Goal: Transaction & Acquisition: Book appointment/travel/reservation

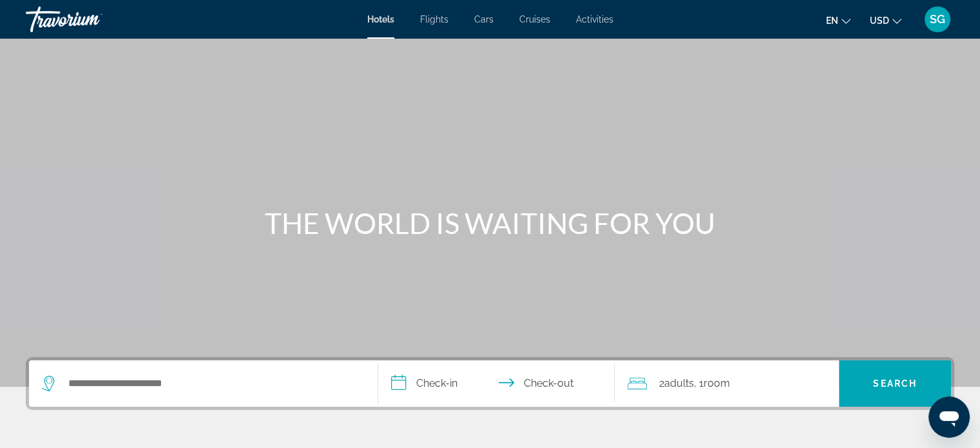
click at [271, 394] on div "Search widget" at bounding box center [203, 383] width 323 height 46
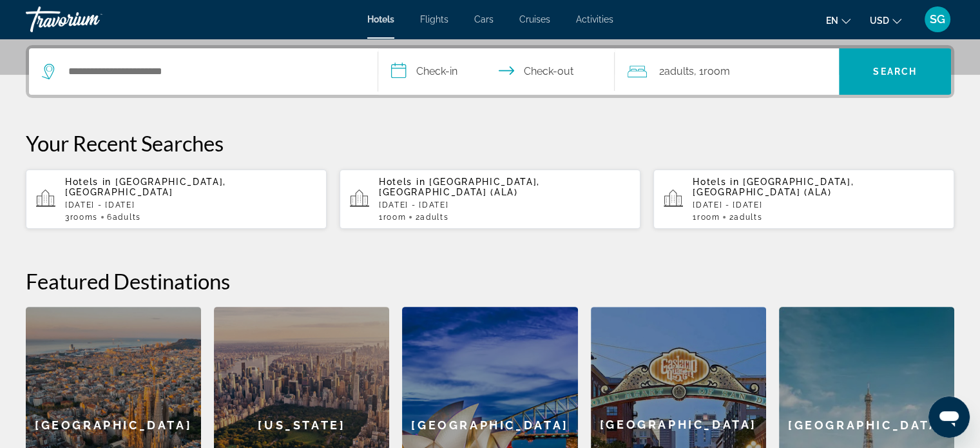
scroll to position [314, 0]
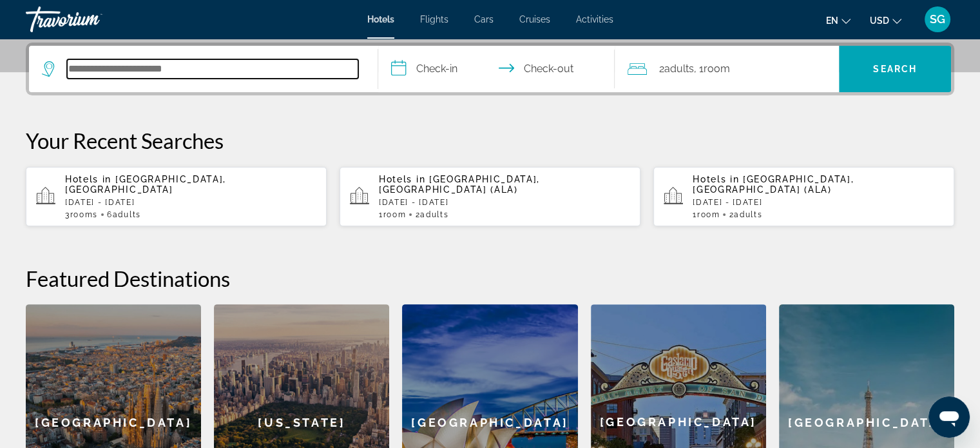
click at [196, 68] on input "Search hotel destination" at bounding box center [212, 68] width 291 height 19
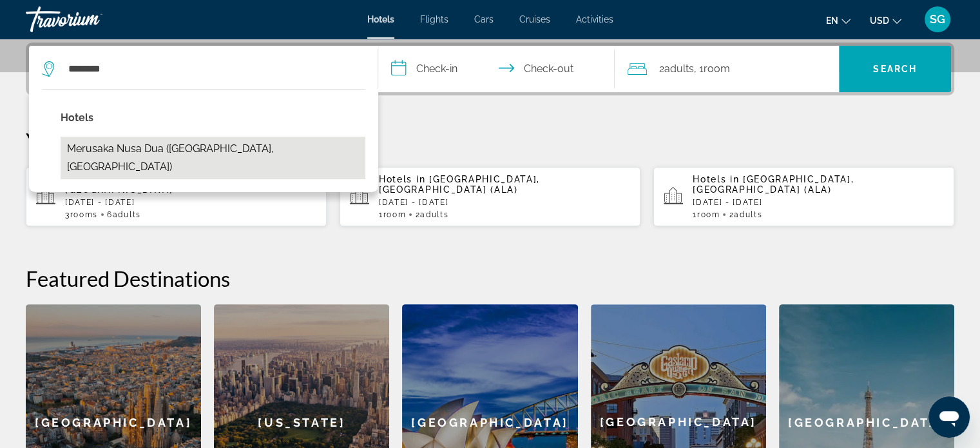
click at [180, 149] on button "Merusaka Nusa Dua ([GEOGRAPHIC_DATA], [GEOGRAPHIC_DATA])" at bounding box center [213, 158] width 305 height 43
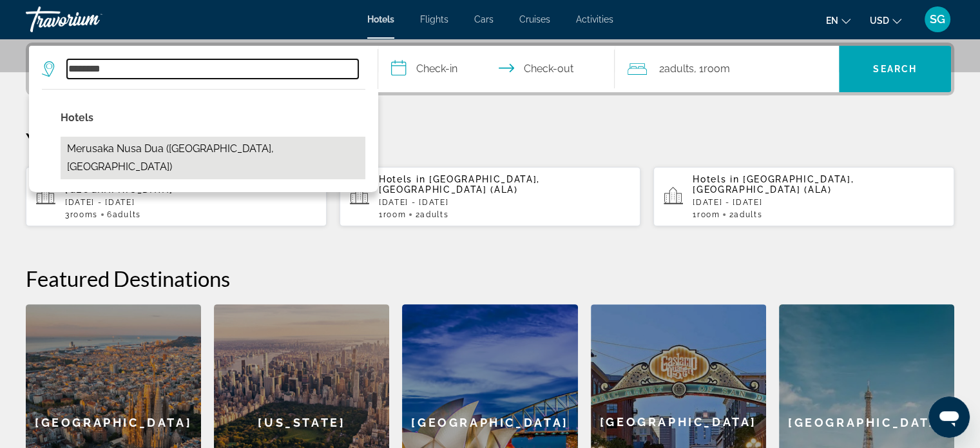
type input "**********"
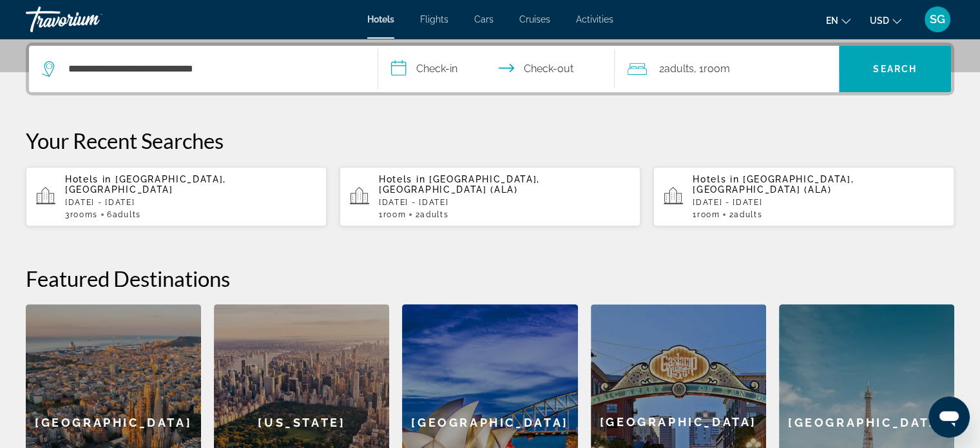
click at [411, 66] on input "**********" at bounding box center [499, 71] width 242 height 50
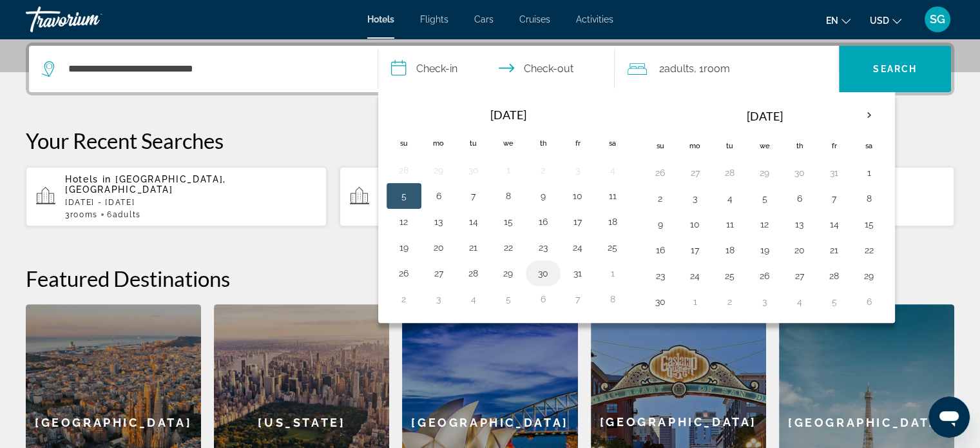
click at [538, 274] on button "30" at bounding box center [543, 273] width 21 height 18
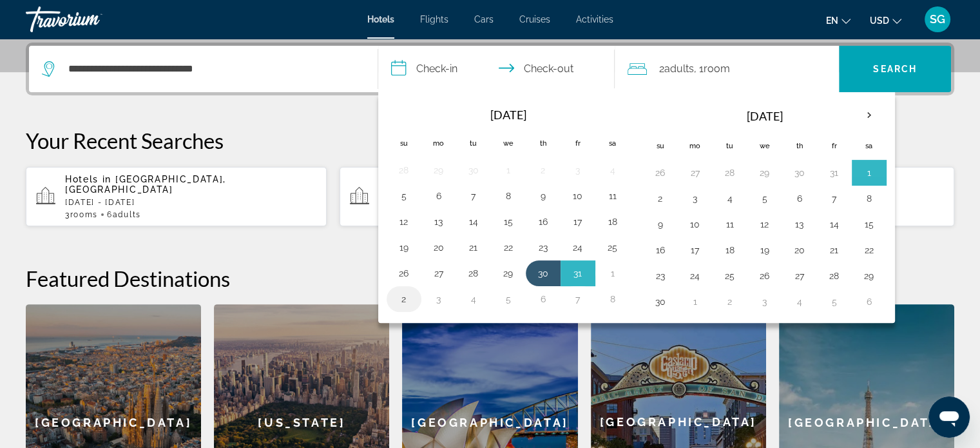
click at [408, 300] on button "2" at bounding box center [404, 299] width 21 height 18
type input "**********"
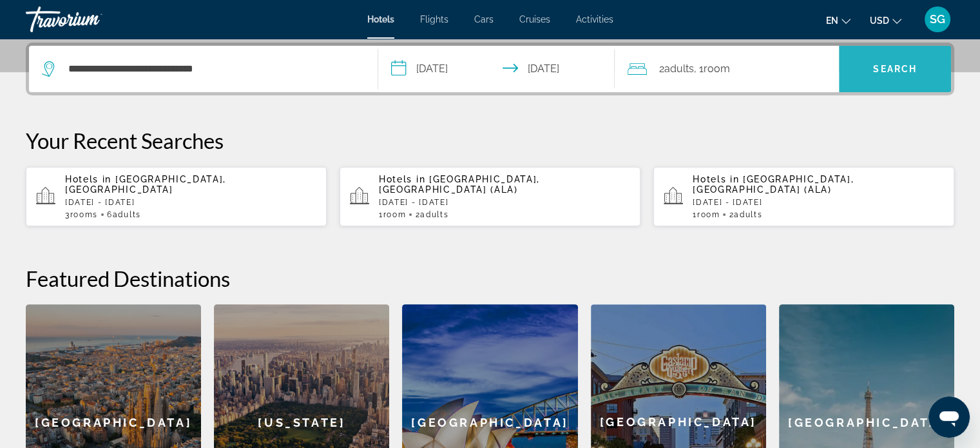
click at [908, 59] on span "Search" at bounding box center [895, 68] width 112 height 31
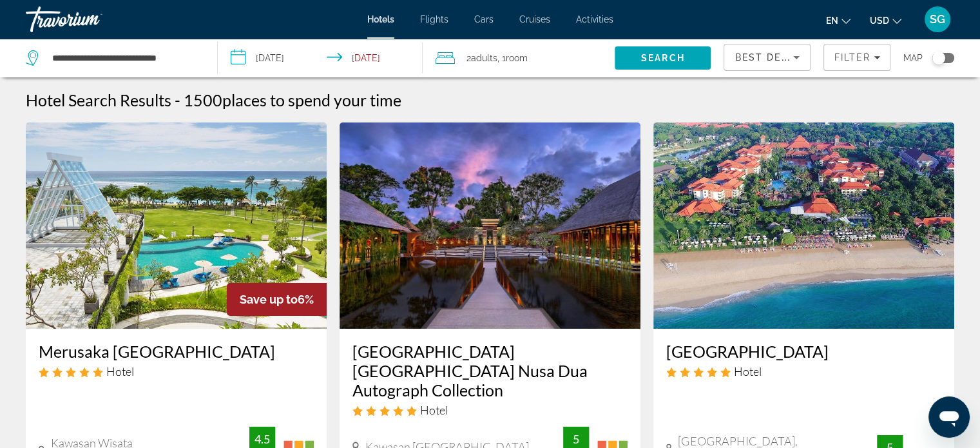
drag, startPoint x: 970, startPoint y: 126, endPoint x: 975, endPoint y: 118, distance: 9.3
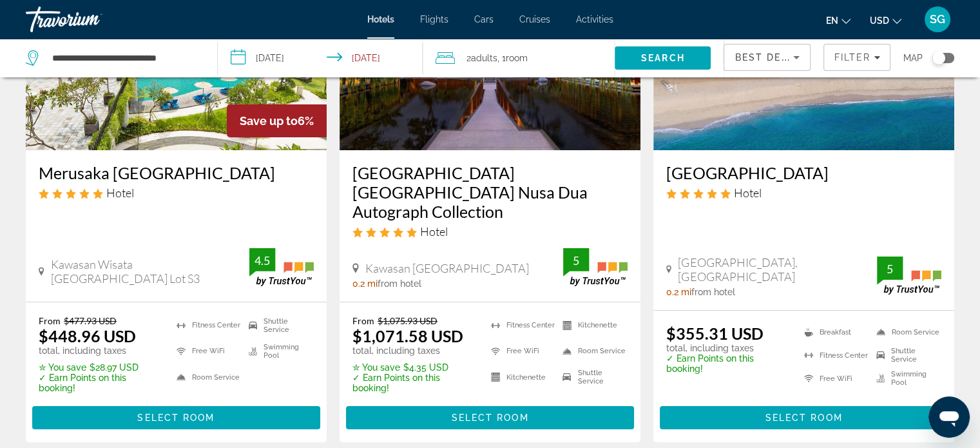
scroll to position [190, 0]
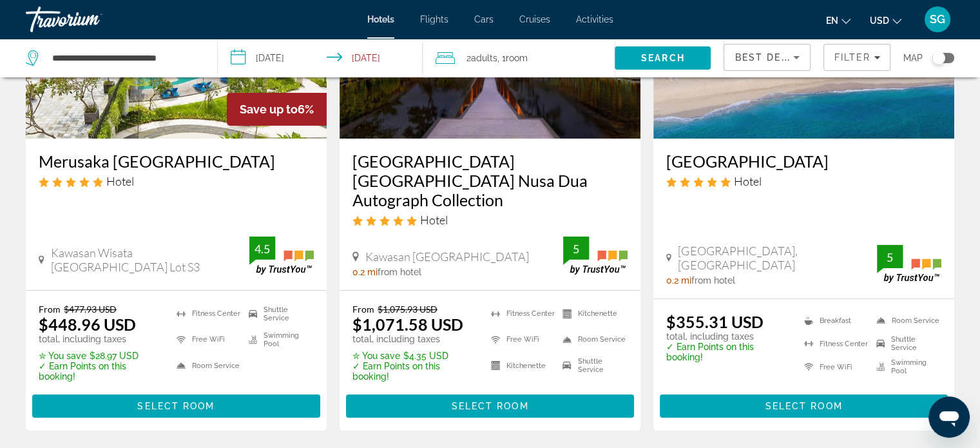
click at [540, 63] on div "2 Adult Adults , 1 Room rooms" at bounding box center [524, 58] width 179 height 18
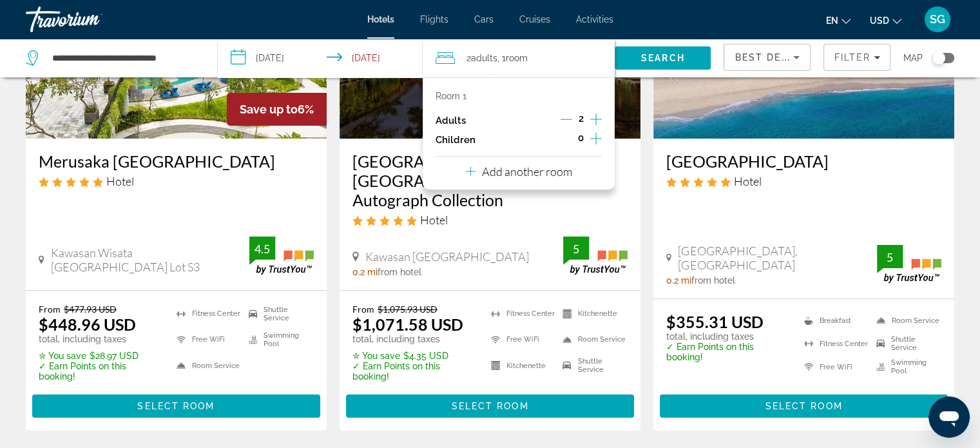
click at [598, 120] on icon "Increment adults" at bounding box center [596, 118] width 12 height 15
click at [540, 171] on p "Add another room" at bounding box center [527, 171] width 90 height 14
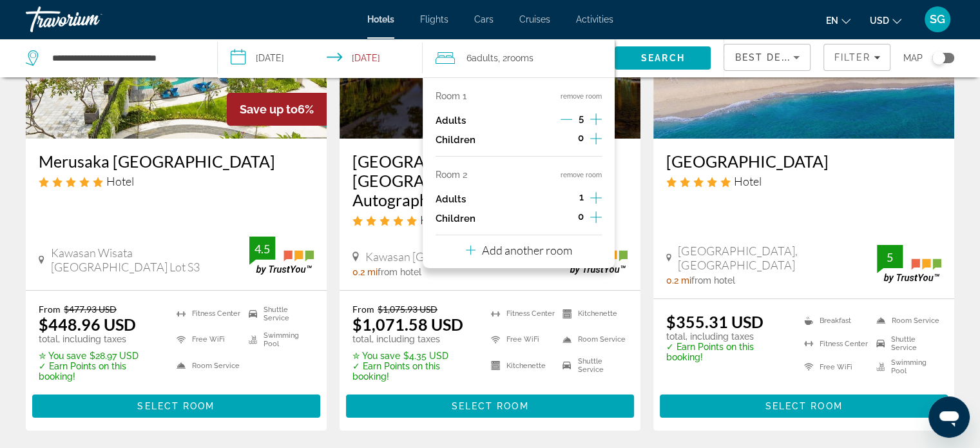
click at [567, 115] on icon "Decrement adults" at bounding box center [566, 119] width 12 height 12
click at [598, 193] on icon "Increment adults" at bounding box center [596, 197] width 12 height 15
click at [544, 254] on p "Add another room" at bounding box center [527, 250] width 90 height 14
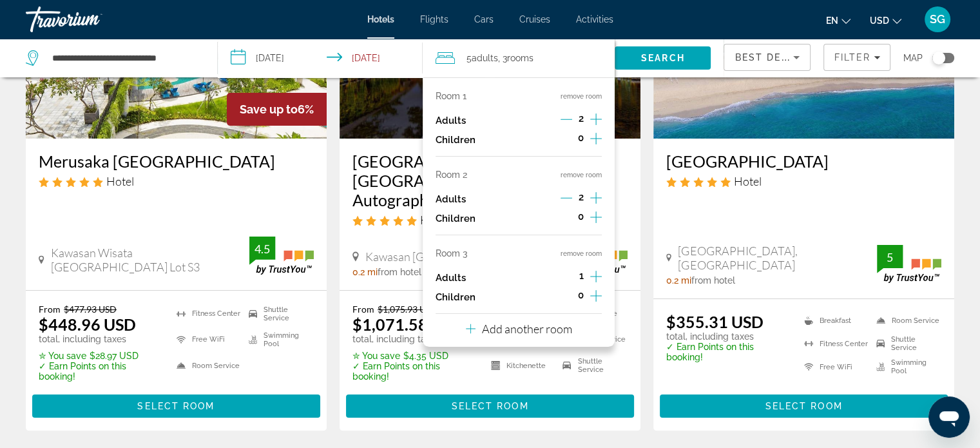
click at [597, 271] on icon "Increment adults" at bounding box center [596, 276] width 12 height 15
click at [672, 59] on span "Search" at bounding box center [663, 58] width 44 height 10
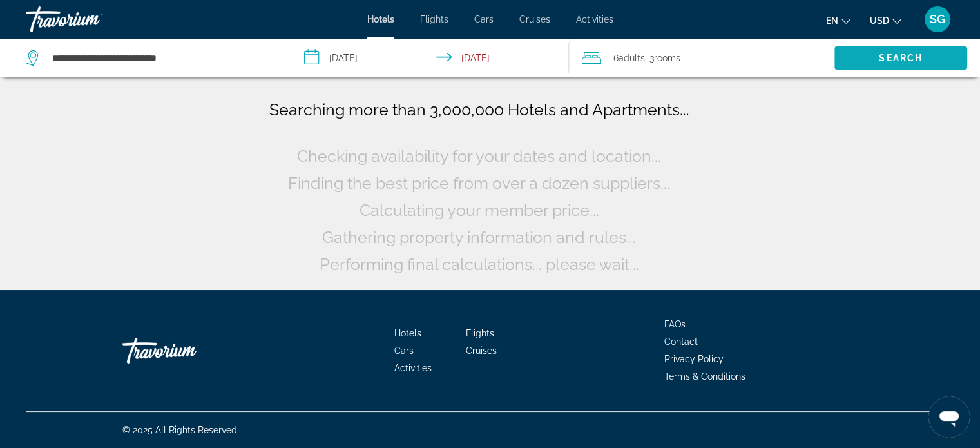
scroll to position [0, 0]
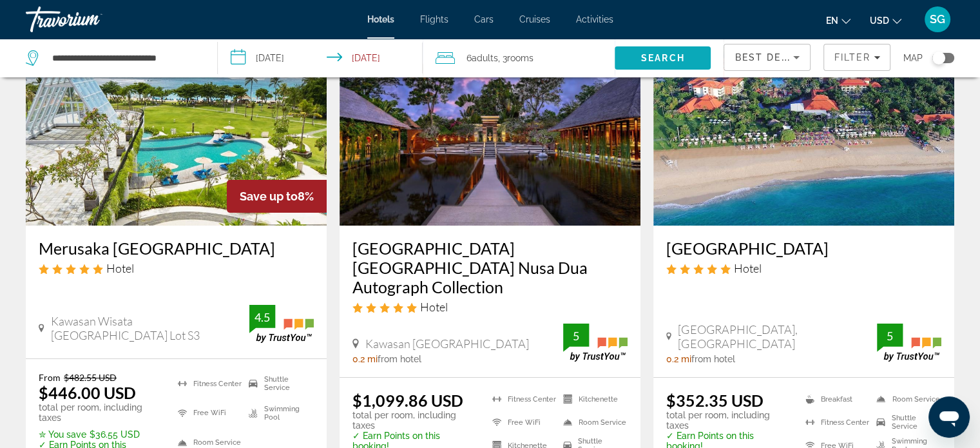
scroll to position [129, 0]
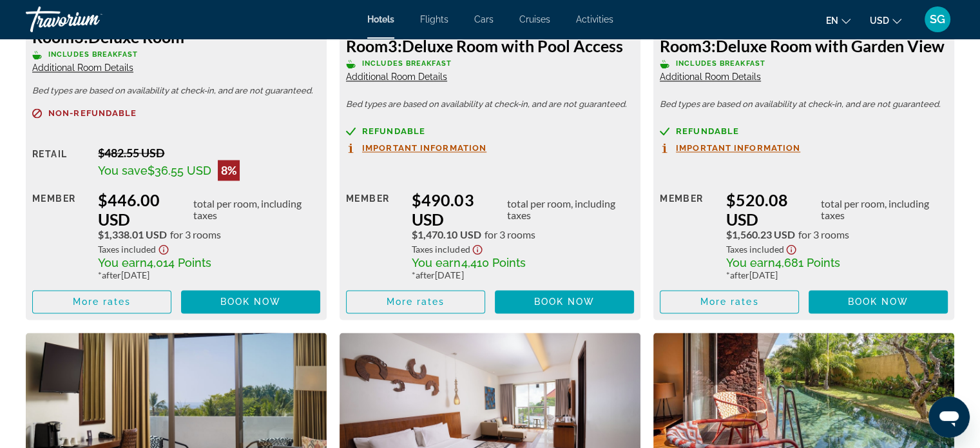
scroll to position [2100, 0]
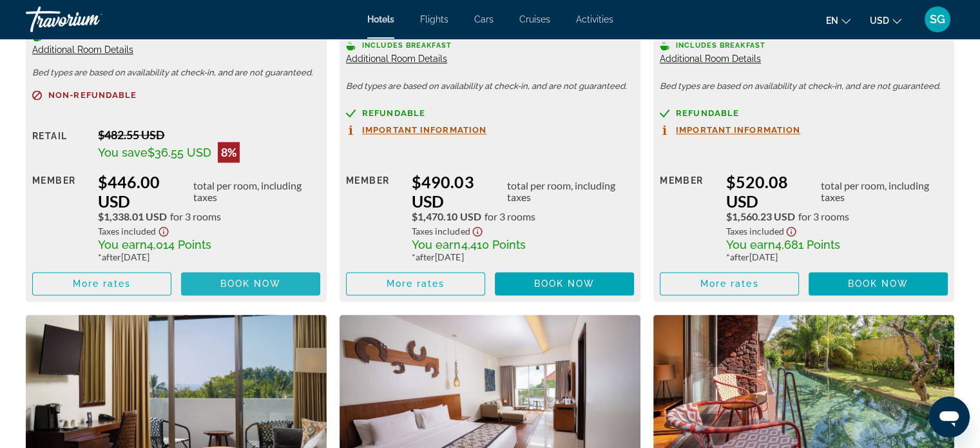
click at [257, 283] on span "Book now" at bounding box center [250, 283] width 61 height 10
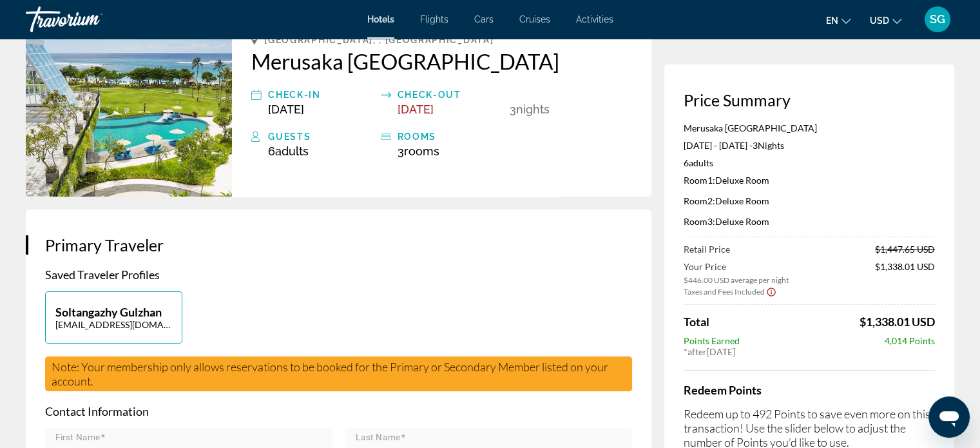
scroll to position [93, 0]
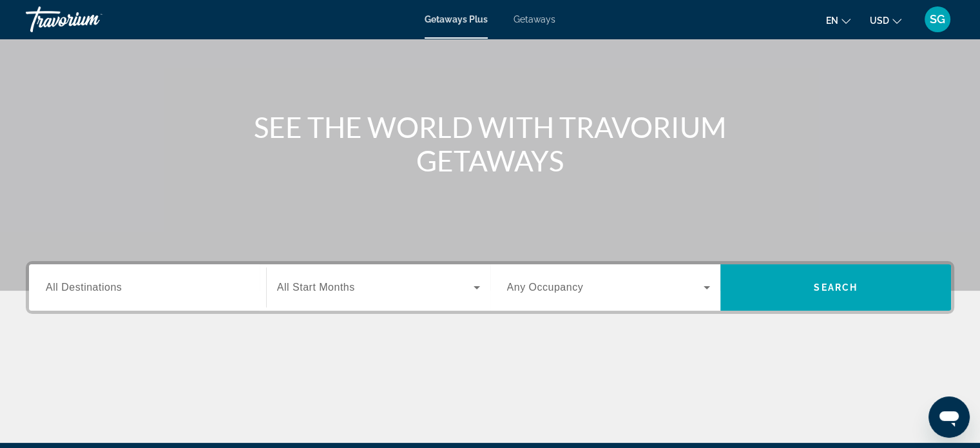
scroll to position [95, 0]
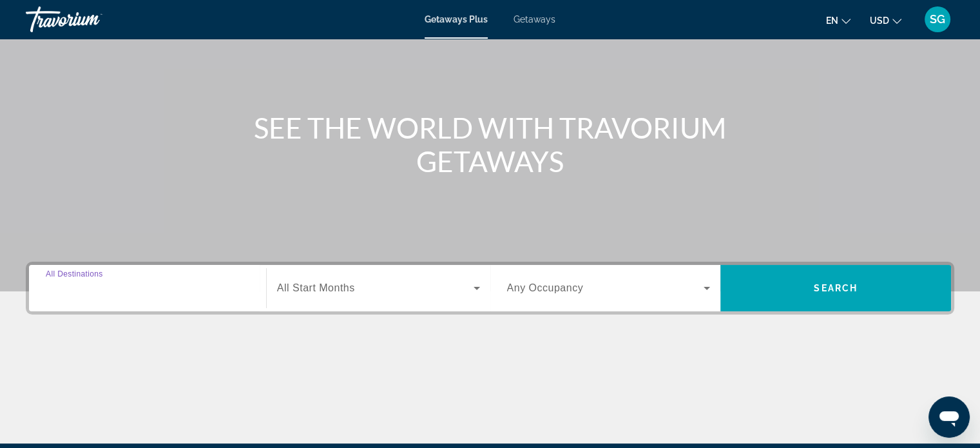
click at [167, 288] on input "Destination All Destinations" at bounding box center [148, 288] width 204 height 15
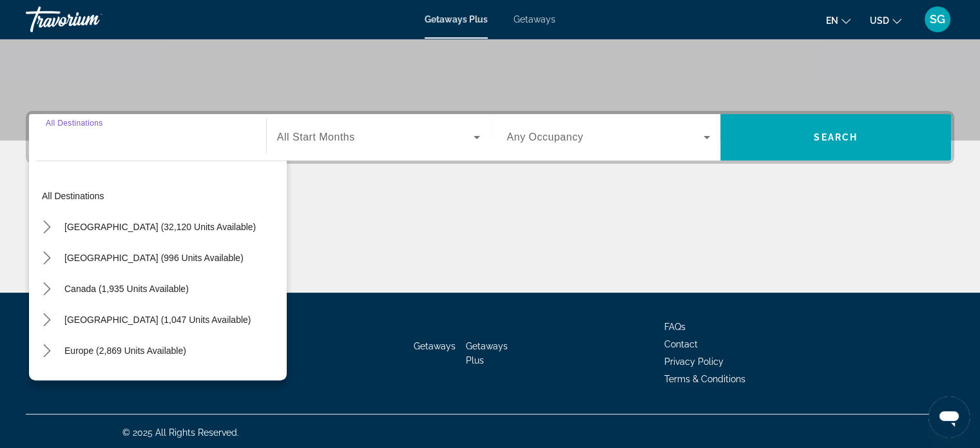
scroll to position [248, 0]
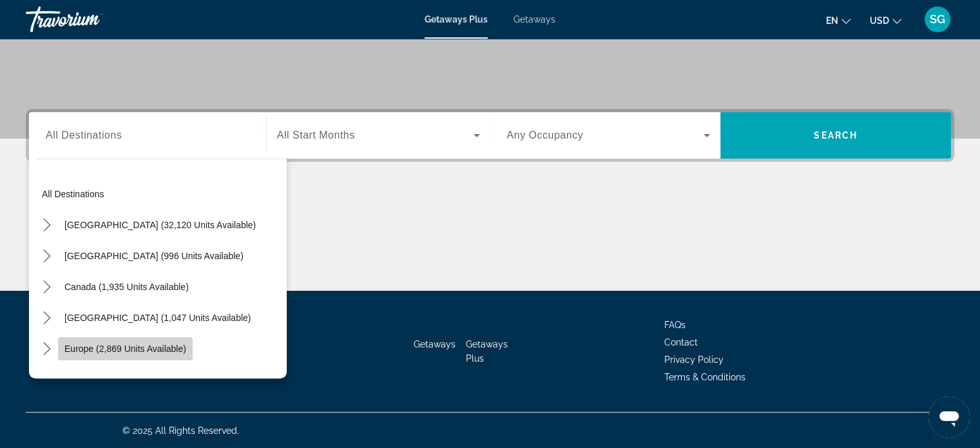
click at [151, 349] on span "Europe (2,869 units available)" at bounding box center [125, 348] width 122 height 10
type input "**********"
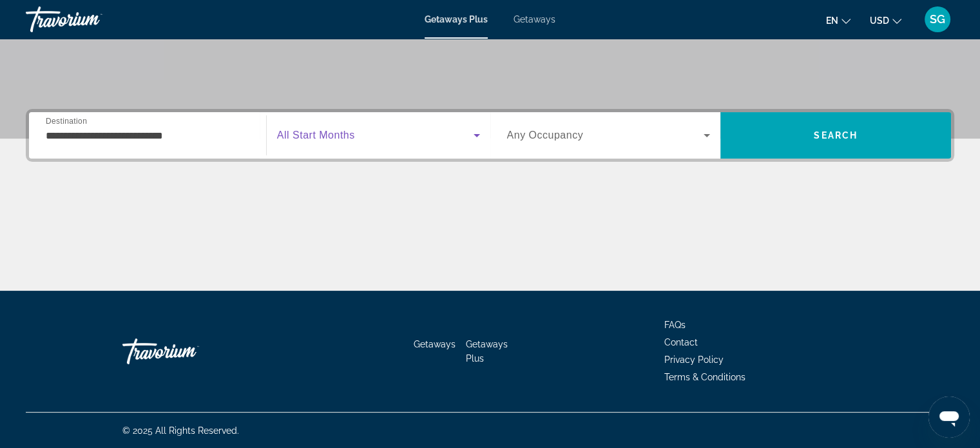
click at [390, 136] on span "Search widget" at bounding box center [375, 135] width 196 height 15
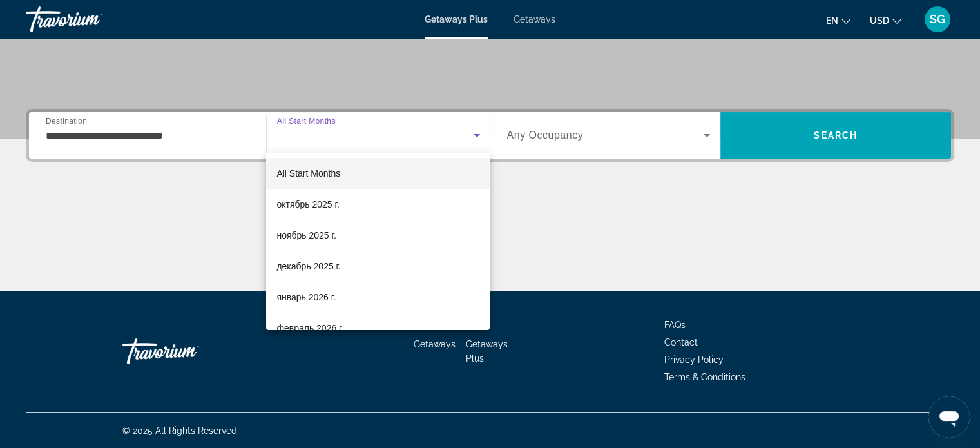
click at [196, 146] on div at bounding box center [490, 224] width 980 height 448
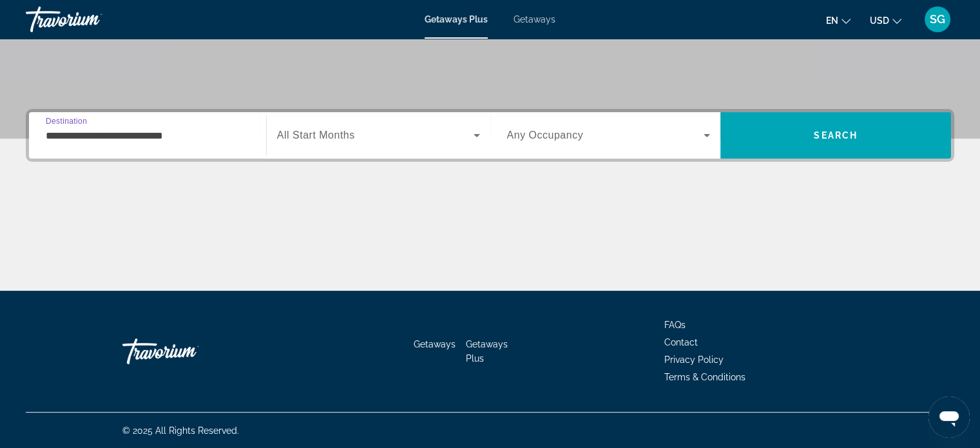
click at [172, 131] on input "**********" at bounding box center [148, 135] width 204 height 15
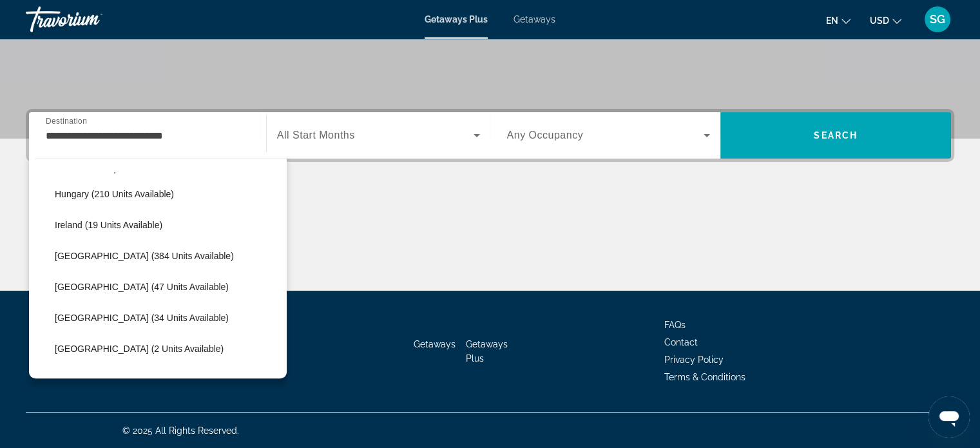
scroll to position [414, 0]
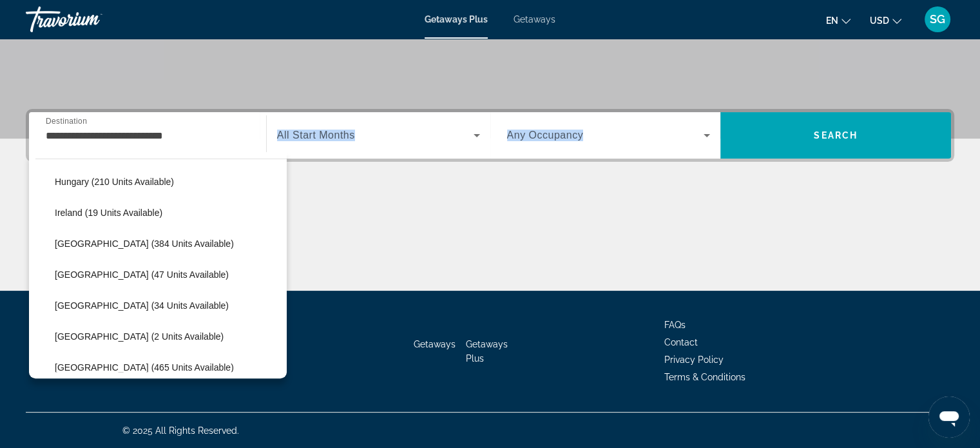
drag, startPoint x: 286, startPoint y: 270, endPoint x: 283, endPoint y: 278, distance: 8.4
click at [283, 278] on div "**********" at bounding box center [490, 200] width 980 height 182
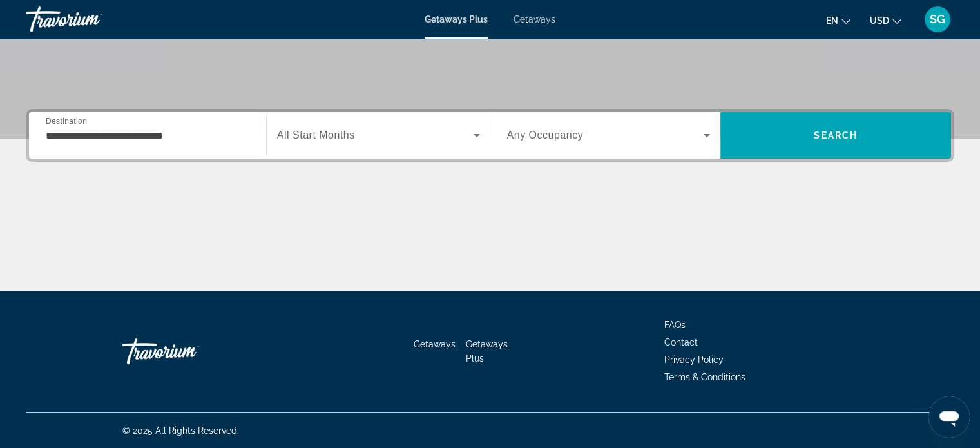
click at [233, 151] on div "**********" at bounding box center [148, 135] width 204 height 37
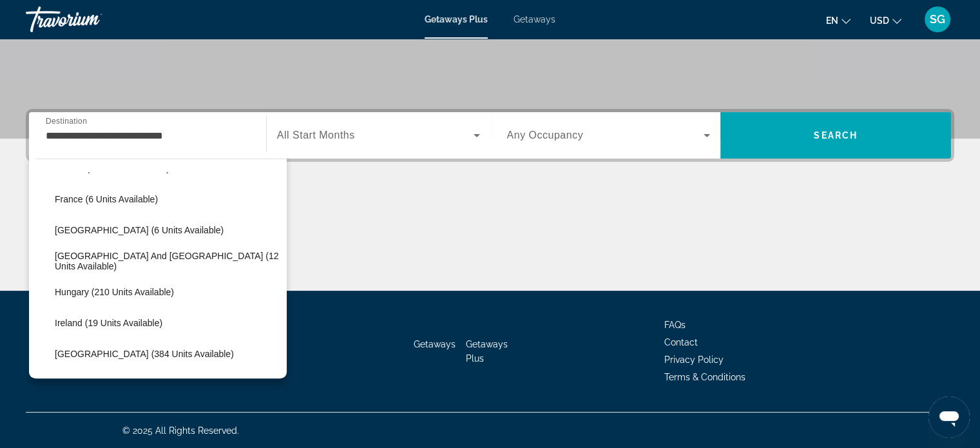
scroll to position [118, 0]
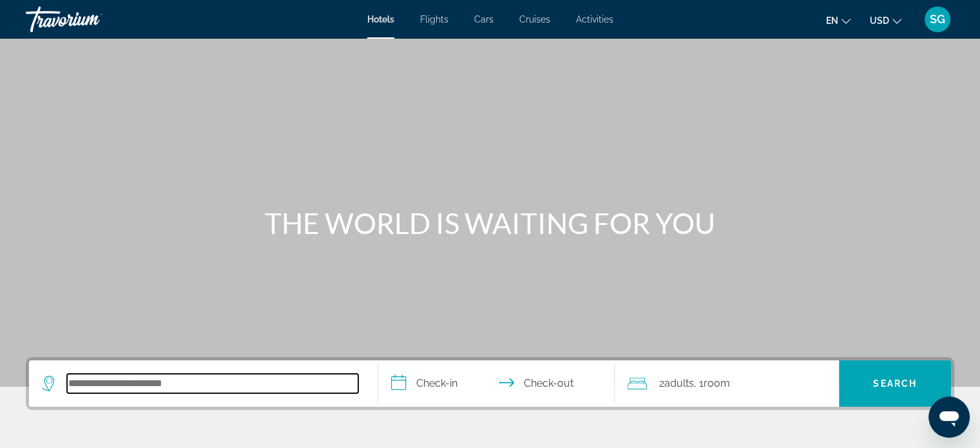
click at [258, 383] on input "Search hotel destination" at bounding box center [212, 383] width 291 height 19
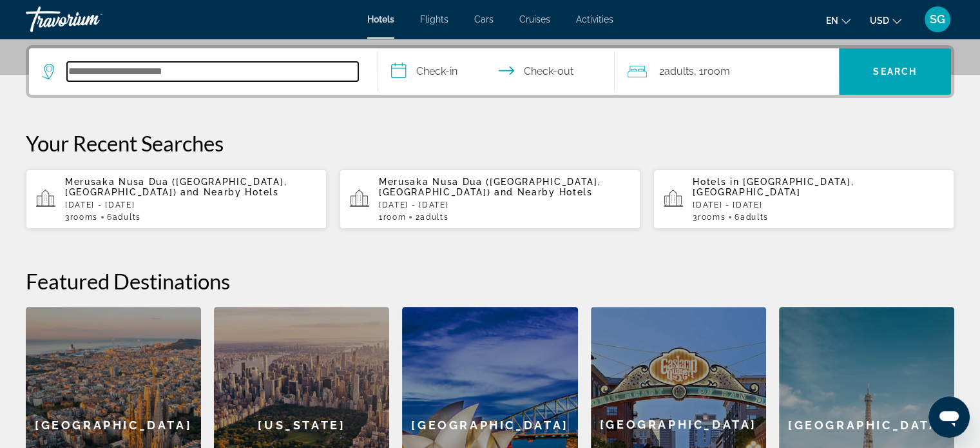
scroll to position [314, 0]
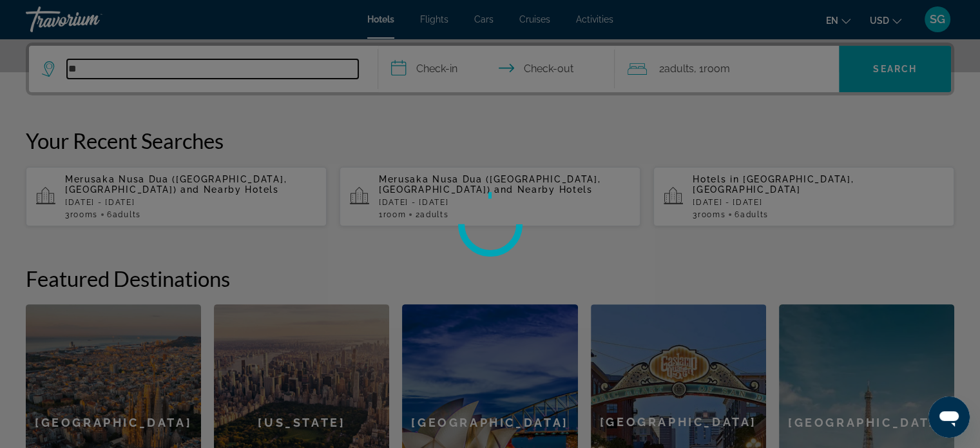
type input "*"
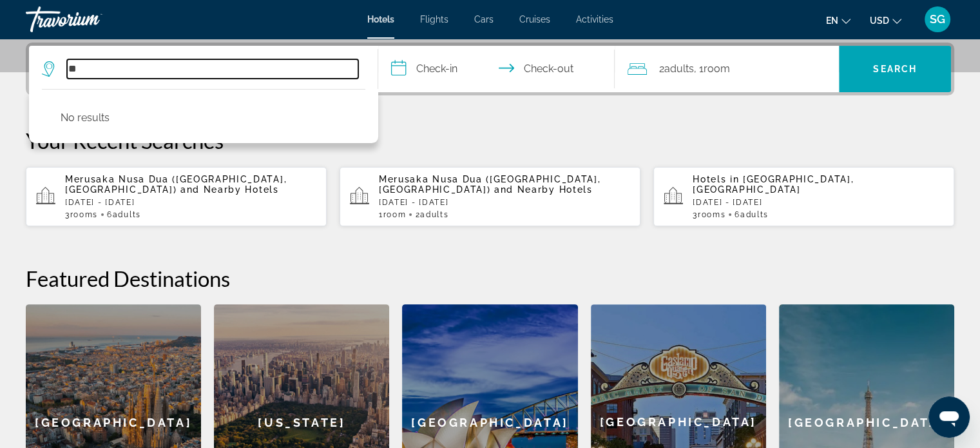
type input "*"
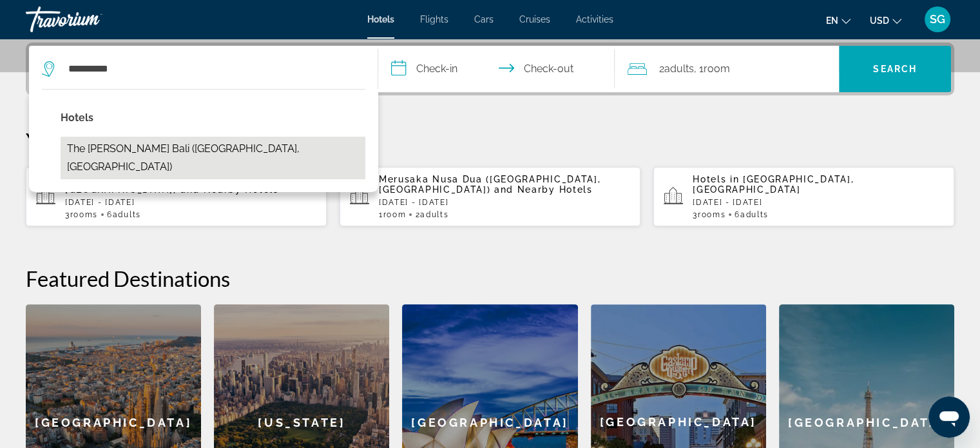
click at [247, 144] on button "The [PERSON_NAME] Bali ([GEOGRAPHIC_DATA], [GEOGRAPHIC_DATA])" at bounding box center [213, 158] width 305 height 43
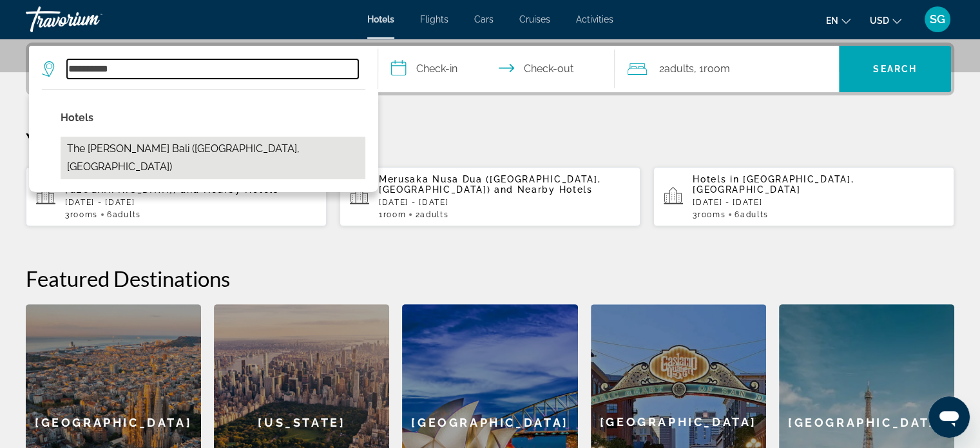
type input "**********"
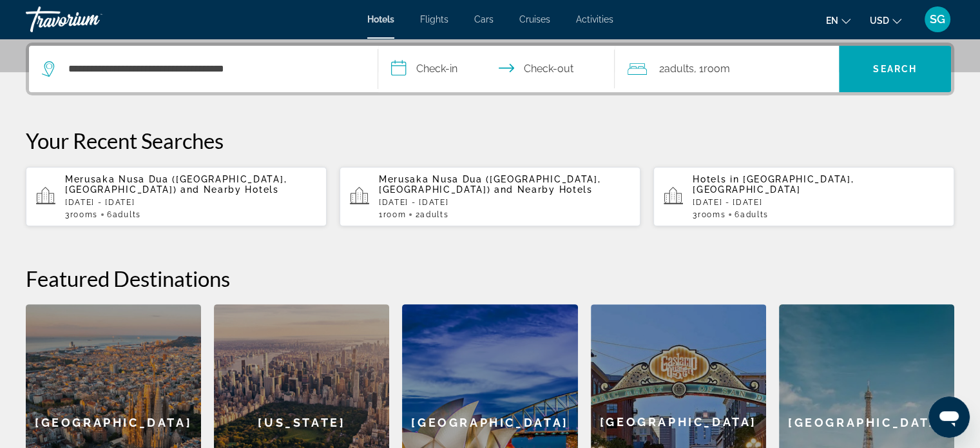
click at [417, 59] on input "**********" at bounding box center [499, 71] width 242 height 50
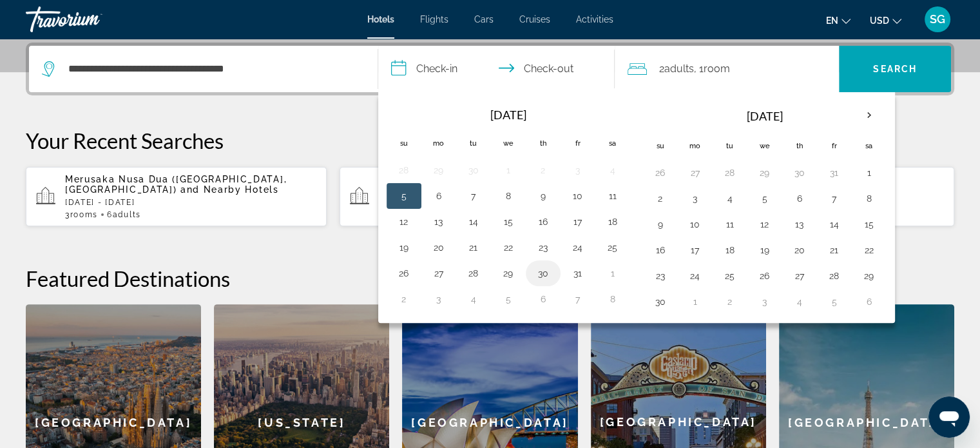
click at [544, 272] on button "30" at bounding box center [543, 273] width 21 height 18
click at [611, 267] on button "1" at bounding box center [612, 273] width 21 height 18
type input "**********"
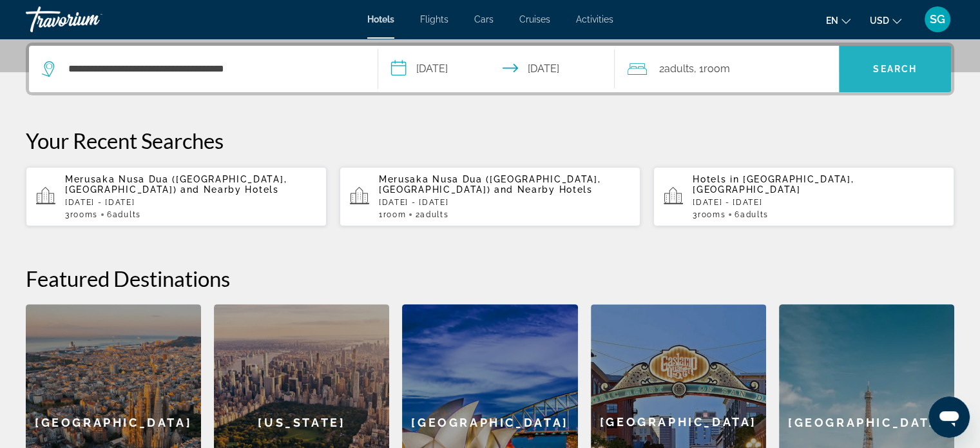
click at [882, 66] on span "Search" at bounding box center [895, 69] width 44 height 10
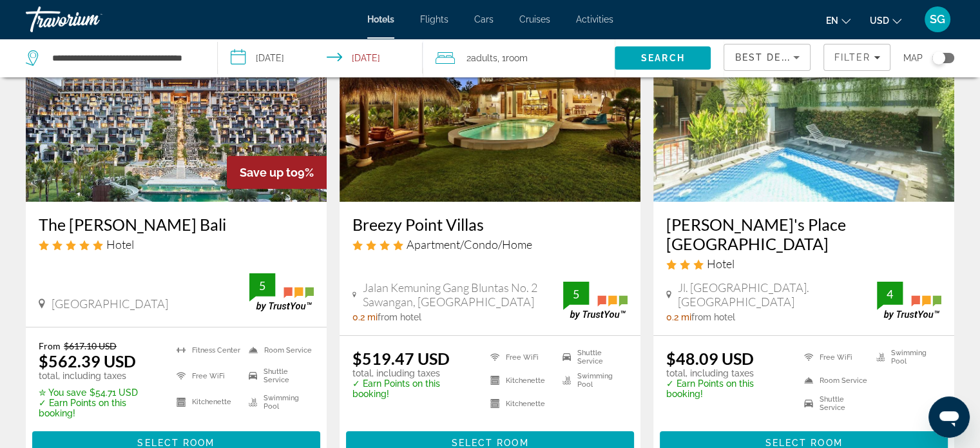
scroll to position [129, 0]
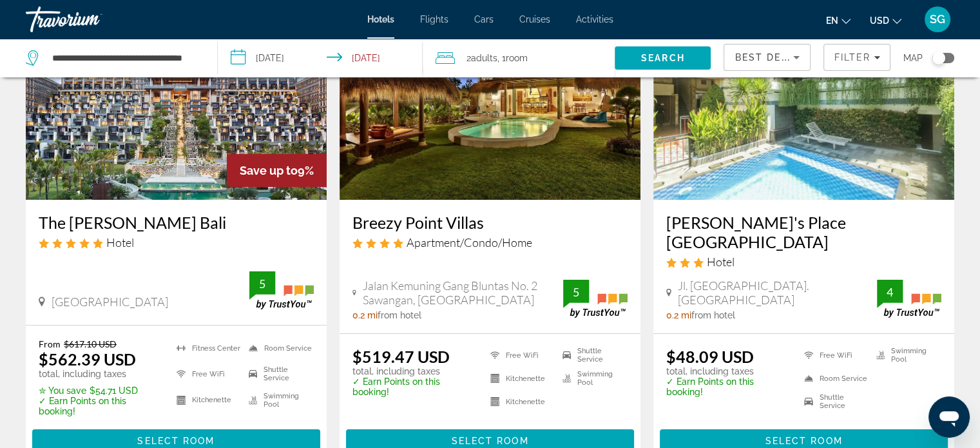
click at [504, 56] on span ", 1 Room rooms" at bounding box center [512, 58] width 30 height 18
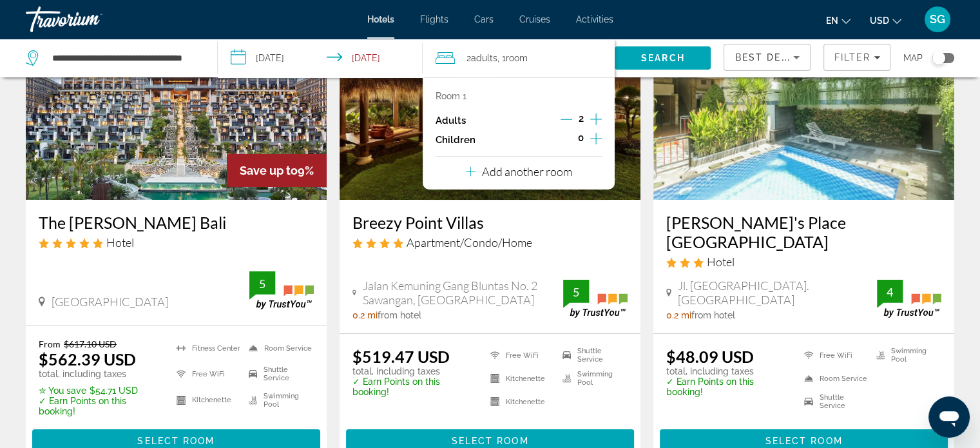
click at [551, 172] on p "Add another room" at bounding box center [527, 171] width 90 height 14
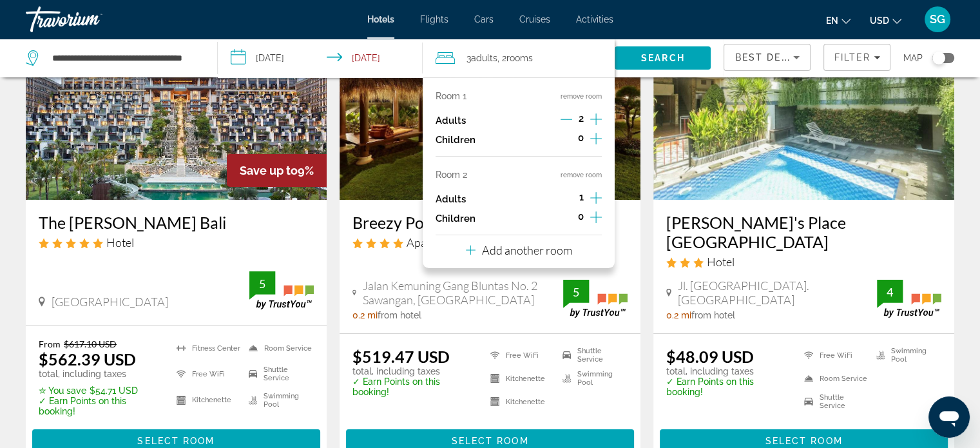
click at [592, 193] on icon "Increment adults" at bounding box center [596, 197] width 12 height 15
click at [532, 250] on p "Add another room" at bounding box center [527, 250] width 90 height 14
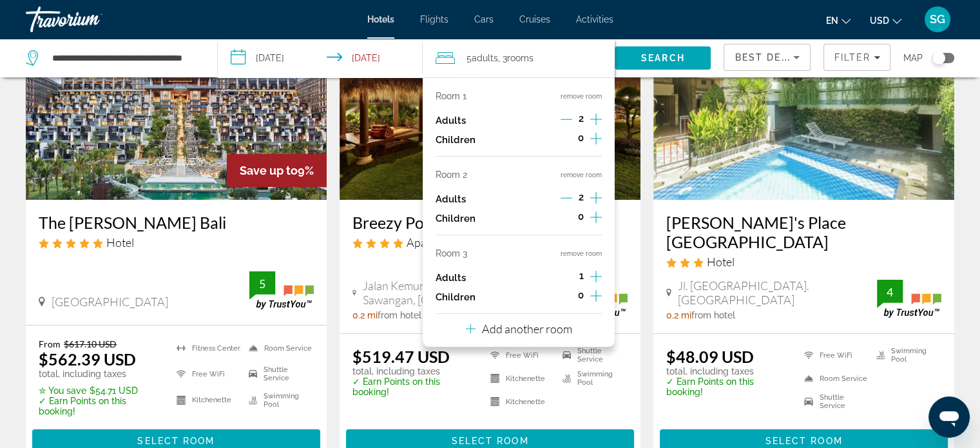
click at [598, 278] on icon "Increment adults" at bounding box center [596, 276] width 12 height 15
click at [670, 50] on span "Search" at bounding box center [662, 58] width 96 height 31
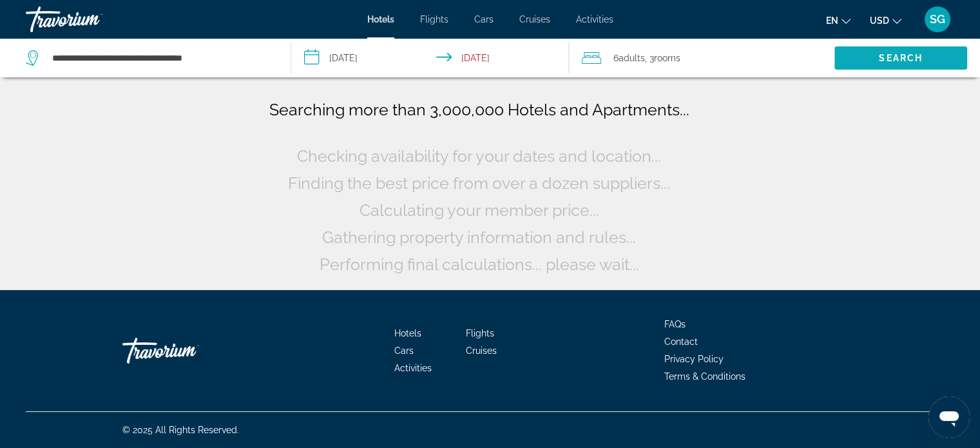
scroll to position [0, 0]
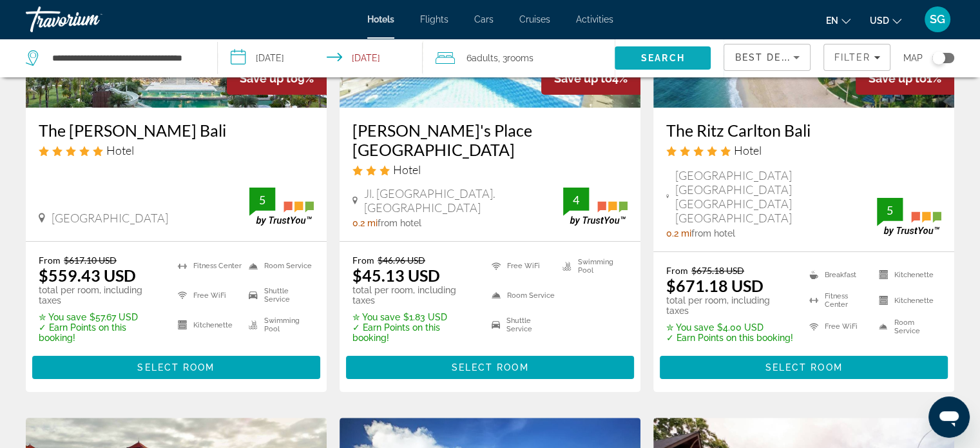
scroll to position [232, 0]
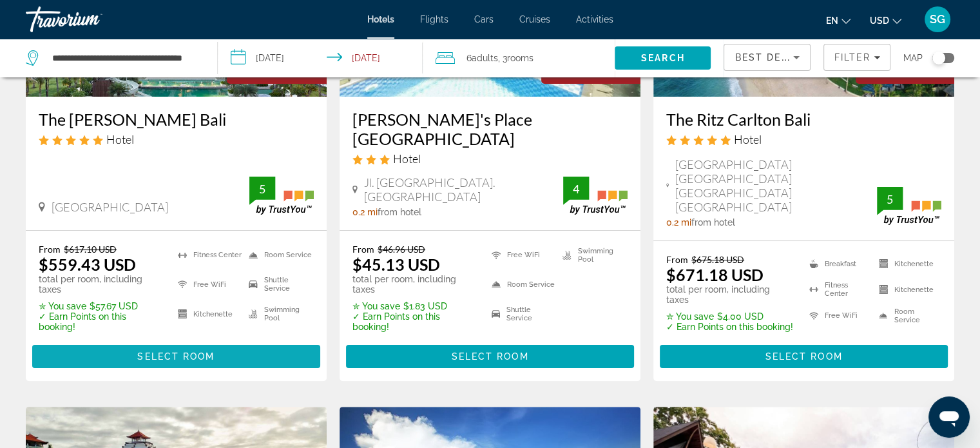
click at [245, 341] on span "Main content" at bounding box center [176, 356] width 288 height 31
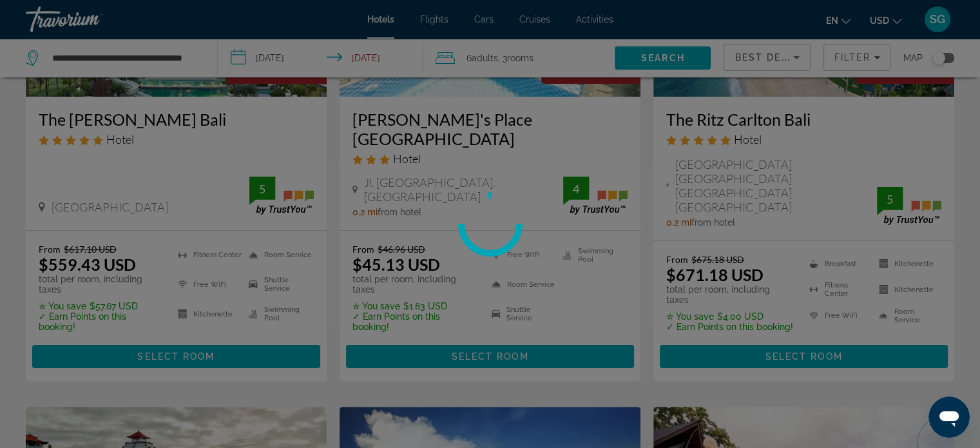
click at [237, 328] on div at bounding box center [490, 224] width 980 height 448
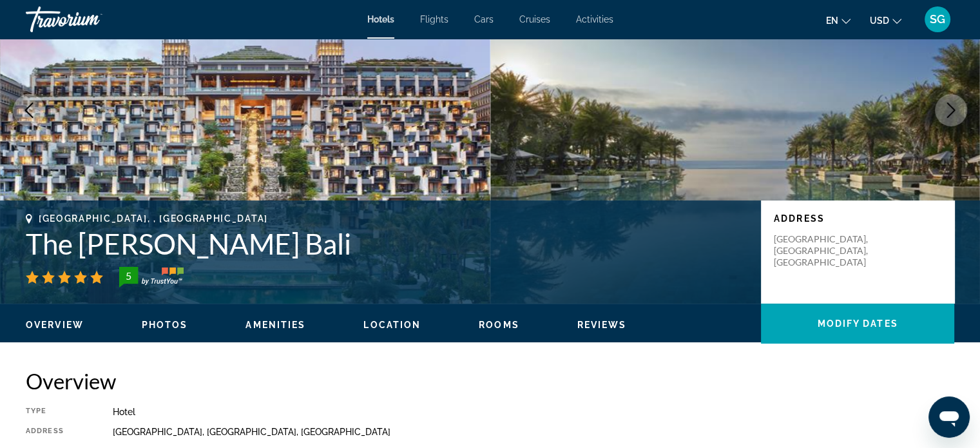
scroll to position [85, 0]
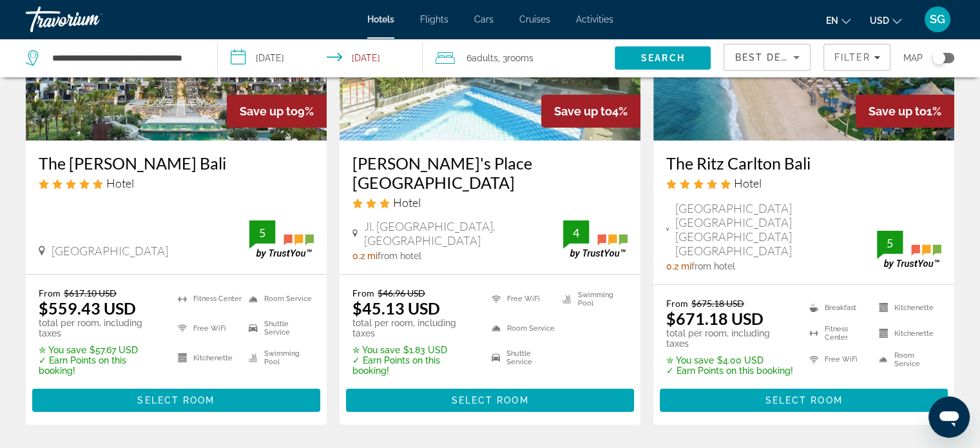
scroll to position [214, 0]
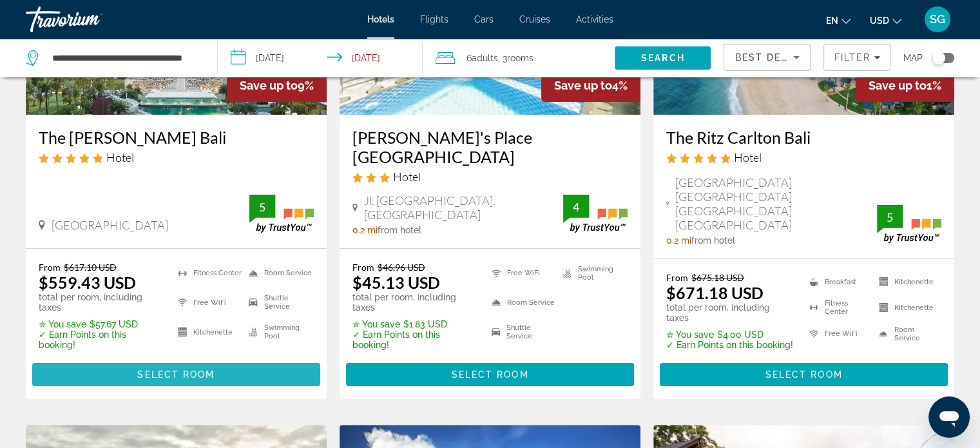
click at [142, 369] on span "Select Room" at bounding box center [175, 374] width 77 height 10
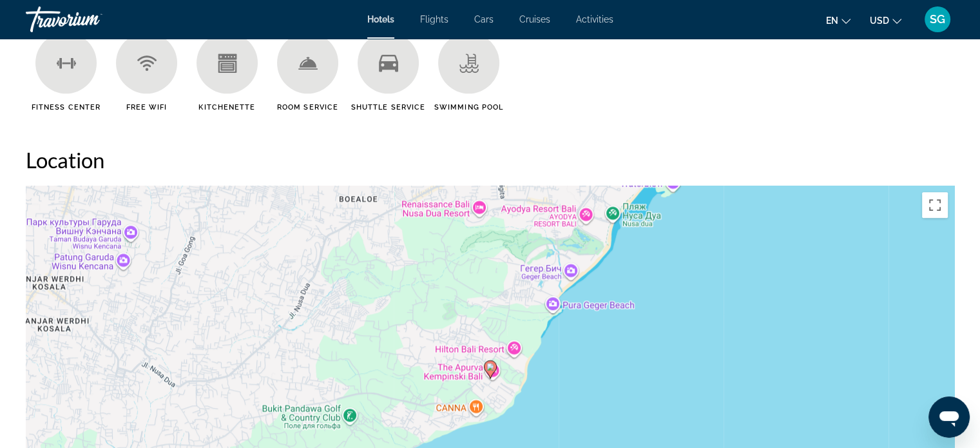
scroll to position [1022, 0]
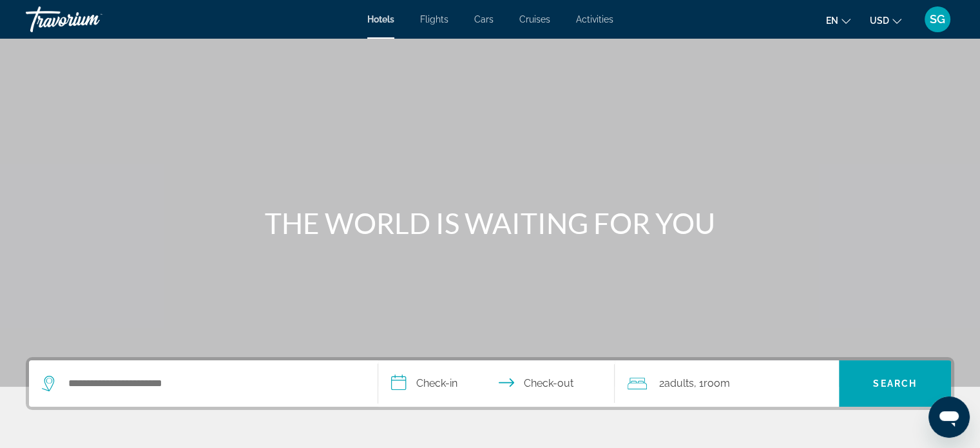
click at [153, 370] on div "Search widget" at bounding box center [203, 383] width 323 height 46
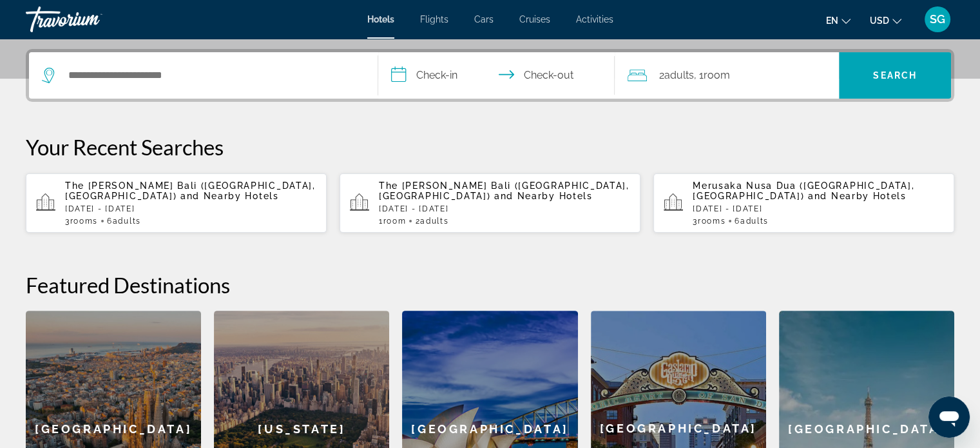
scroll to position [314, 0]
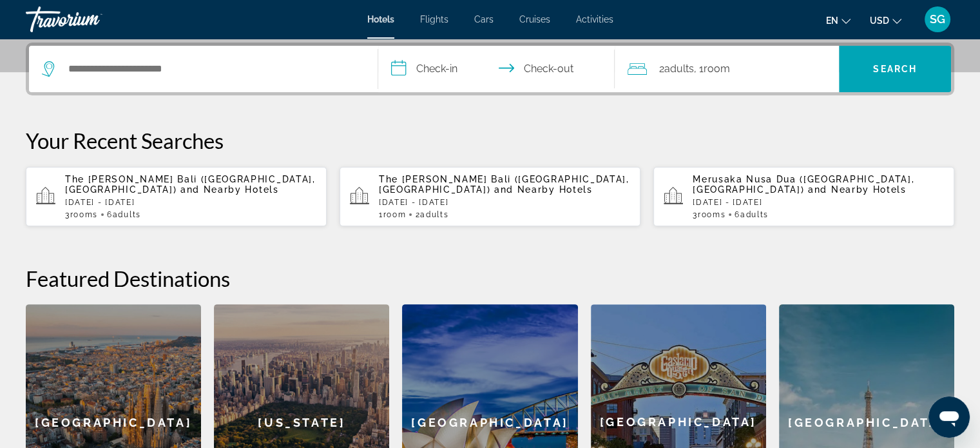
click at [192, 84] on div "Search widget" at bounding box center [203, 69] width 323 height 46
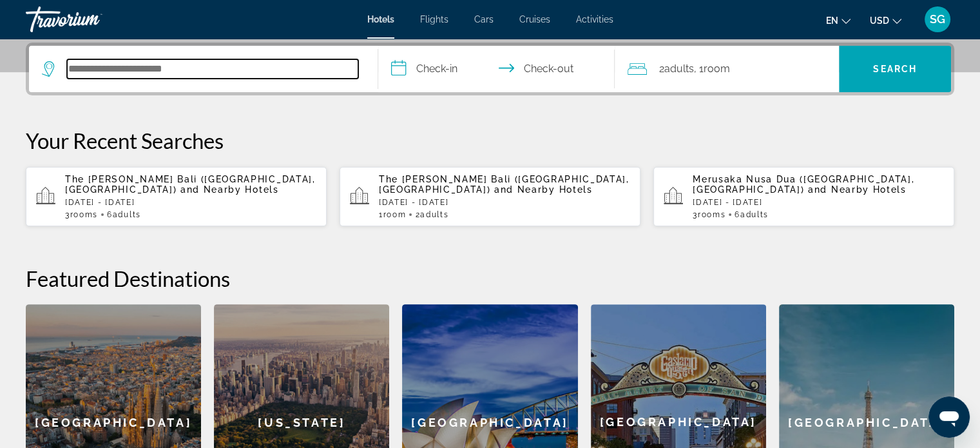
click at [185, 69] on input "Search hotel destination" at bounding box center [212, 68] width 291 height 19
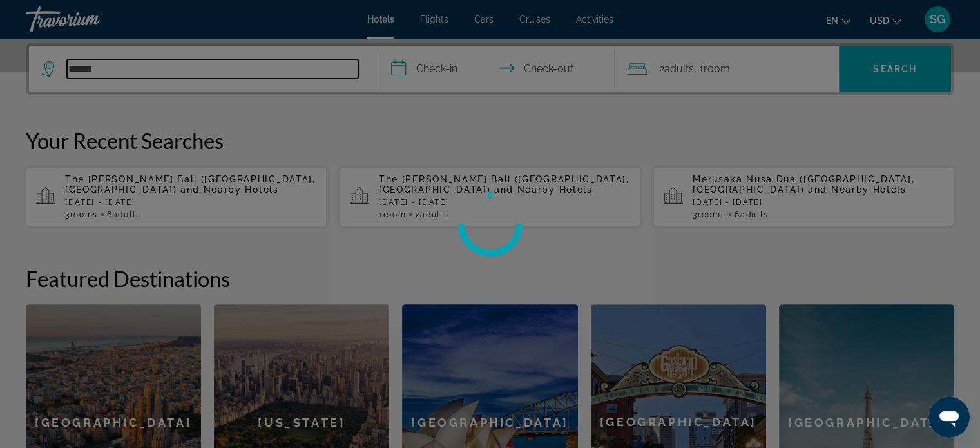
type input "*****"
drag, startPoint x: 185, startPoint y: 69, endPoint x: 123, endPoint y: 68, distance: 62.5
click at [123, 68] on div at bounding box center [490, 224] width 980 height 448
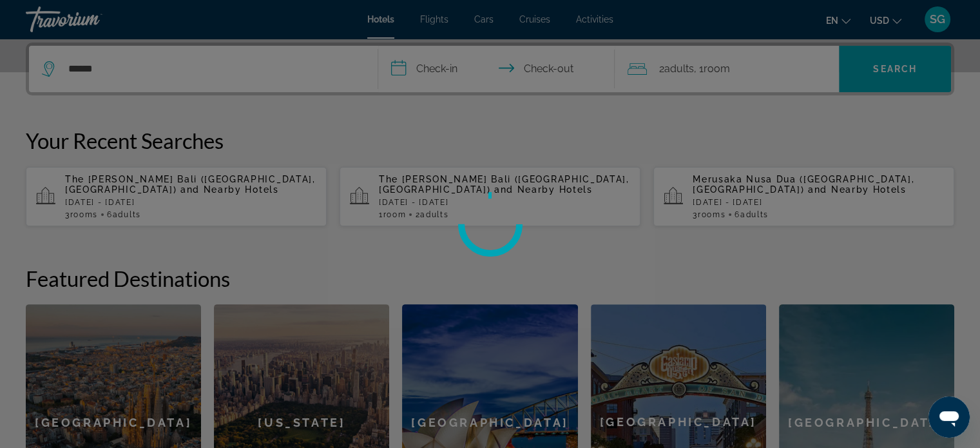
click at [123, 68] on div at bounding box center [490, 224] width 980 height 448
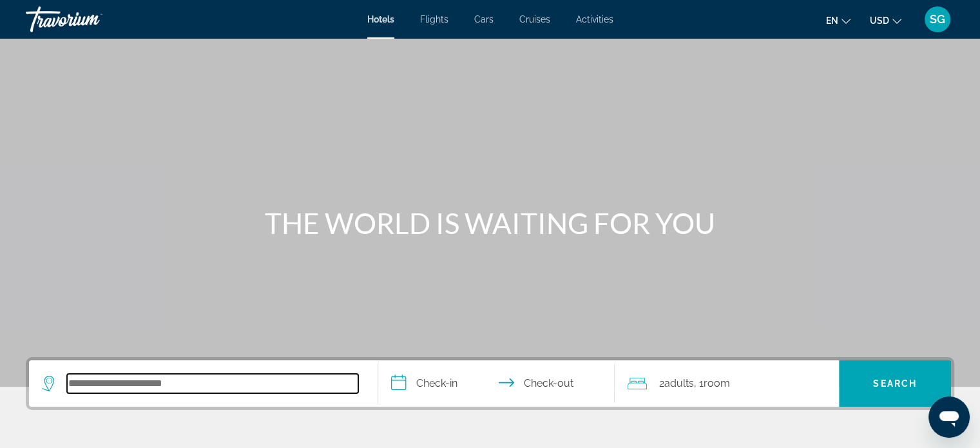
click at [116, 382] on input "Search hotel destination" at bounding box center [212, 383] width 291 height 19
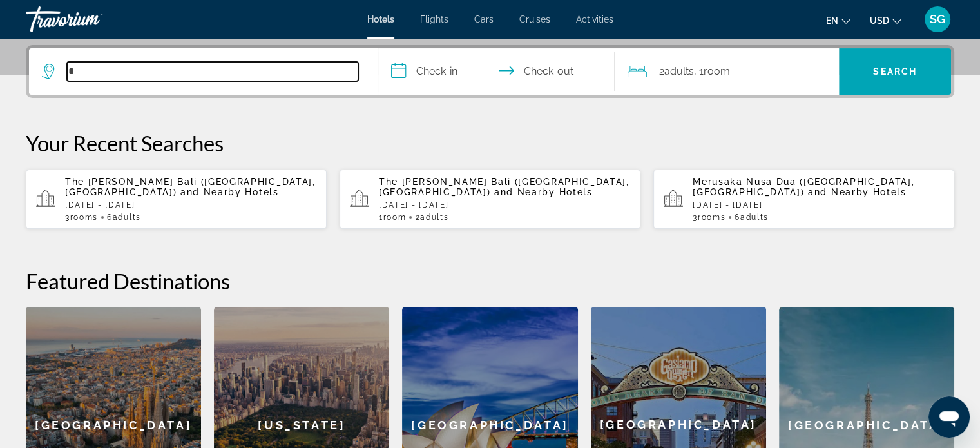
scroll to position [314, 0]
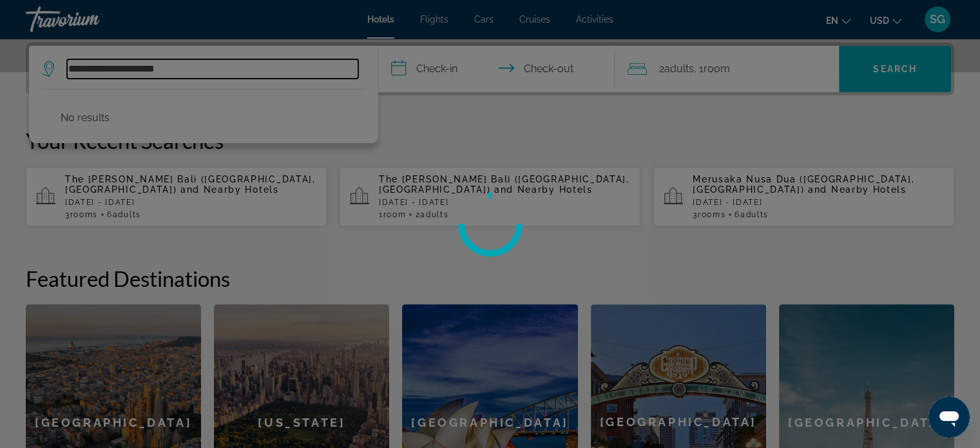
type input "**********"
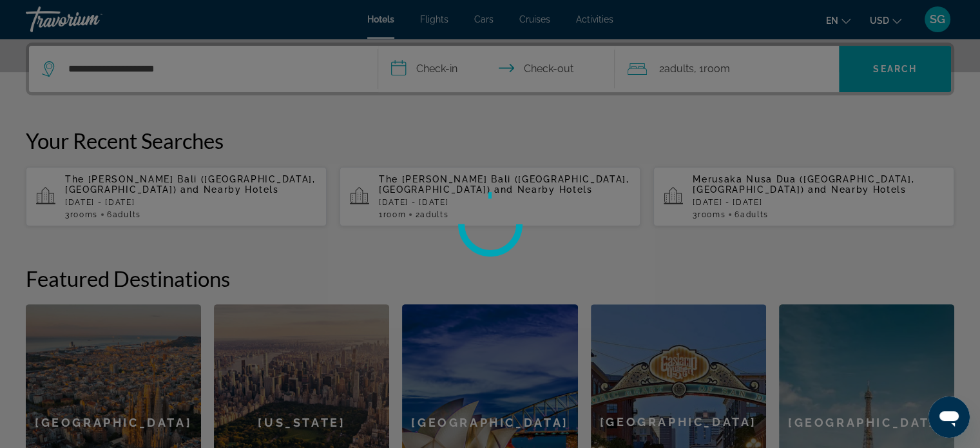
drag, startPoint x: 191, startPoint y: 63, endPoint x: 5, endPoint y: 85, distance: 186.8
click at [5, 85] on div at bounding box center [490, 224] width 980 height 448
click at [191, 64] on div at bounding box center [490, 224] width 980 height 448
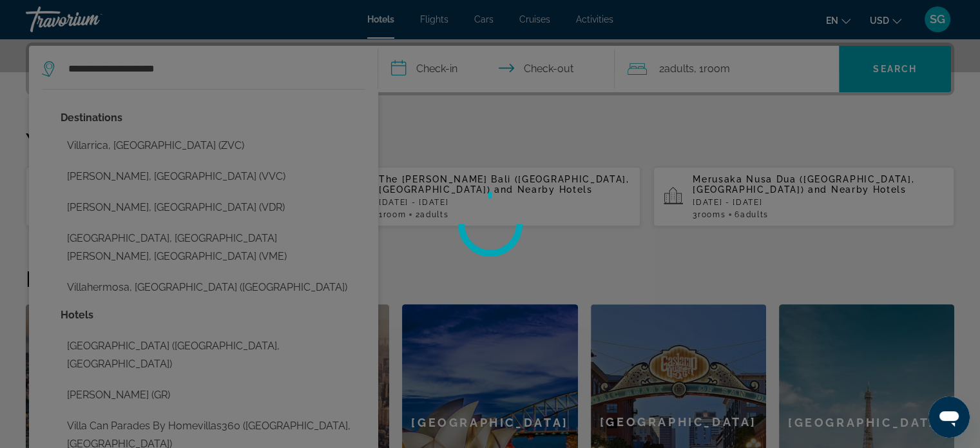
drag, startPoint x: 191, startPoint y: 64, endPoint x: 40, endPoint y: 85, distance: 152.2
click at [40, 85] on div at bounding box center [490, 224] width 980 height 448
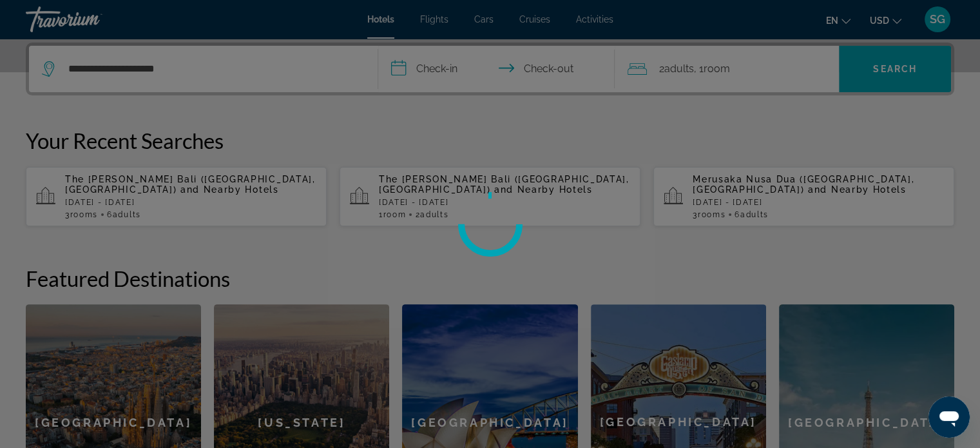
click at [207, 74] on div at bounding box center [490, 224] width 980 height 448
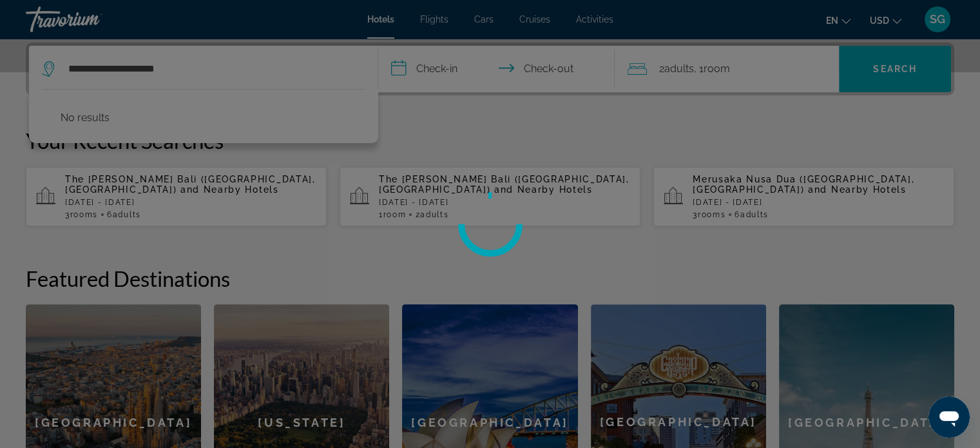
click at [190, 61] on div at bounding box center [490, 224] width 980 height 448
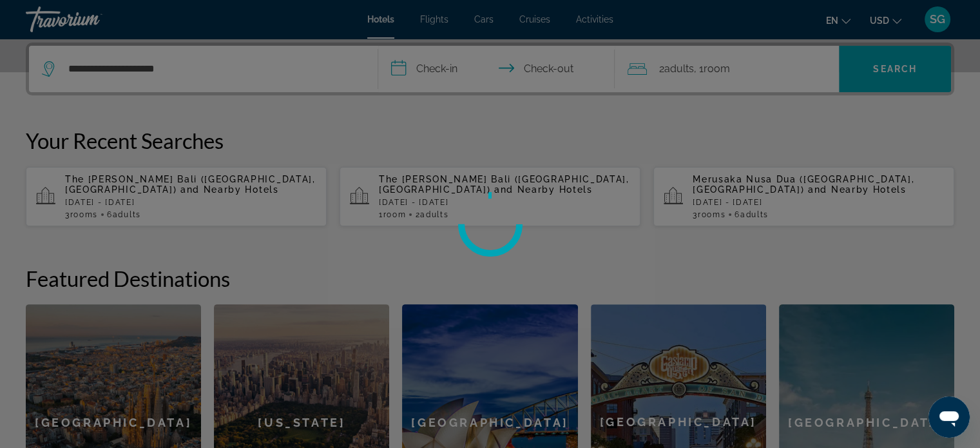
click at [190, 61] on div at bounding box center [490, 224] width 980 height 448
click at [165, 81] on div at bounding box center [490, 224] width 980 height 448
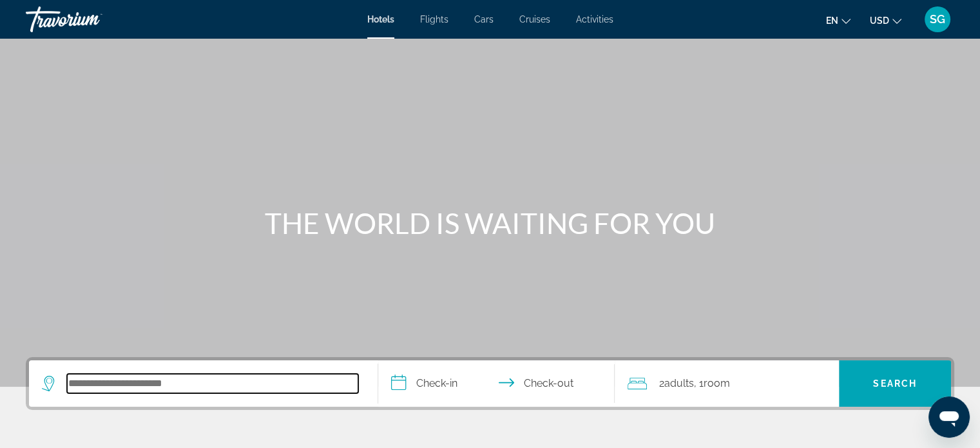
click at [179, 375] on input "Search hotel destination" at bounding box center [212, 383] width 291 height 19
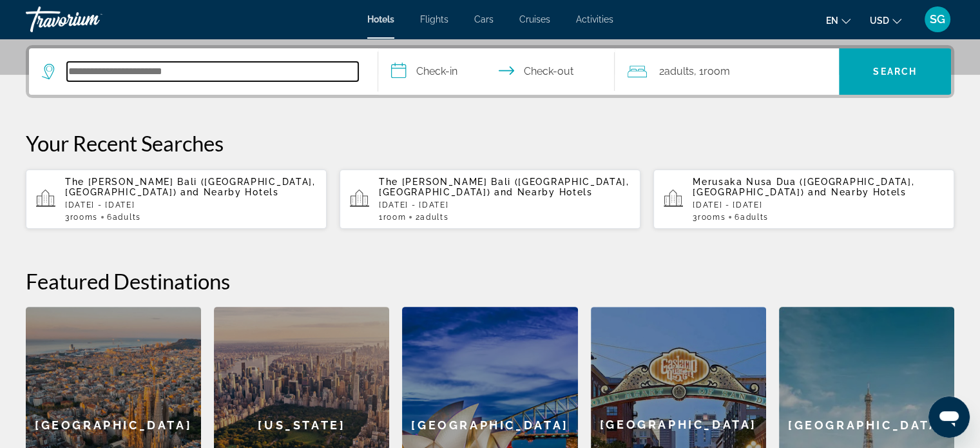
scroll to position [314, 0]
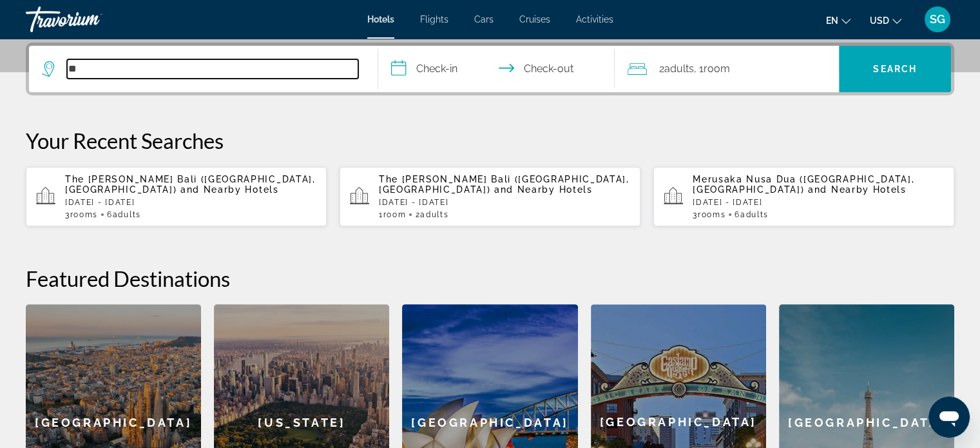
type input "*"
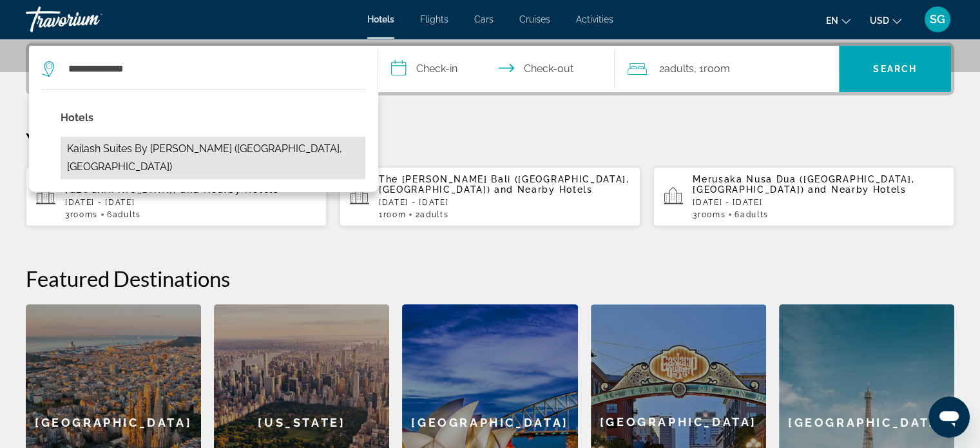
click at [231, 144] on button "Kailash Suites by [PERSON_NAME] ([GEOGRAPHIC_DATA], [GEOGRAPHIC_DATA])" at bounding box center [213, 158] width 305 height 43
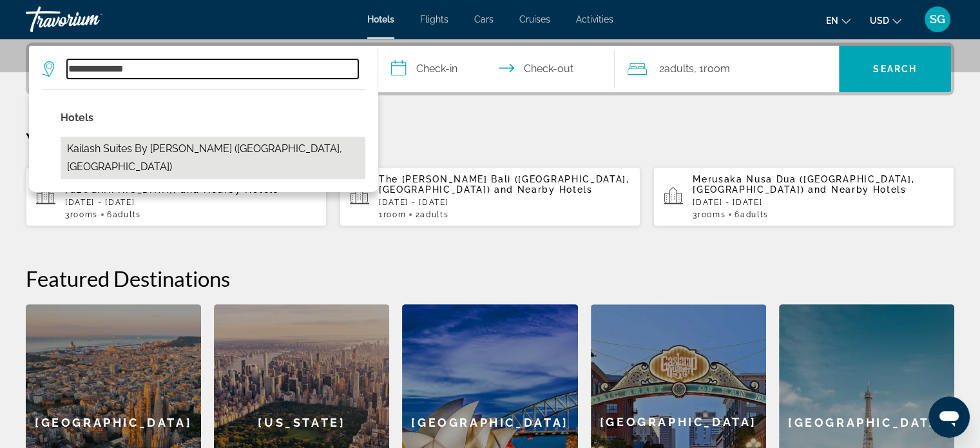
type input "**********"
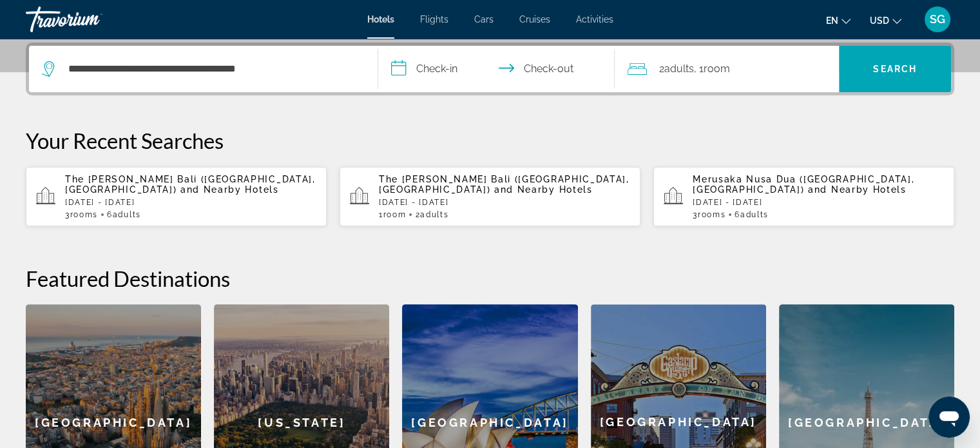
click at [448, 63] on input "**********" at bounding box center [499, 71] width 242 height 50
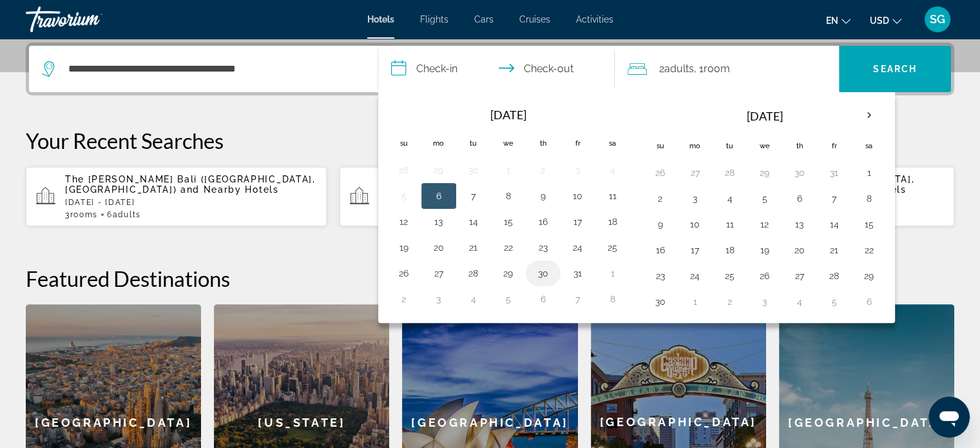
click at [537, 271] on button "30" at bounding box center [543, 273] width 21 height 18
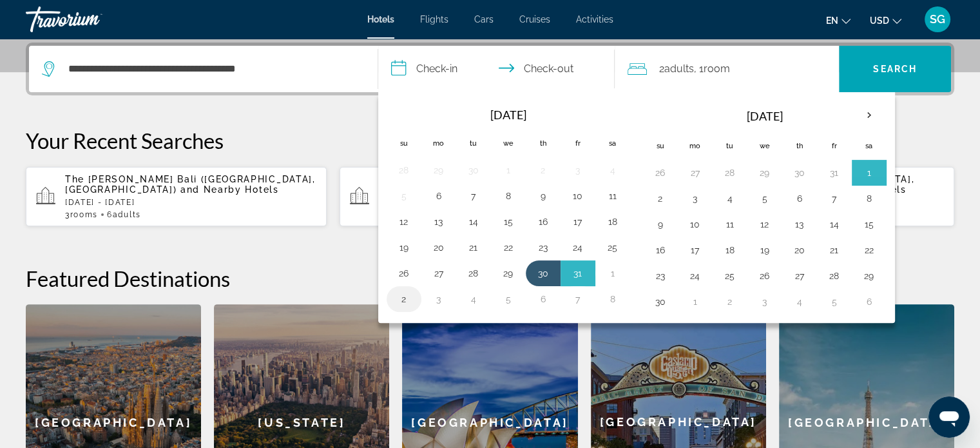
click at [406, 295] on button "2" at bounding box center [404, 299] width 21 height 18
type input "**********"
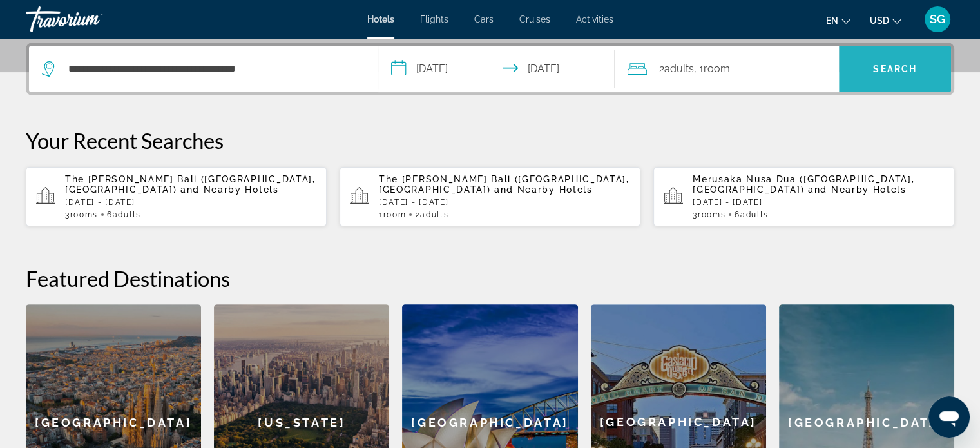
click at [850, 69] on span "Search" at bounding box center [895, 68] width 112 height 31
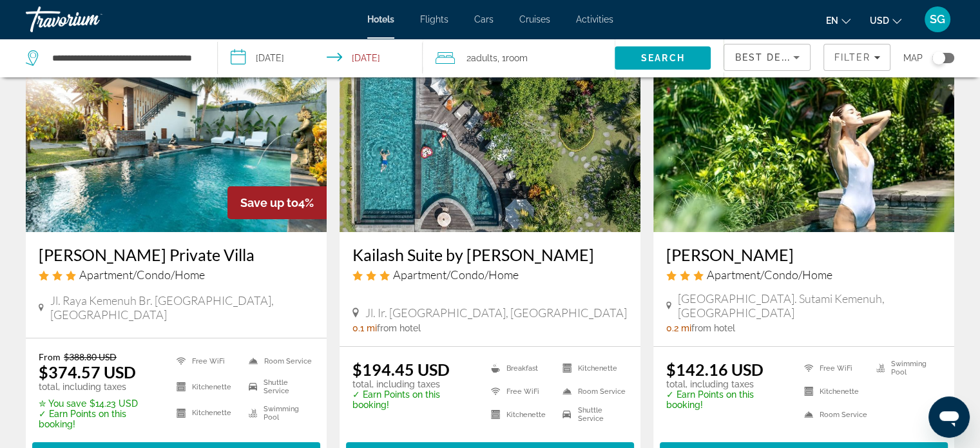
scroll to position [110, 0]
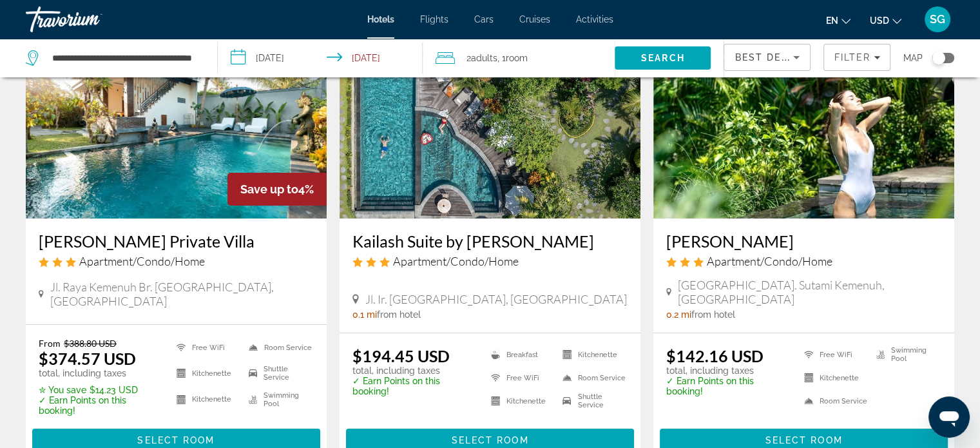
click at [510, 60] on span "Room" at bounding box center [517, 58] width 22 height 10
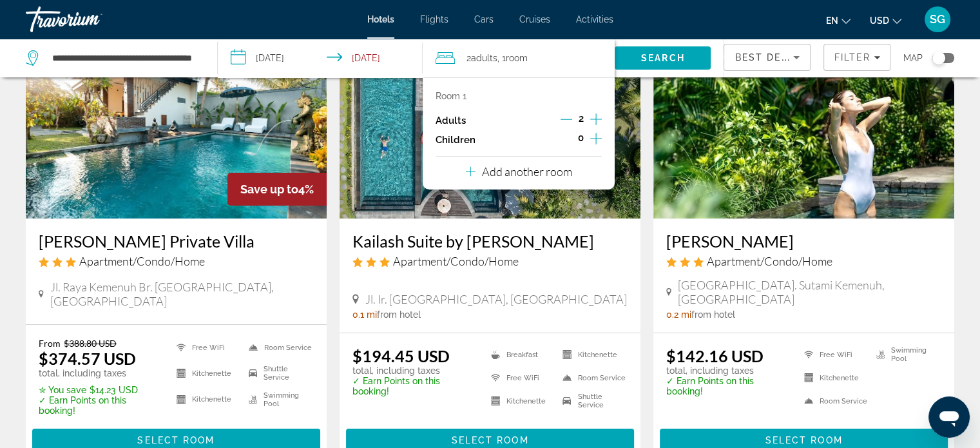
click at [535, 166] on p "Add another room" at bounding box center [527, 171] width 90 height 14
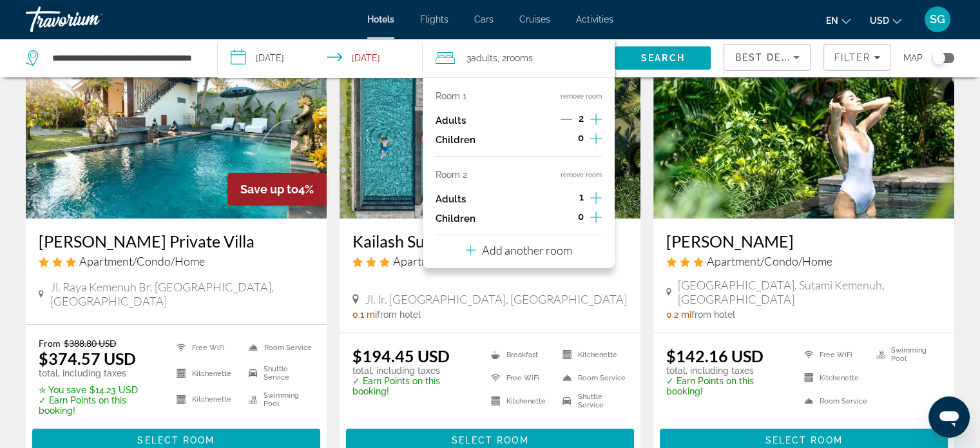
drag, startPoint x: 605, startPoint y: 198, endPoint x: 598, endPoint y: 198, distance: 7.1
click at [598, 198] on div "Room 1 remove room Adults 2 Children 0 Room 2 remove room Adults 1 Children 0 A…" at bounding box center [519, 172] width 192 height 191
click at [598, 198] on icon "Increment adults" at bounding box center [596, 197] width 12 height 15
click at [538, 252] on p "Add another room" at bounding box center [527, 250] width 90 height 14
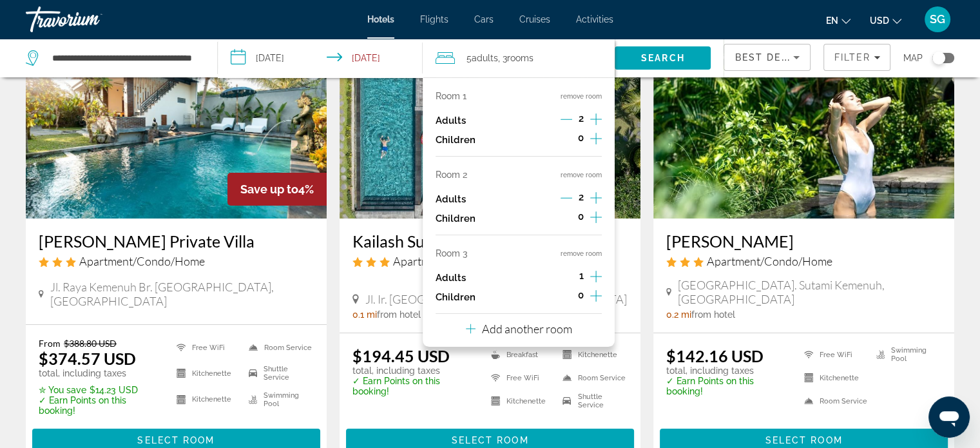
click at [595, 278] on icon "Increment adults" at bounding box center [596, 276] width 12 height 15
click at [554, 424] on span "Main content" at bounding box center [490, 439] width 288 height 31
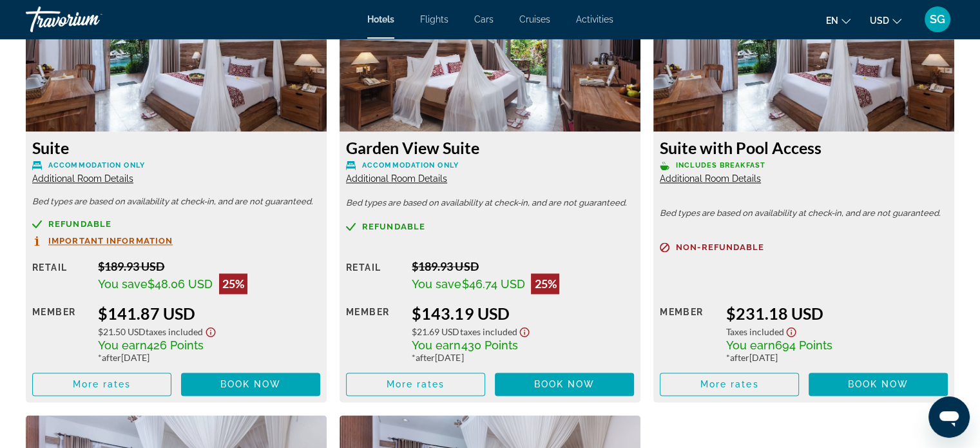
scroll to position [1816, 0]
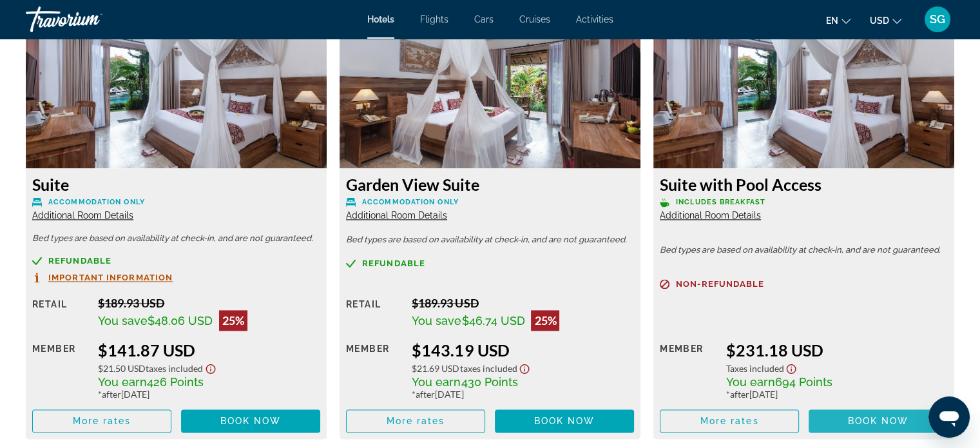
click at [862, 423] on span "Book now" at bounding box center [878, 420] width 61 height 10
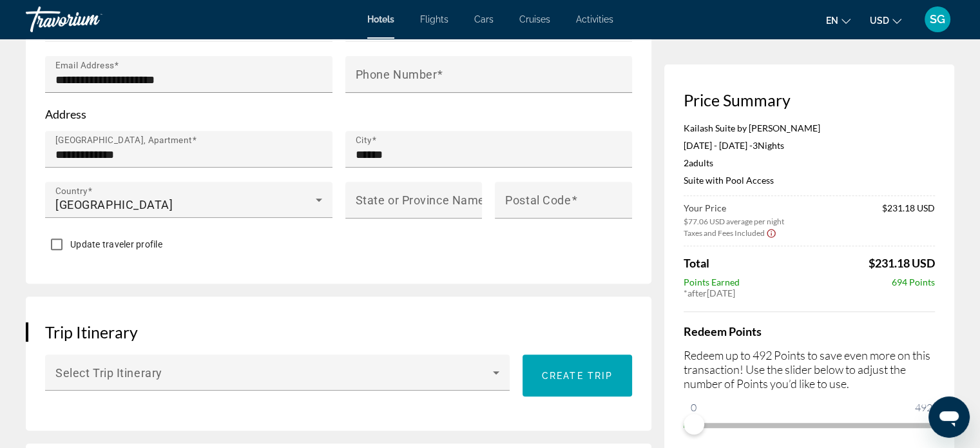
scroll to position [526, 0]
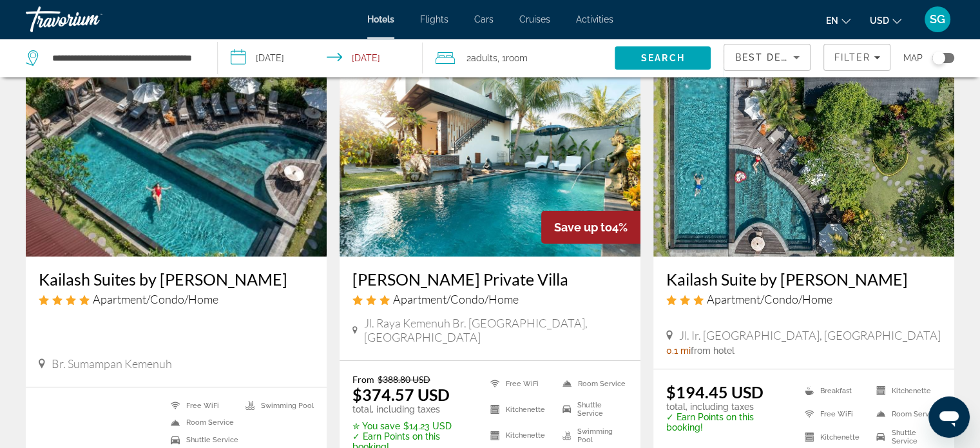
scroll to position [70, 0]
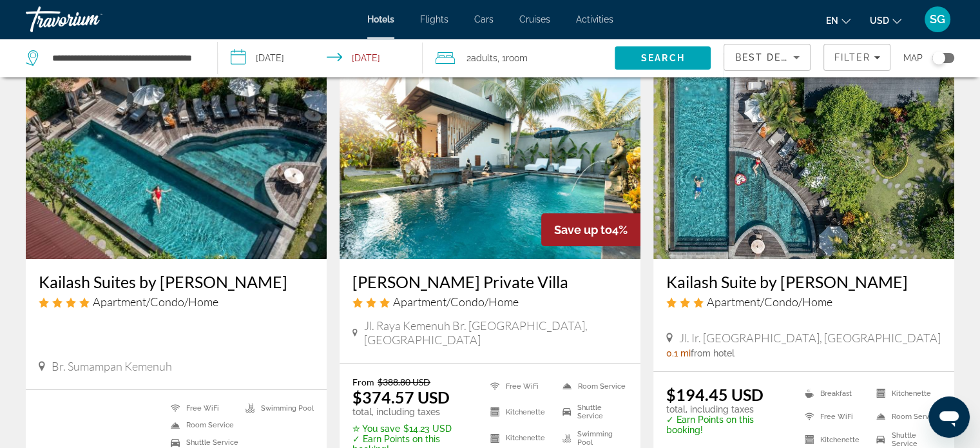
click at [515, 57] on span "Room" at bounding box center [517, 58] width 22 height 10
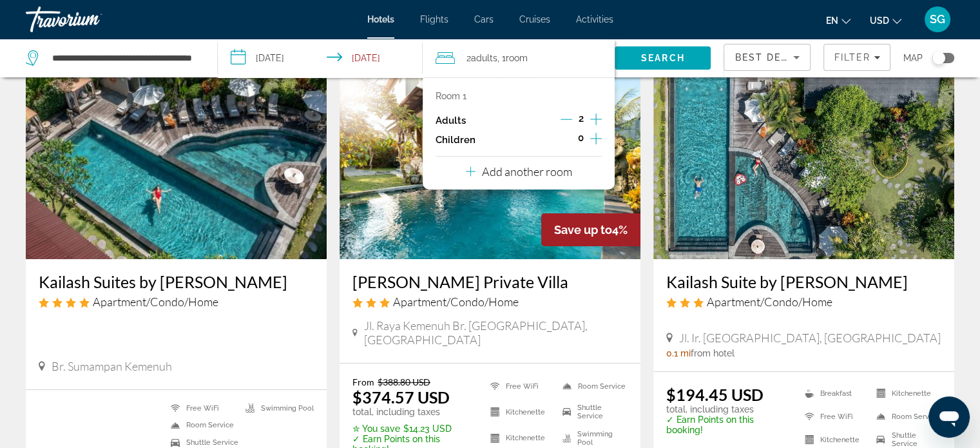
click at [547, 171] on p "Add another room" at bounding box center [527, 171] width 90 height 14
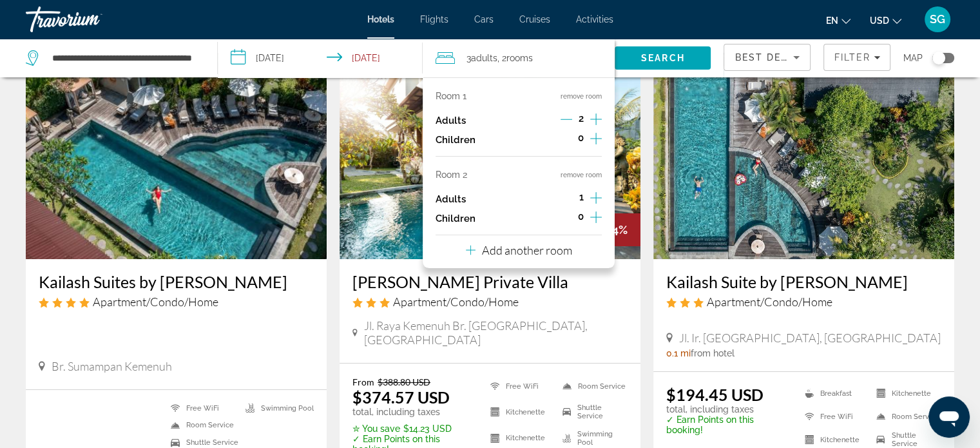
click at [596, 200] on icon "Increment adults" at bounding box center [596, 197] width 12 height 15
click at [564, 254] on p "Add another room" at bounding box center [527, 250] width 90 height 14
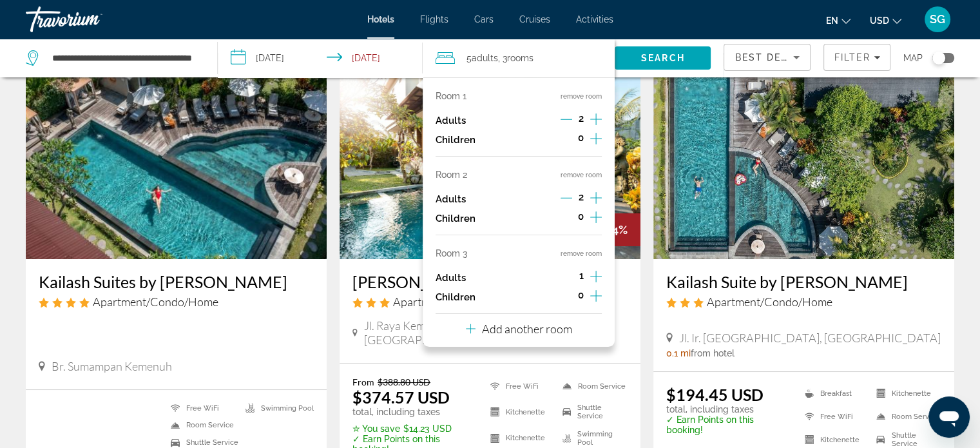
click at [595, 274] on icon "Increment adults" at bounding box center [596, 276] width 12 height 15
click at [669, 69] on span "Search" at bounding box center [662, 58] width 96 height 31
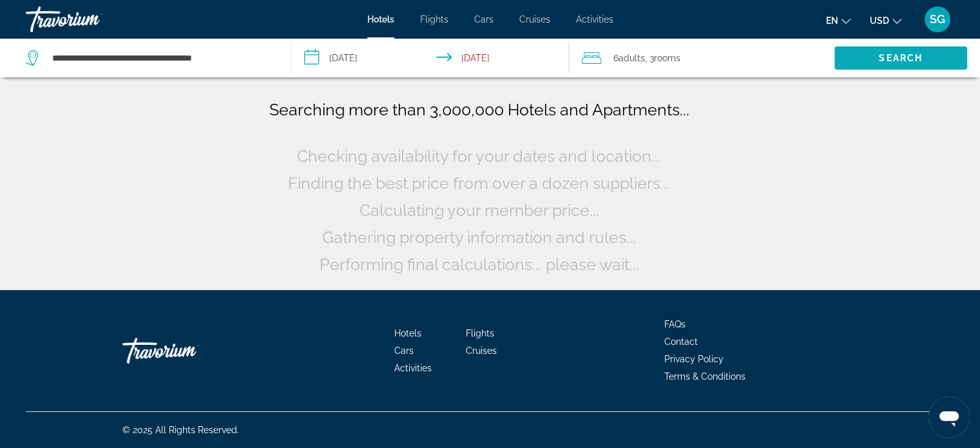
scroll to position [0, 0]
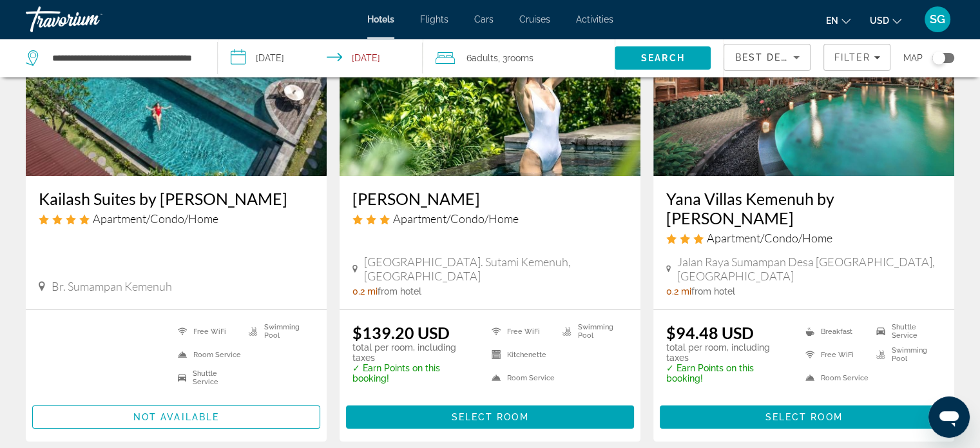
scroll to position [150, 0]
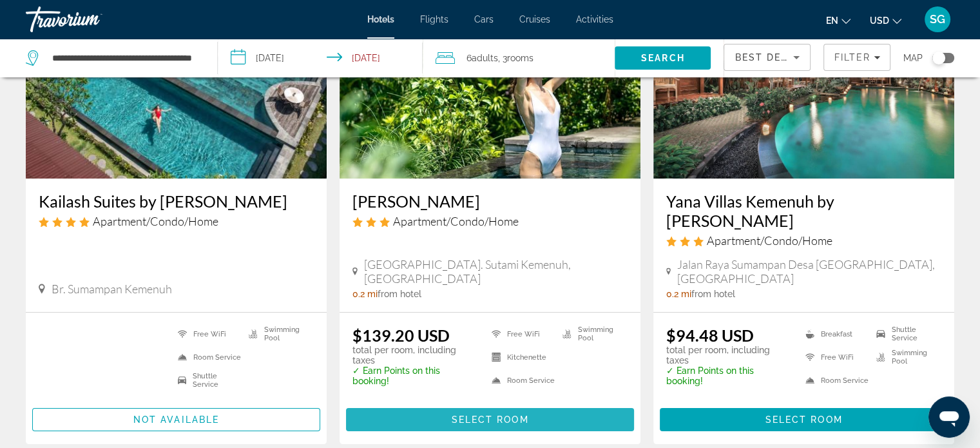
click at [575, 404] on span "Main content" at bounding box center [490, 419] width 288 height 31
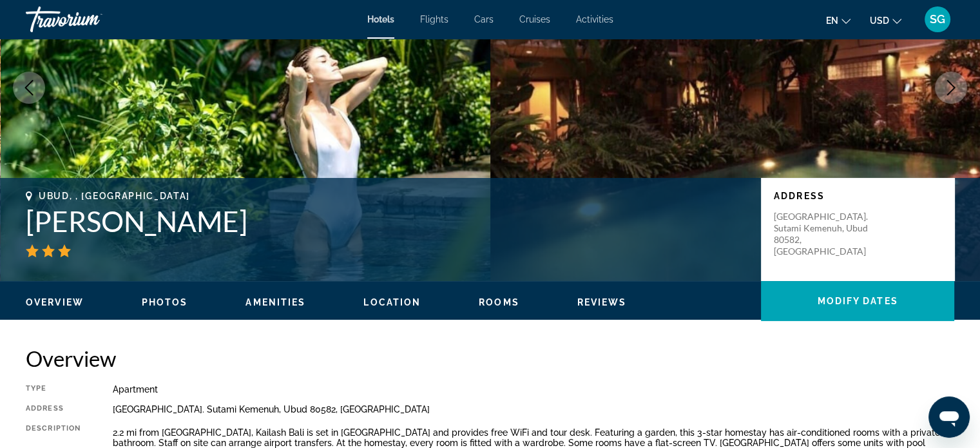
scroll to position [122, 0]
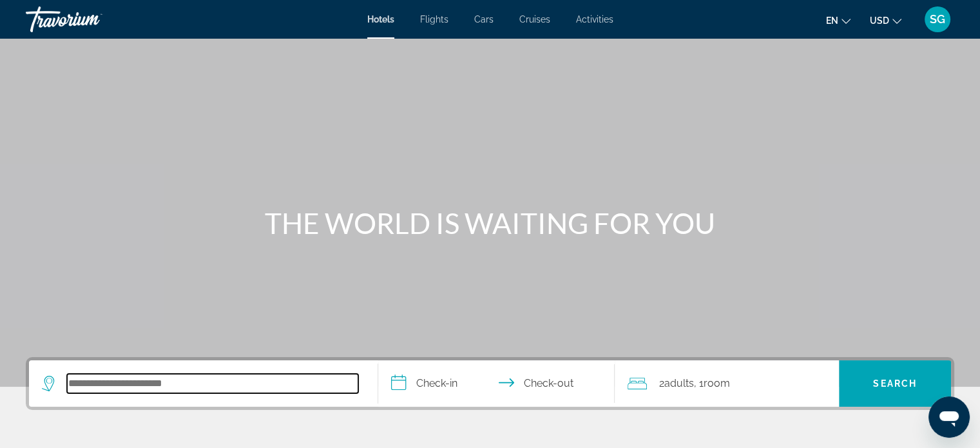
click at [170, 376] on input "Search hotel destination" at bounding box center [212, 383] width 291 height 19
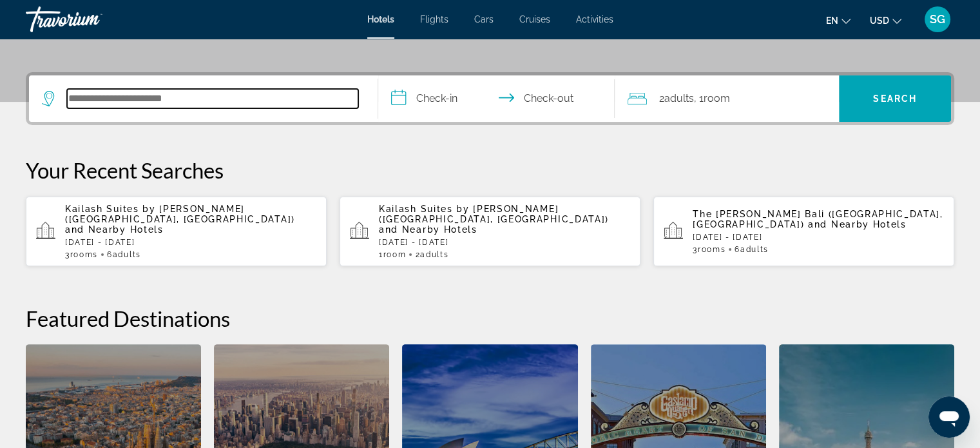
scroll to position [314, 0]
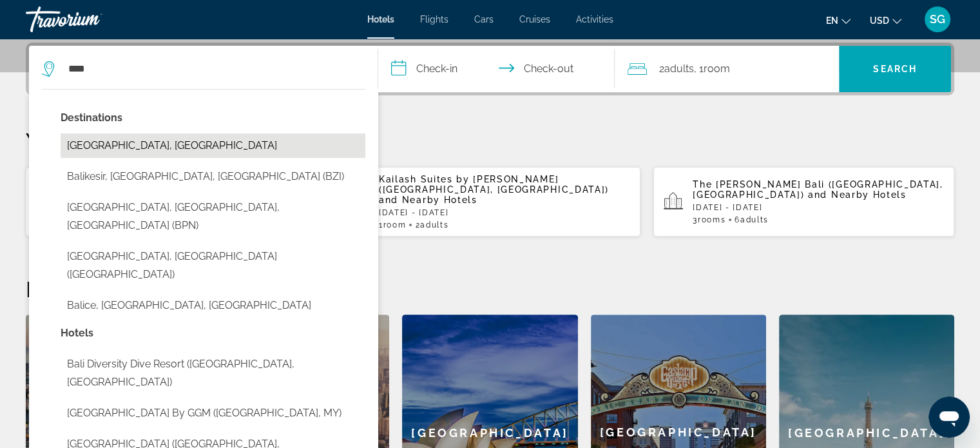
click at [160, 142] on button "[GEOGRAPHIC_DATA], [GEOGRAPHIC_DATA]" at bounding box center [213, 145] width 305 height 24
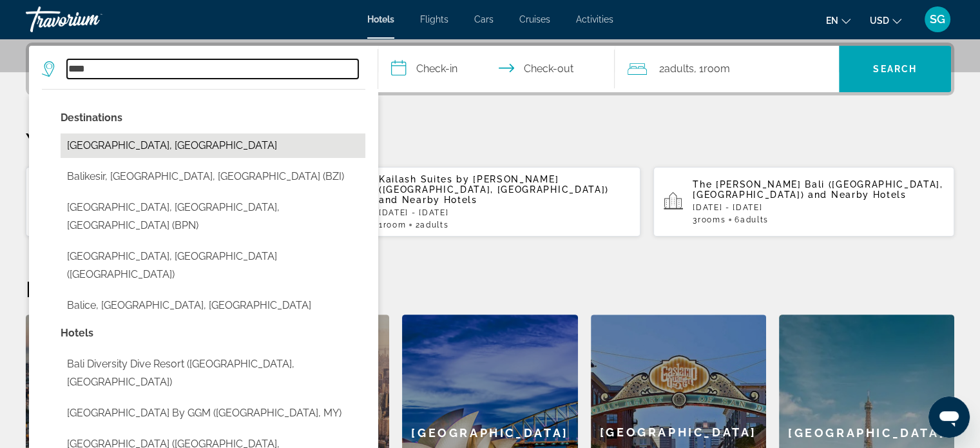
type input "**********"
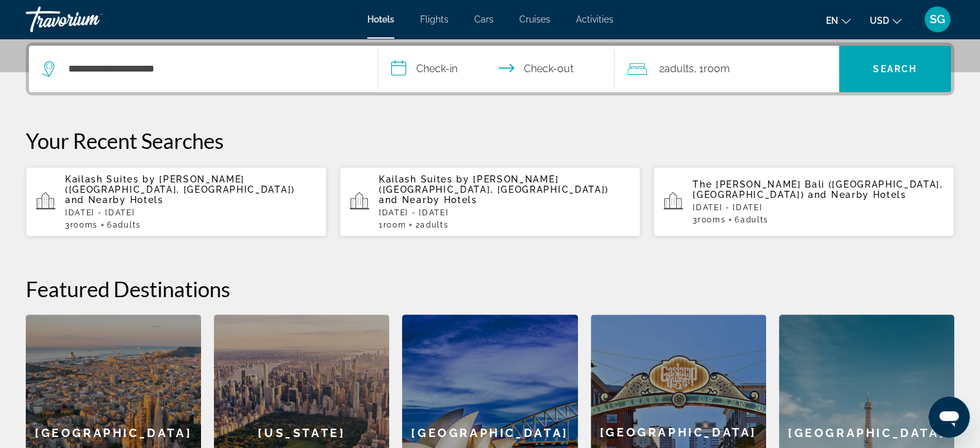
click at [414, 66] on input "**********" at bounding box center [499, 71] width 242 height 50
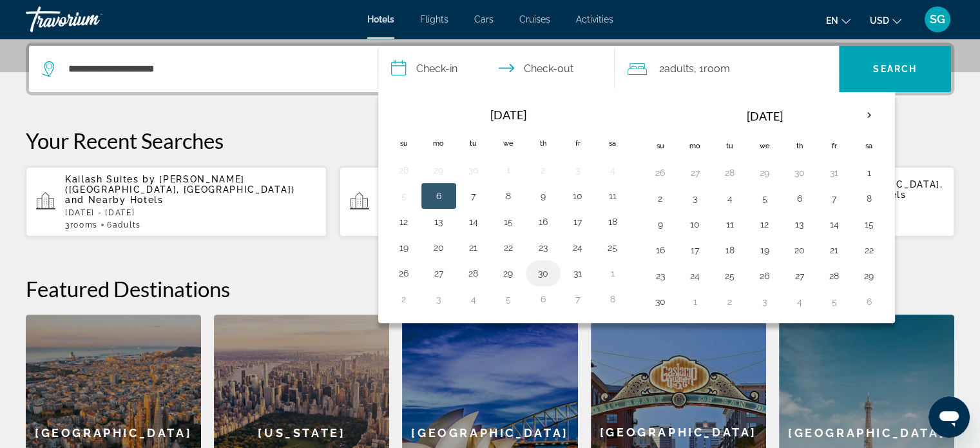
click at [546, 273] on button "30" at bounding box center [543, 273] width 21 height 18
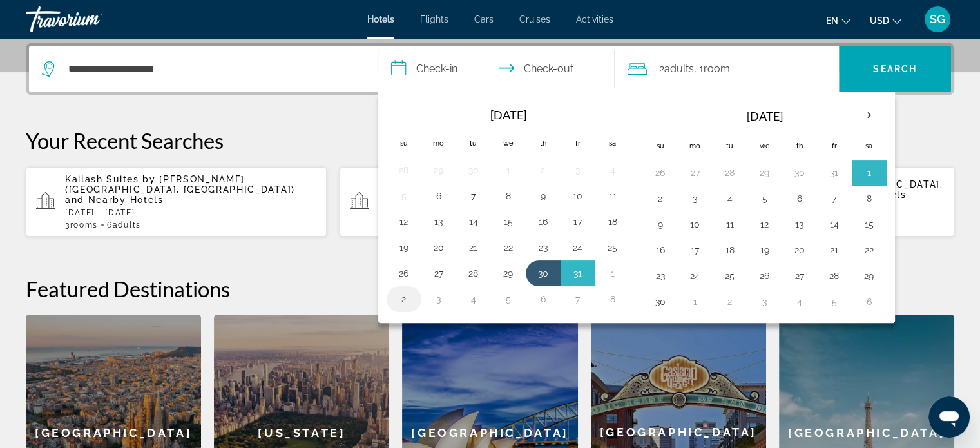
click at [397, 291] on button "2" at bounding box center [404, 299] width 21 height 18
type input "**********"
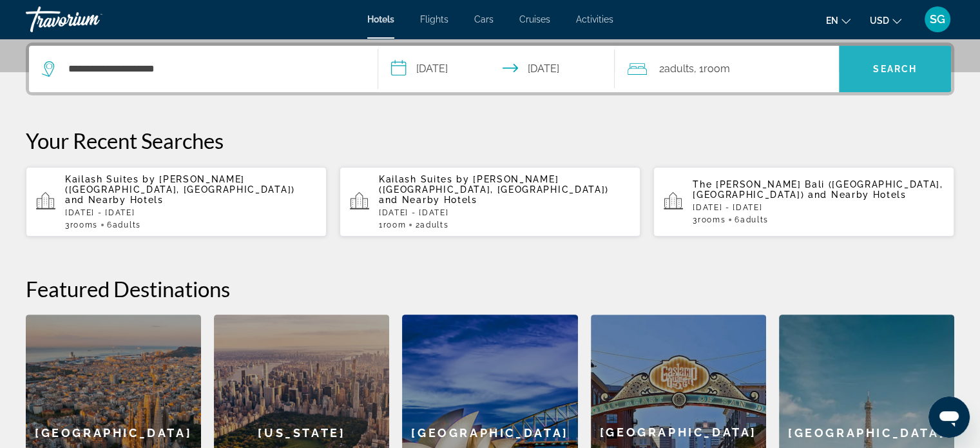
click at [862, 60] on span "Search" at bounding box center [895, 68] width 112 height 31
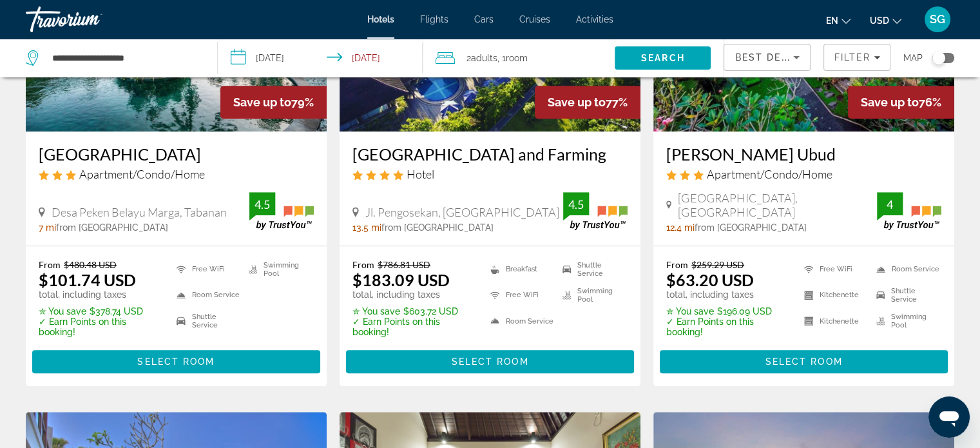
scroll to position [685, 0]
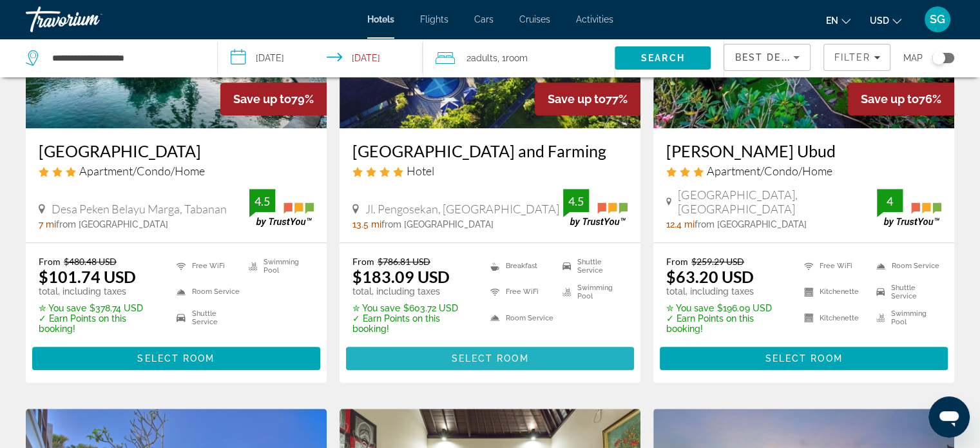
click at [526, 353] on span "Select Room" at bounding box center [489, 358] width 77 height 10
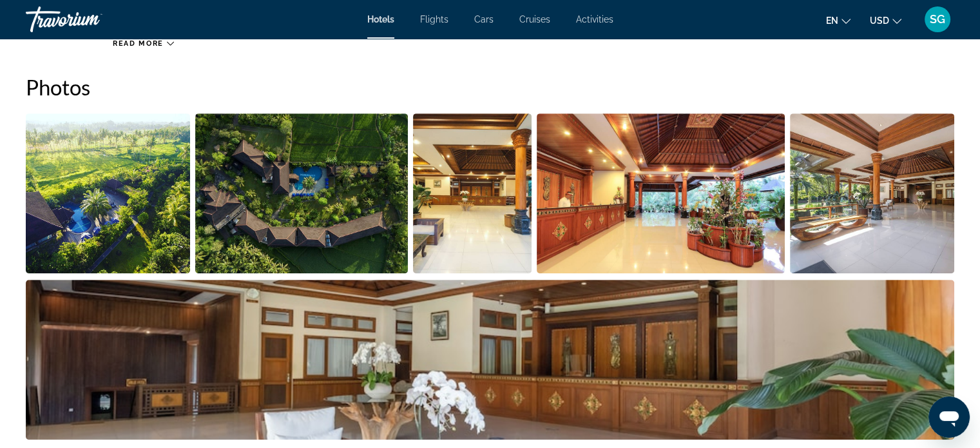
scroll to position [591, 0]
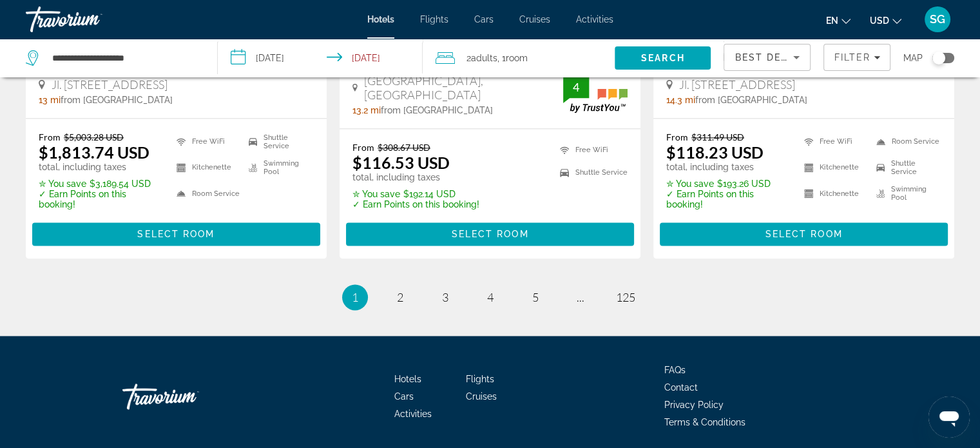
scroll to position [1787, 0]
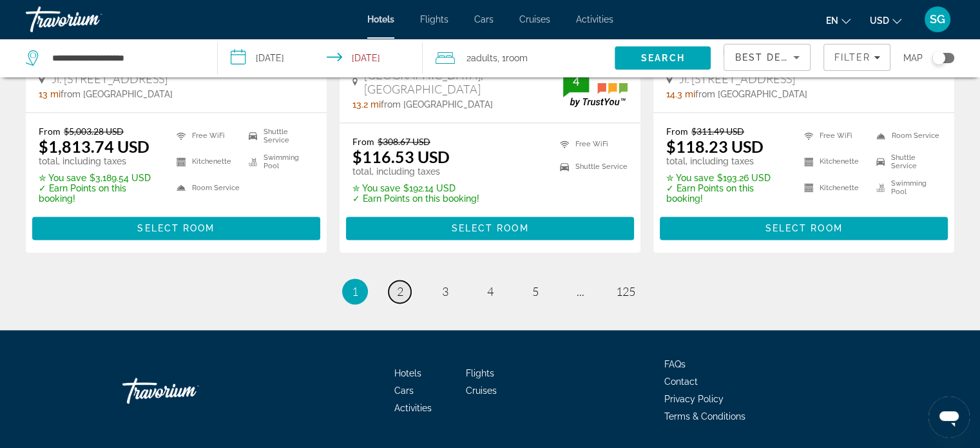
click at [403, 287] on span "2" at bounding box center [400, 291] width 6 height 14
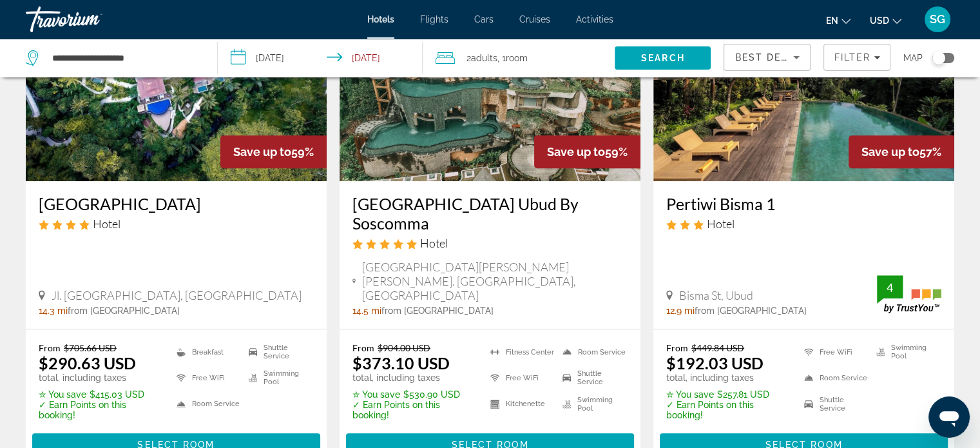
scroll to position [626, 0]
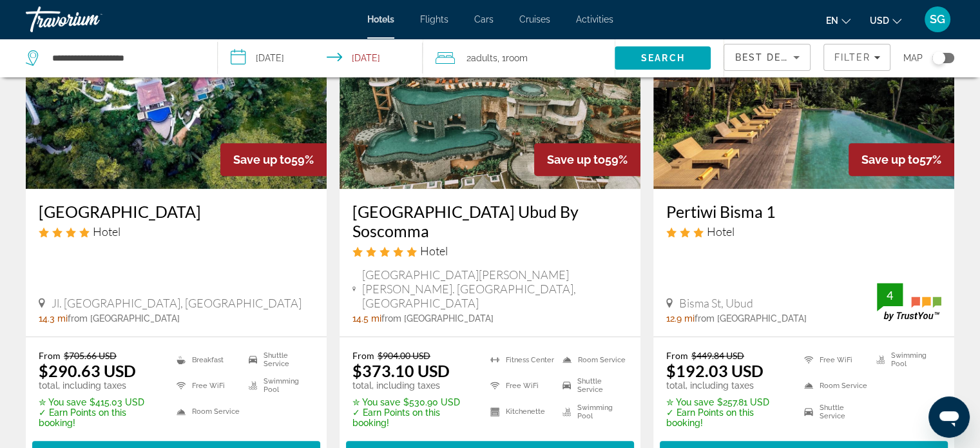
click at [250, 50] on input "**********" at bounding box center [323, 60] width 210 height 43
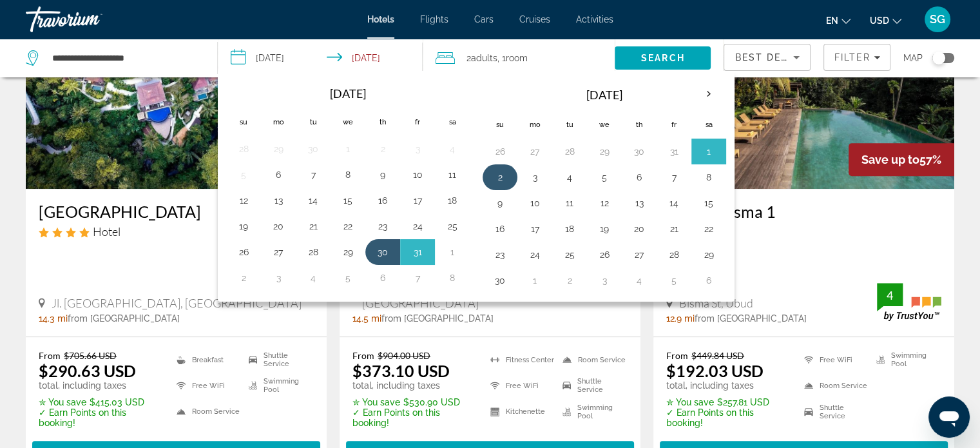
click at [500, 177] on button "2" at bounding box center [500, 177] width 21 height 18
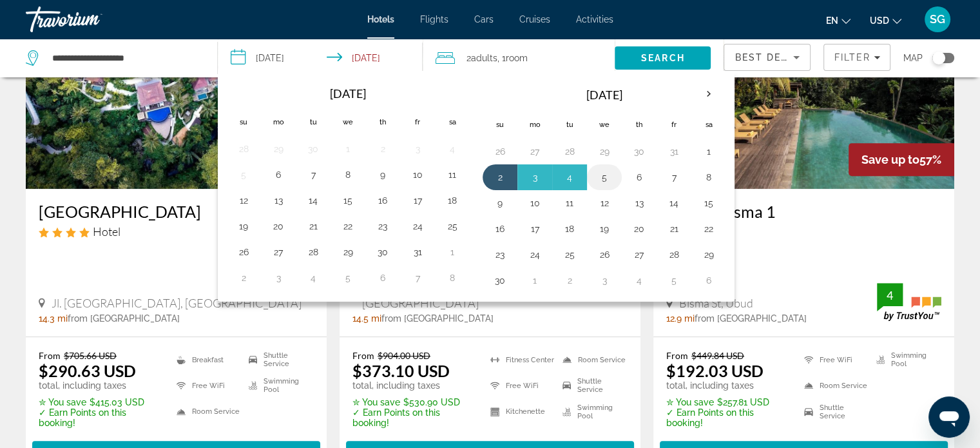
click at [607, 179] on button "5" at bounding box center [604, 177] width 21 height 18
type input "**********"
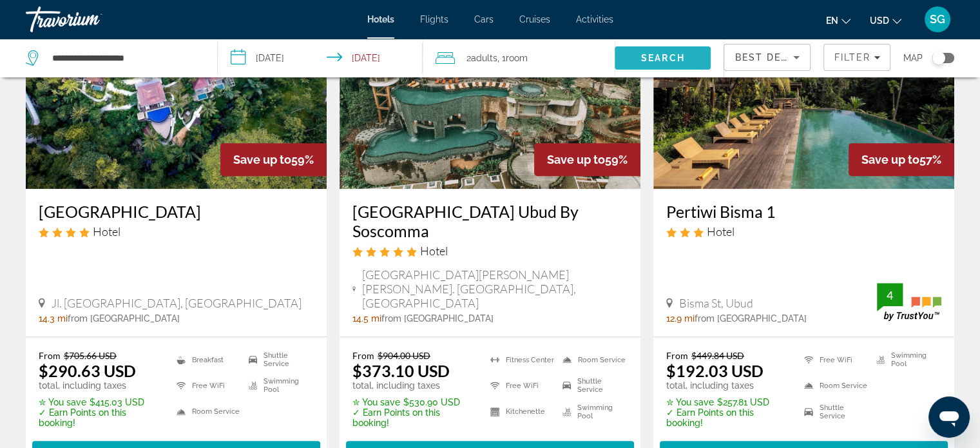
click at [661, 50] on span "Search" at bounding box center [662, 58] width 96 height 31
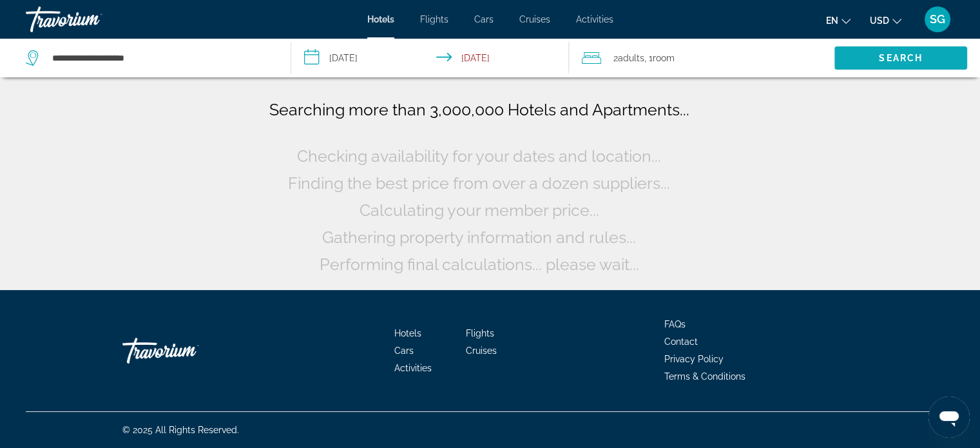
scroll to position [0, 0]
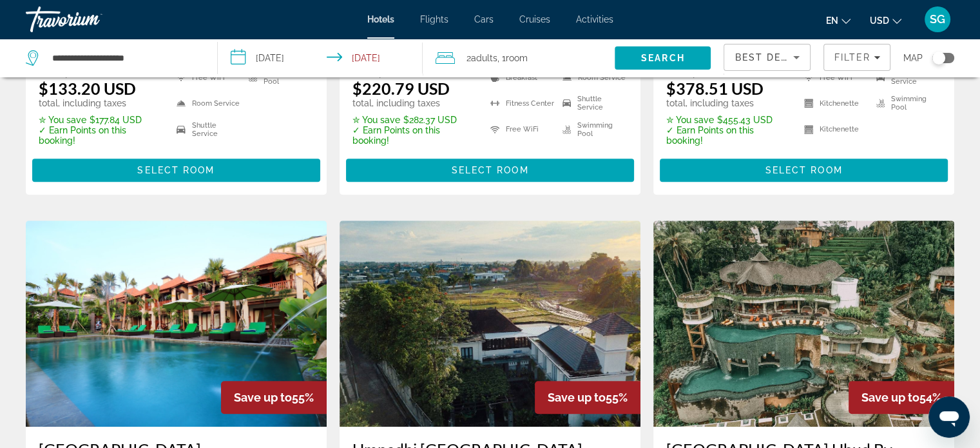
scroll to position [870, 0]
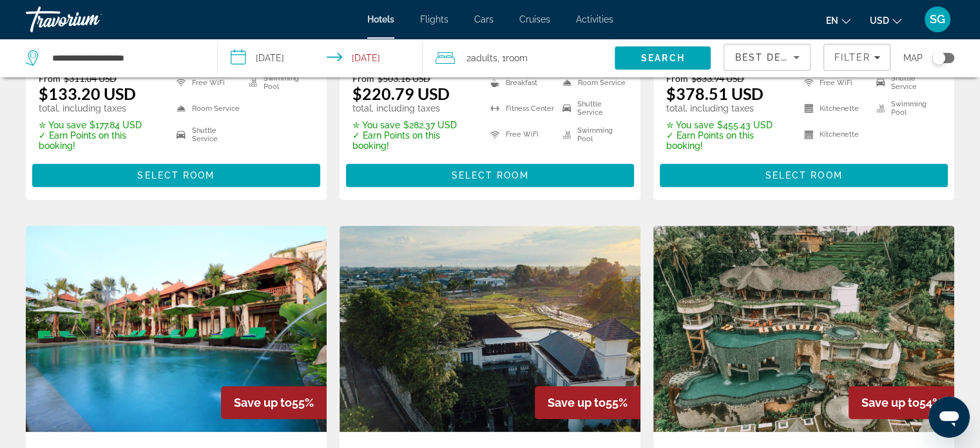
click at [852, 302] on img "Main content" at bounding box center [803, 328] width 301 height 206
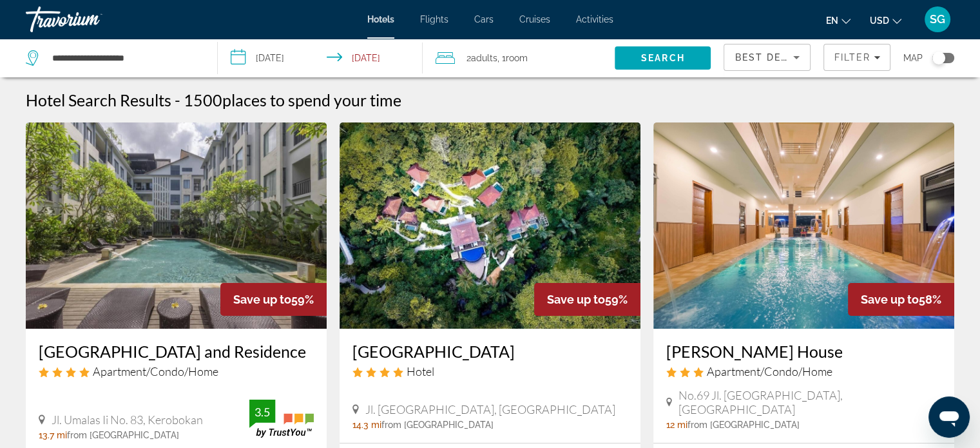
click at [490, 64] on span "2 Adult Adults" at bounding box center [481, 58] width 31 height 18
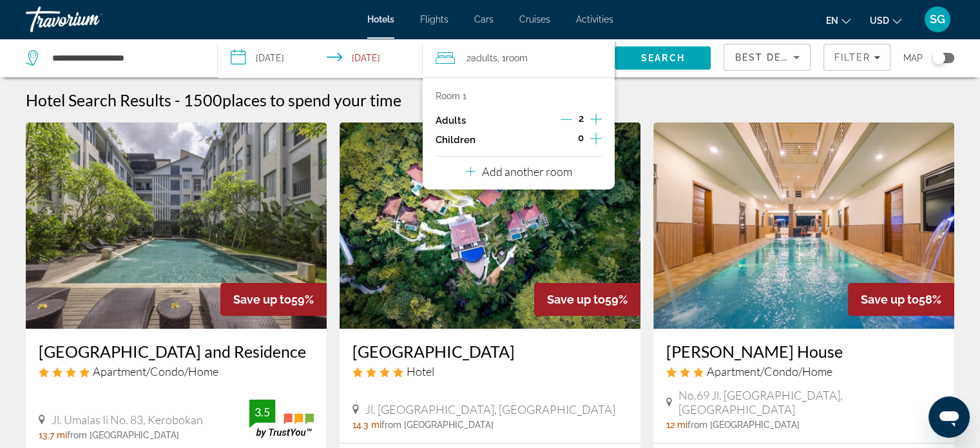
click at [552, 172] on p "Add another room" at bounding box center [527, 171] width 90 height 14
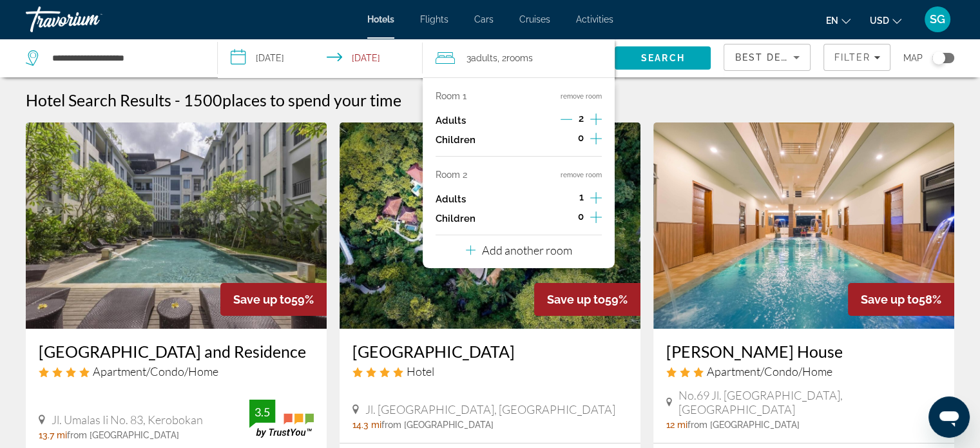
click at [598, 200] on icon "Increment adults" at bounding box center [596, 197] width 12 height 15
click at [552, 248] on p "Add another room" at bounding box center [527, 250] width 90 height 14
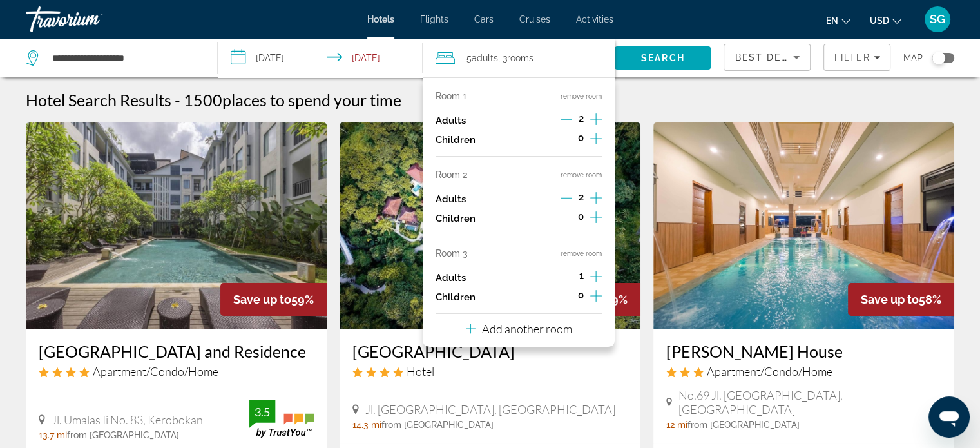
click at [599, 280] on icon "Increment adults" at bounding box center [596, 276] width 12 height 15
click at [639, 67] on span "Search" at bounding box center [662, 58] width 96 height 31
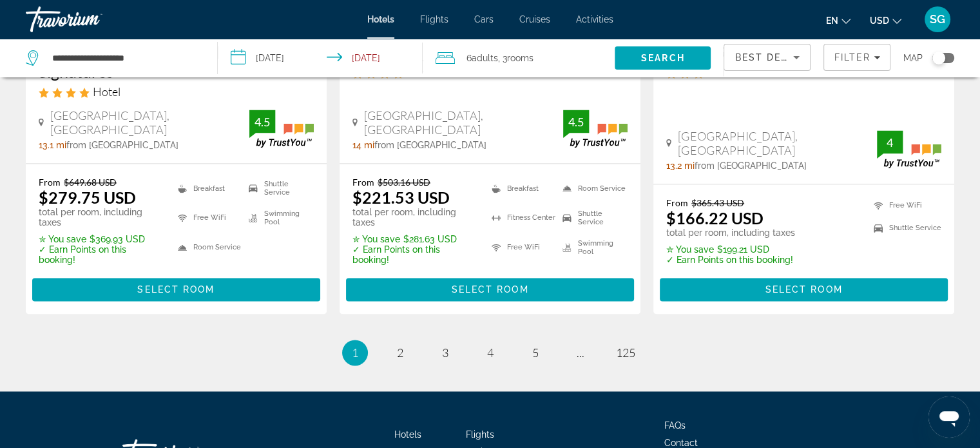
scroll to position [1796, 0]
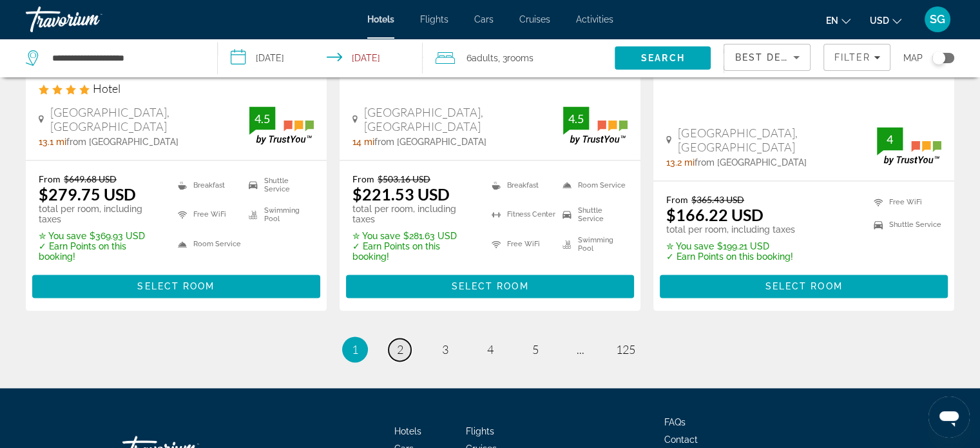
click at [399, 342] on span "2" at bounding box center [400, 349] width 6 height 14
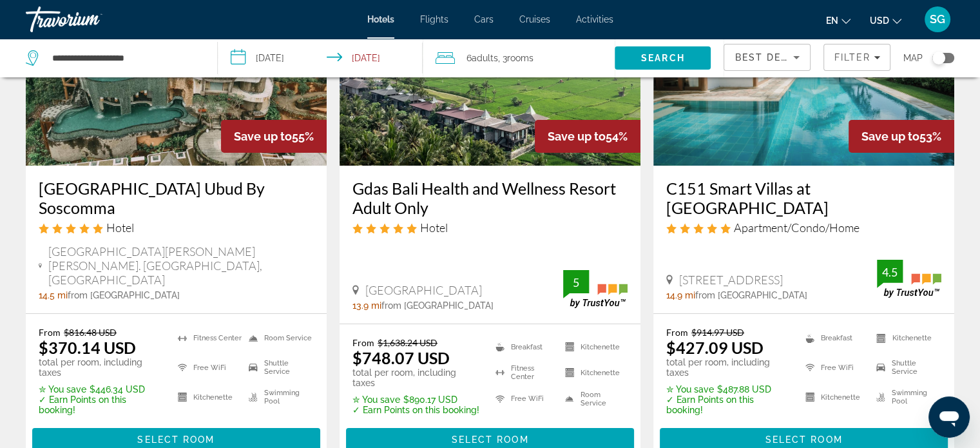
scroll to position [166, 0]
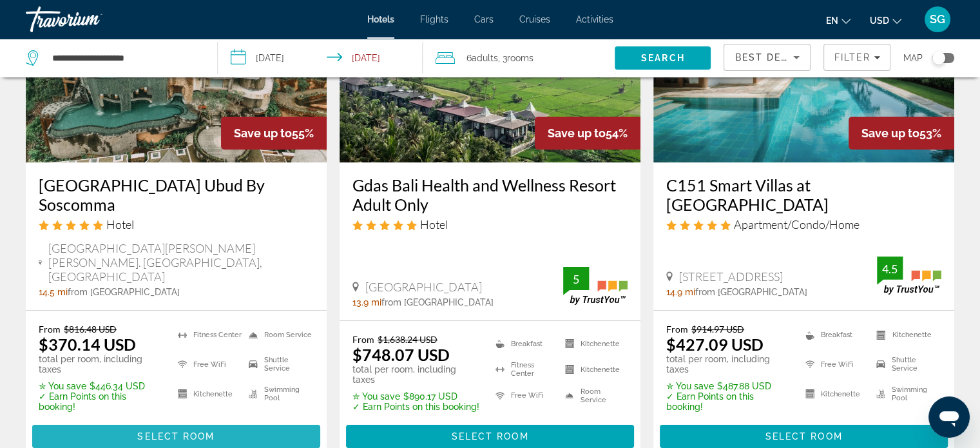
click at [256, 421] on span "Main content" at bounding box center [176, 436] width 288 height 31
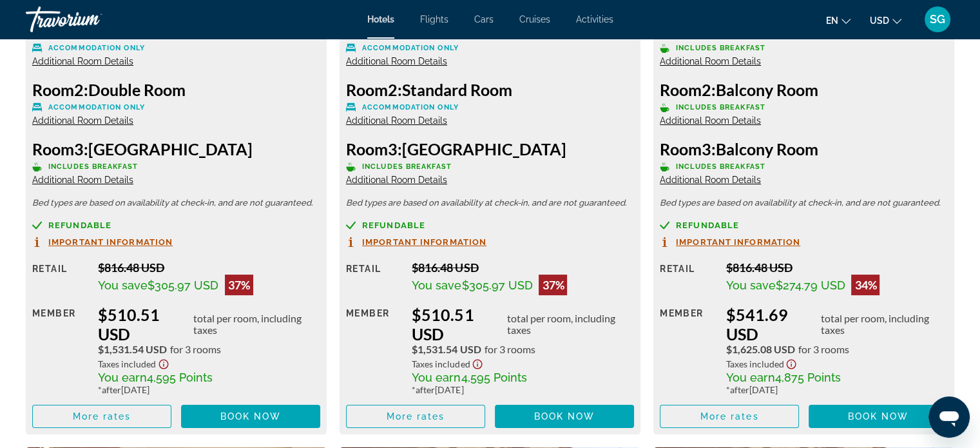
scroll to position [4973, 0]
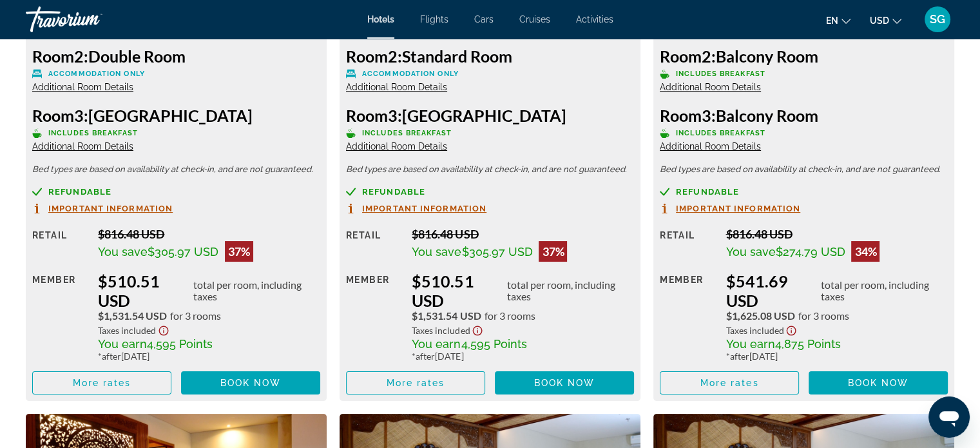
drag, startPoint x: 976, startPoint y: 340, endPoint x: 984, endPoint y: 333, distance: 10.5
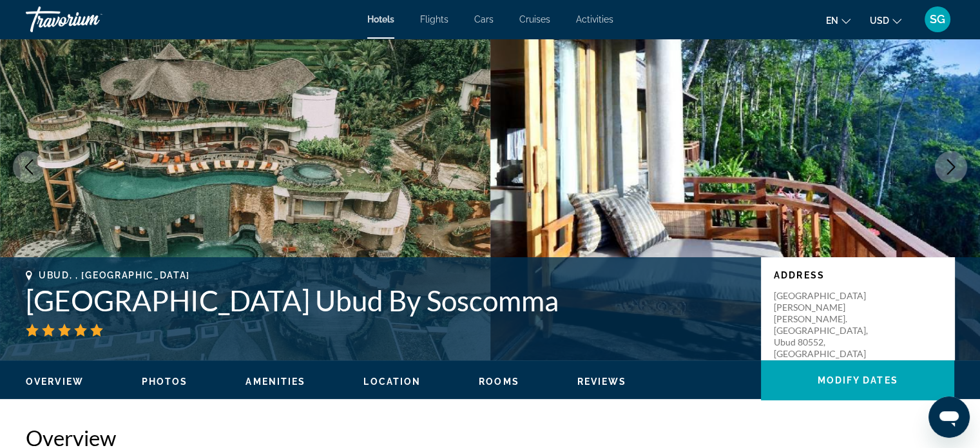
scroll to position [0, 0]
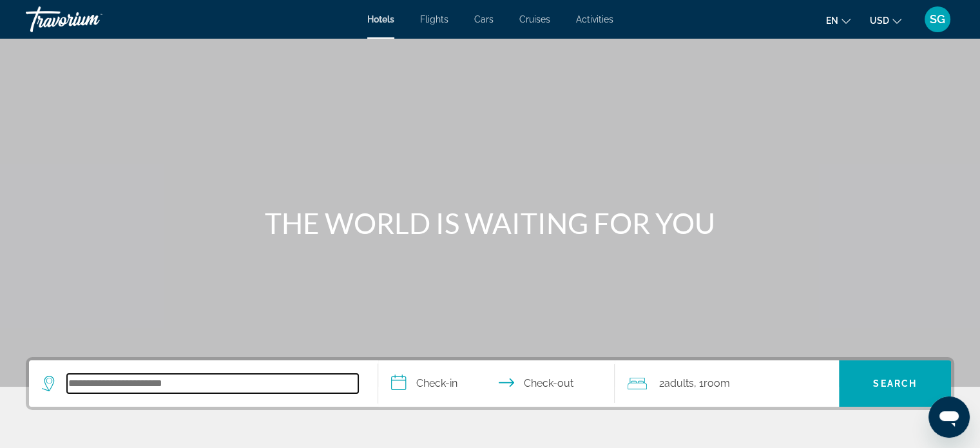
click at [246, 389] on input "Search hotel destination" at bounding box center [212, 383] width 291 height 19
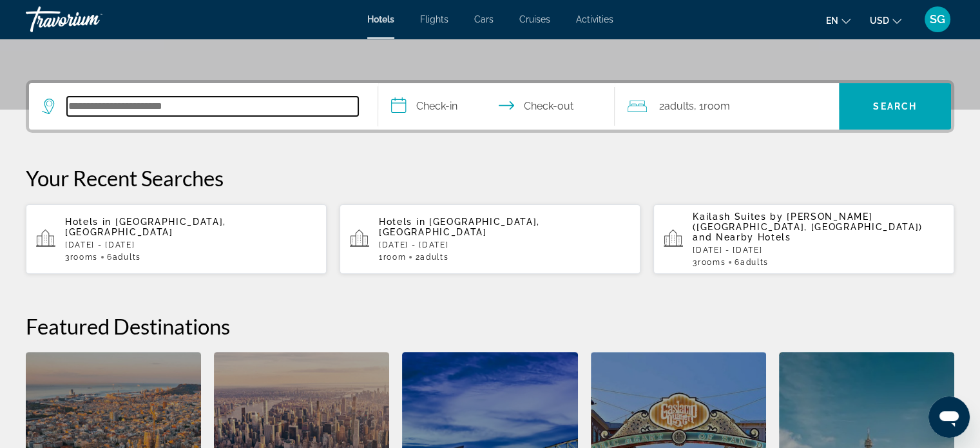
scroll to position [314, 0]
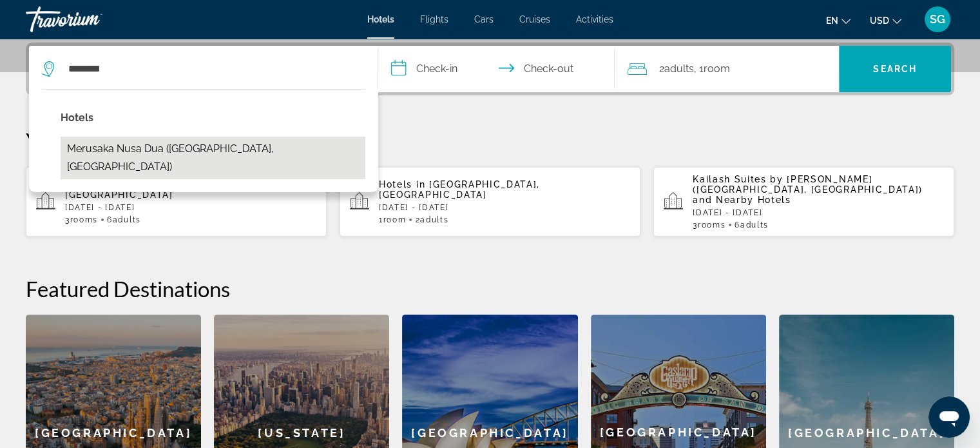
click at [185, 149] on button "Merusaka Nusa Dua (Nusa Dua, ID)" at bounding box center [213, 158] width 305 height 43
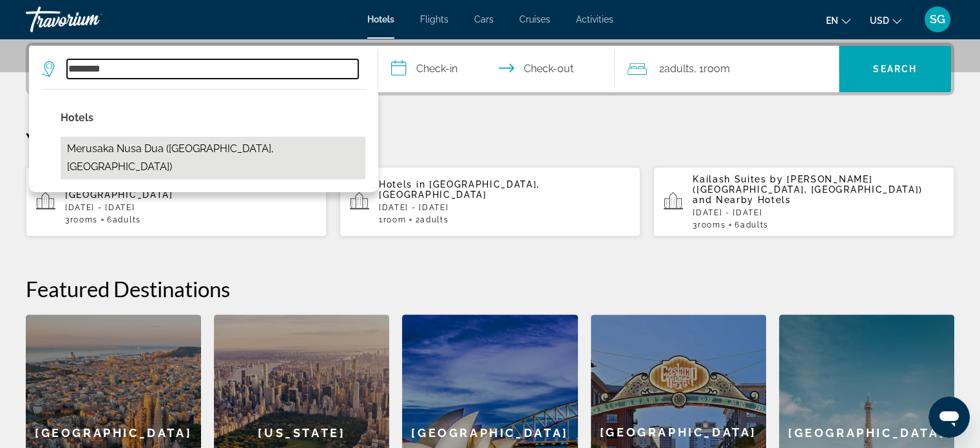
type input "**********"
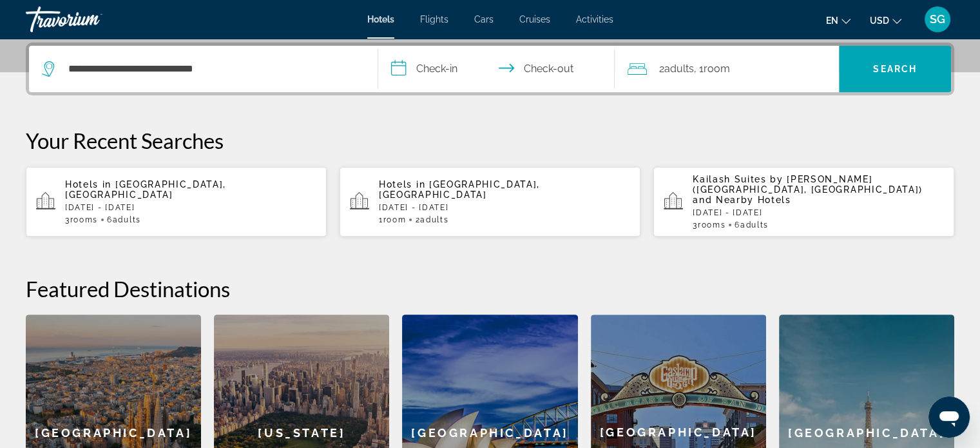
click at [415, 76] on input "**********" at bounding box center [499, 71] width 242 height 50
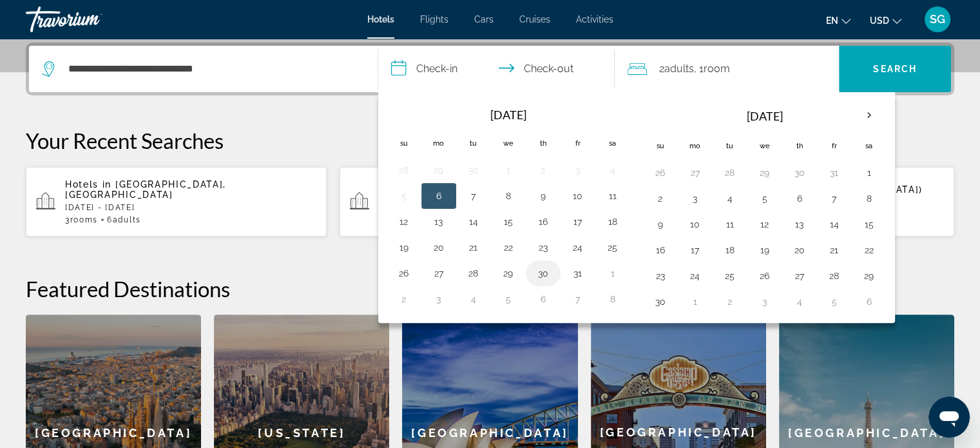
click at [541, 271] on button "30" at bounding box center [543, 273] width 21 height 18
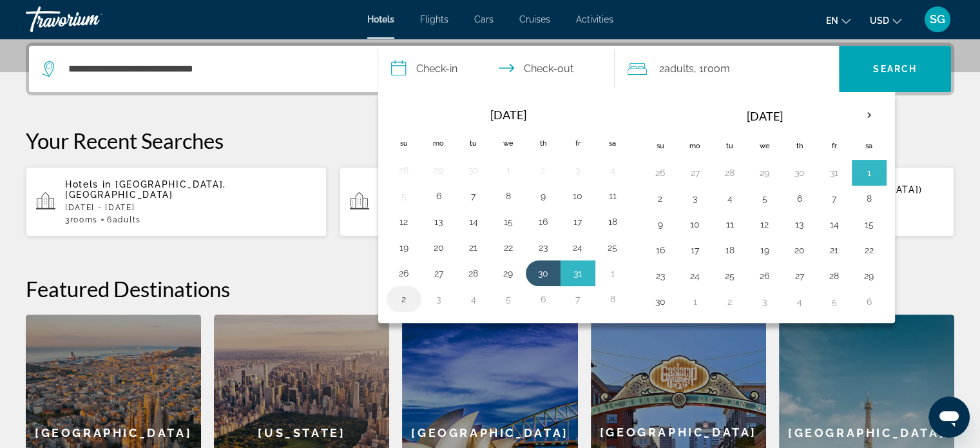
click at [401, 296] on button "2" at bounding box center [404, 299] width 21 height 18
type input "**********"
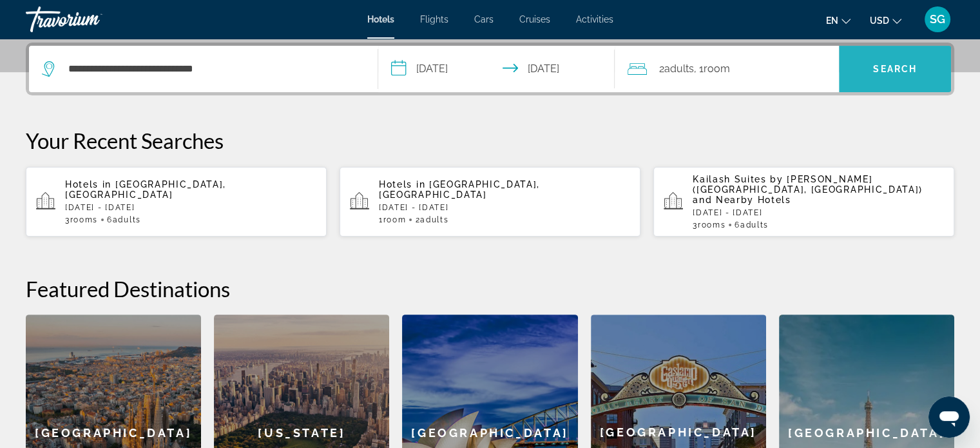
click at [864, 70] on span "Search" at bounding box center [895, 68] width 112 height 31
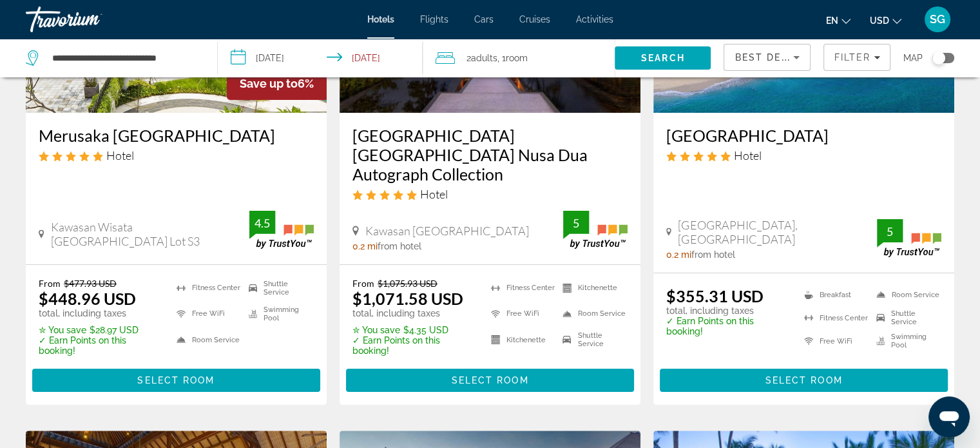
scroll to position [204, 0]
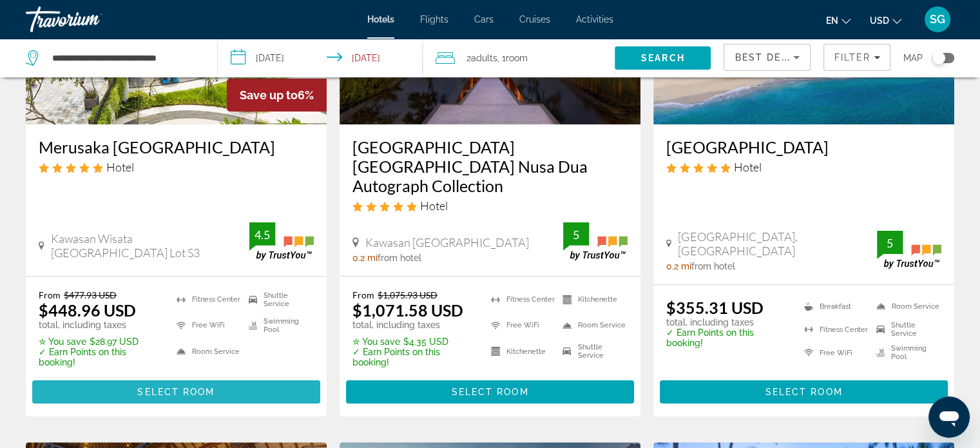
click at [202, 376] on span "Main content" at bounding box center [176, 391] width 288 height 31
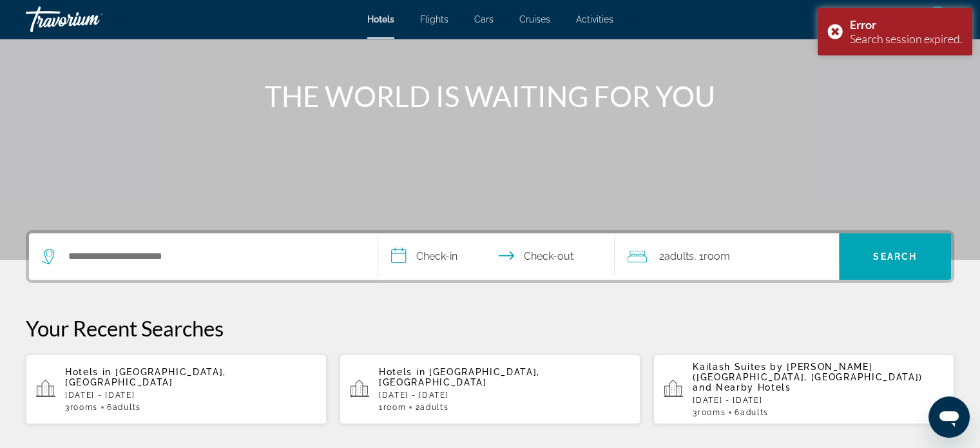
scroll to position [126, 0]
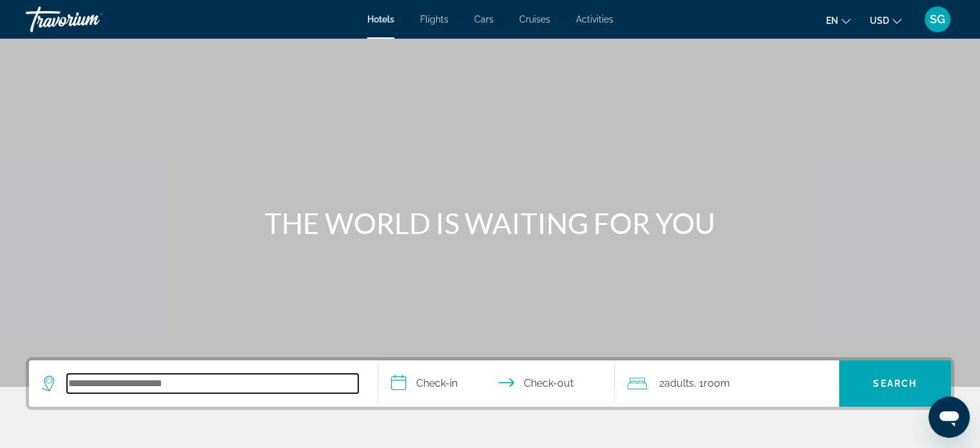
click at [166, 376] on input "Search hotel destination" at bounding box center [212, 383] width 291 height 19
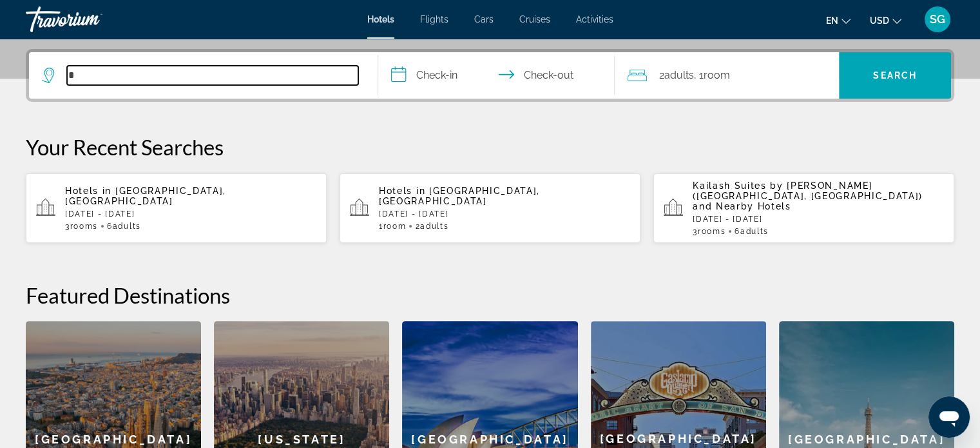
scroll to position [314, 0]
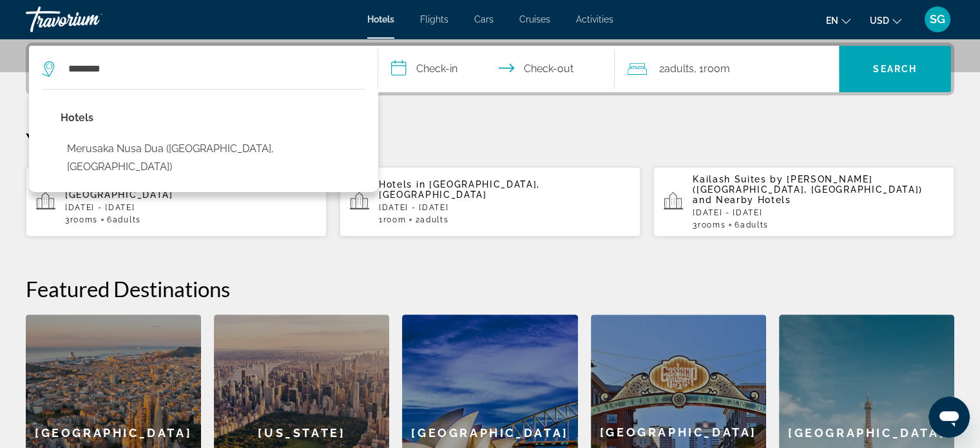
click at [240, 154] on div "Hotels [GEOGRAPHIC_DATA] ([GEOGRAPHIC_DATA], [GEOGRAPHIC_DATA])" at bounding box center [203, 140] width 349 height 103
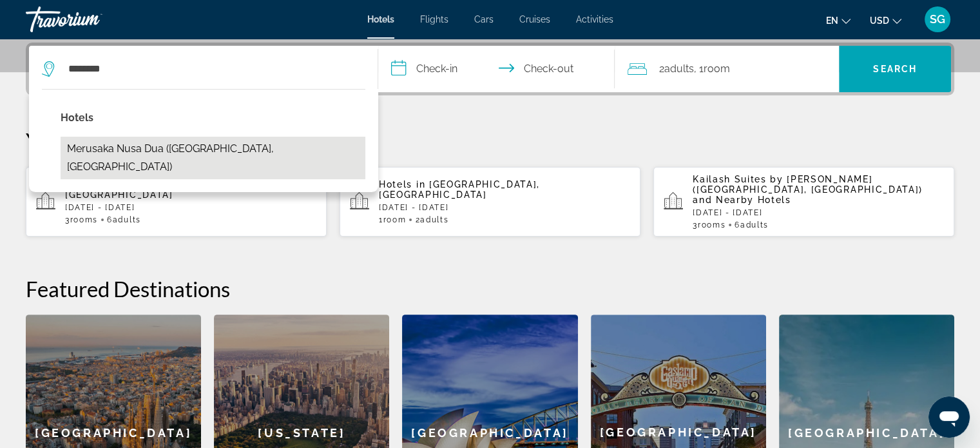
click at [222, 147] on button "Merusaka Nusa Dua ([GEOGRAPHIC_DATA], [GEOGRAPHIC_DATA])" at bounding box center [213, 158] width 305 height 43
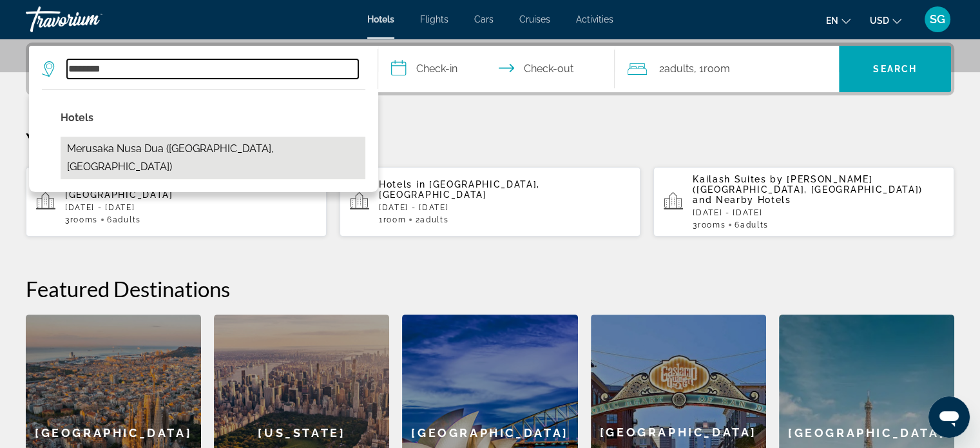
type input "**********"
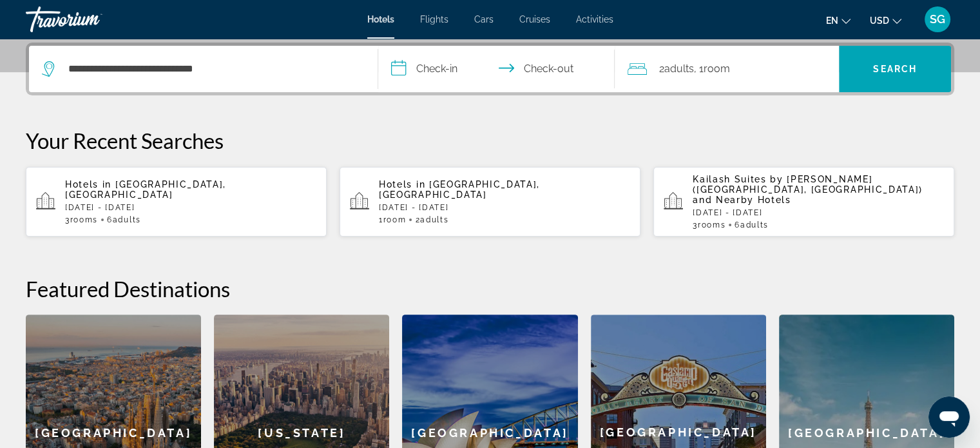
click at [434, 73] on input "**********" at bounding box center [499, 71] width 242 height 50
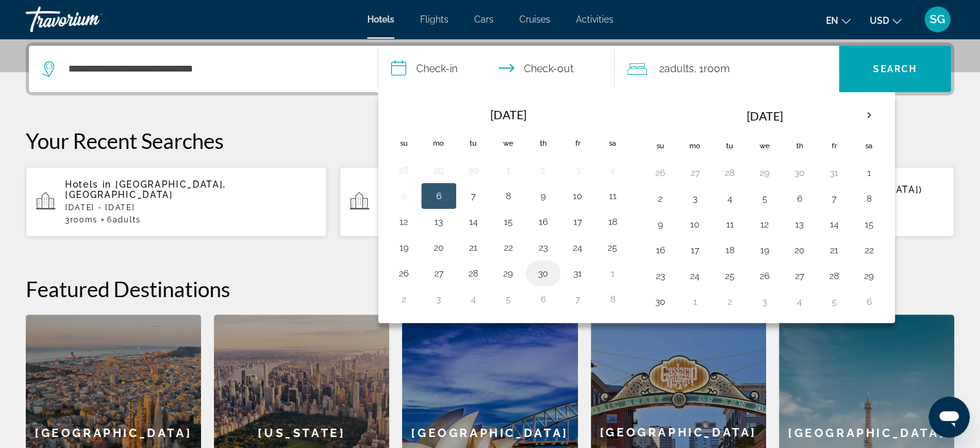
click at [543, 275] on button "30" at bounding box center [543, 273] width 21 height 18
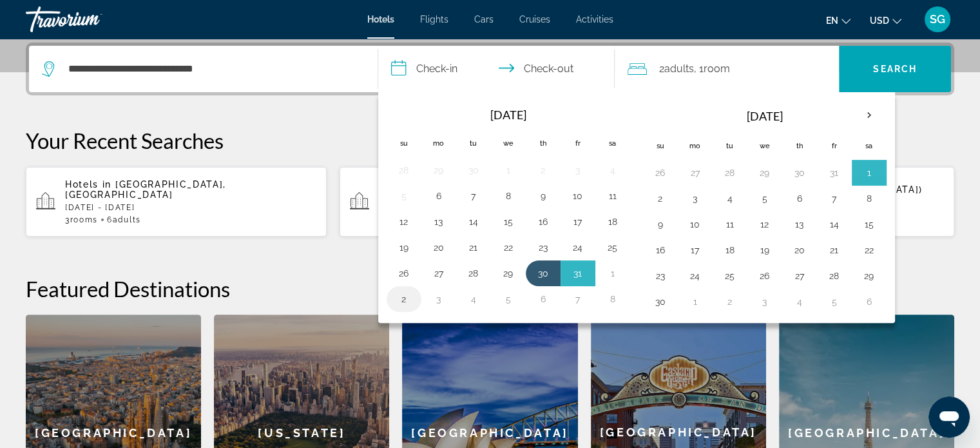
click at [410, 291] on button "2" at bounding box center [404, 299] width 21 height 18
type input "**********"
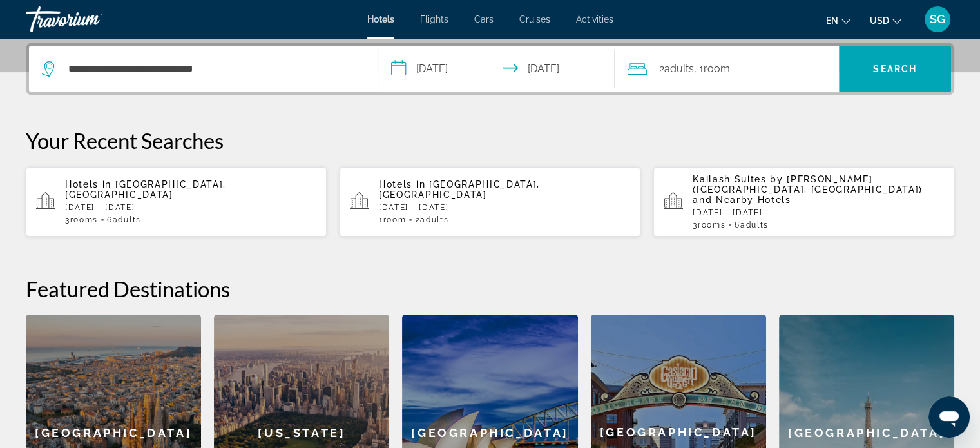
click at [721, 69] on span "Room" at bounding box center [716, 68] width 26 height 12
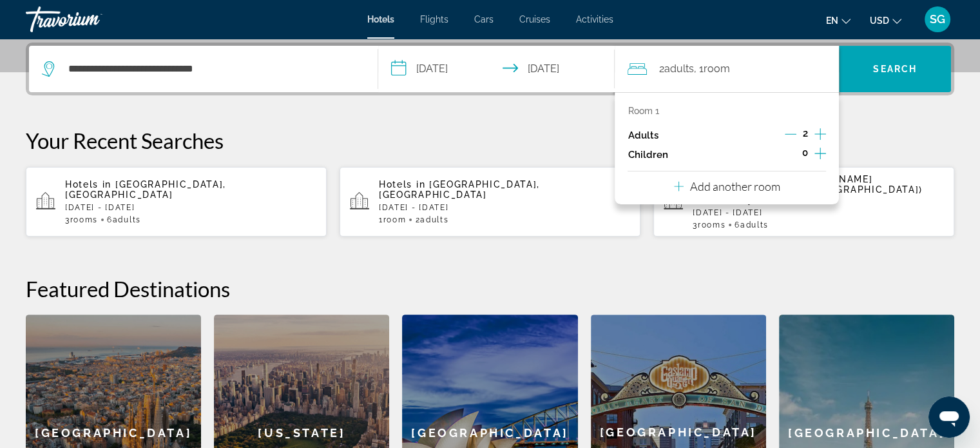
click at [779, 181] on p "Add another room" at bounding box center [735, 186] width 90 height 14
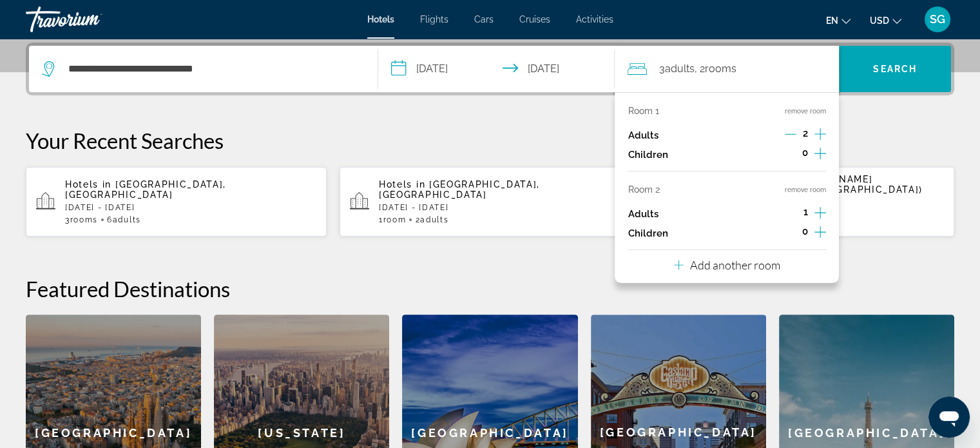
click at [823, 213] on icon "Increment adults" at bounding box center [820, 212] width 12 height 15
click at [773, 265] on p "Add another room" at bounding box center [735, 265] width 90 height 14
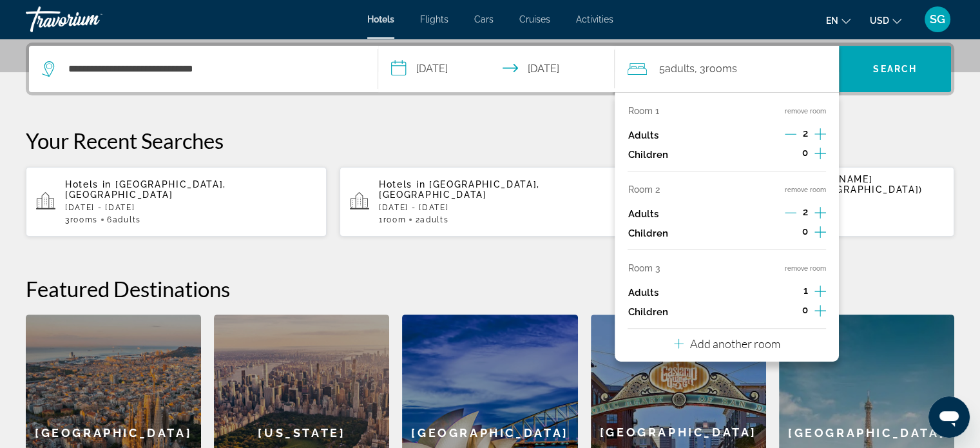
click at [819, 292] on icon "Increment adults" at bounding box center [820, 290] width 12 height 15
click at [884, 69] on span "Search" at bounding box center [895, 69] width 44 height 10
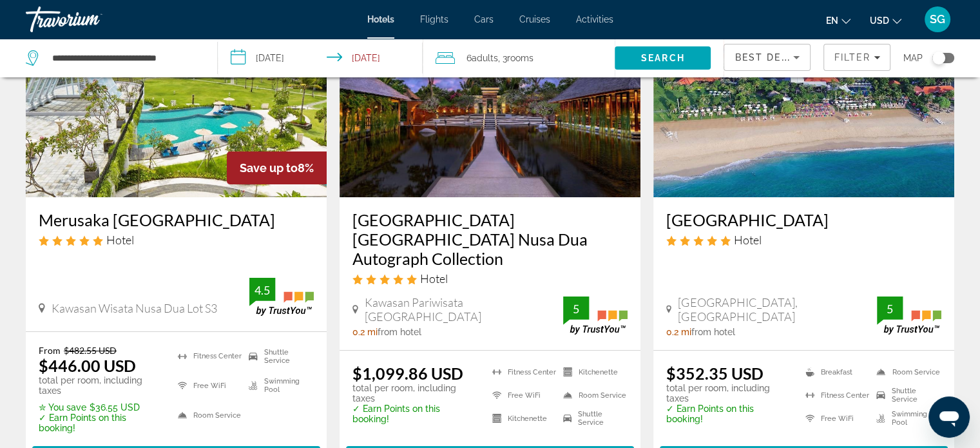
scroll to position [148, 0]
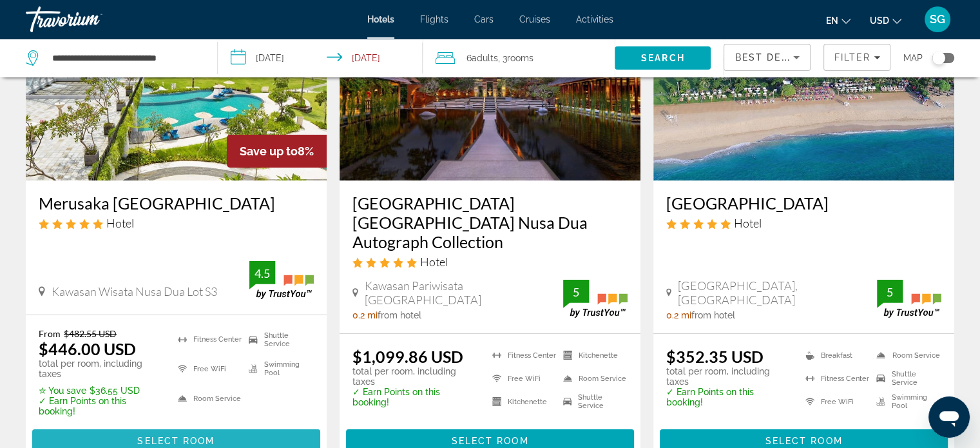
click at [255, 425] on span "Main content" at bounding box center [176, 440] width 288 height 31
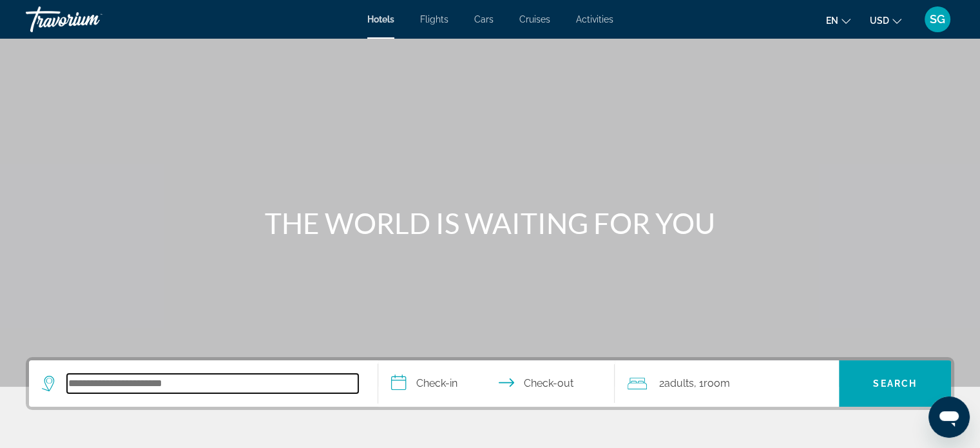
click at [234, 388] on input "Search hotel destination" at bounding box center [212, 383] width 291 height 19
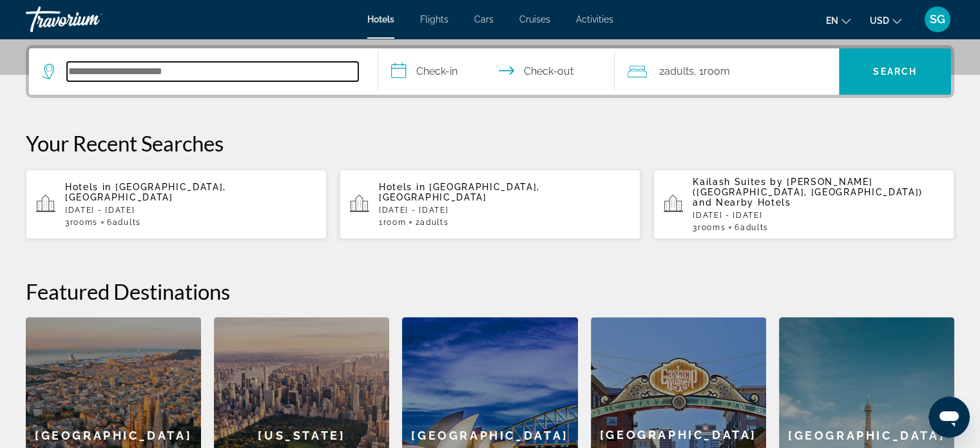
scroll to position [314, 0]
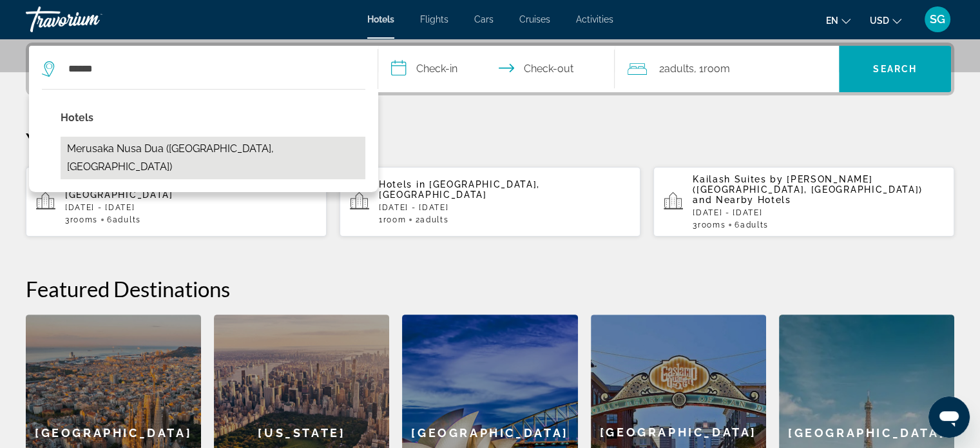
click at [222, 144] on button "Merusaka Nusa Dua ([GEOGRAPHIC_DATA], [GEOGRAPHIC_DATA])" at bounding box center [213, 158] width 305 height 43
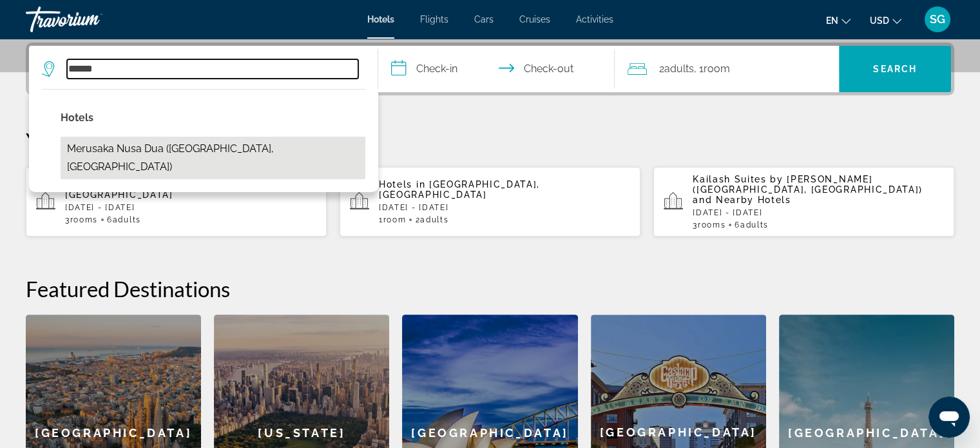
type input "**********"
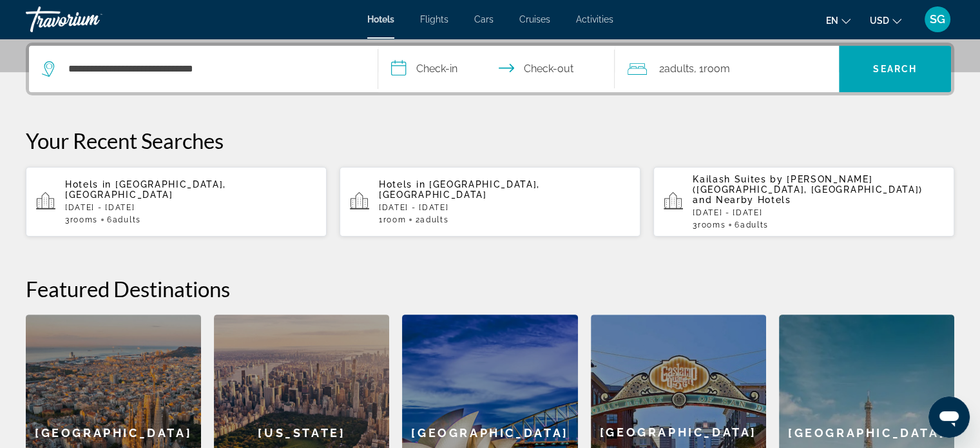
click at [436, 70] on input "**********" at bounding box center [499, 71] width 242 height 50
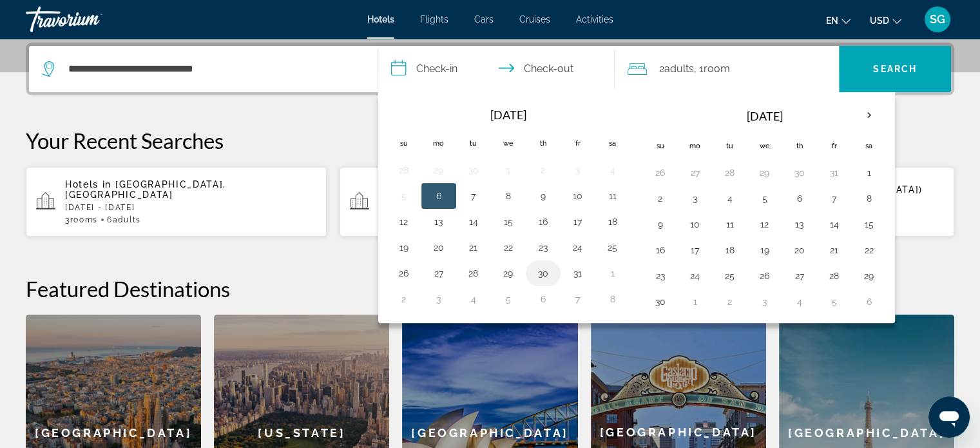
click at [539, 276] on button "30" at bounding box center [543, 273] width 21 height 18
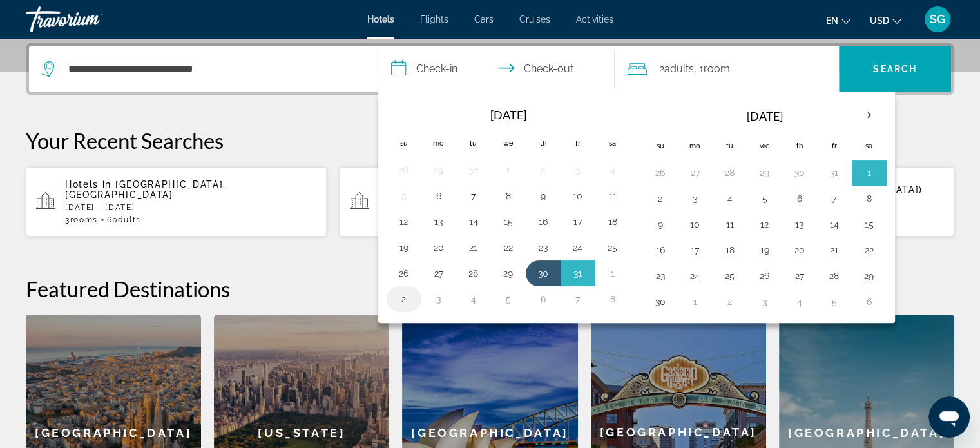
click at [406, 301] on button "2" at bounding box center [404, 299] width 21 height 18
type input "**********"
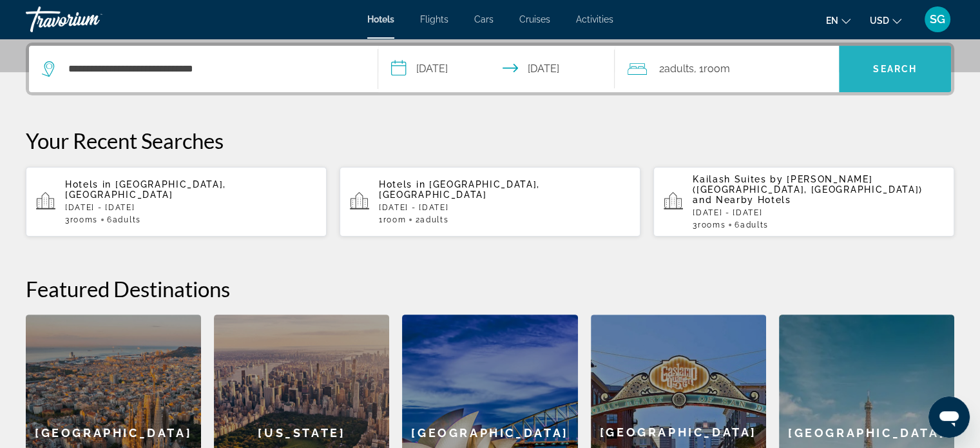
click at [870, 68] on span "Search" at bounding box center [895, 68] width 112 height 31
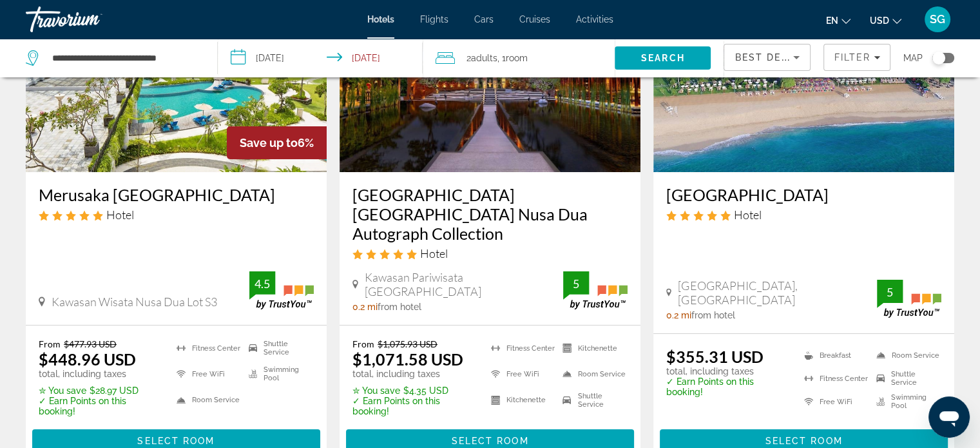
scroll to position [162, 0]
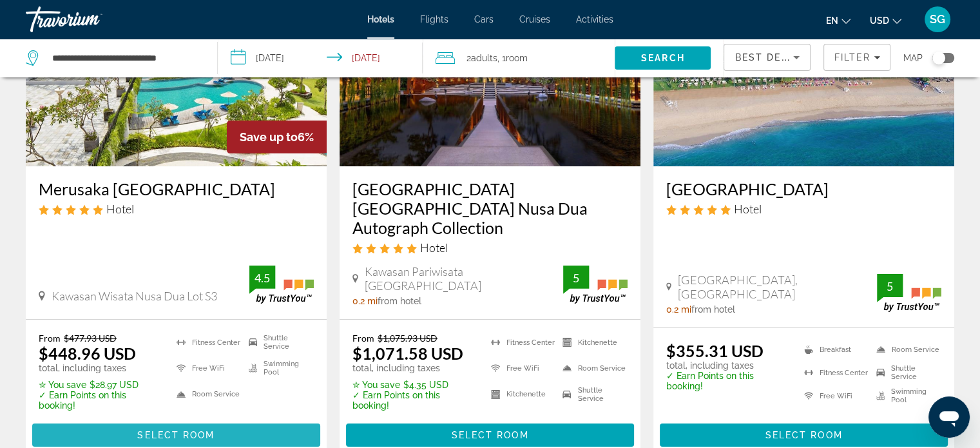
click at [245, 419] on span "Main content" at bounding box center [176, 434] width 288 height 31
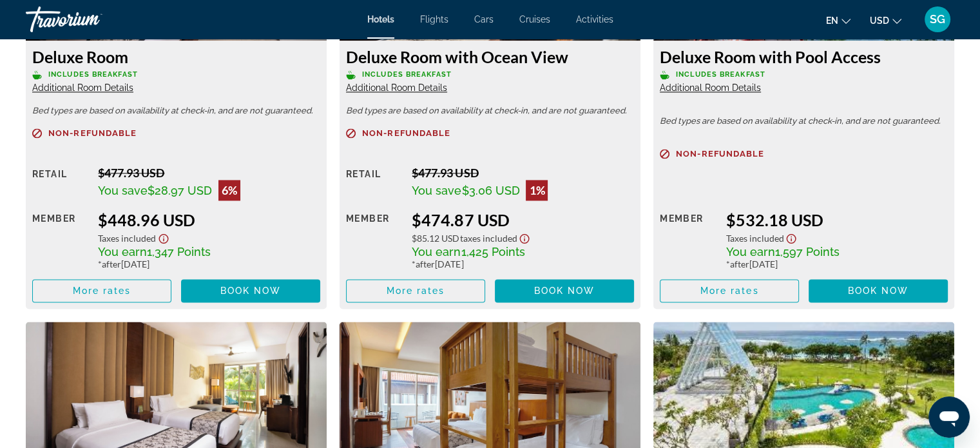
scroll to position [1938, 0]
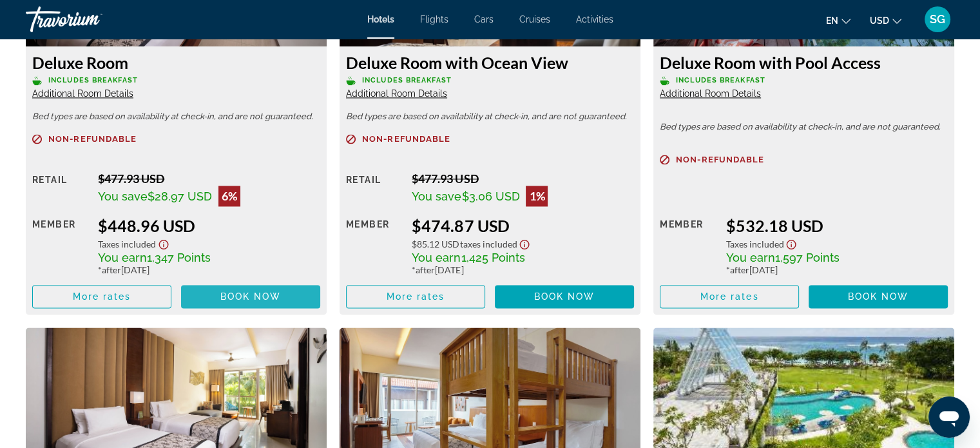
click at [268, 296] on span "Book now" at bounding box center [250, 296] width 61 height 10
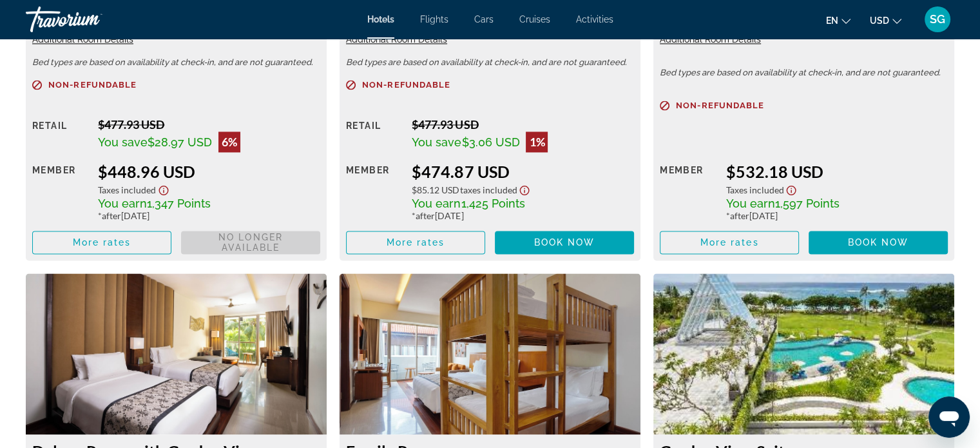
scroll to position [2028, 0]
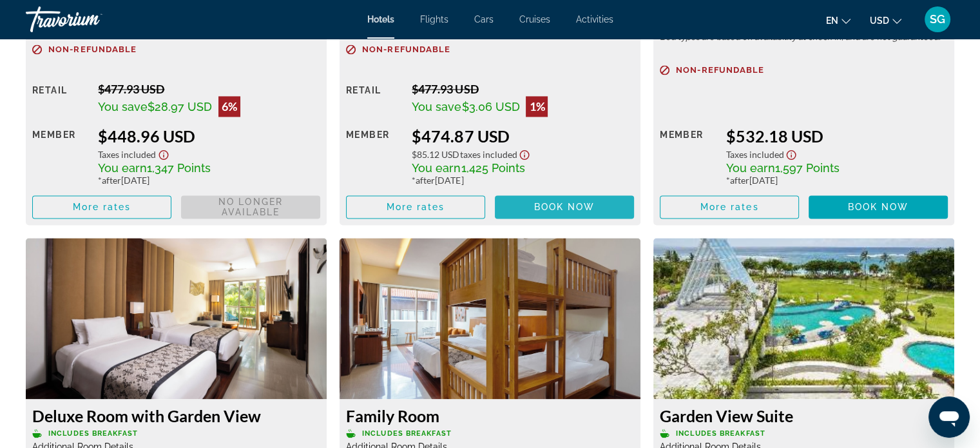
click at [611, 204] on span "Main content" at bounding box center [564, 206] width 139 height 31
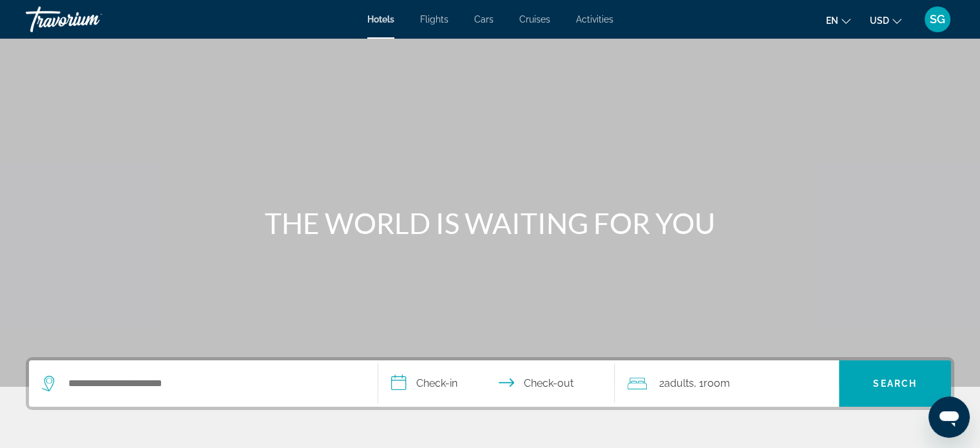
click at [590, 24] on link "Activities" at bounding box center [594, 19] width 37 height 10
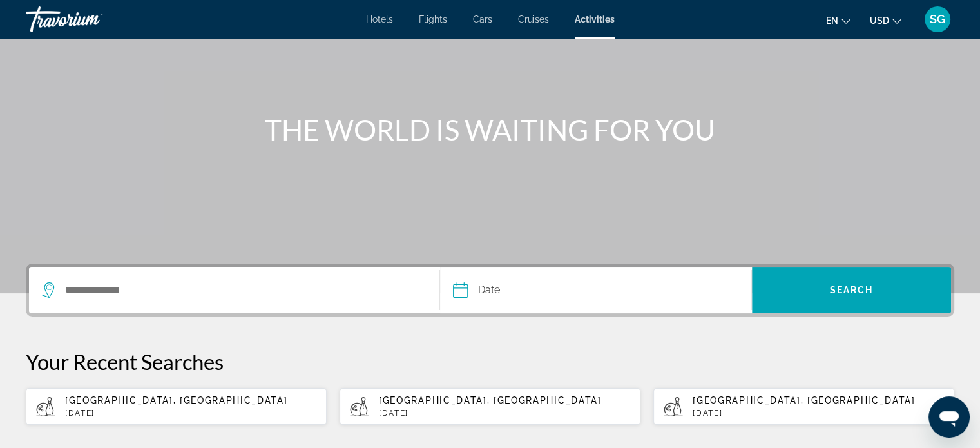
scroll to position [93, 0]
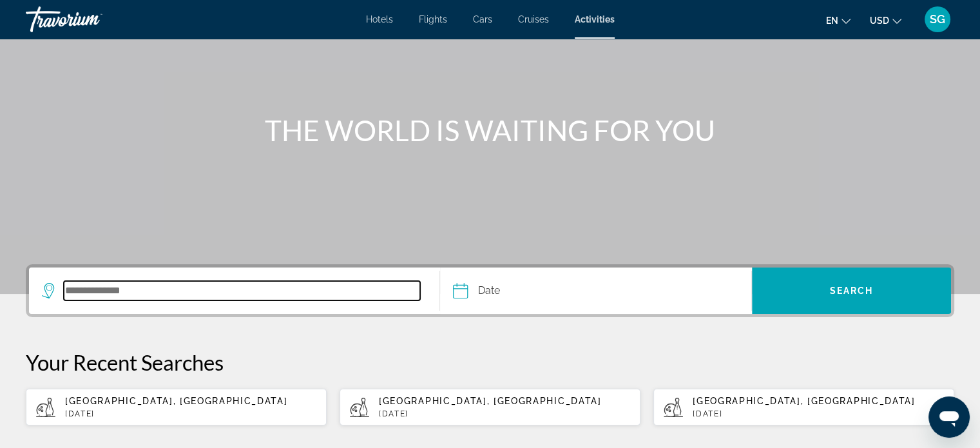
click at [373, 293] on input "Search destination" at bounding box center [242, 290] width 356 height 19
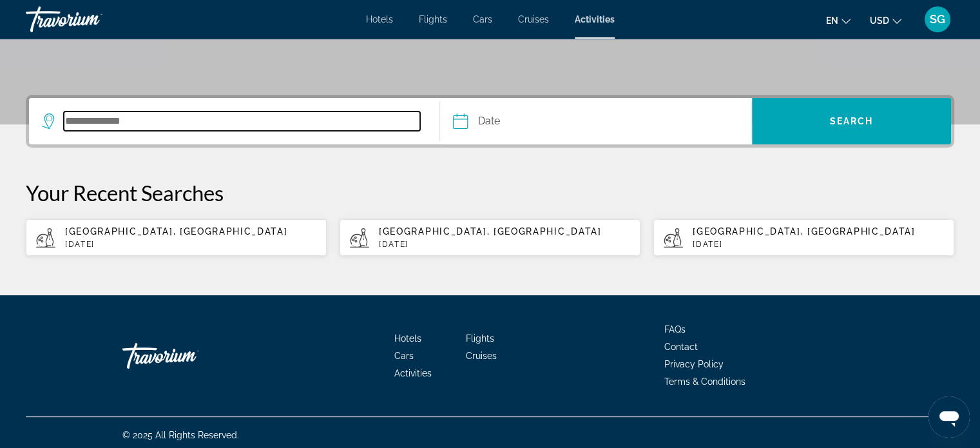
scroll to position [266, 0]
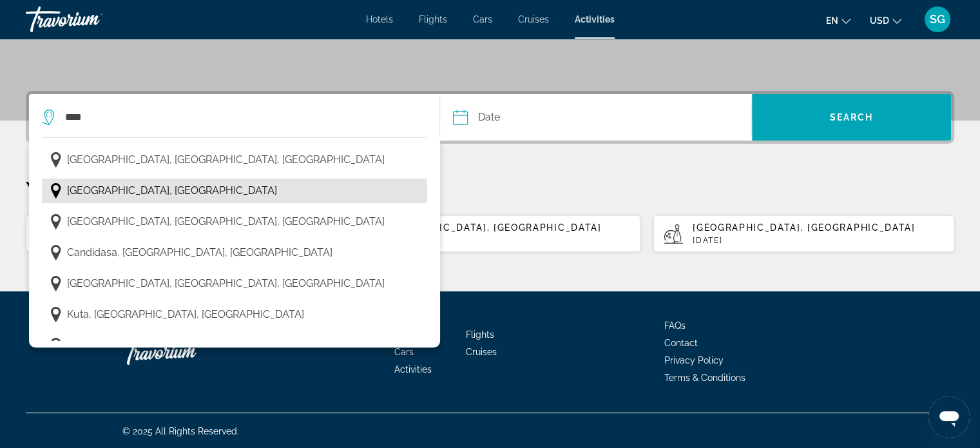
click at [130, 195] on span "Bali, Indonesia" at bounding box center [172, 191] width 210 height 18
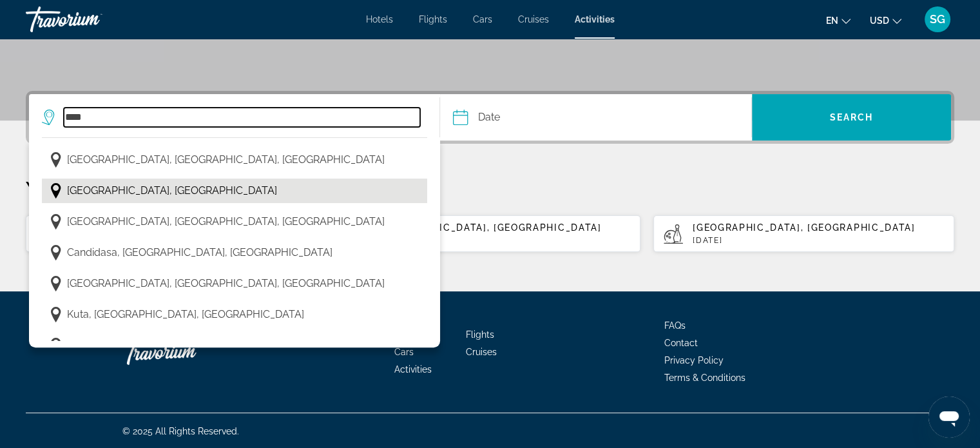
type input "**********"
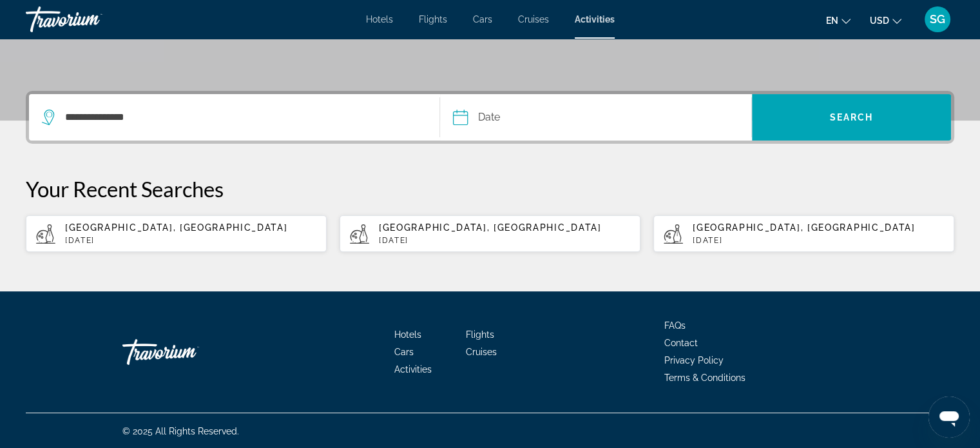
click at [477, 115] on input "Date" at bounding box center [527, 119] width 154 height 50
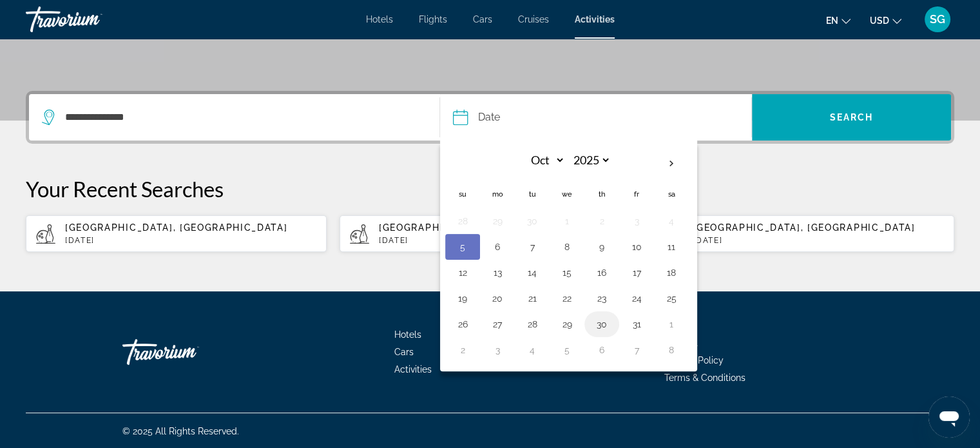
click at [607, 318] on button "30" at bounding box center [601, 324] width 21 height 18
type input "**********"
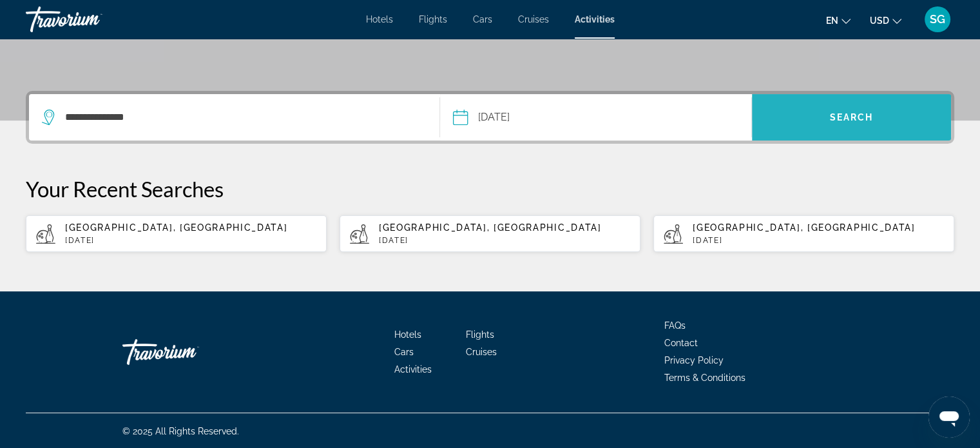
click at [871, 115] on span "Search" at bounding box center [852, 117] width 44 height 10
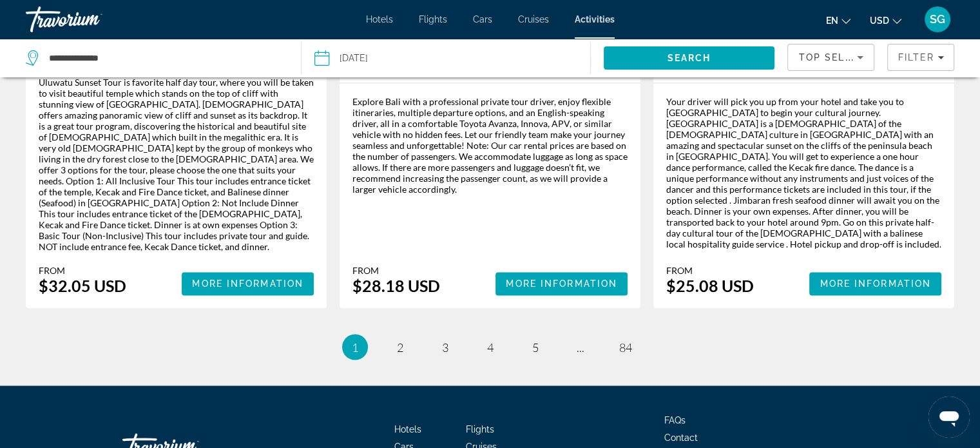
scroll to position [2164, 0]
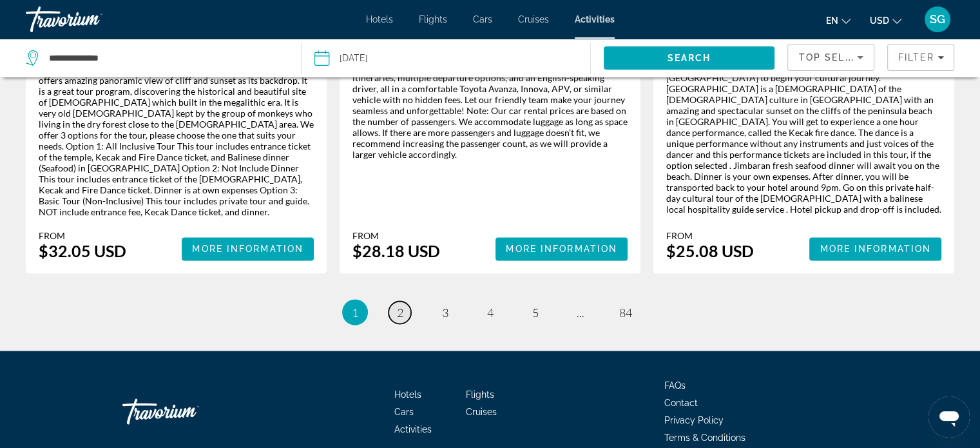
click at [402, 305] on span "2" at bounding box center [400, 312] width 6 height 14
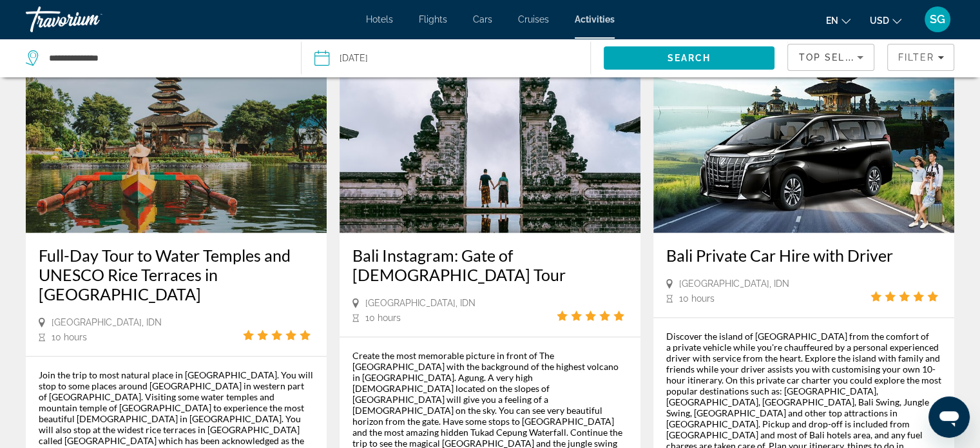
scroll to position [2067, 0]
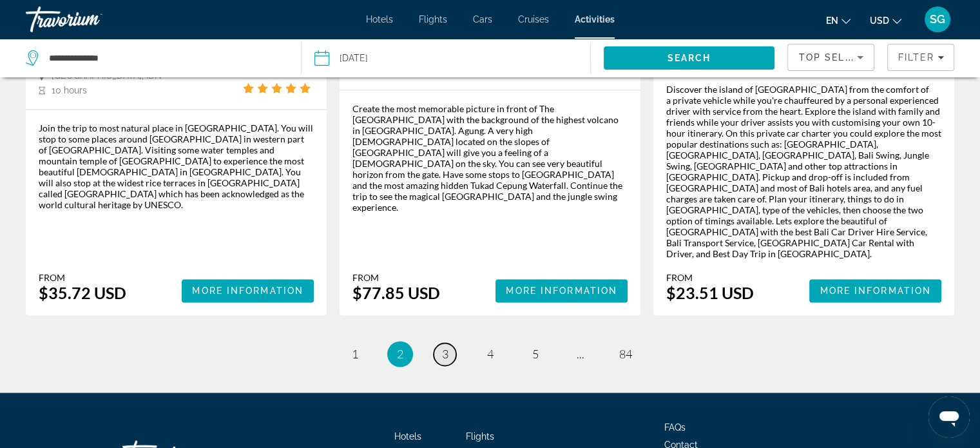
click at [450, 343] on link "page 3" at bounding box center [444, 354] width 23 height 23
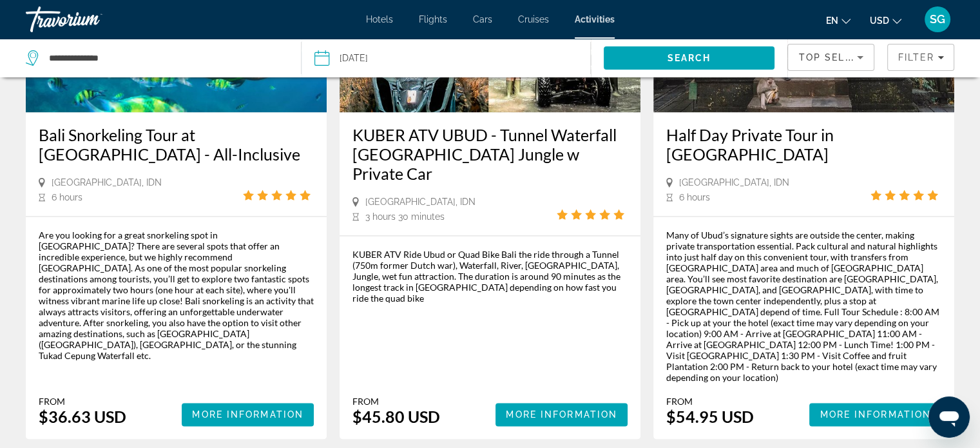
scroll to position [2097, 0]
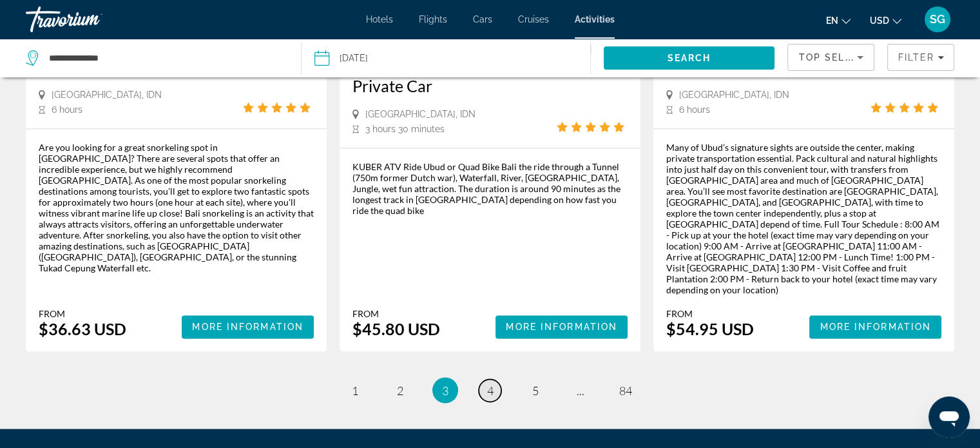
click at [495, 379] on link "page 4" at bounding box center [490, 390] width 23 height 23
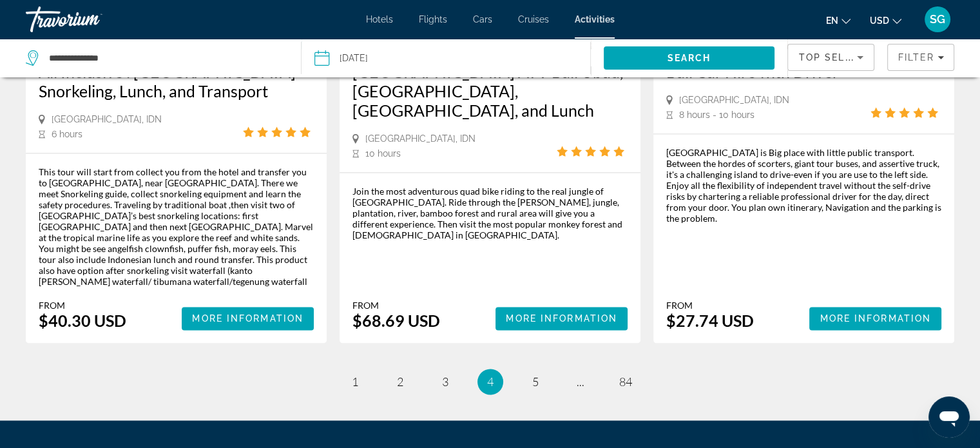
scroll to position [2062, 0]
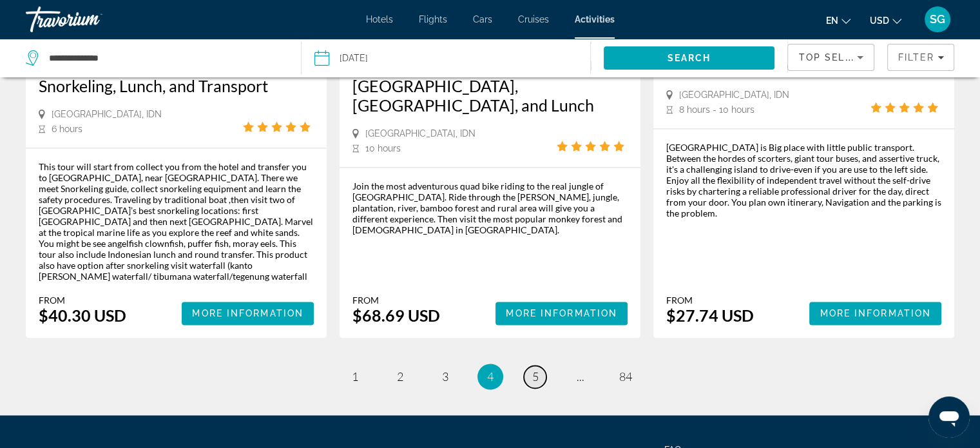
click at [532, 369] on span "5" at bounding box center [535, 376] width 6 height 14
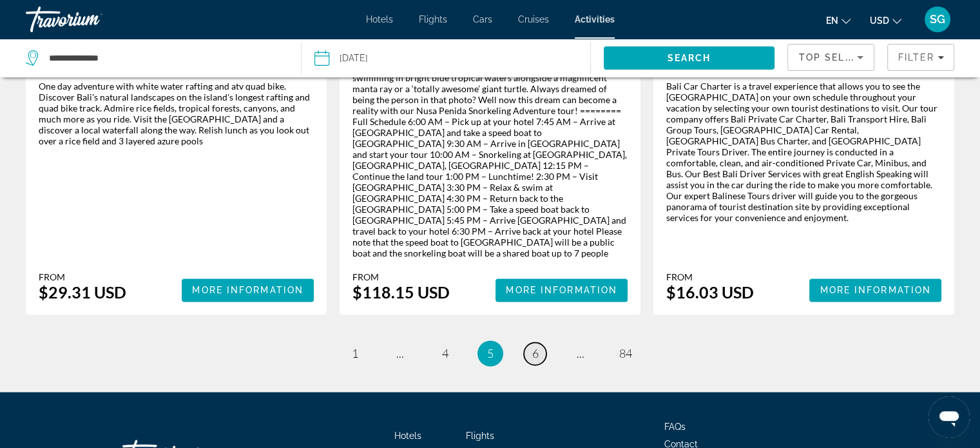
scroll to position [2071, 0]
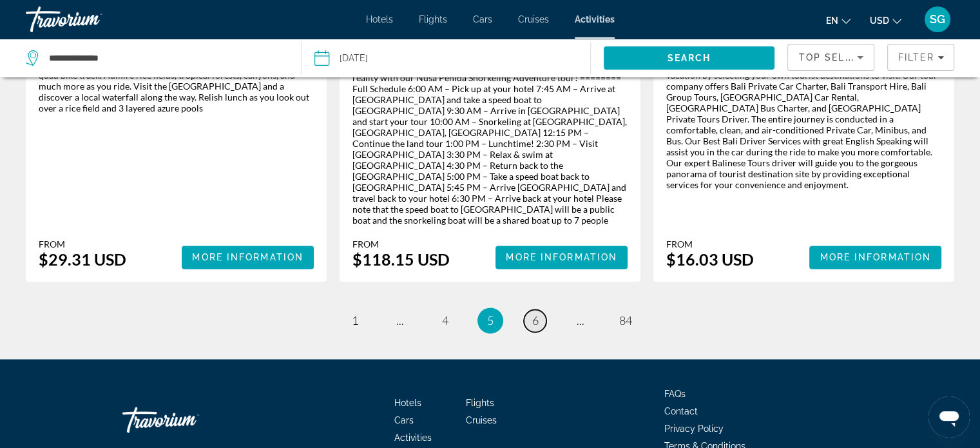
click at [533, 313] on span "6" at bounding box center [535, 320] width 6 height 14
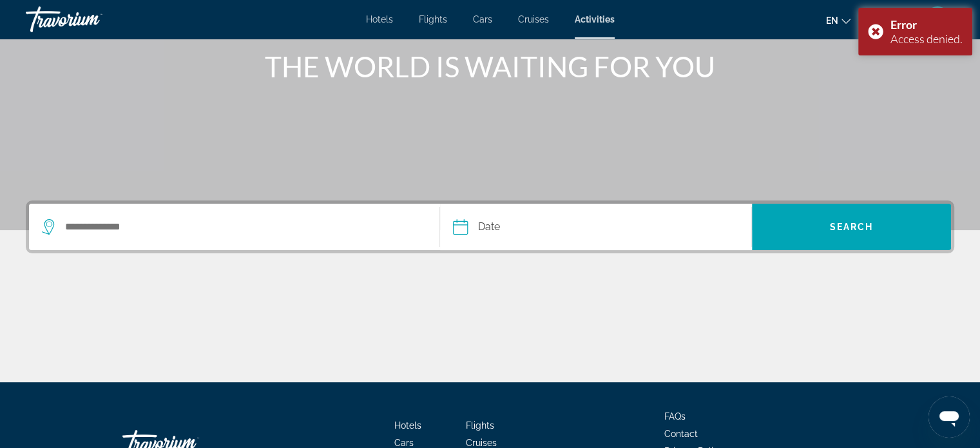
scroll to position [160, 0]
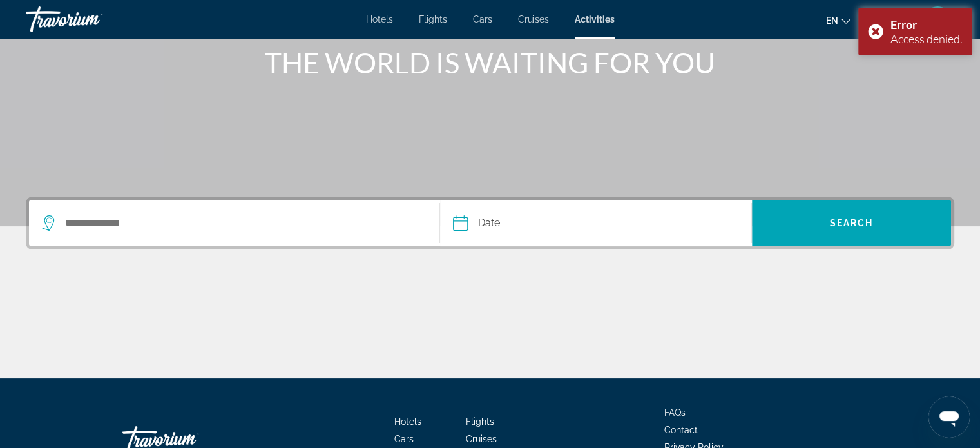
click at [603, 16] on span "Activities" at bounding box center [595, 19] width 40 height 10
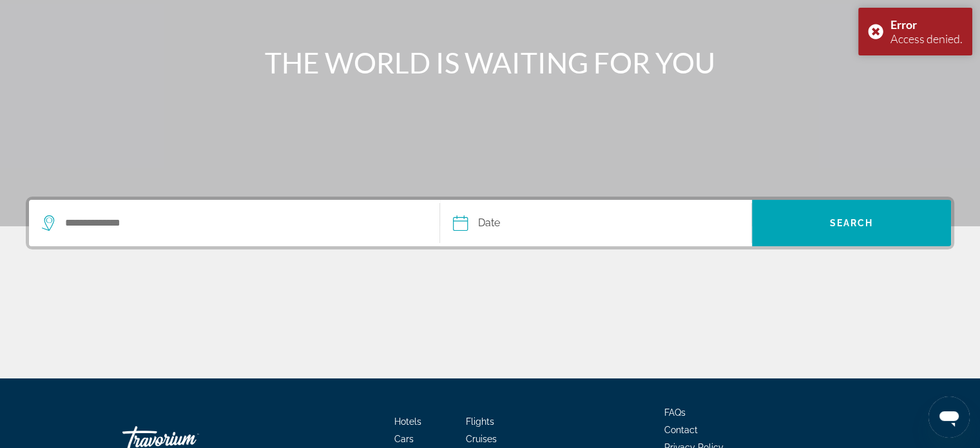
scroll to position [0, 0]
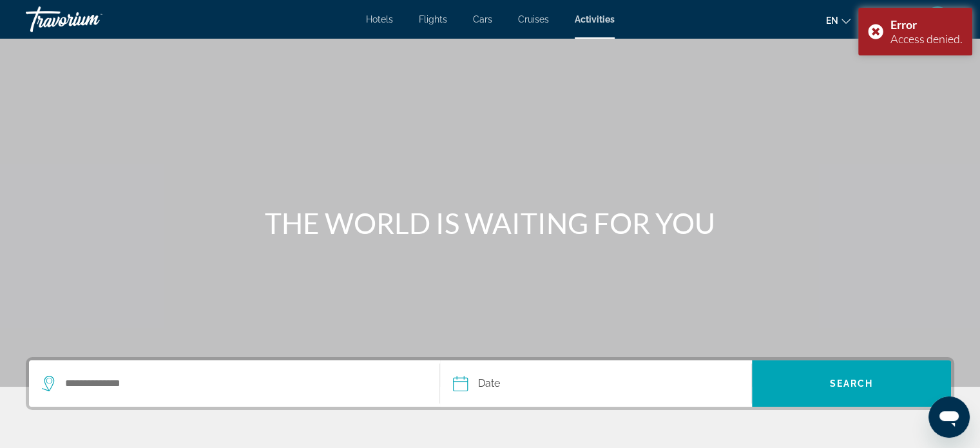
click at [185, 366] on div "Search widget" at bounding box center [234, 383] width 385 height 46
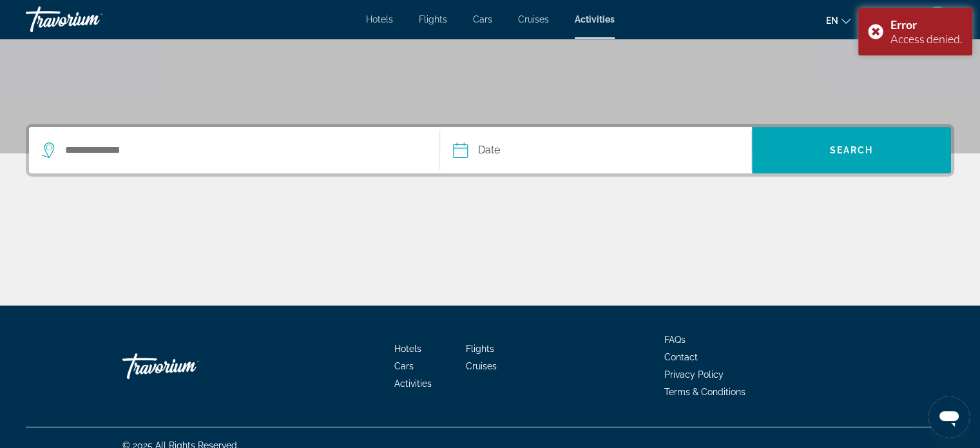
scroll to position [248, 0]
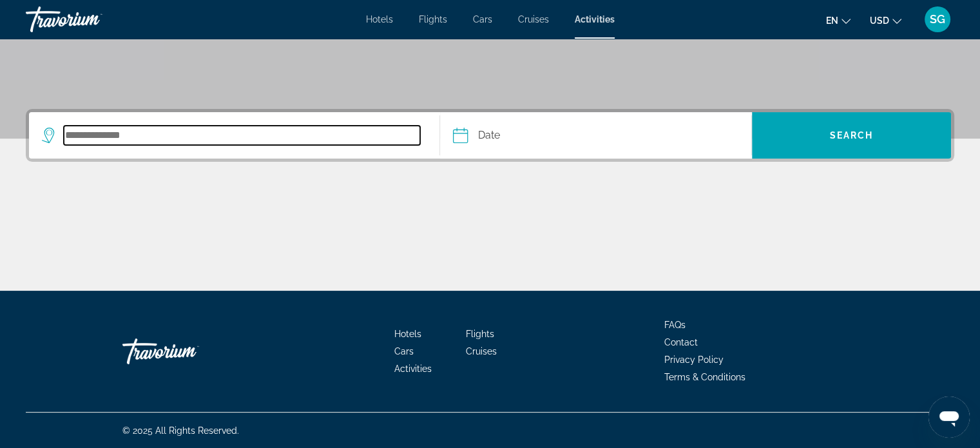
click at [219, 141] on input "Search destination" at bounding box center [242, 135] width 356 height 19
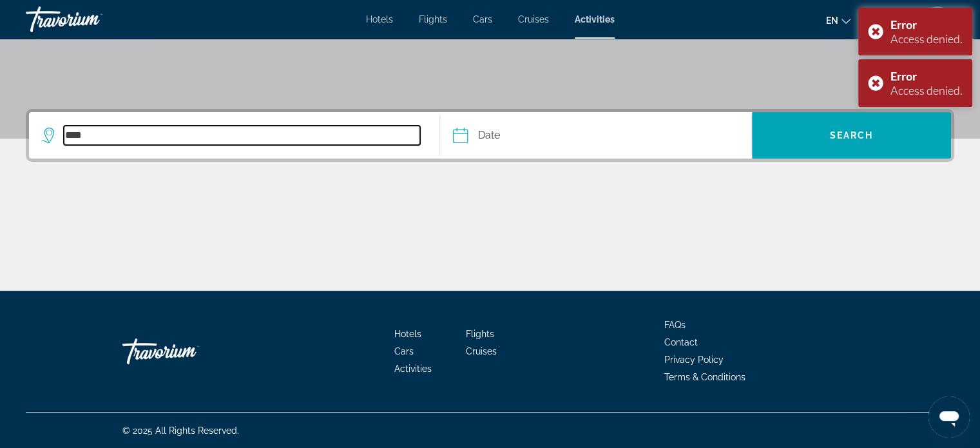
click at [214, 133] on input "****" at bounding box center [242, 135] width 356 height 19
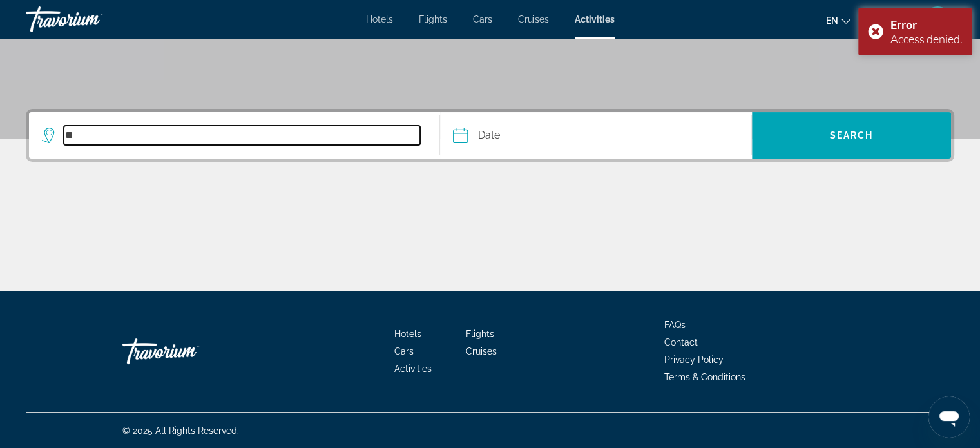
type input "*"
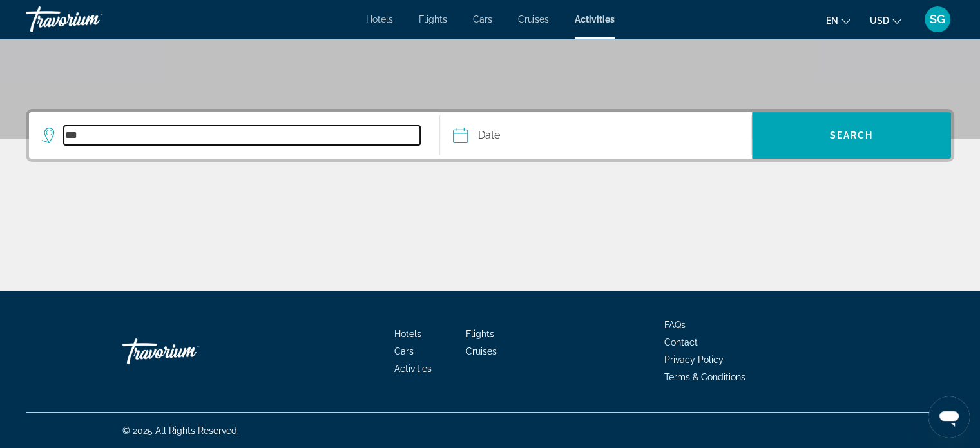
type input "***"
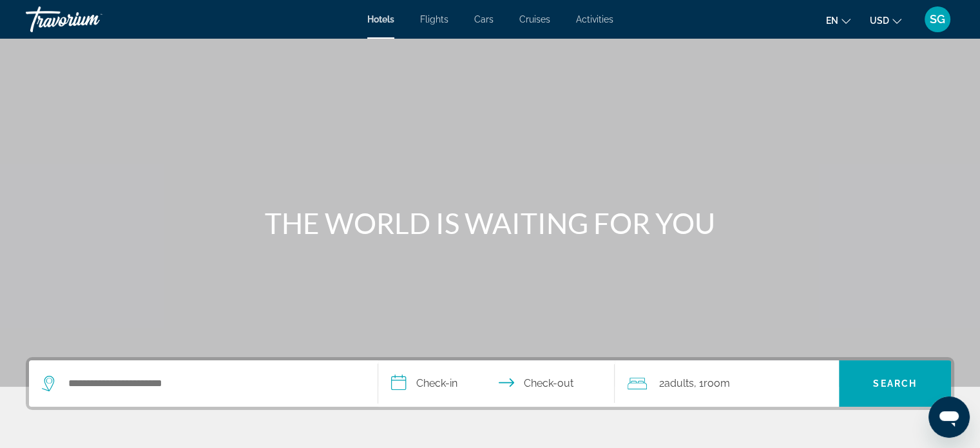
click at [576, 10] on div "Hotels Flights Cars Cruises Activities Hotels Flights Cars Cruises Activities e…" at bounding box center [490, 19] width 980 height 33
click at [587, 24] on span "Activities" at bounding box center [594, 19] width 37 height 10
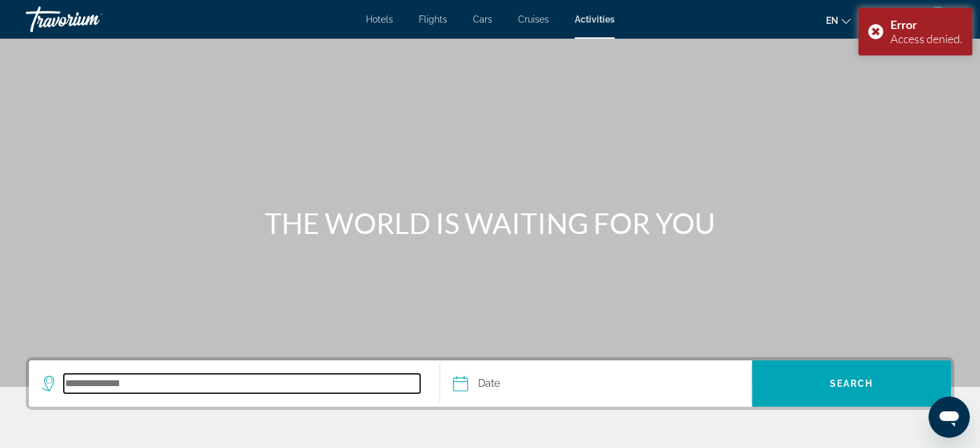
click at [232, 378] on input "Search destination" at bounding box center [242, 383] width 356 height 19
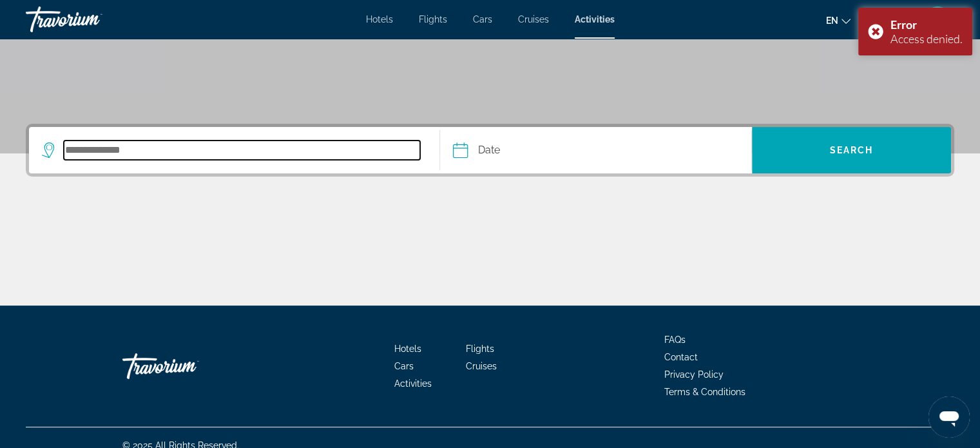
scroll to position [248, 0]
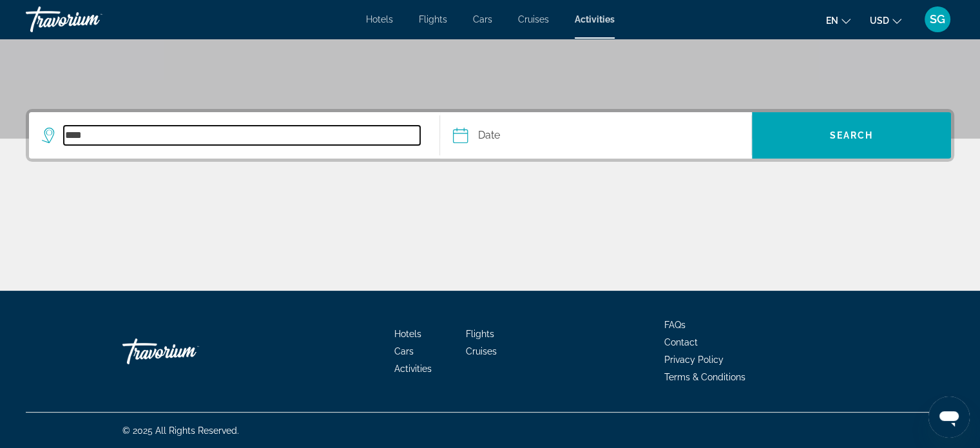
type input "****"
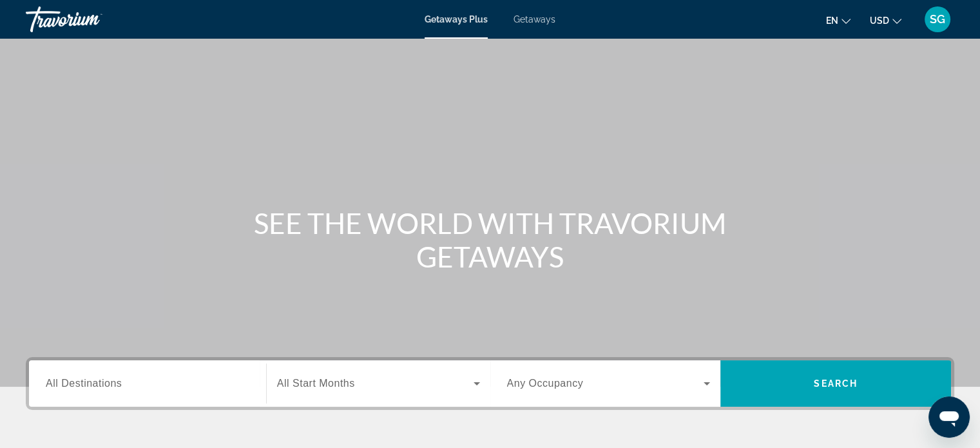
click at [941, 26] on div "SG" at bounding box center [937, 19] width 26 height 26
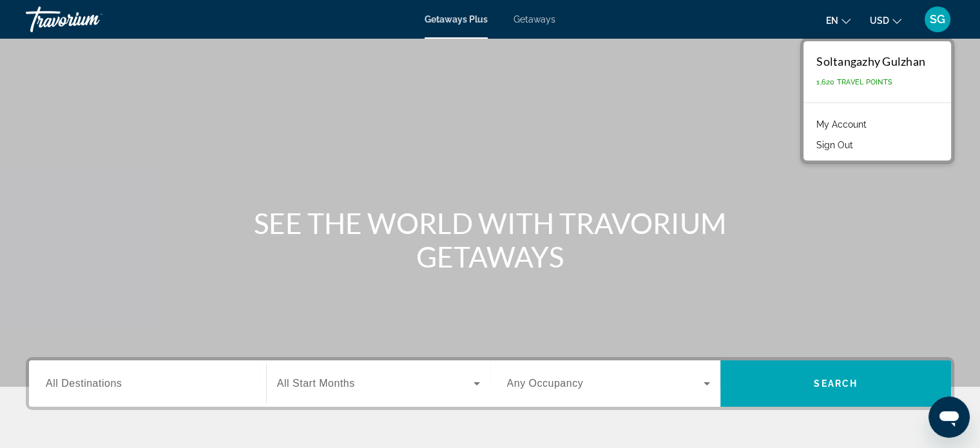
drag, startPoint x: 131, startPoint y: 404, endPoint x: 125, endPoint y: 386, distance: 18.9
click at [125, 386] on div "Destination All Destinations" at bounding box center [147, 383] width 224 height 46
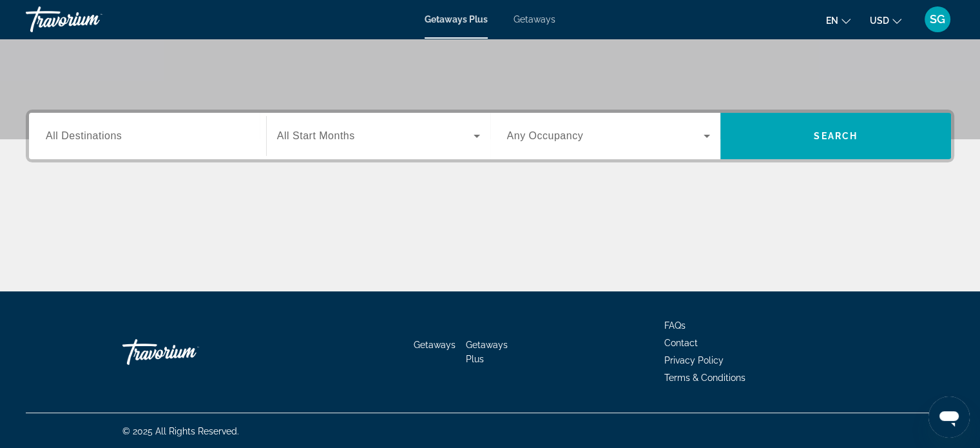
click at [125, 386] on div "Getaways Getaways Plus FAQs Contact Privacy Policy Terms & Conditions" at bounding box center [490, 351] width 928 height 121
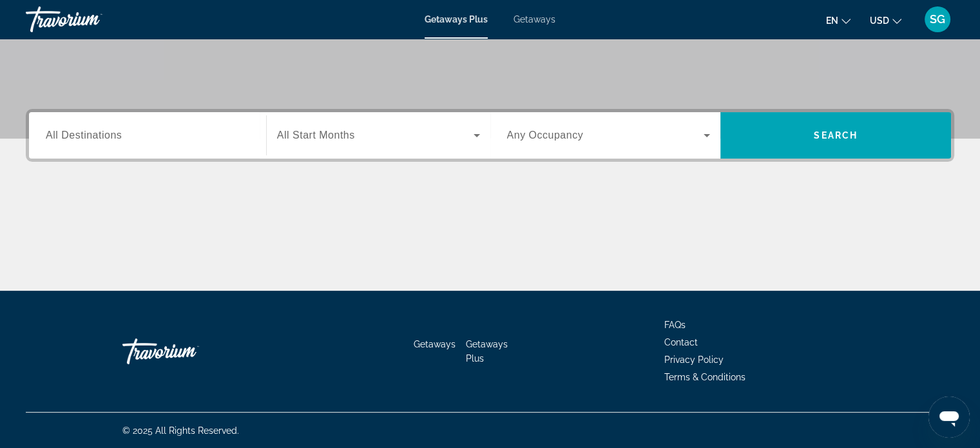
click at [131, 143] on div "Search widget" at bounding box center [148, 135] width 204 height 37
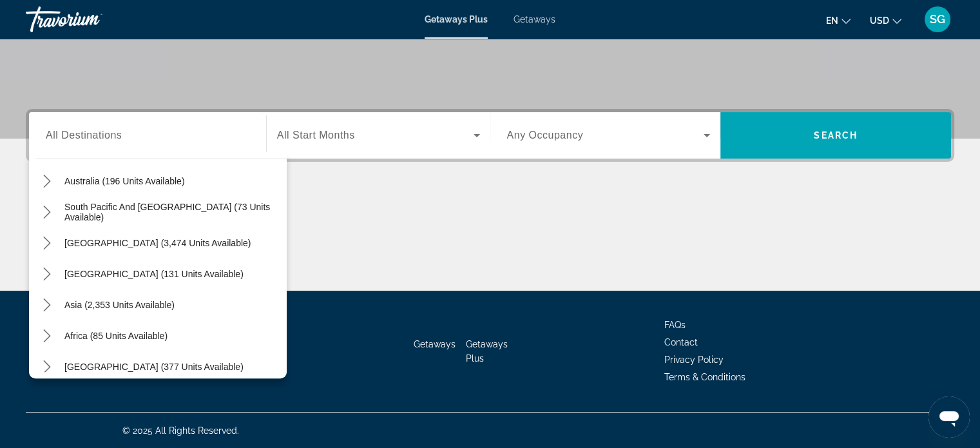
scroll to position [209, 0]
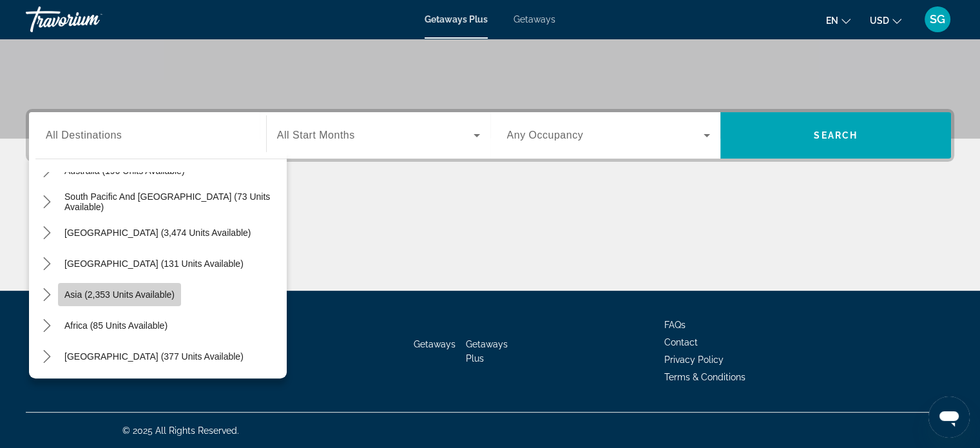
click at [172, 294] on span "Asia (2,353 units available)" at bounding box center [119, 294] width 110 height 10
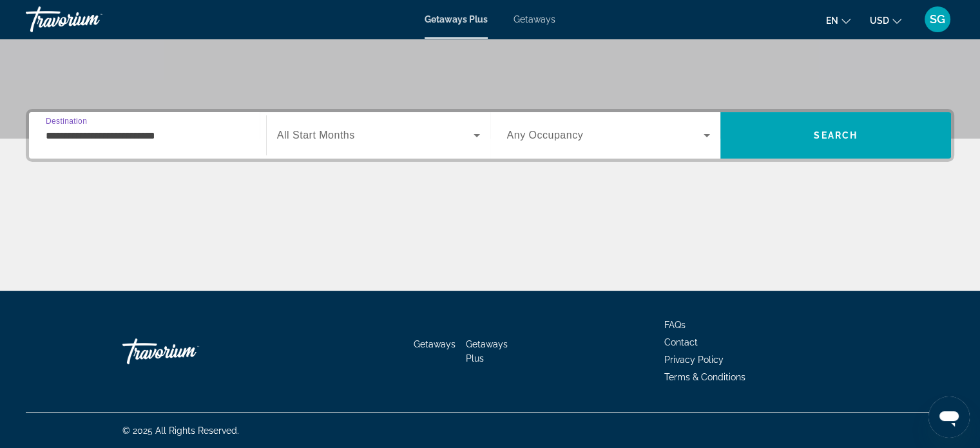
click at [209, 135] on input "**********" at bounding box center [148, 135] width 204 height 15
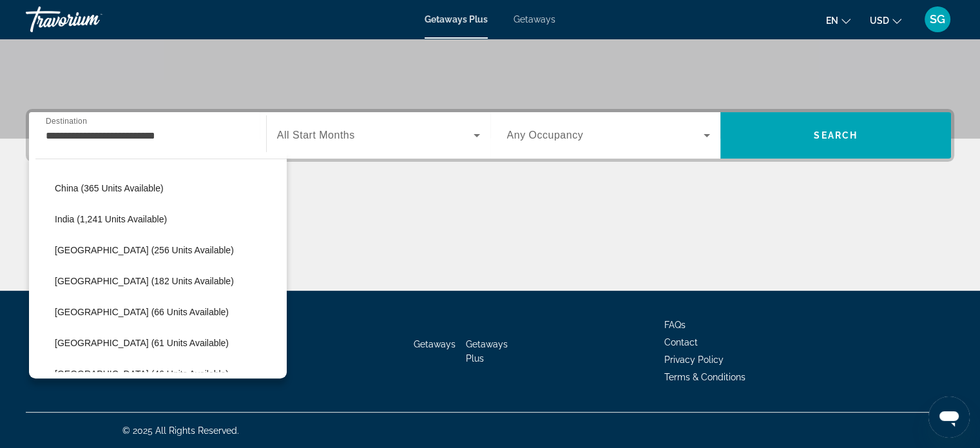
scroll to position [381, 0]
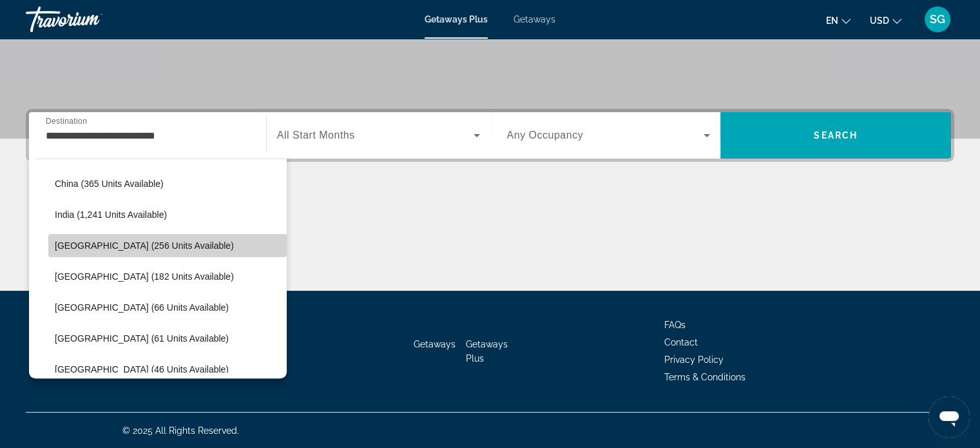
click at [175, 243] on span "[GEOGRAPHIC_DATA] (256 units available)" at bounding box center [144, 245] width 179 height 10
type input "**********"
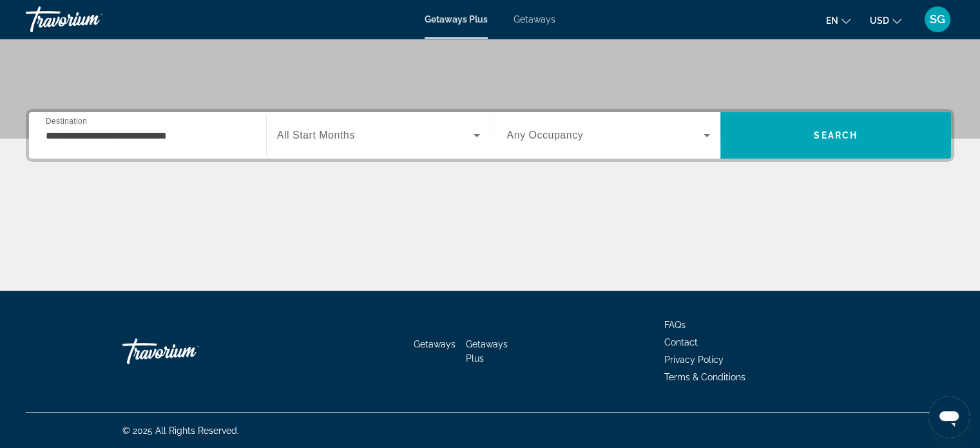
click at [361, 145] on div "Search widget" at bounding box center [378, 135] width 203 height 36
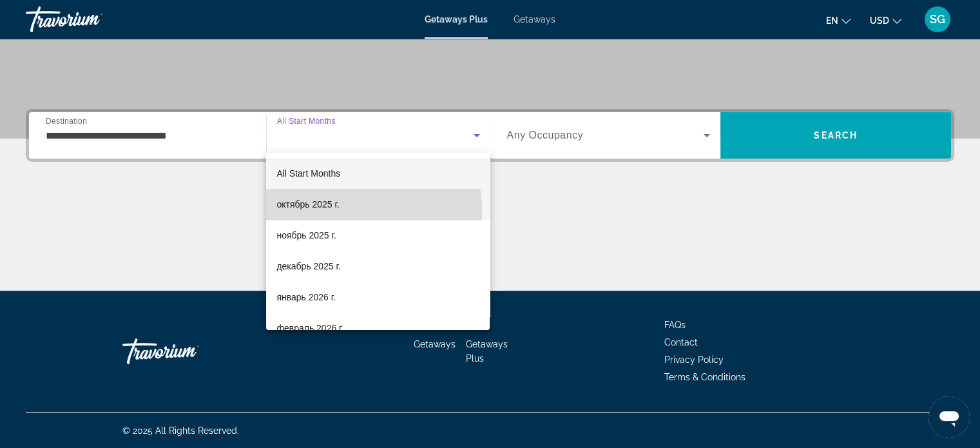
click at [321, 211] on span "октябрь 2025 г." at bounding box center [307, 203] width 62 height 15
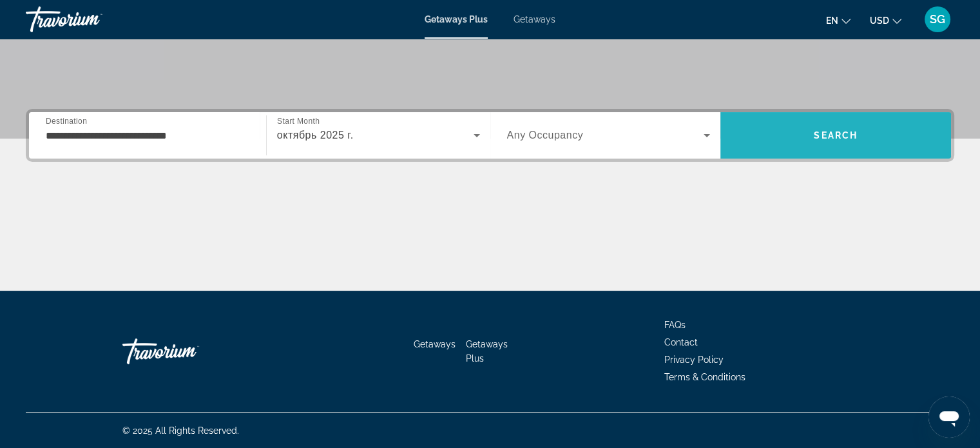
click at [795, 131] on span "Search" at bounding box center [835, 135] width 231 height 31
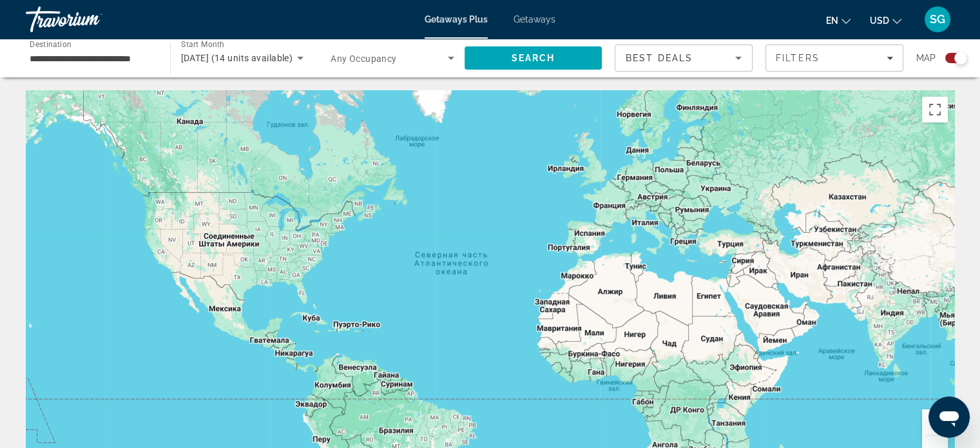
click at [101, 70] on div "**********" at bounding box center [92, 58] width 124 height 37
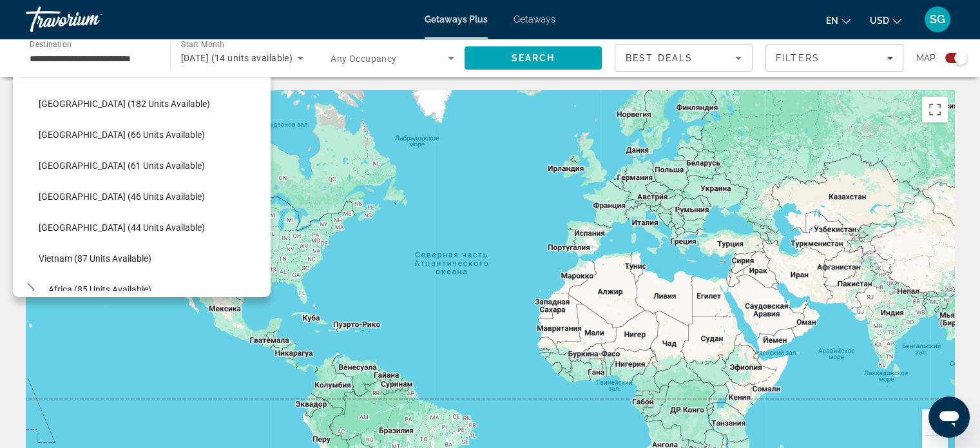
scroll to position [481, 0]
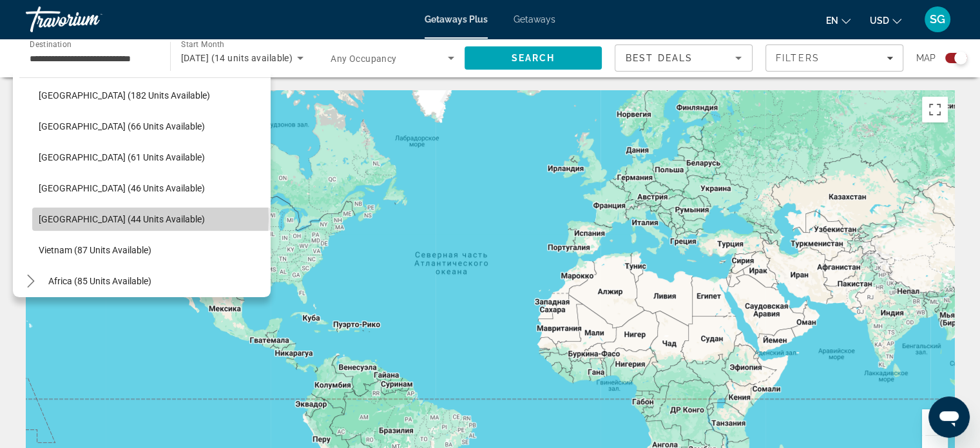
click at [150, 218] on span "[GEOGRAPHIC_DATA] (44 units available)" at bounding box center [122, 219] width 166 height 10
type input "**********"
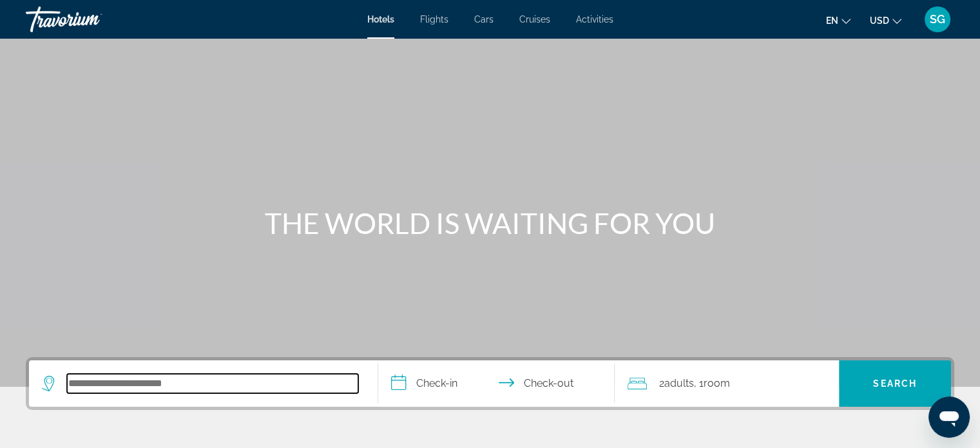
click at [124, 375] on input "Search hotel destination" at bounding box center [212, 383] width 291 height 19
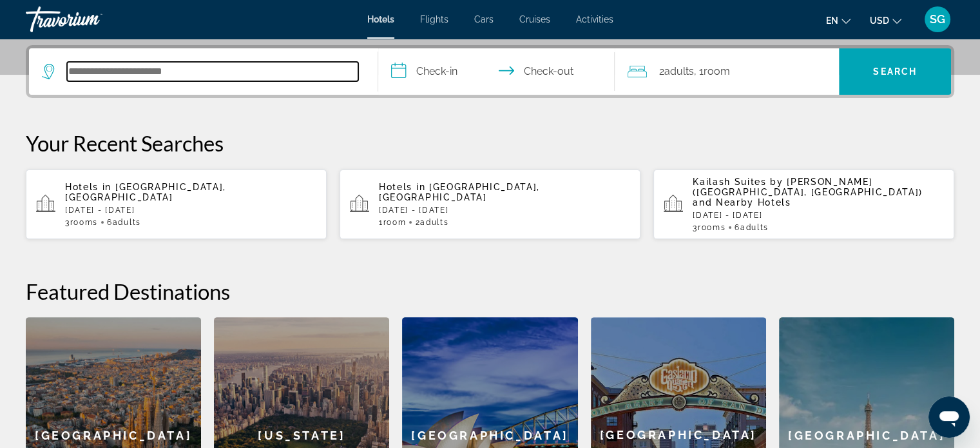
scroll to position [314, 0]
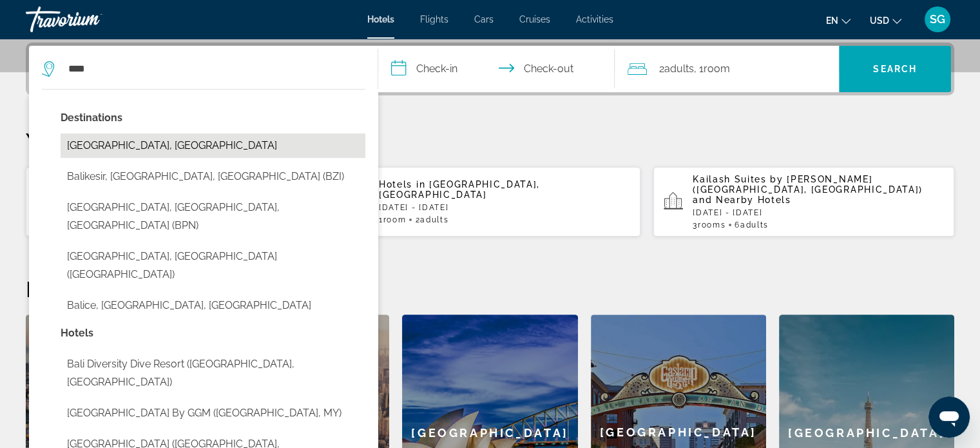
click at [166, 146] on button "[GEOGRAPHIC_DATA], [GEOGRAPHIC_DATA]" at bounding box center [213, 145] width 305 height 24
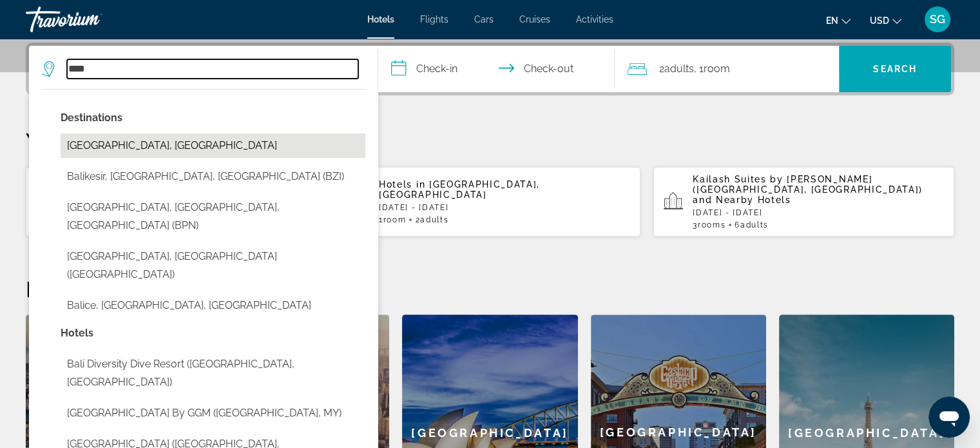
type input "**********"
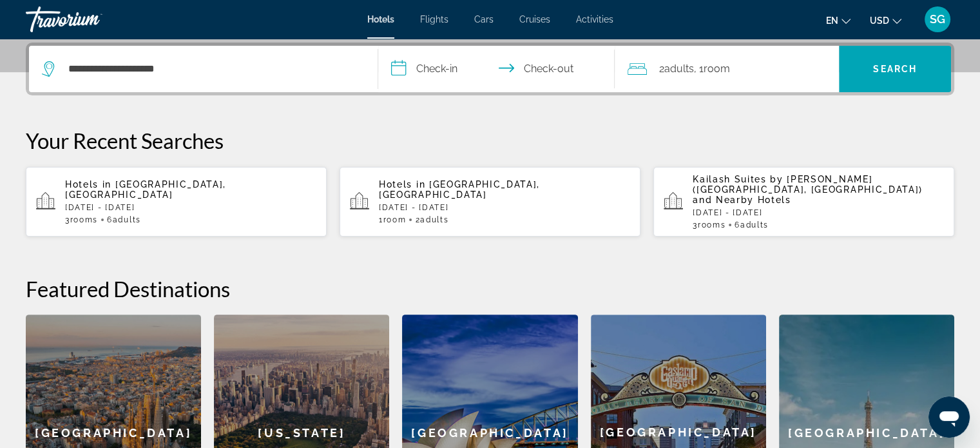
click at [419, 70] on input "**********" at bounding box center [499, 71] width 242 height 50
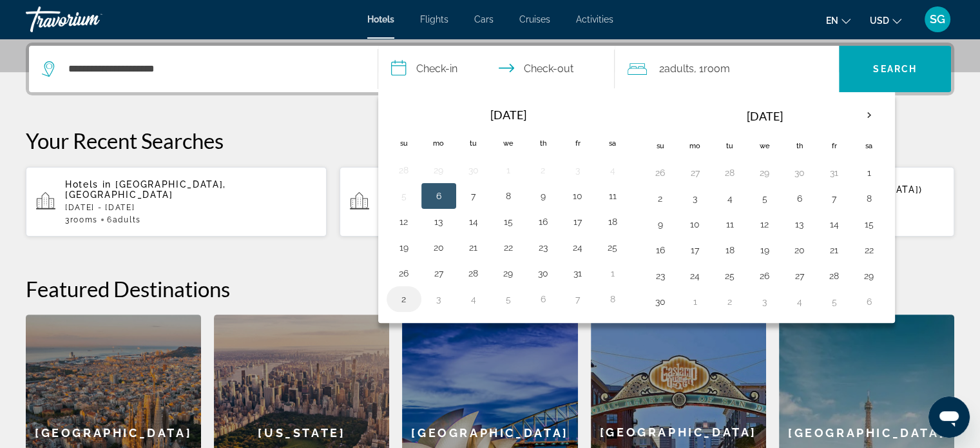
click at [395, 298] on button "2" at bounding box center [404, 299] width 21 height 18
click at [510, 294] on button "5" at bounding box center [508, 299] width 21 height 18
type input "**********"
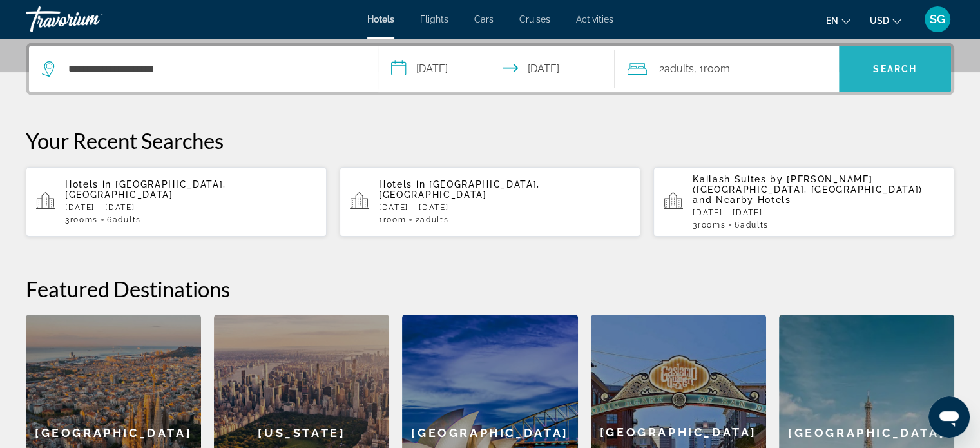
click at [891, 66] on span "Search" at bounding box center [895, 69] width 44 height 10
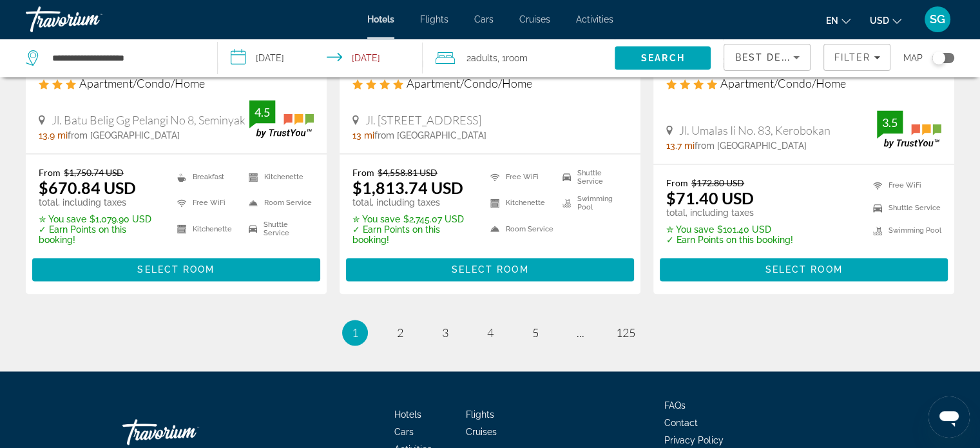
scroll to position [1835, 0]
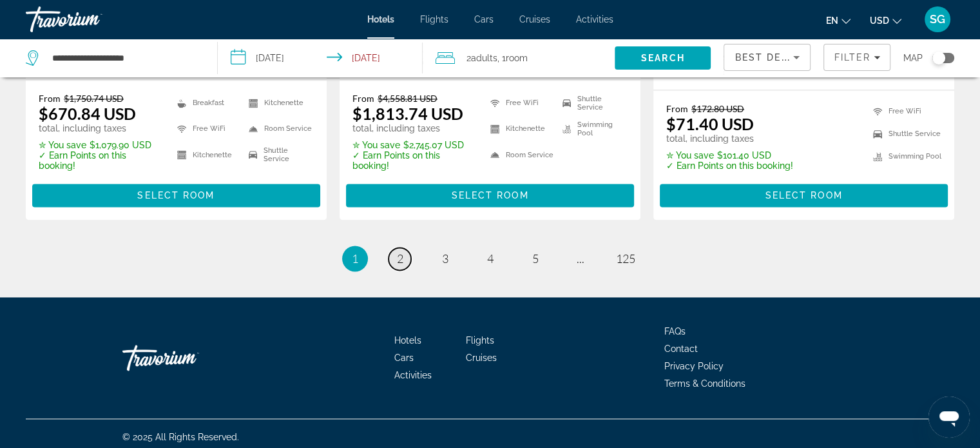
click at [401, 257] on span "2" at bounding box center [400, 258] width 6 height 14
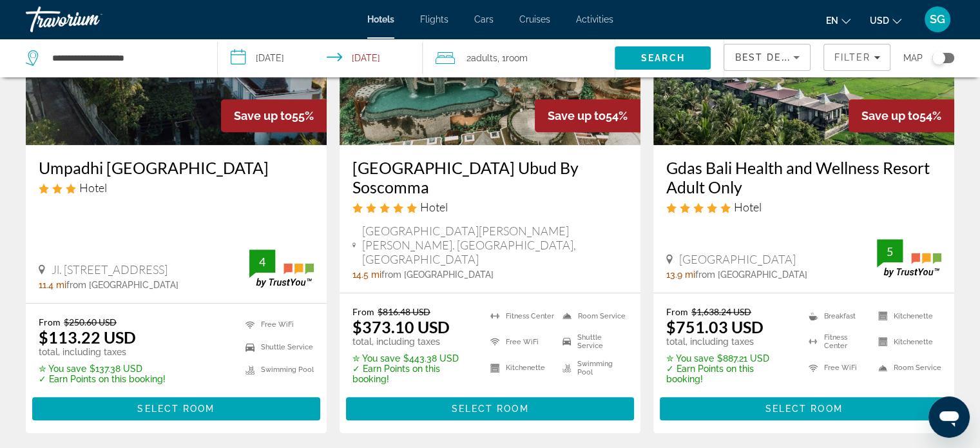
scroll to position [1162, 0]
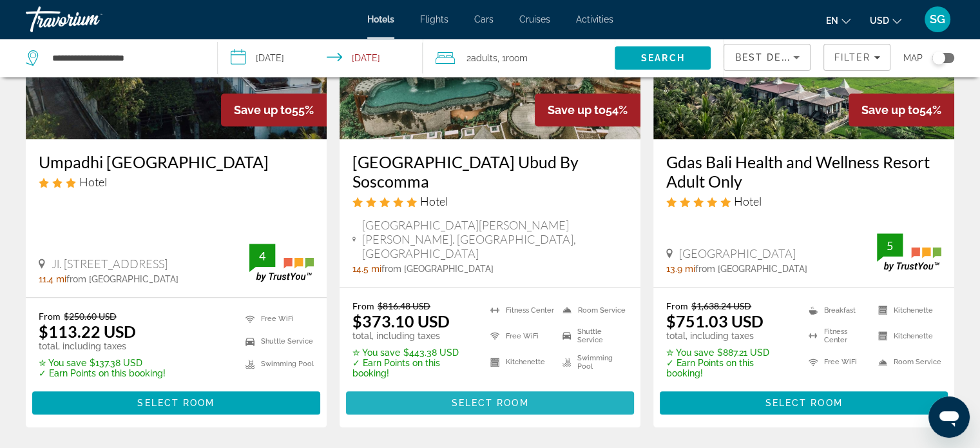
click at [504, 397] on span "Select Room" at bounding box center [489, 402] width 77 height 10
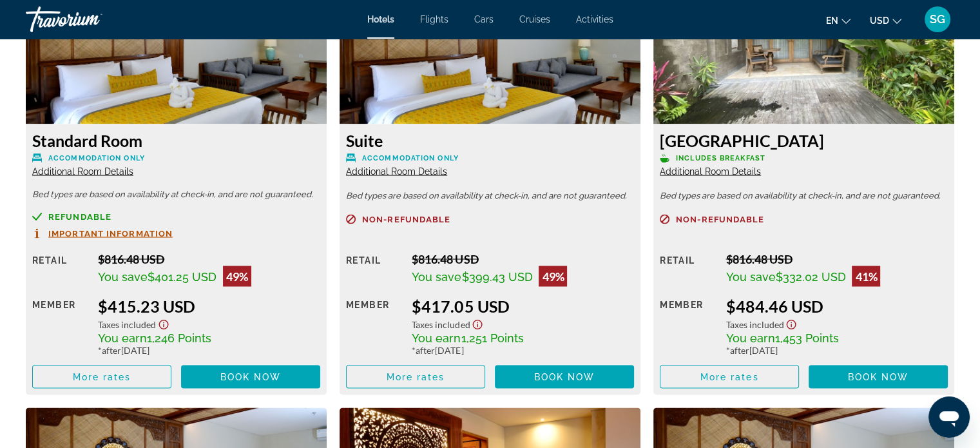
scroll to position [2310, 0]
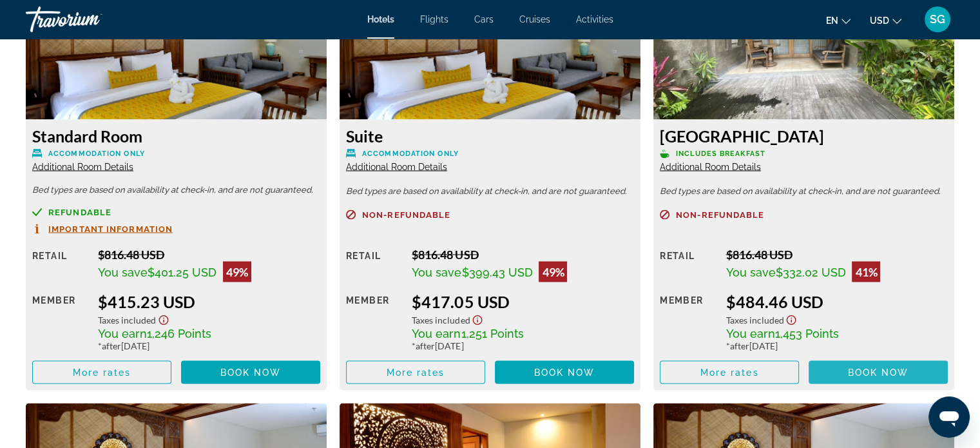
click at [824, 369] on span "Main content" at bounding box center [877, 371] width 139 height 31
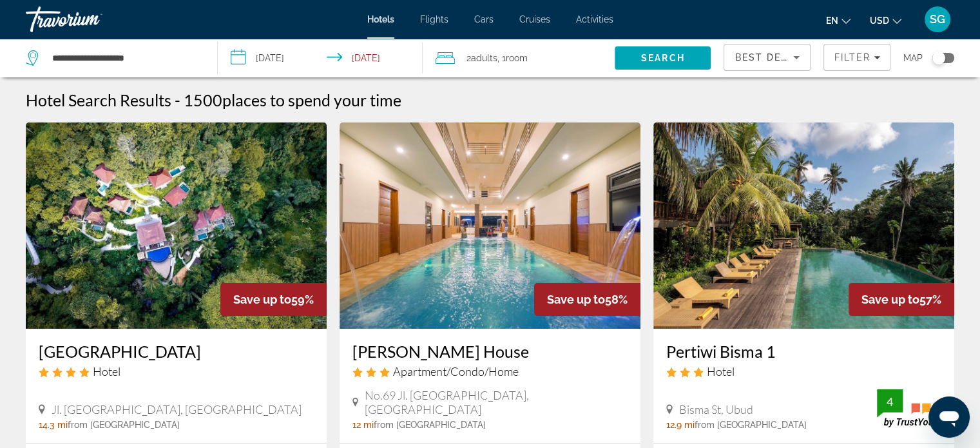
click at [495, 56] on span "Adults" at bounding box center [484, 58] width 26 height 10
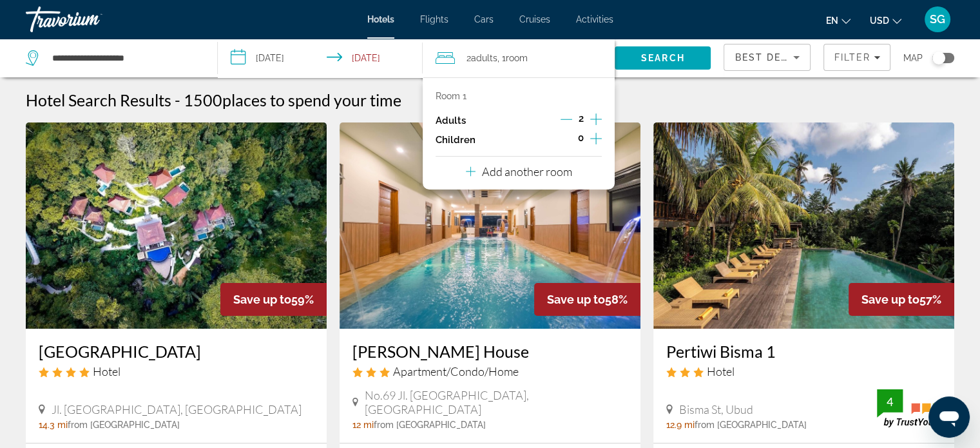
click at [566, 177] on p "Add another room" at bounding box center [527, 171] width 90 height 14
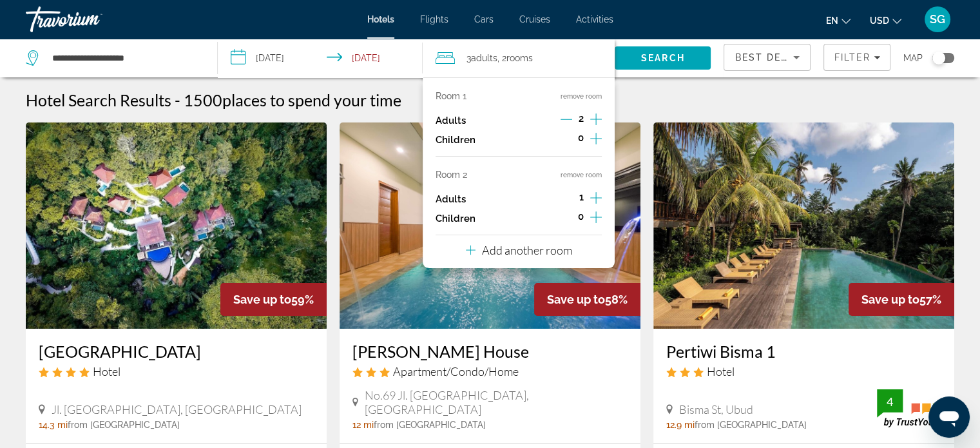
click at [595, 200] on icon "Increment adults" at bounding box center [596, 197] width 12 height 15
click at [549, 252] on p "Add another room" at bounding box center [527, 250] width 90 height 14
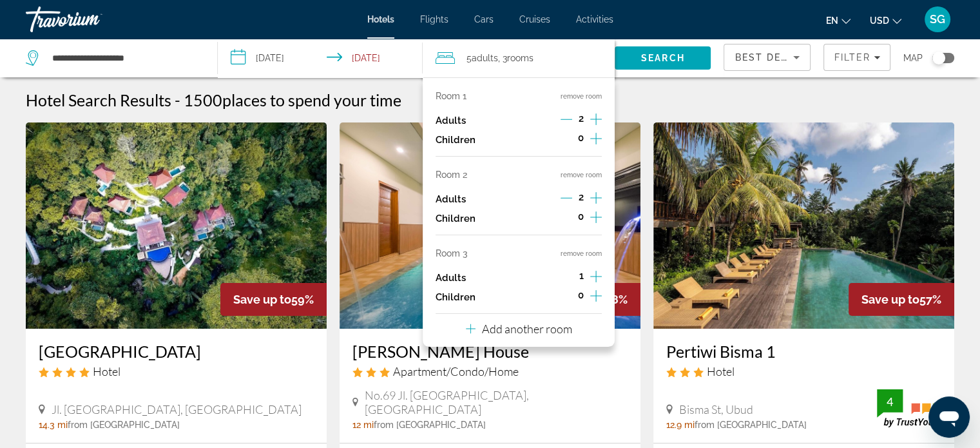
click at [595, 280] on icon "Increment adults" at bounding box center [596, 277] width 12 height 12
click at [669, 55] on span "Search" at bounding box center [663, 58] width 44 height 10
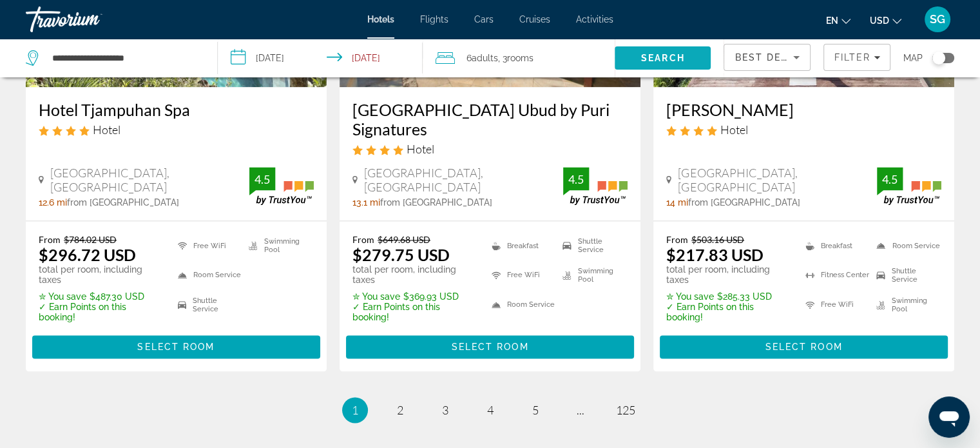
scroll to position [1752, 0]
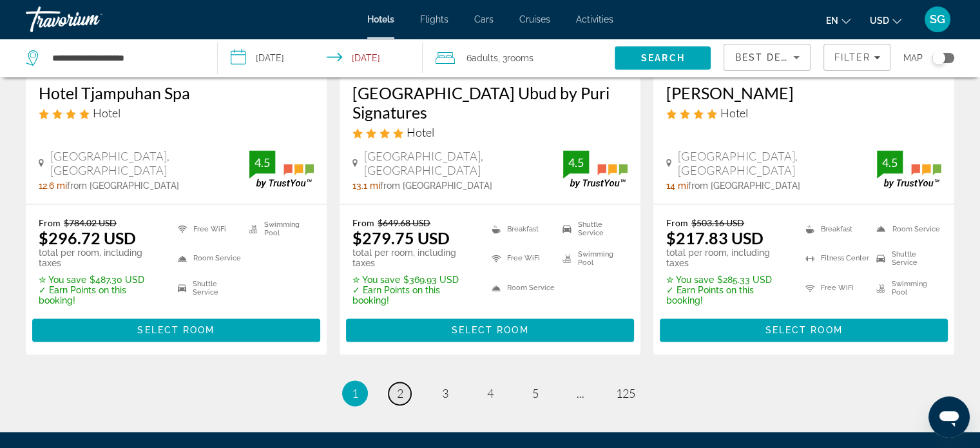
click at [397, 386] on span "2" at bounding box center [400, 393] width 6 height 14
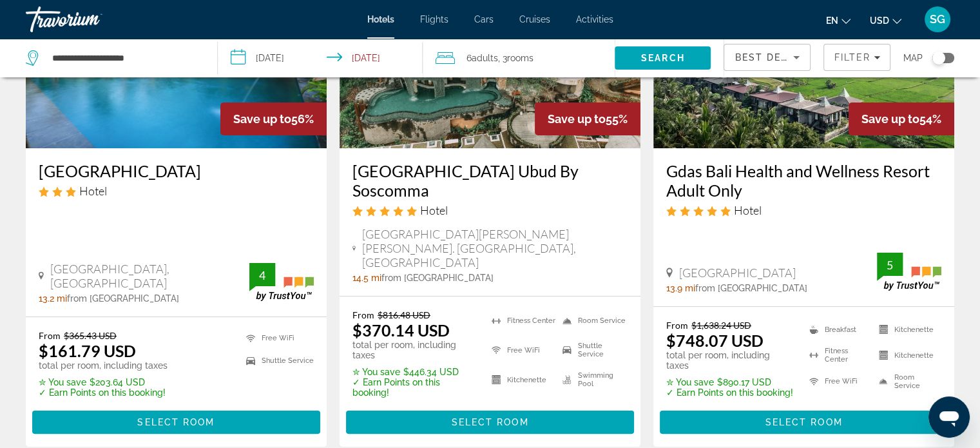
scroll to position [211, 0]
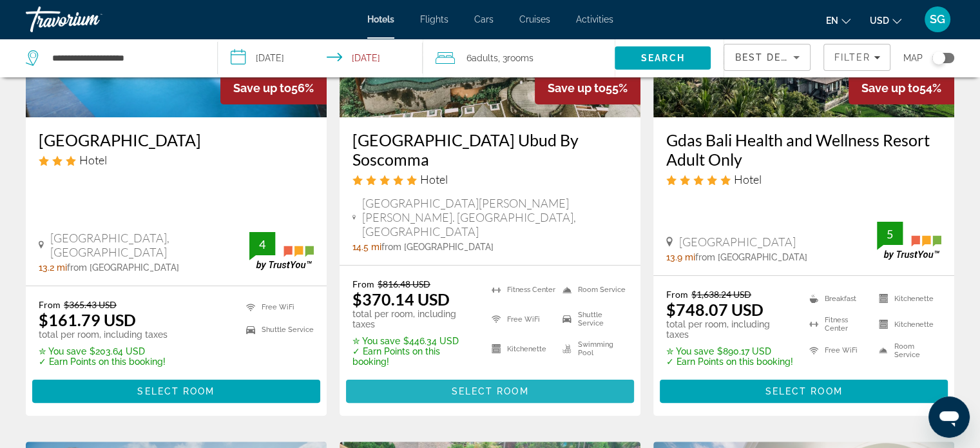
click at [520, 386] on span "Select Room" at bounding box center [489, 391] width 77 height 10
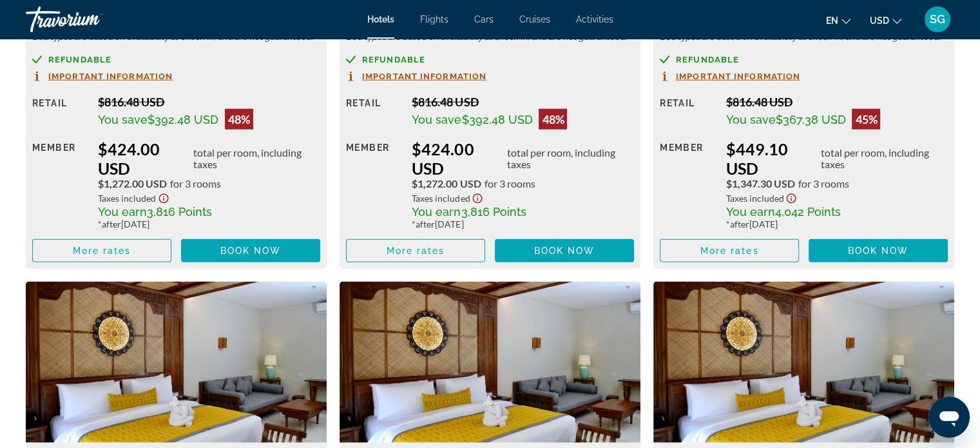
scroll to position [3356, 0]
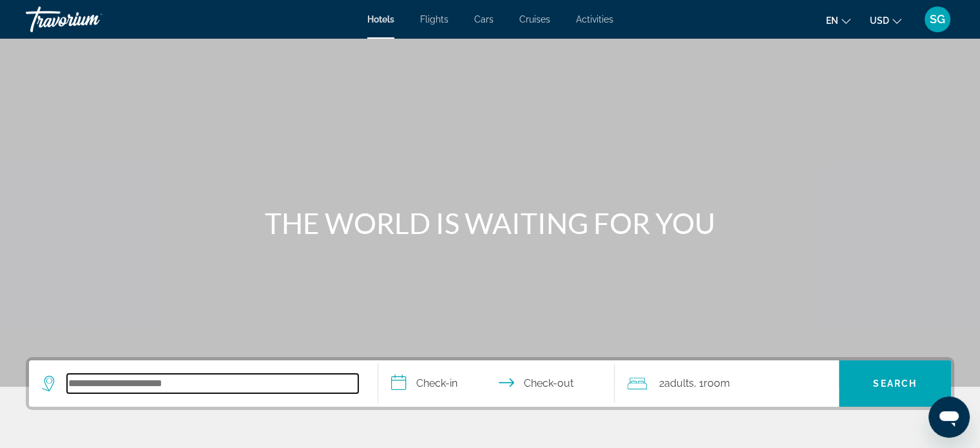
click at [142, 377] on input "Search hotel destination" at bounding box center [212, 383] width 291 height 19
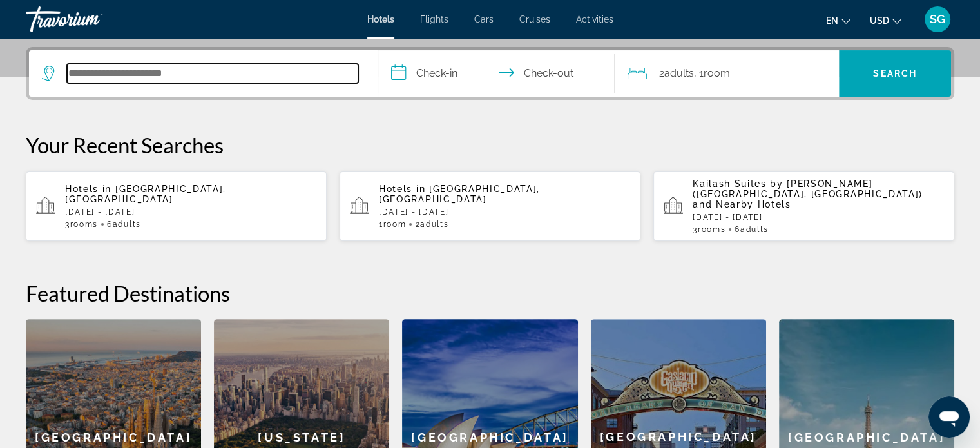
scroll to position [314, 0]
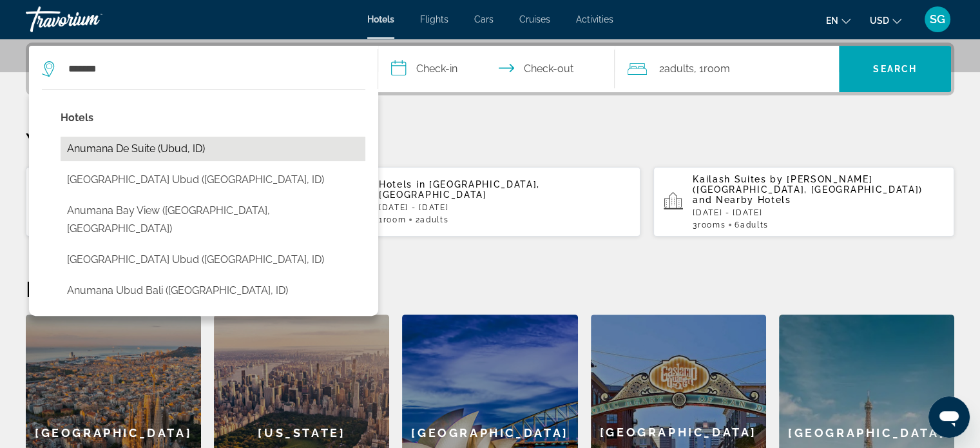
click at [145, 147] on button "Anumana De Suite (Ubud, ID)" at bounding box center [213, 149] width 305 height 24
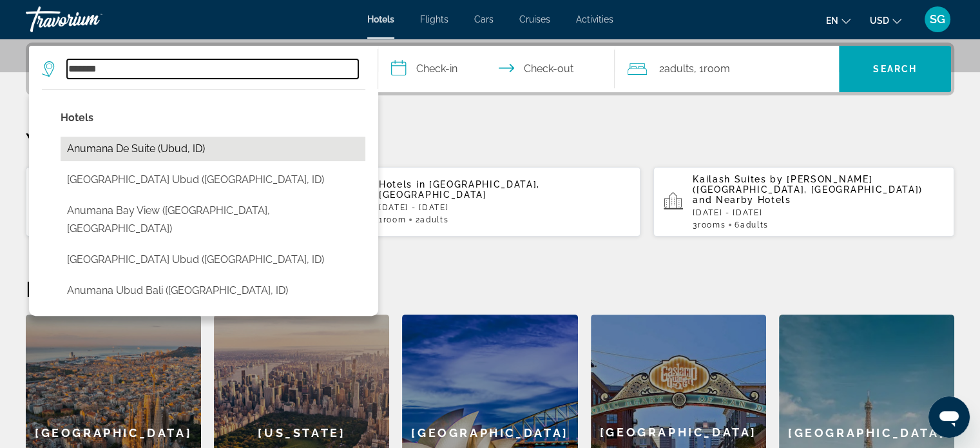
type input "**********"
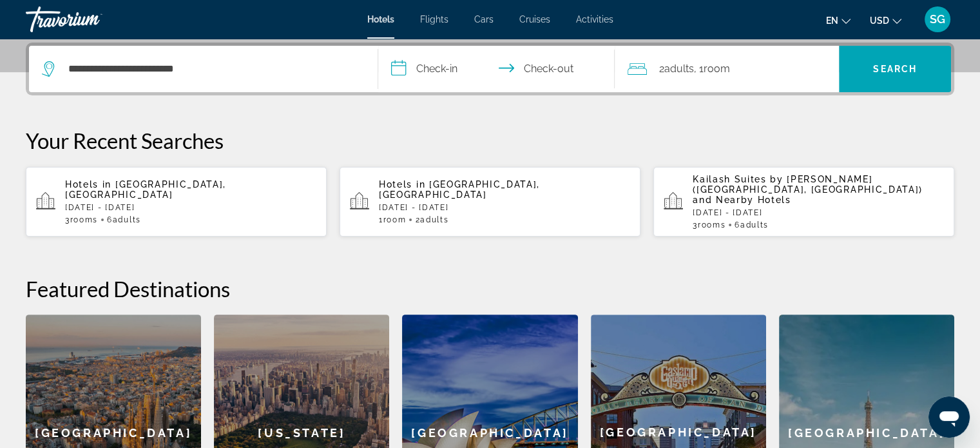
click at [403, 86] on input "**********" at bounding box center [499, 71] width 242 height 50
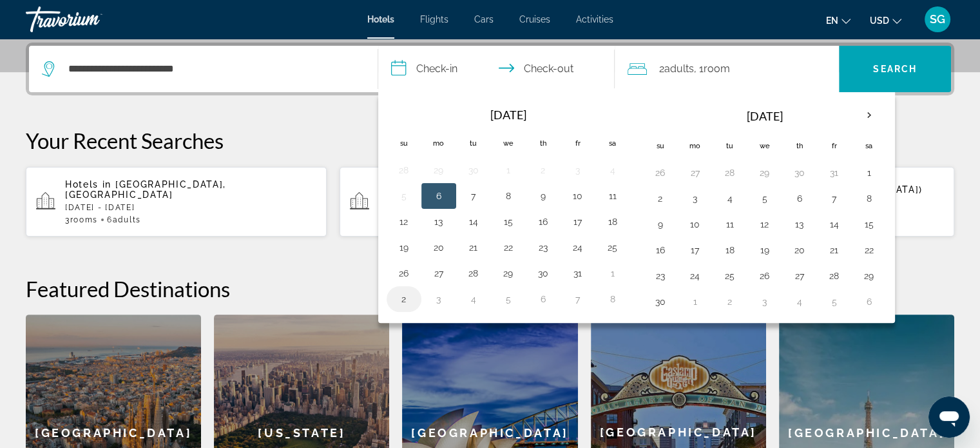
click at [403, 296] on button "2" at bounding box center [404, 299] width 21 height 18
click at [501, 301] on button "5" at bounding box center [508, 299] width 21 height 18
type input "**********"
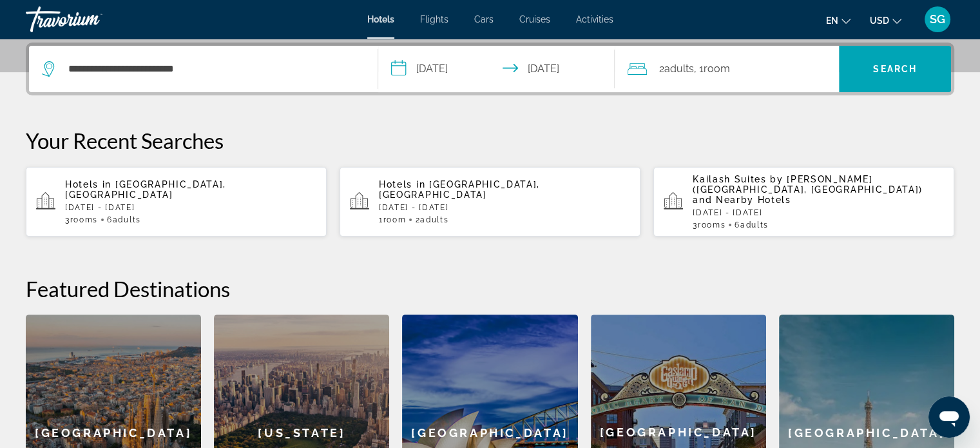
click at [727, 77] on span ", 1 Room rooms" at bounding box center [711, 69] width 36 height 18
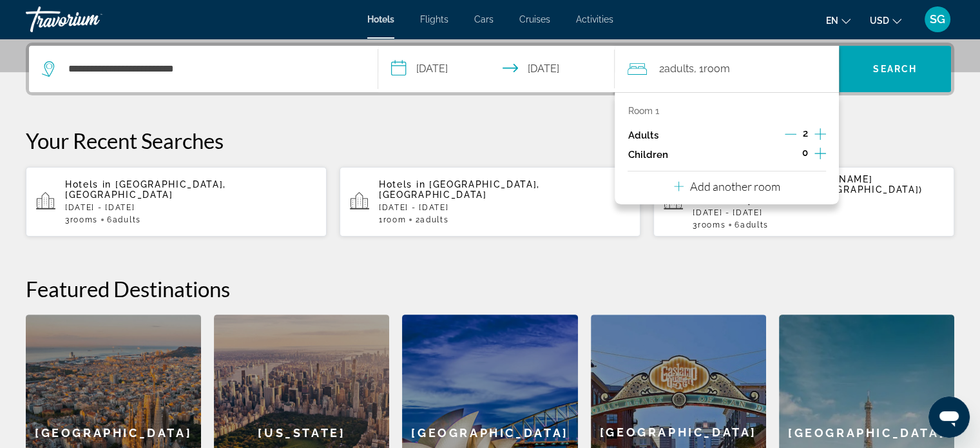
click at [757, 180] on p "Add another room" at bounding box center [735, 186] width 90 height 14
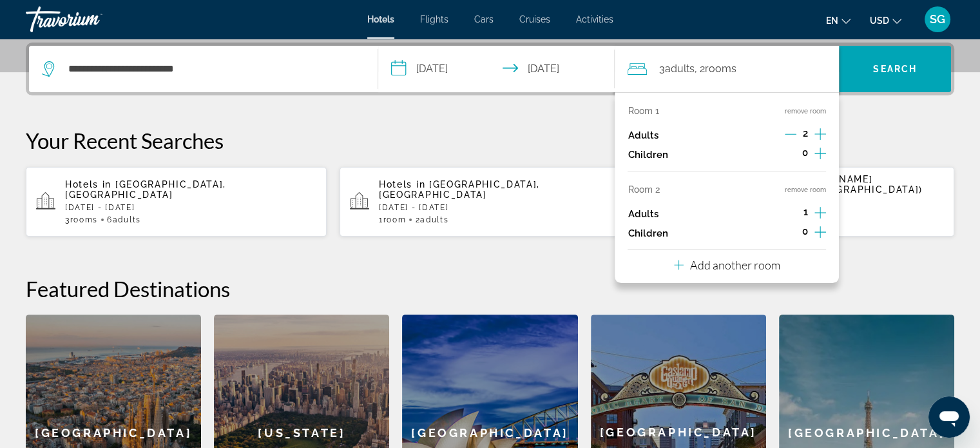
click at [817, 216] on icon "Increment adults" at bounding box center [820, 212] width 12 height 15
click at [777, 258] on p "Add another room" at bounding box center [735, 265] width 90 height 14
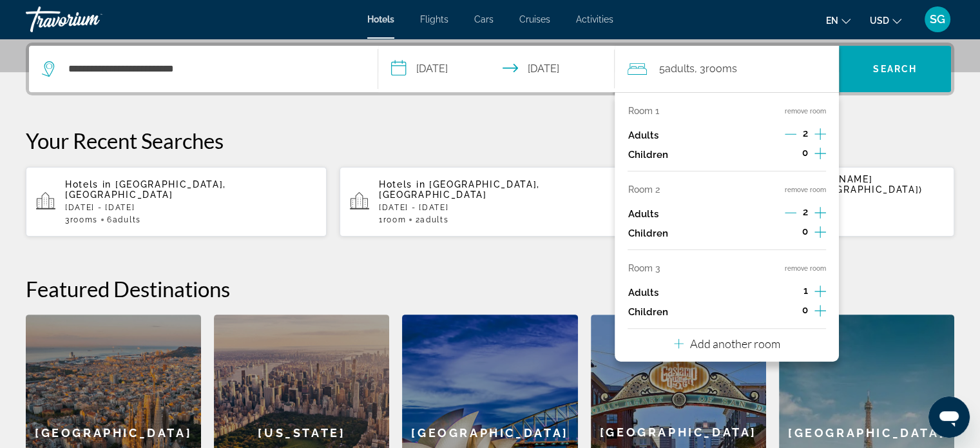
click at [823, 291] on icon "Increment adults" at bounding box center [820, 290] width 12 height 15
click at [913, 74] on span "Search" at bounding box center [895, 68] width 112 height 31
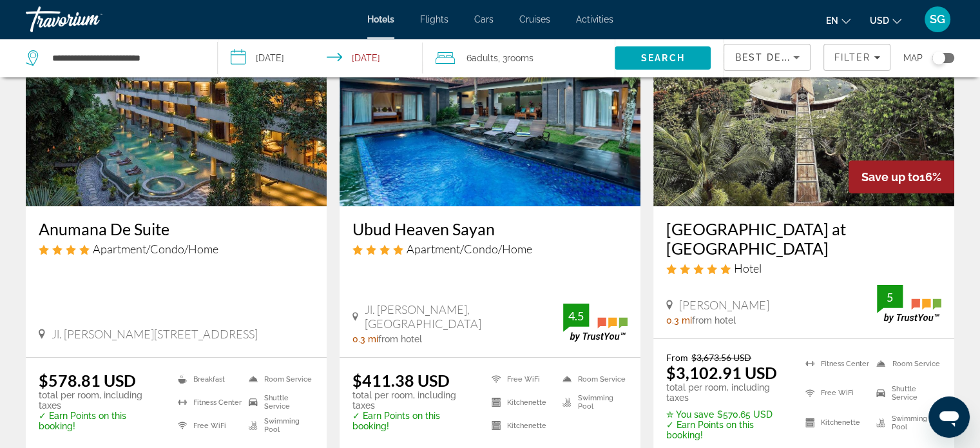
scroll to position [211, 0]
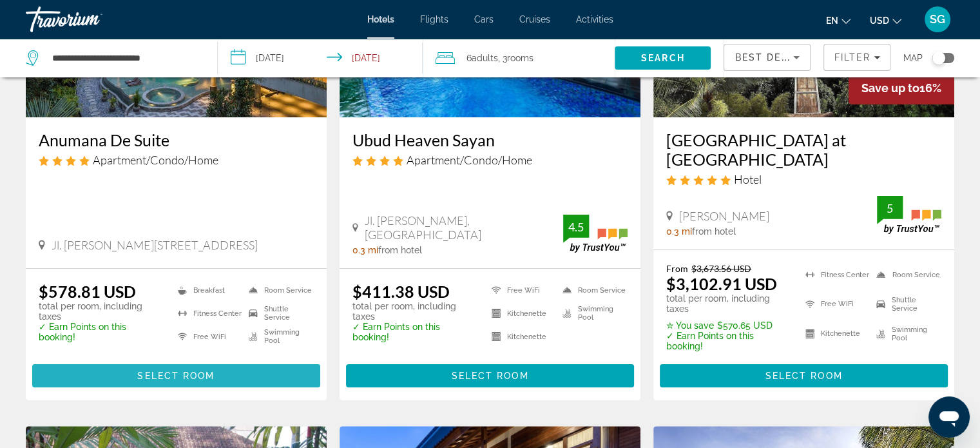
click at [204, 360] on span "Main content" at bounding box center [176, 375] width 288 height 31
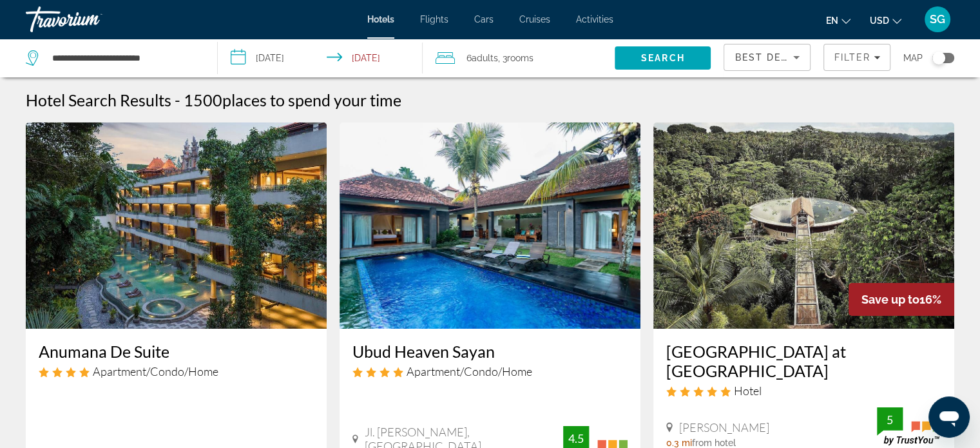
click at [938, 55] on div "Toggle map" at bounding box center [938, 58] width 13 height 13
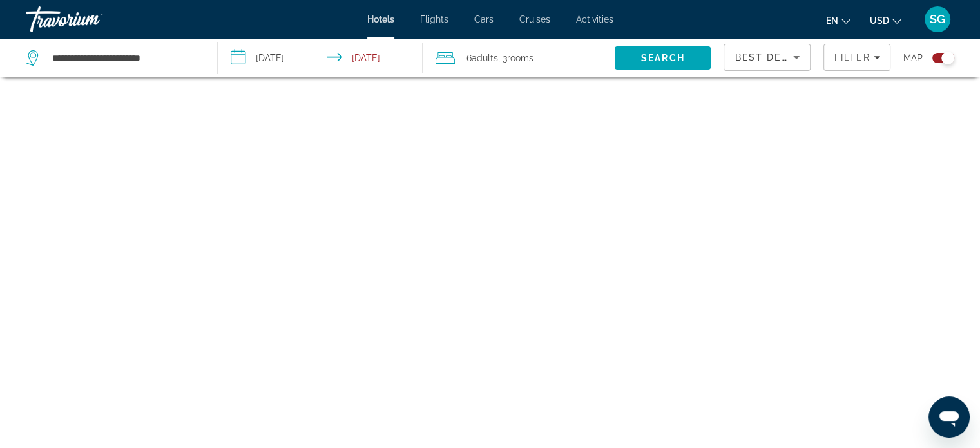
scroll to position [77, 0]
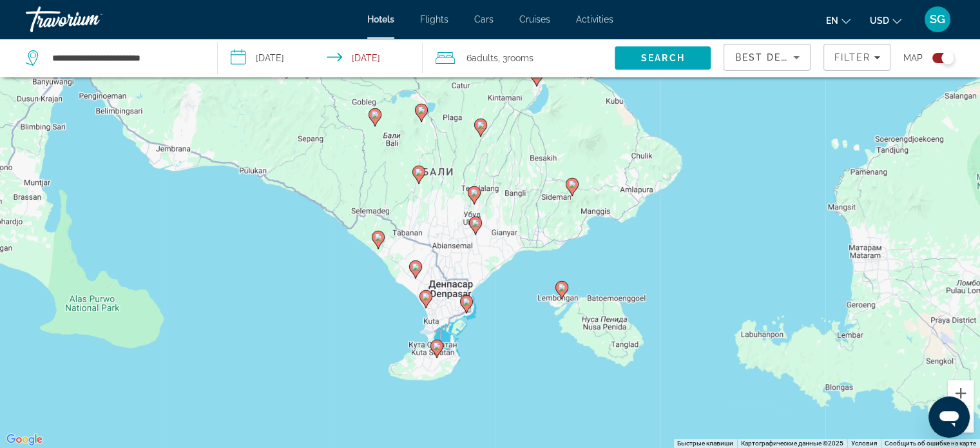
click at [438, 351] on icon "Main content" at bounding box center [436, 347] width 12 height 17
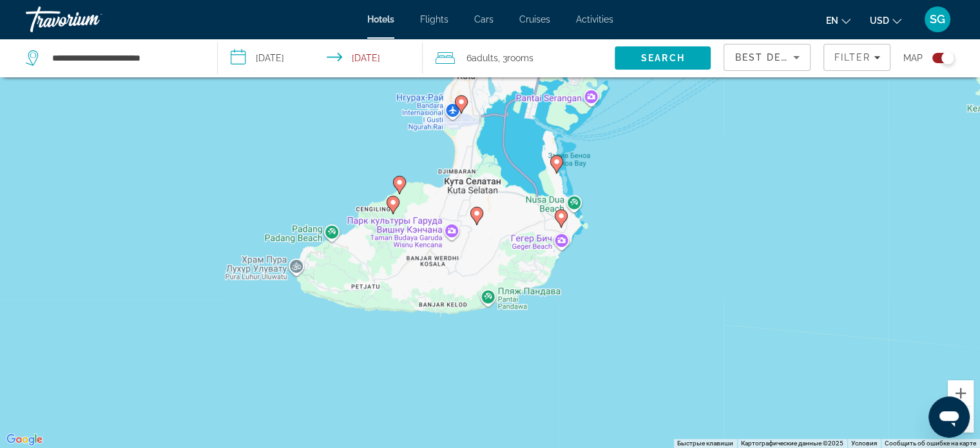
click at [559, 218] on image "Main content" at bounding box center [561, 216] width 8 height 8
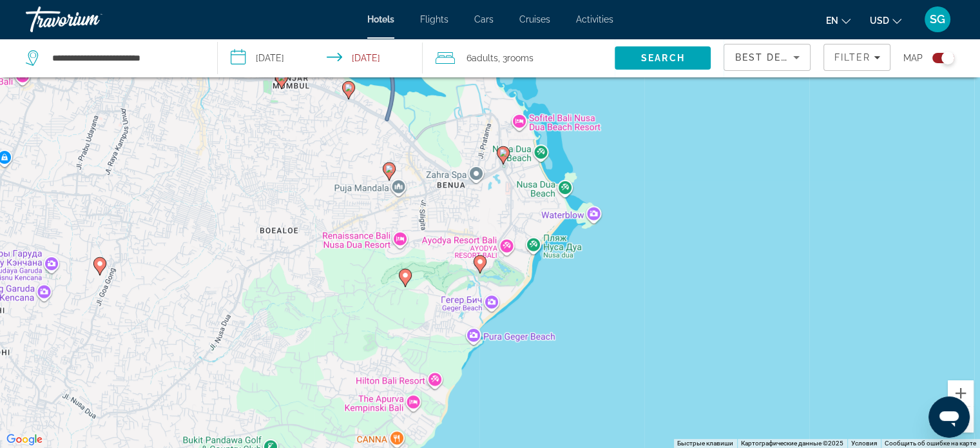
click at [482, 267] on icon "Main content" at bounding box center [479, 263] width 12 height 17
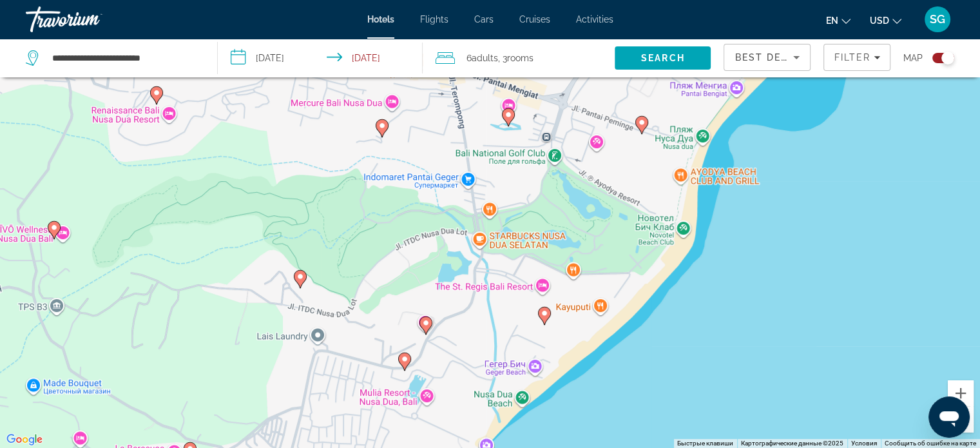
click at [494, 211] on div "Чтобы активировать перетаскивание с помощью клавиатуры, нажмите Alt + Ввод. Пос…" at bounding box center [490, 224] width 980 height 448
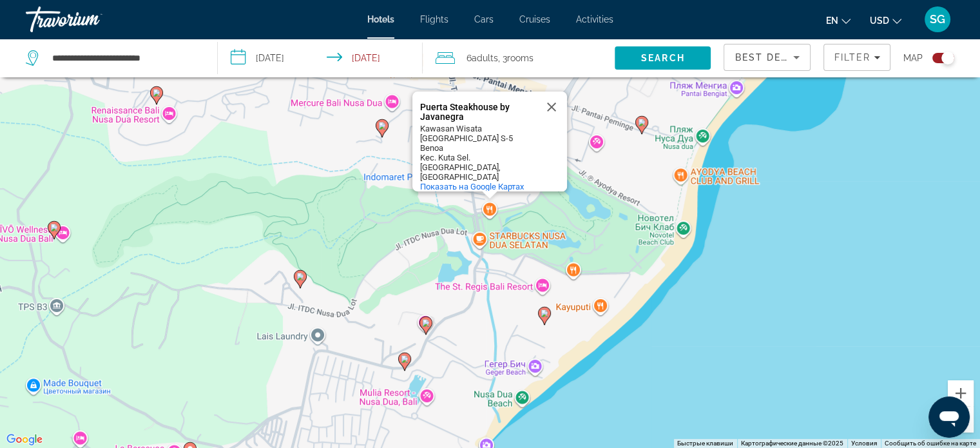
click at [642, 124] on image "Main content" at bounding box center [642, 123] width 8 height 8
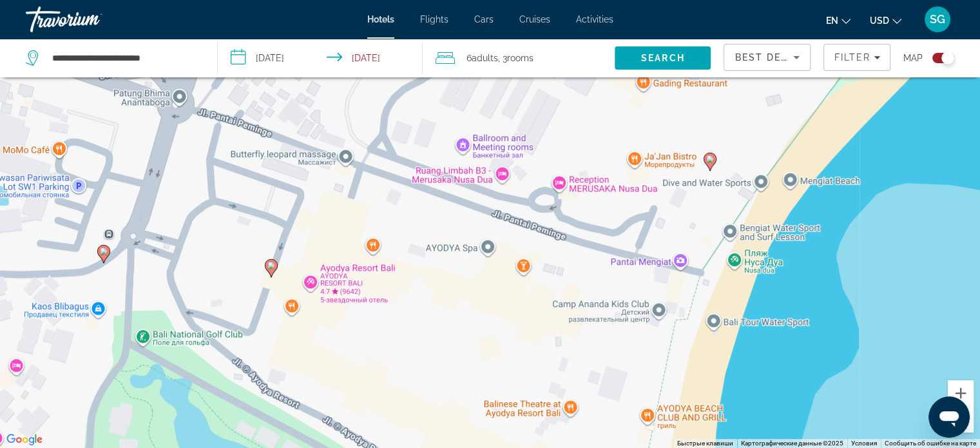
click at [710, 158] on image "Main content" at bounding box center [710, 159] width 8 height 8
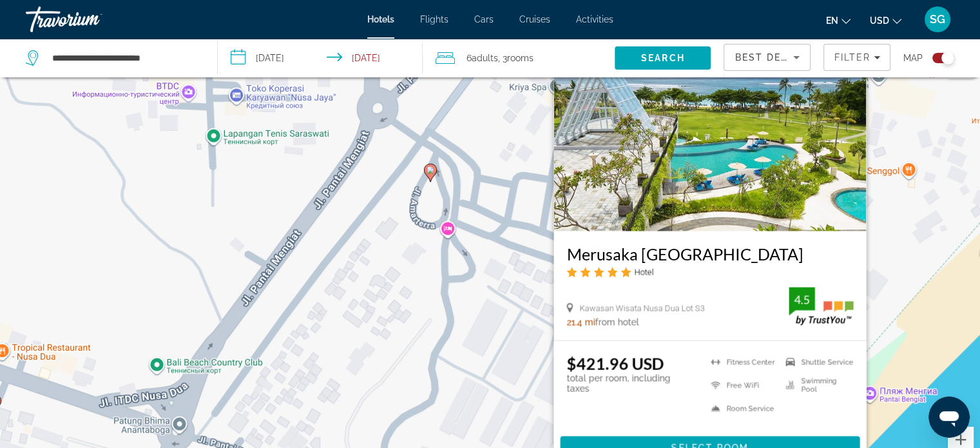
scroll to position [0, 0]
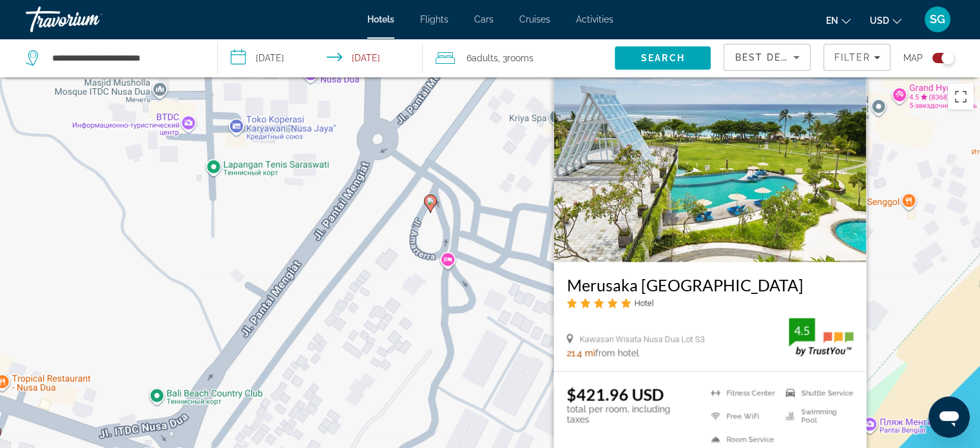
click at [855, 76] on button "Закрыть" at bounding box center [854, 66] width 19 height 19
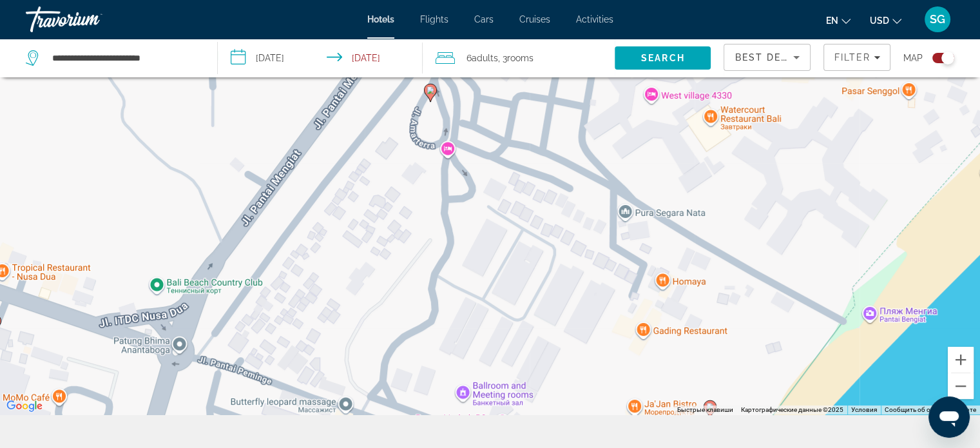
scroll to position [155, 0]
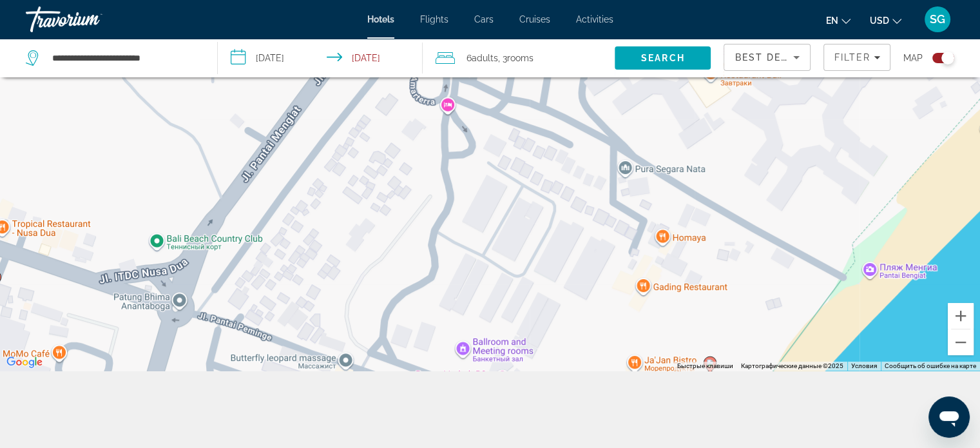
click at [944, 57] on div "Toggle map" at bounding box center [947, 58] width 13 height 13
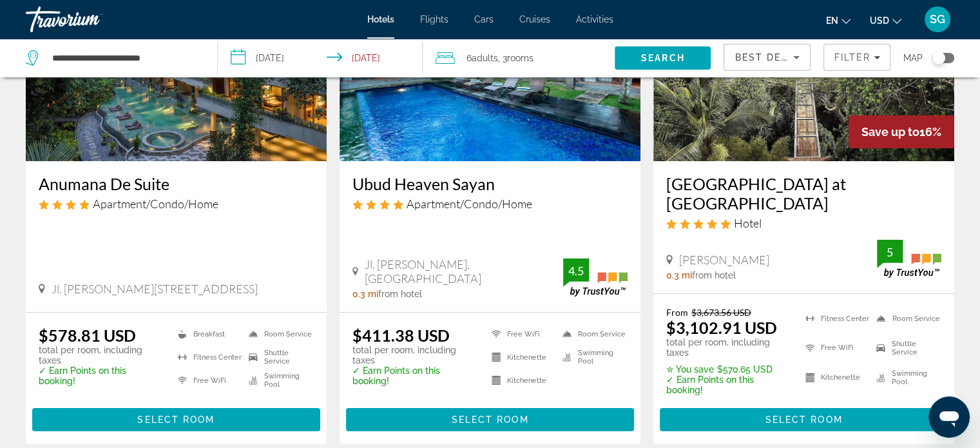
click at [944, 57] on div "Toggle map" at bounding box center [938, 58] width 13 height 13
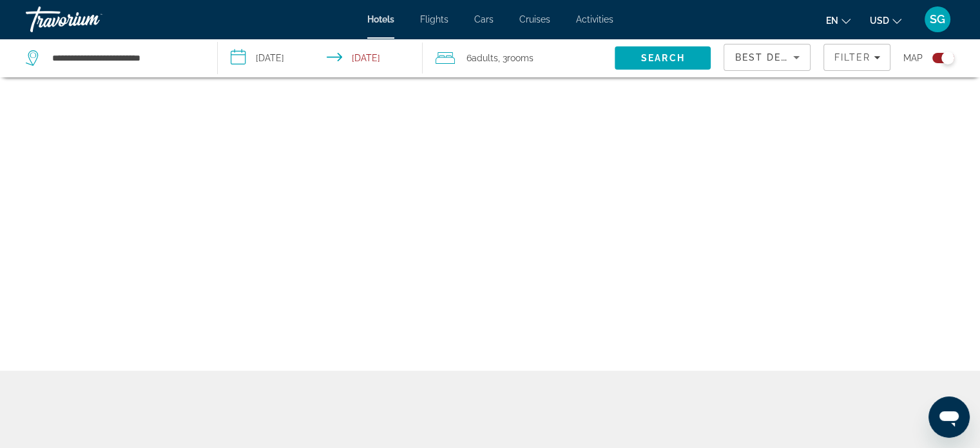
scroll to position [77, 0]
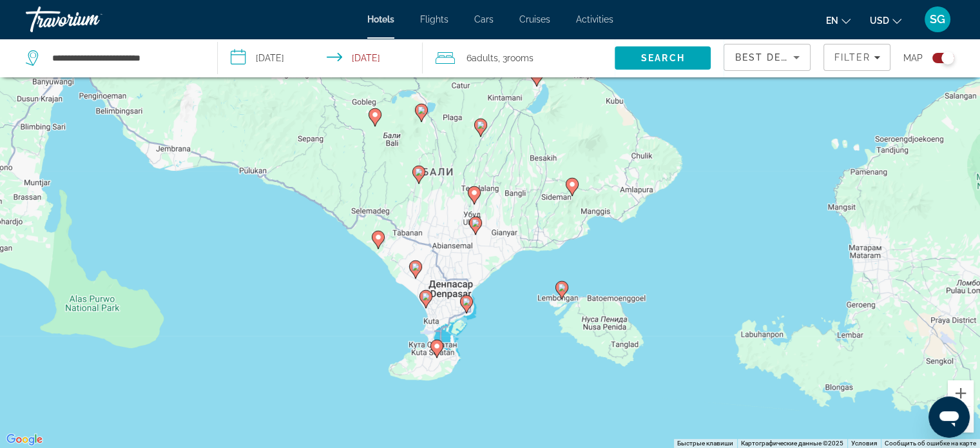
click at [417, 298] on div "Чтобы активировать перетаскивание с помощью клавиатуры, нажмите Alt + Ввод. Пос…" at bounding box center [490, 224] width 980 height 448
click at [426, 298] on image "Main content" at bounding box center [426, 296] width 8 height 8
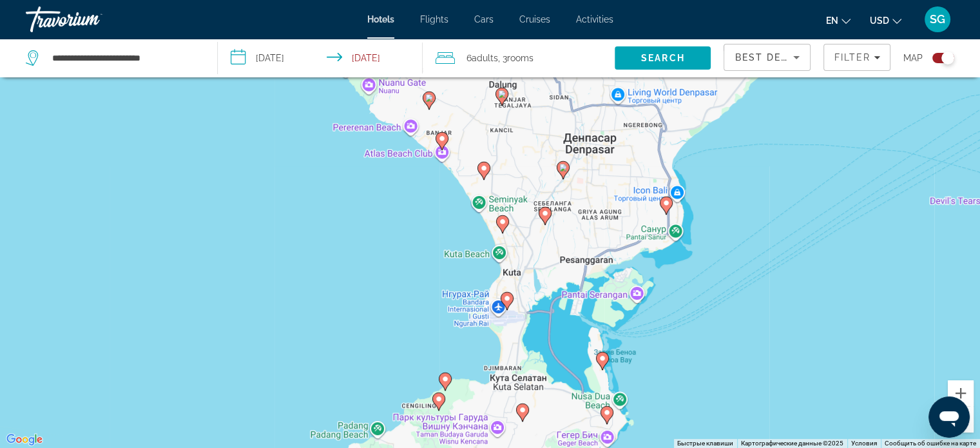
click at [522, 415] on icon "Main content" at bounding box center [522, 411] width 12 height 17
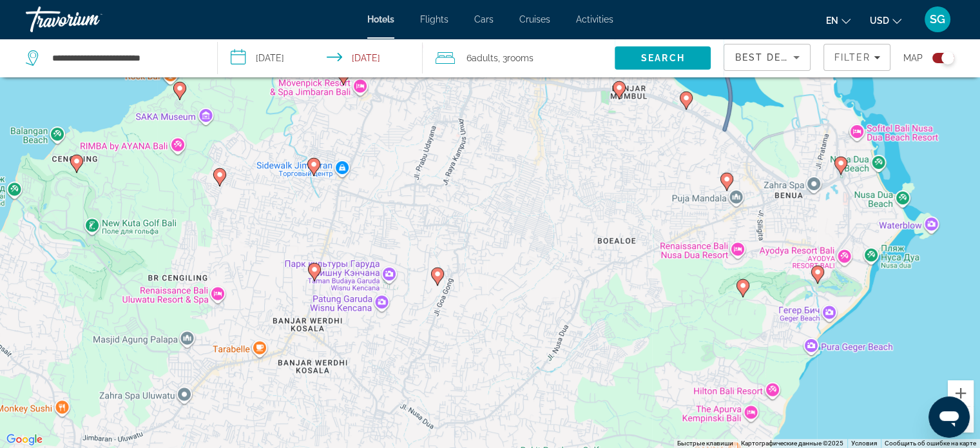
drag, startPoint x: 844, startPoint y: 290, endPoint x: 911, endPoint y: 338, distance: 81.3
click at [911, 338] on div "Для навигации используйте клавиши со стрелками. Чтобы активировать перетаскиван…" at bounding box center [490, 224] width 980 height 448
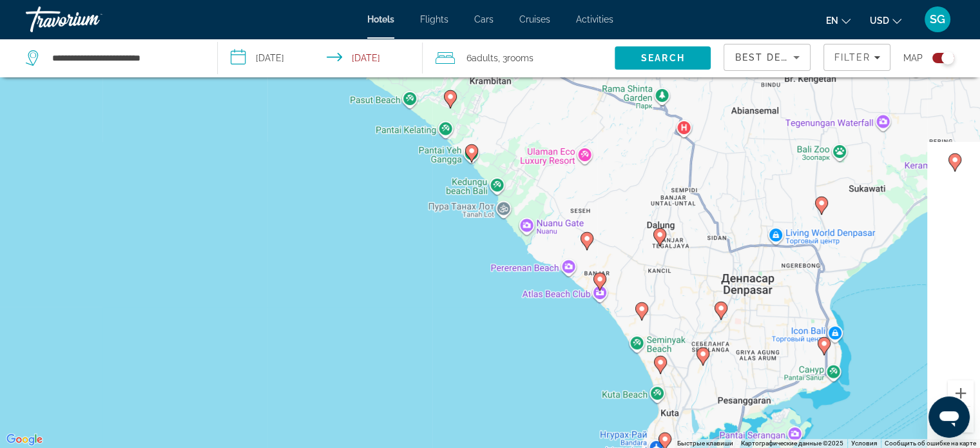
scroll to position [155, 0]
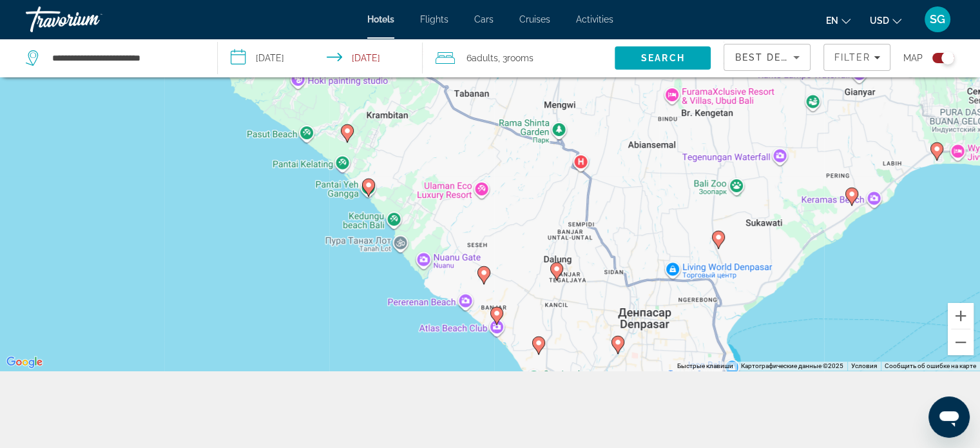
drag, startPoint x: 830, startPoint y: 220, endPoint x: 556, endPoint y: 478, distance: 376.4
click at [556, 293] on html "**********" at bounding box center [490, 69] width 980 height 448
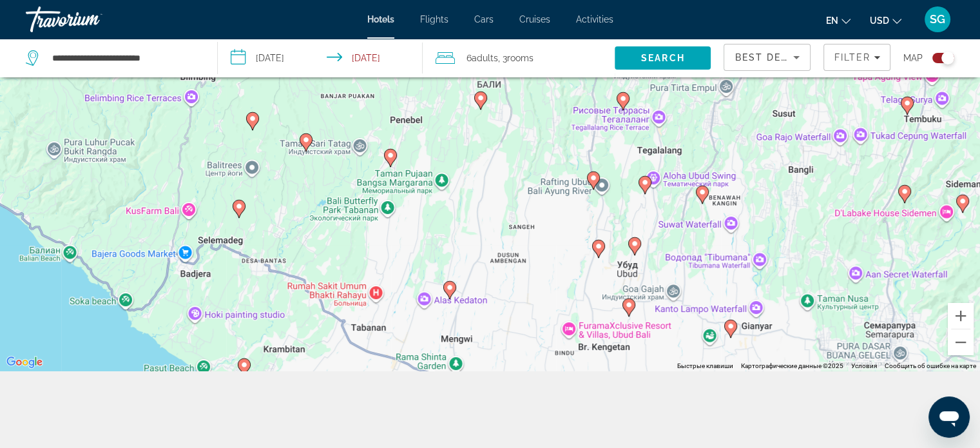
drag, startPoint x: 674, startPoint y: 135, endPoint x: 568, endPoint y: 372, distance: 259.5
click at [568, 372] on div "**********" at bounding box center [490, 185] width 980 height 525
click at [602, 254] on gmp-advanced-marker "Main content" at bounding box center [598, 248] width 13 height 19
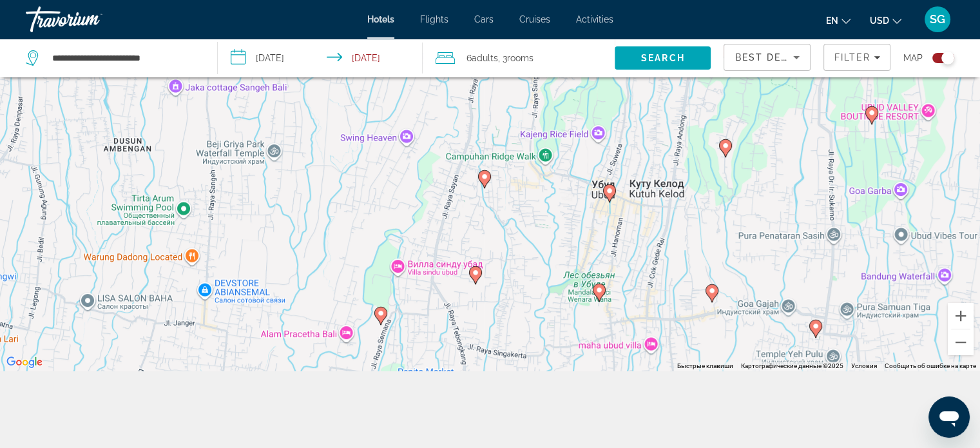
click at [611, 193] on image "Main content" at bounding box center [609, 191] width 8 height 8
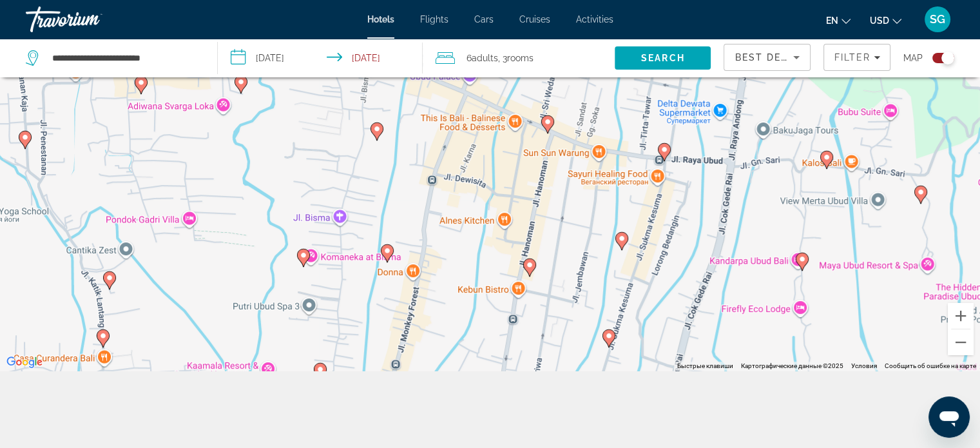
click at [664, 154] on icon "Main content" at bounding box center [664, 151] width 12 height 17
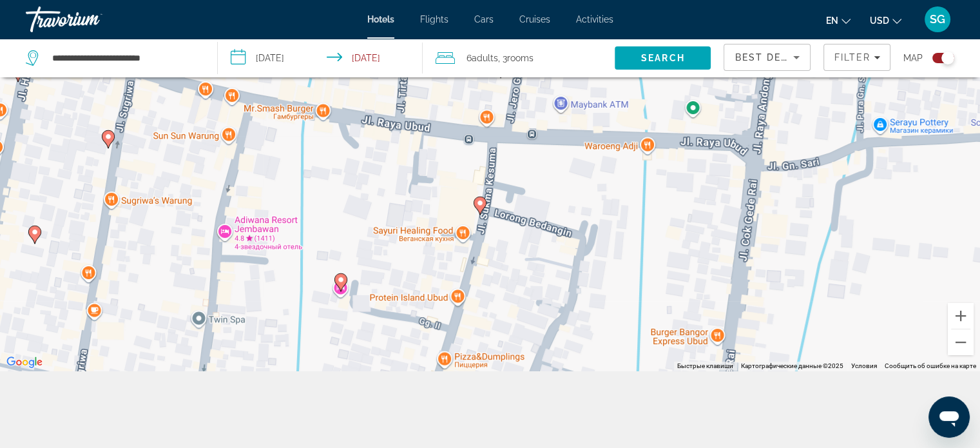
click at [474, 207] on gmp-advanced-marker "Main content" at bounding box center [479, 205] width 13 height 19
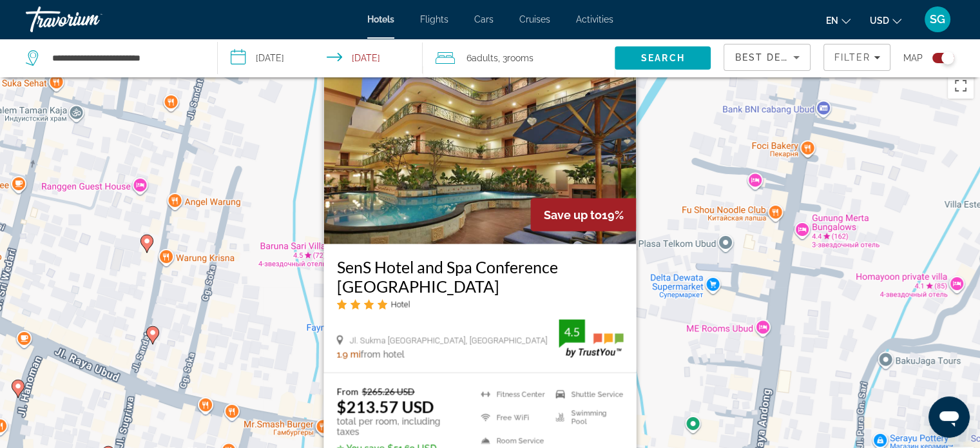
scroll to position [6, 0]
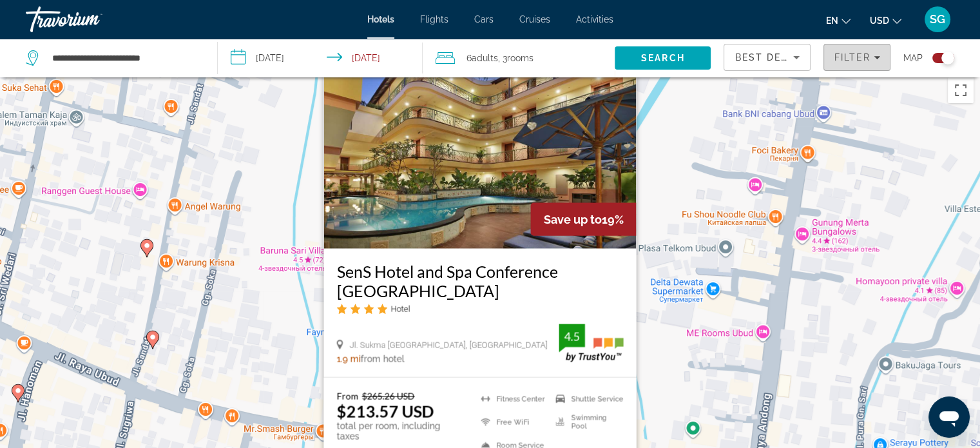
click at [850, 51] on span "Filters" at bounding box center [857, 57] width 66 height 31
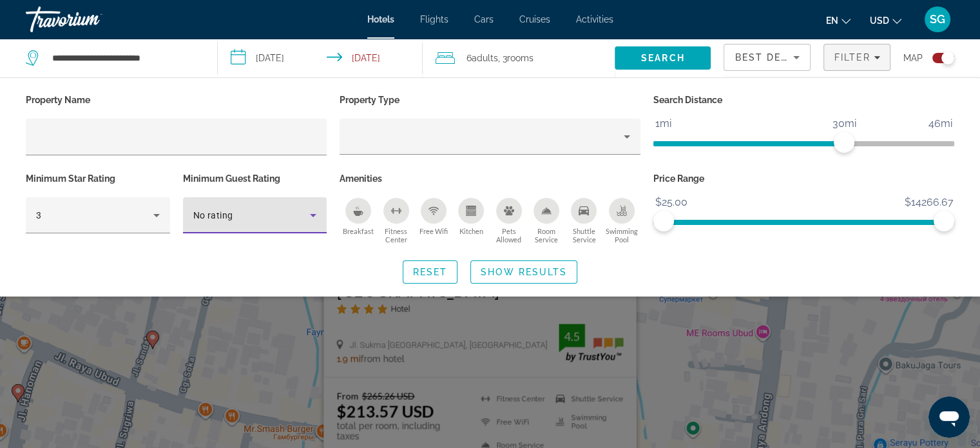
click at [306, 211] on icon "Hotel Filters" at bounding box center [312, 214] width 15 height 15
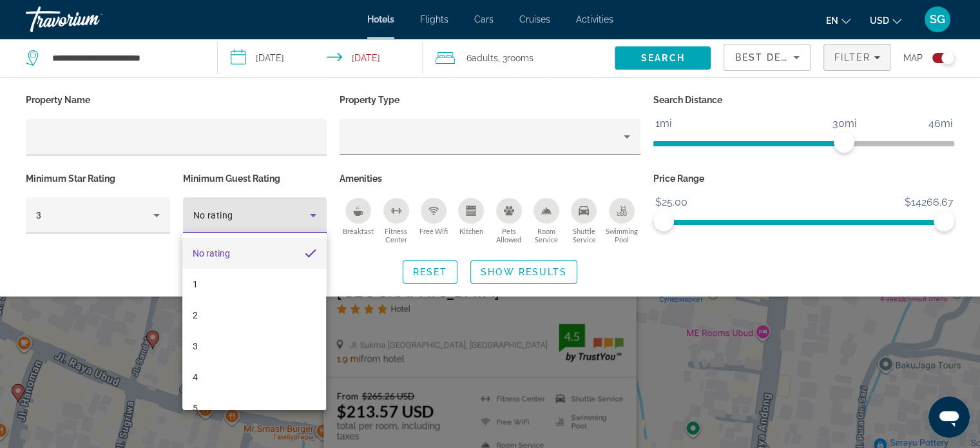
click at [157, 216] on div at bounding box center [490, 224] width 980 height 448
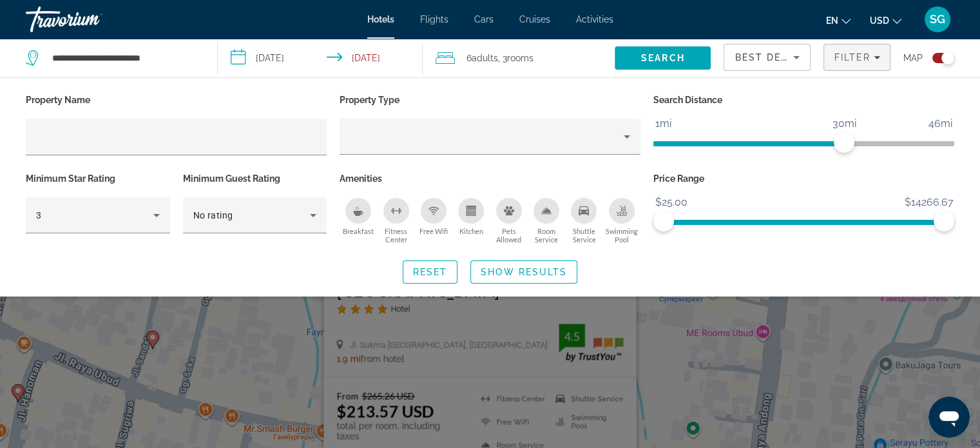
click at [157, 216] on icon "Hotel Filters" at bounding box center [156, 214] width 15 height 15
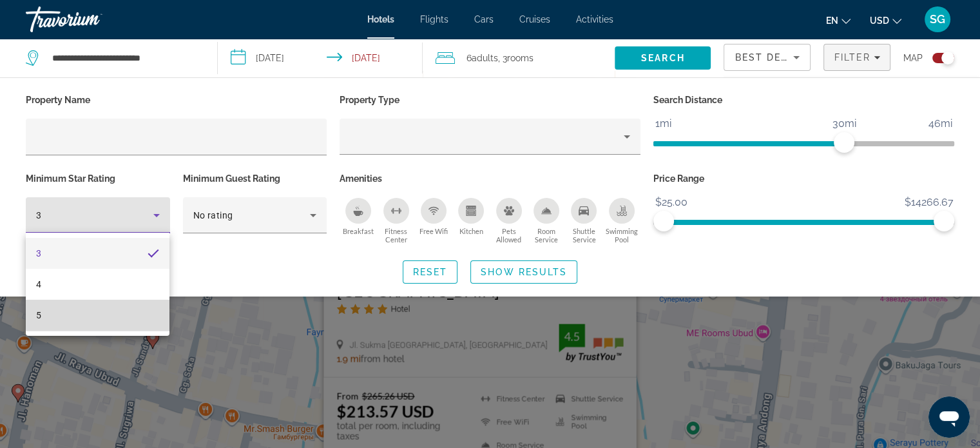
click at [116, 314] on mat-option "5" at bounding box center [98, 315] width 144 height 31
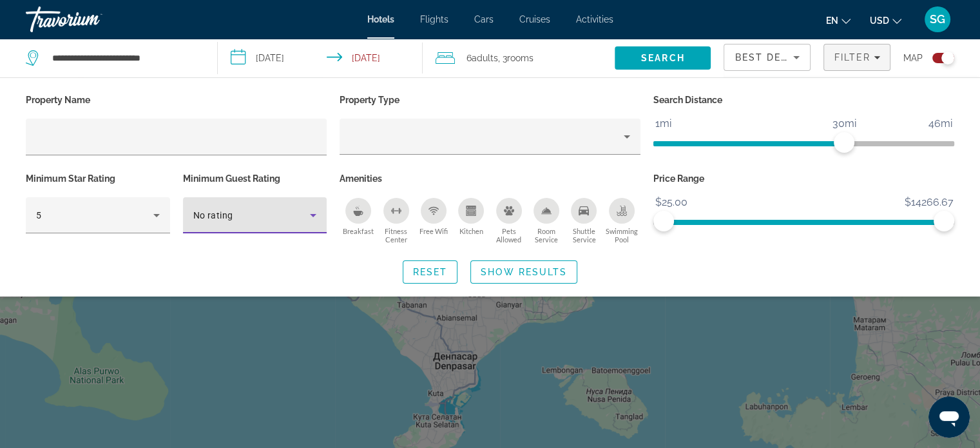
click at [281, 214] on div "No rating" at bounding box center [251, 214] width 117 height 15
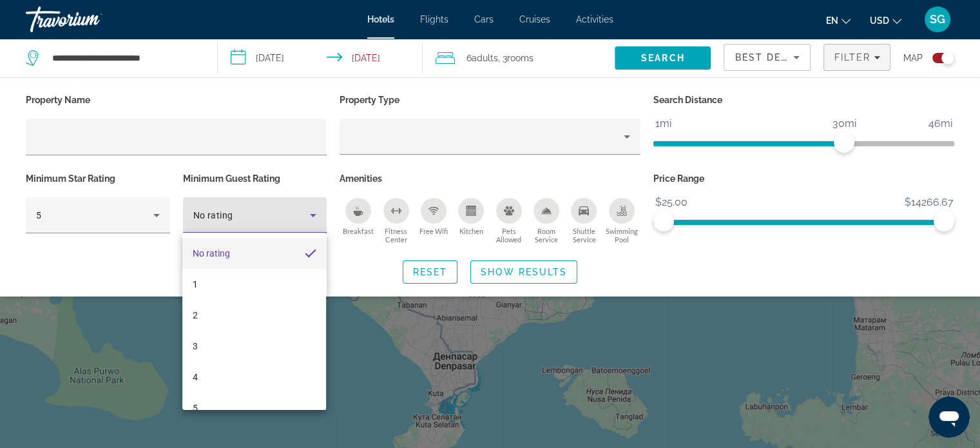
click at [281, 214] on div at bounding box center [490, 224] width 980 height 448
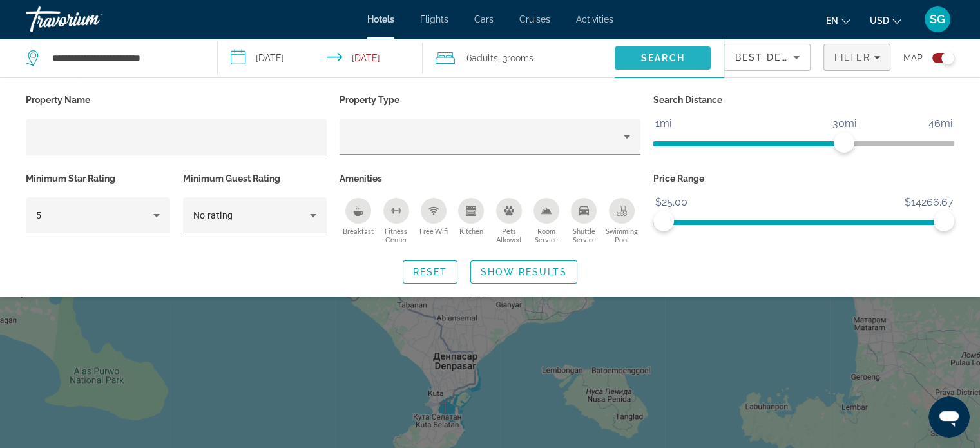
click at [657, 61] on span "Search" at bounding box center [663, 58] width 44 height 10
click at [876, 66] on span "Filters" at bounding box center [857, 57] width 66 height 31
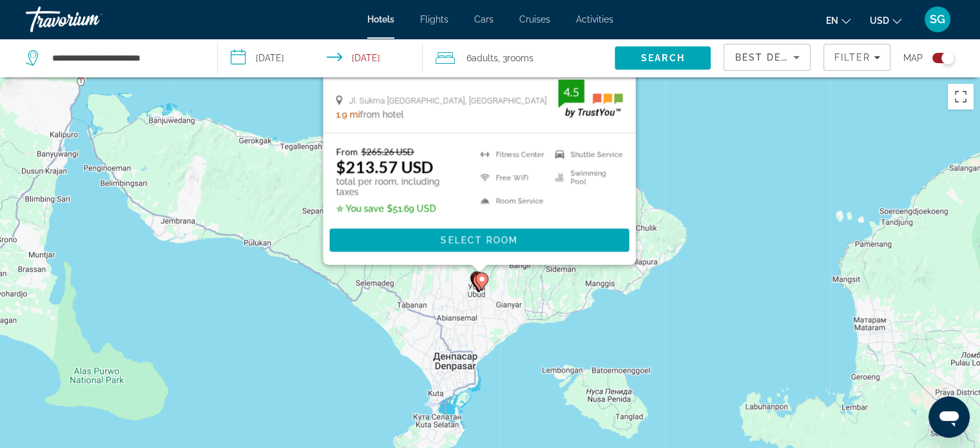
click at [634, 128] on div "SenS Hotel and Spa Conference Ubud Town Centre Hotel Jl. Sukma Banjar Tebesaya,…" at bounding box center [479, 68] width 312 height 128
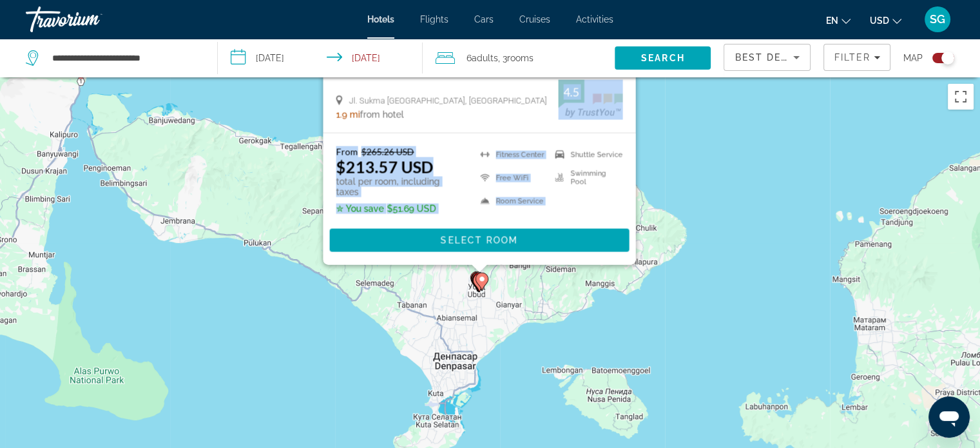
drag, startPoint x: 613, startPoint y: 138, endPoint x: 629, endPoint y: 140, distance: 16.2
click at [629, 132] on div "SenS Hotel and Spa Conference Ubud Town Centre Hotel Jl. Sukma Banjar Tebesaya,…" at bounding box center [479, 68] width 312 height 128
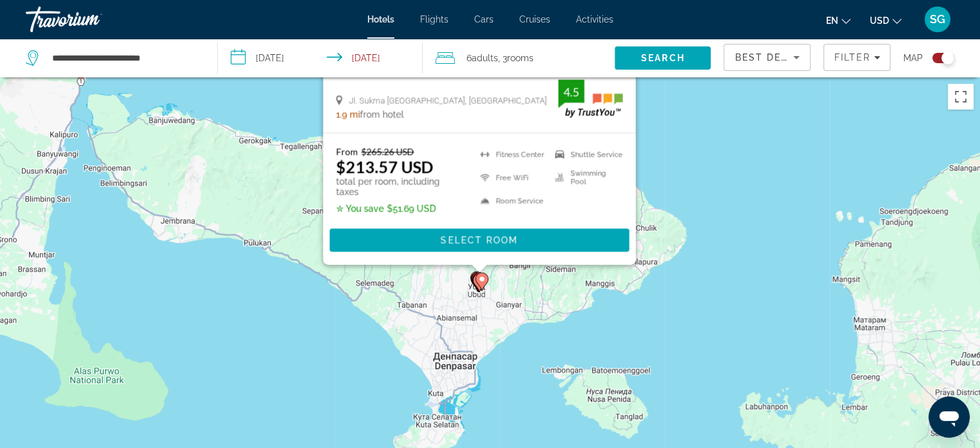
click at [940, 15] on span "SG" at bounding box center [936, 19] width 15 height 13
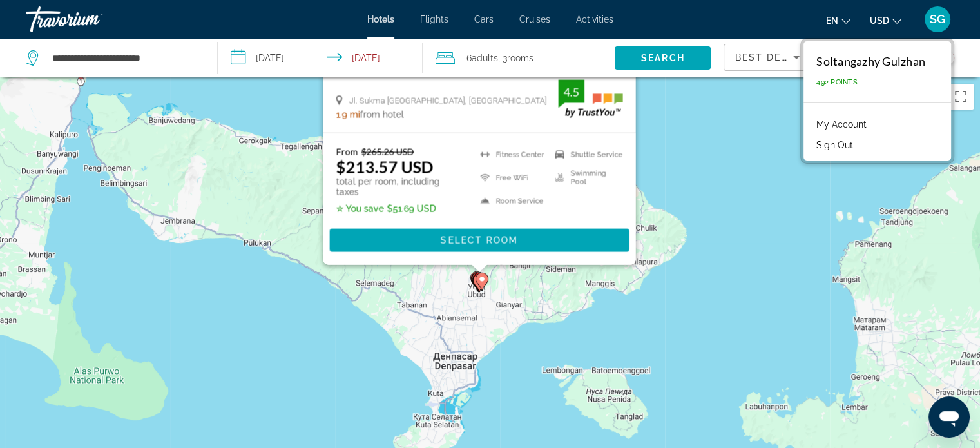
click at [962, 50] on app-hotels-search-filters "Best Deals Filter Map" at bounding box center [851, 58] width 256 height 39
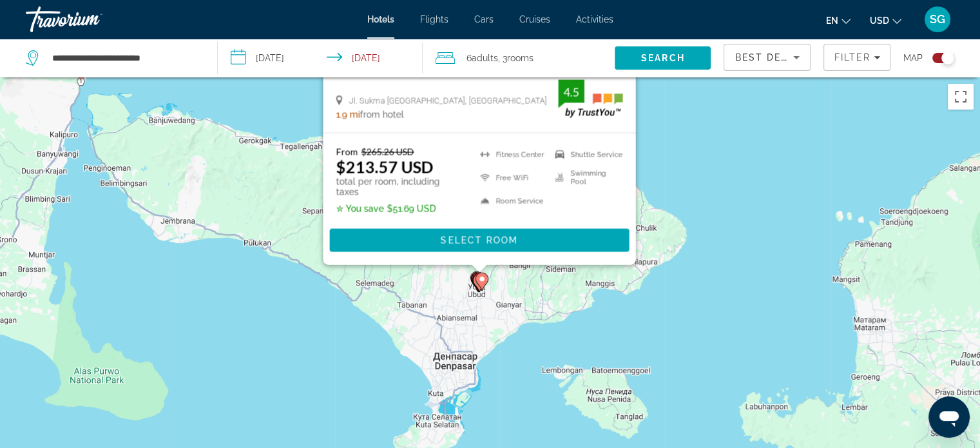
click at [942, 61] on div "Toggle map" at bounding box center [947, 58] width 13 height 13
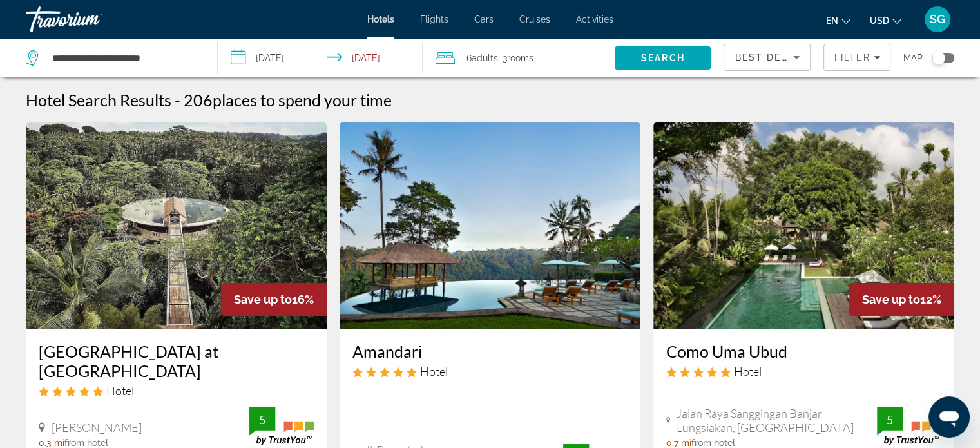
click at [942, 61] on div "Toggle map" at bounding box center [938, 58] width 13 height 13
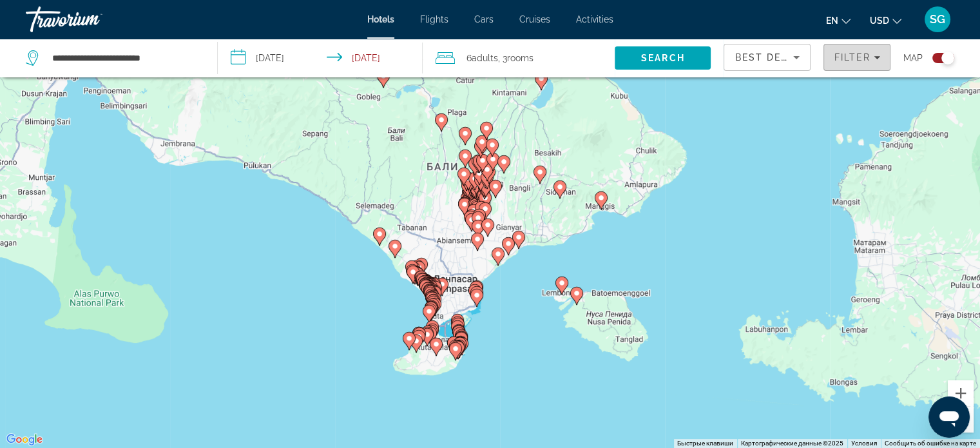
click at [866, 53] on span "Filter" at bounding box center [851, 57] width 37 height 10
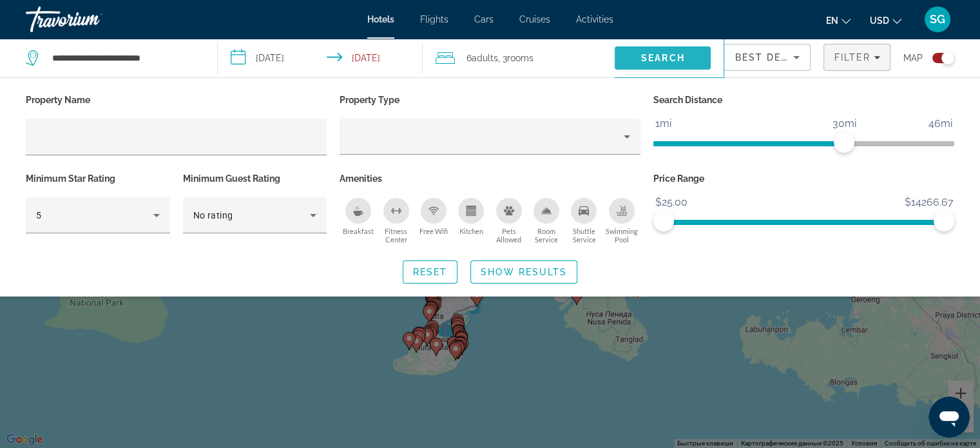
click at [655, 59] on span "Search" at bounding box center [663, 58] width 44 height 10
click at [463, 336] on div "Search widget" at bounding box center [490, 320] width 980 height 254
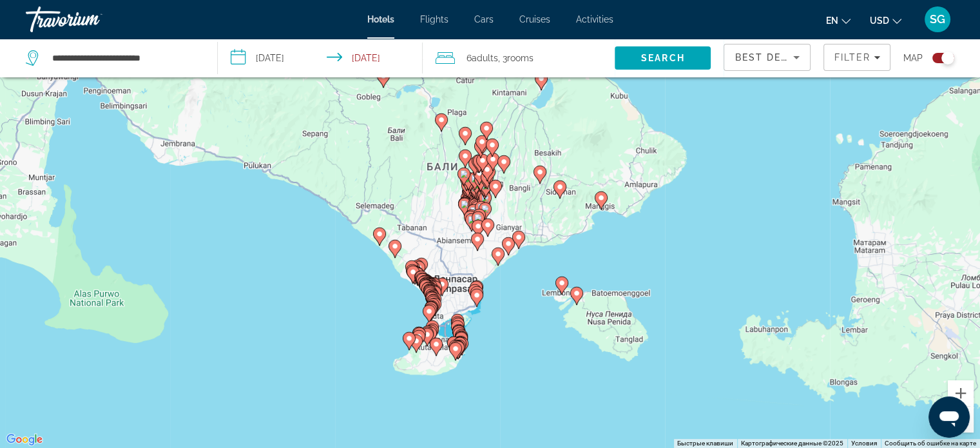
click at [455, 347] on image "Main content" at bounding box center [456, 349] width 8 height 8
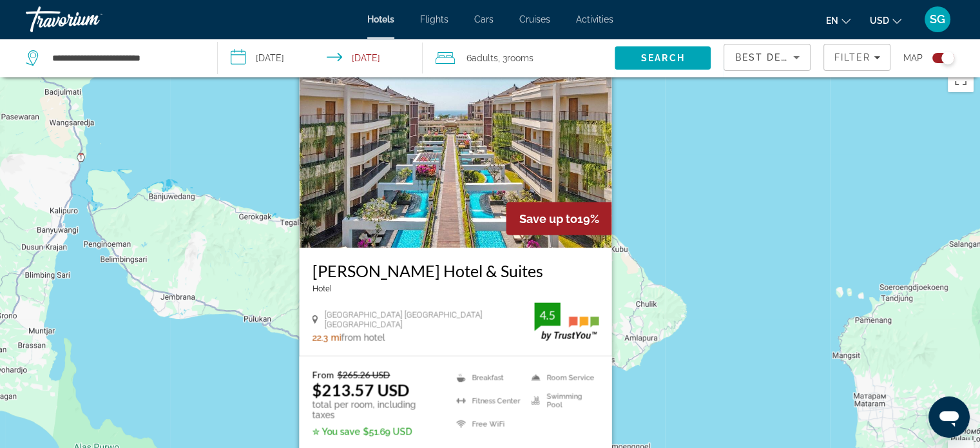
scroll to position [0, 0]
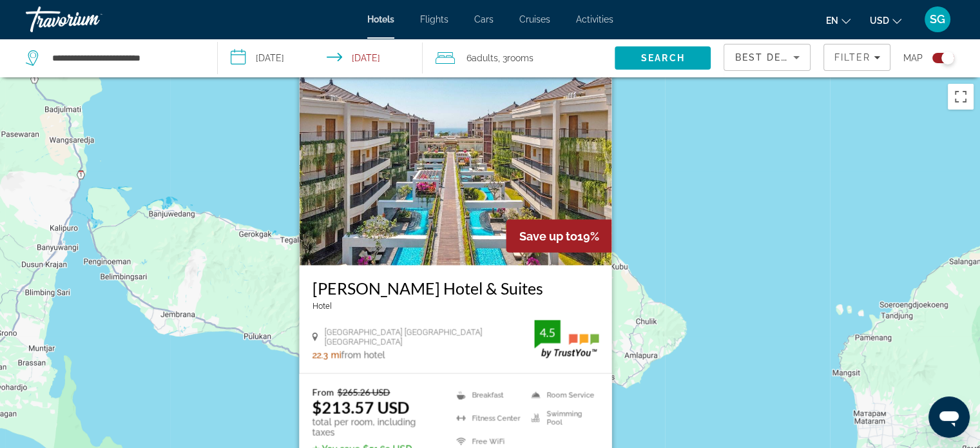
click at [598, 79] on button "Закрыть" at bounding box center [600, 69] width 19 height 19
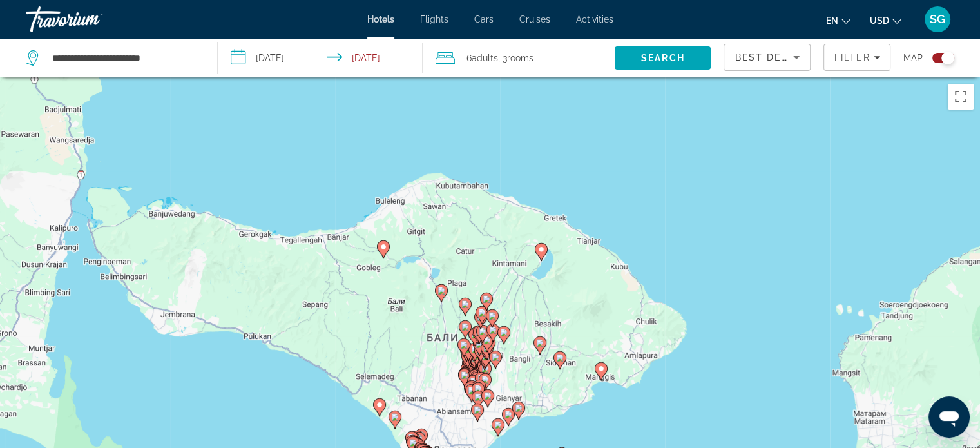
click at [482, 327] on gmp-advanced-marker "Main content" at bounding box center [480, 319] width 13 height 19
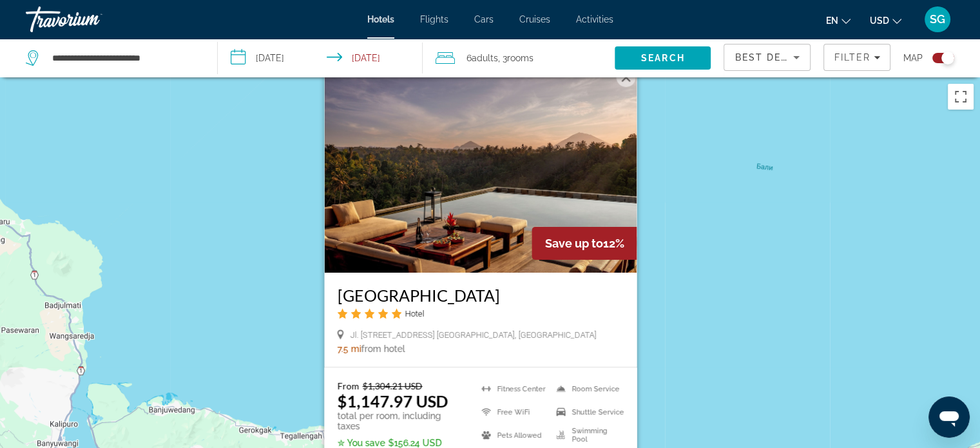
click at [620, 84] on button "Закрыть" at bounding box center [625, 77] width 19 height 19
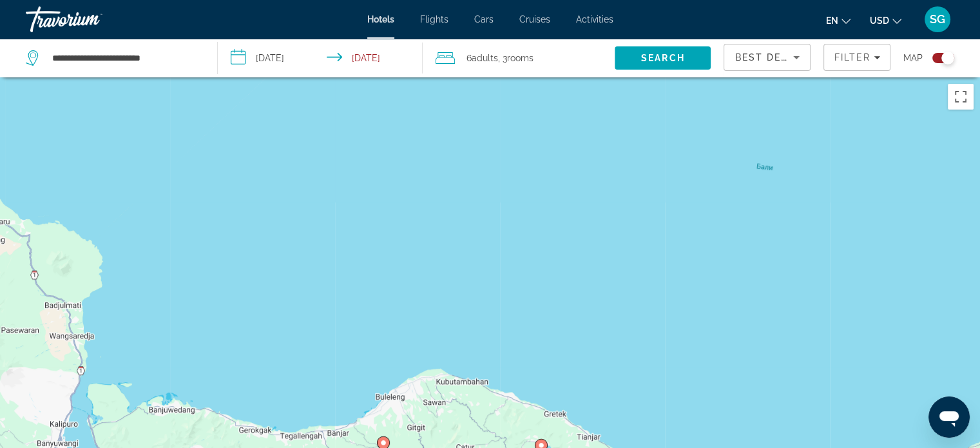
click at [538, 445] on image "Main content" at bounding box center [541, 445] width 8 height 8
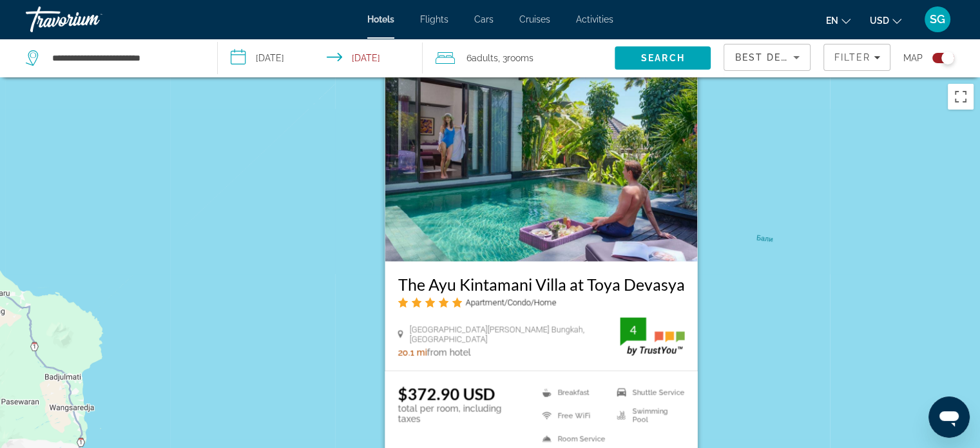
click at [693, 97] on img "Main content" at bounding box center [541, 158] width 312 height 206
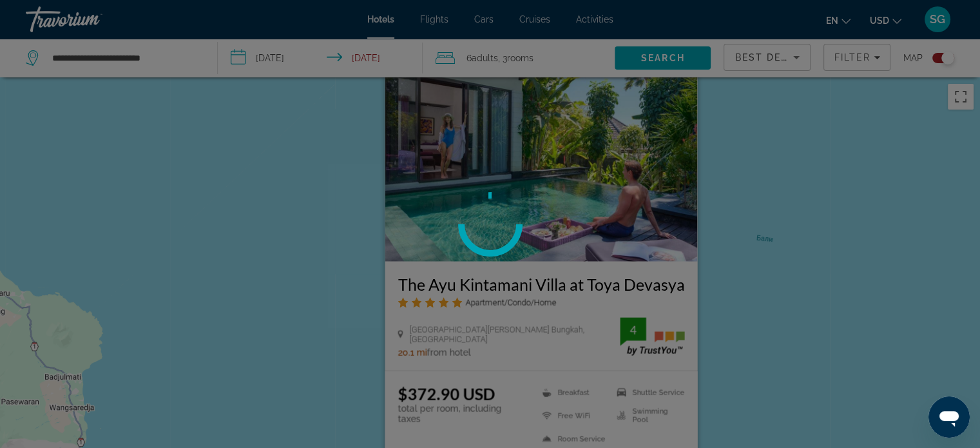
click at [685, 86] on div at bounding box center [490, 224] width 980 height 448
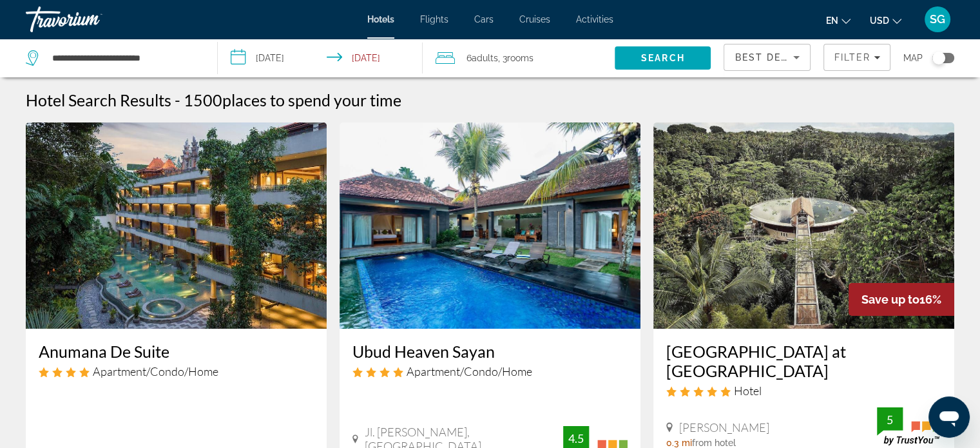
click at [935, 55] on div "Toggle map" at bounding box center [938, 58] width 13 height 13
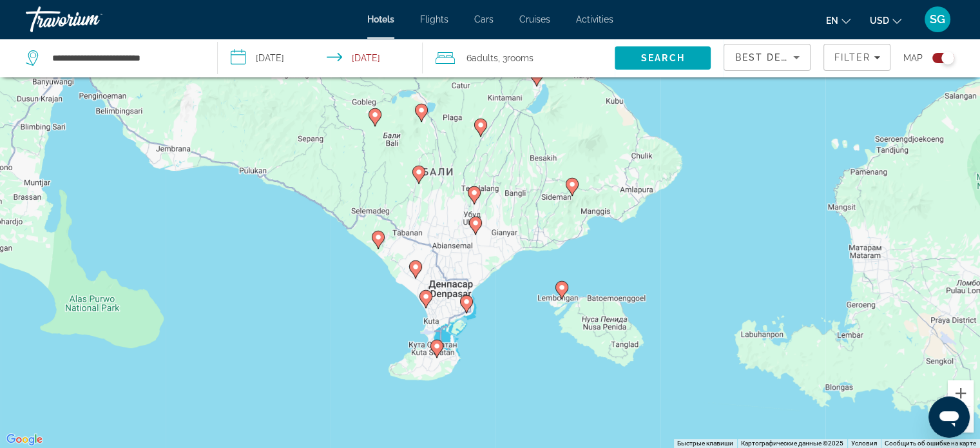
scroll to position [17, 0]
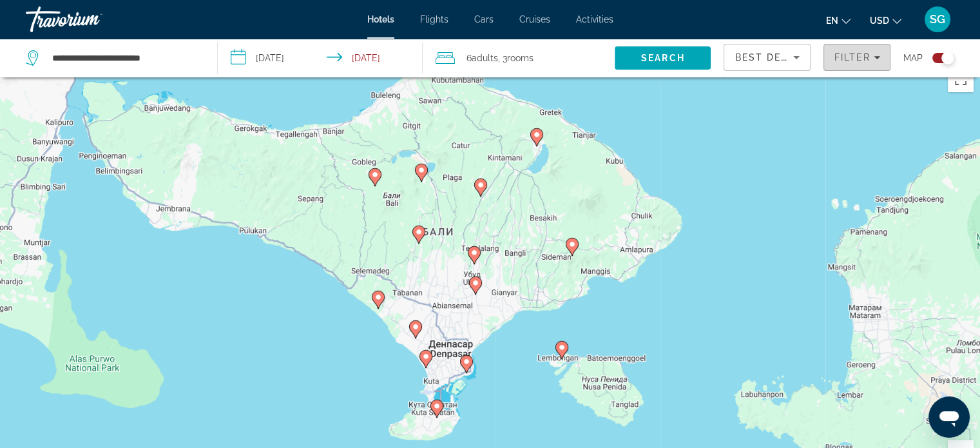
click at [855, 58] on span "Filter" at bounding box center [851, 57] width 37 height 10
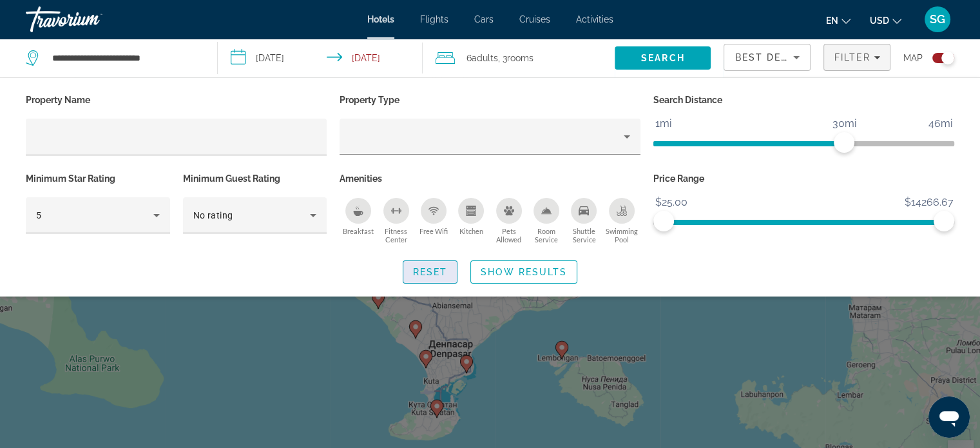
click at [428, 265] on span "Search widget" at bounding box center [430, 271] width 54 height 31
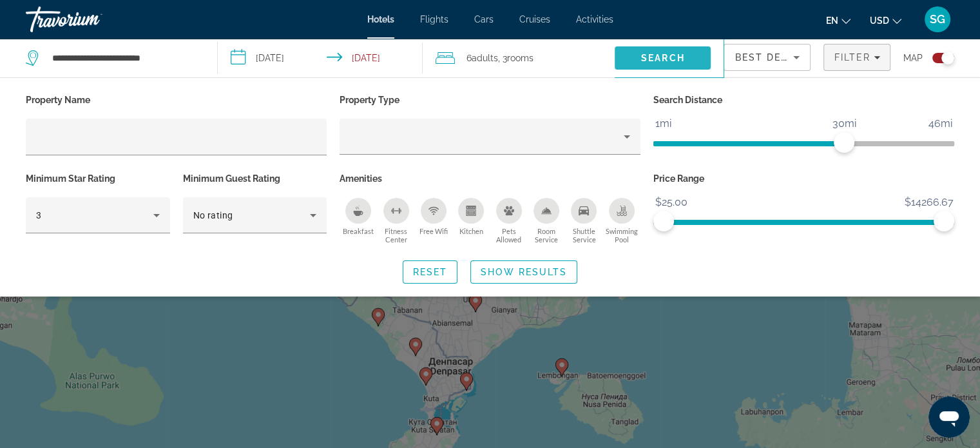
click at [674, 63] on span "Search" at bounding box center [662, 58] width 96 height 31
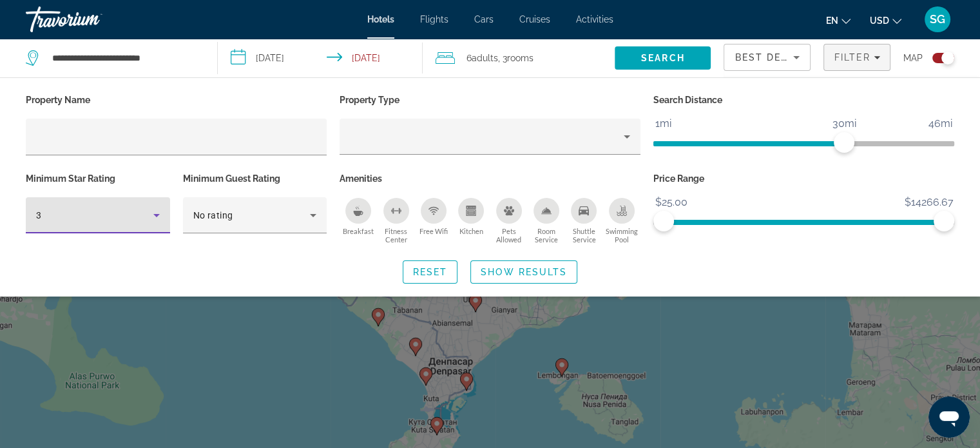
click at [150, 207] on icon "Hotel Filters" at bounding box center [156, 214] width 15 height 15
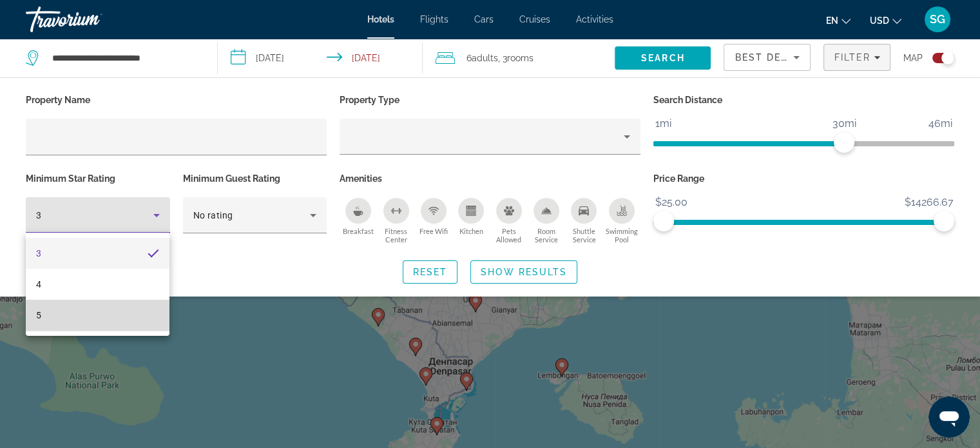
click at [120, 301] on mat-option "5" at bounding box center [98, 315] width 144 height 31
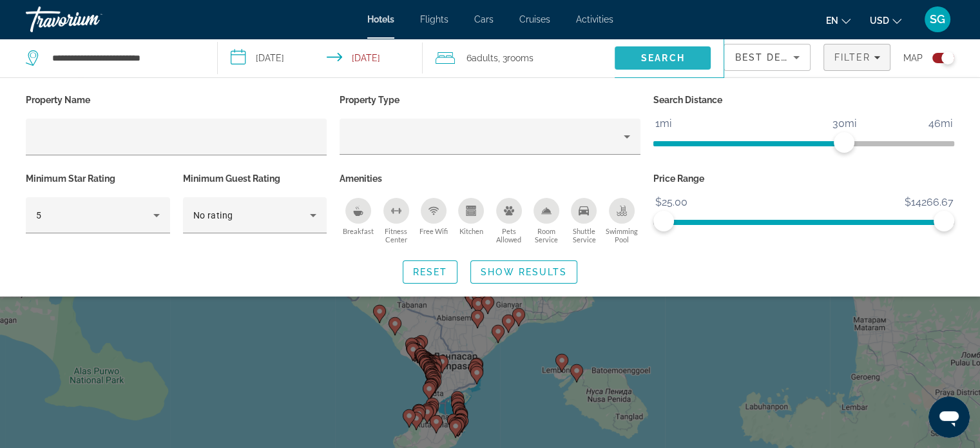
click at [670, 50] on span "Search" at bounding box center [662, 58] width 96 height 31
click at [435, 426] on div "Search widget" at bounding box center [490, 320] width 980 height 254
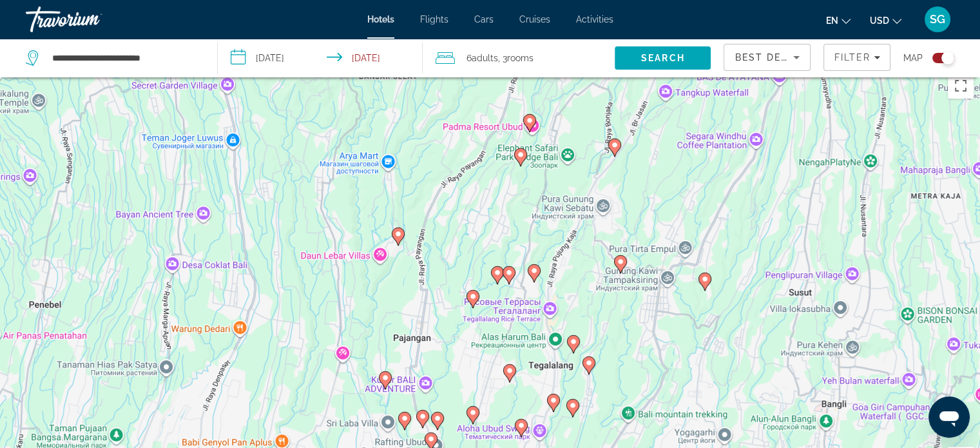
scroll to position [16, 0]
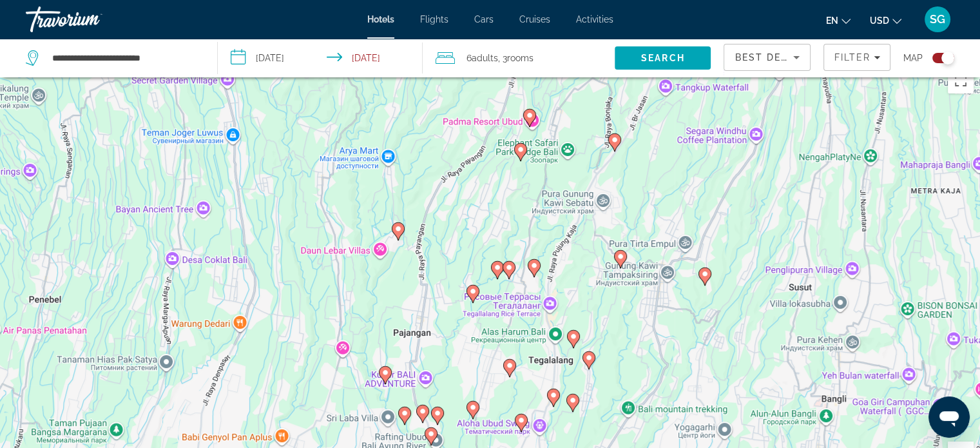
click at [510, 270] on image "Main content" at bounding box center [509, 267] width 8 height 8
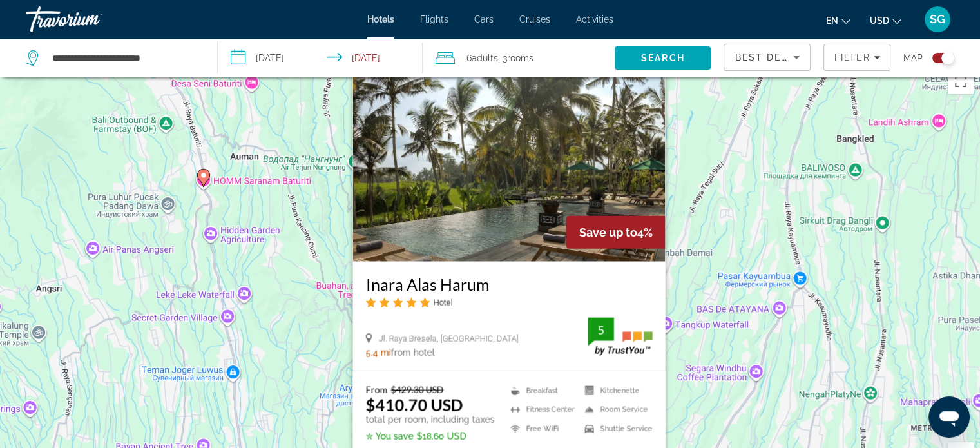
scroll to position [0, 0]
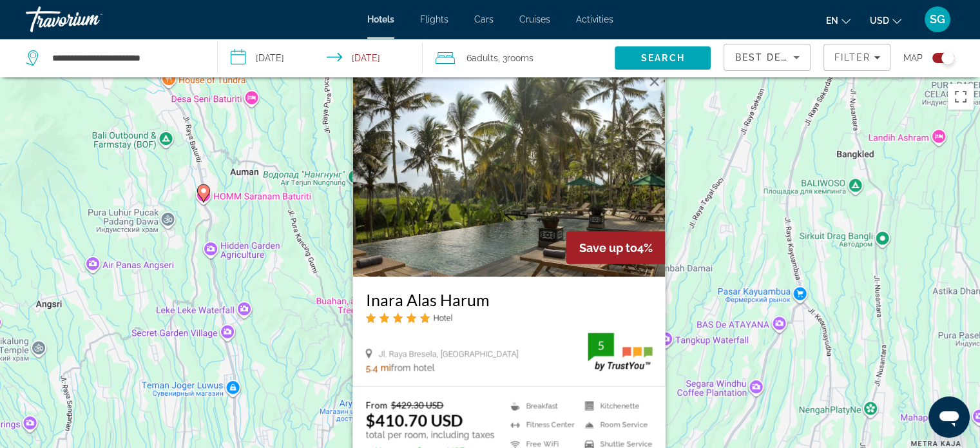
click at [660, 84] on button "Закрыть" at bounding box center [653, 80] width 19 height 19
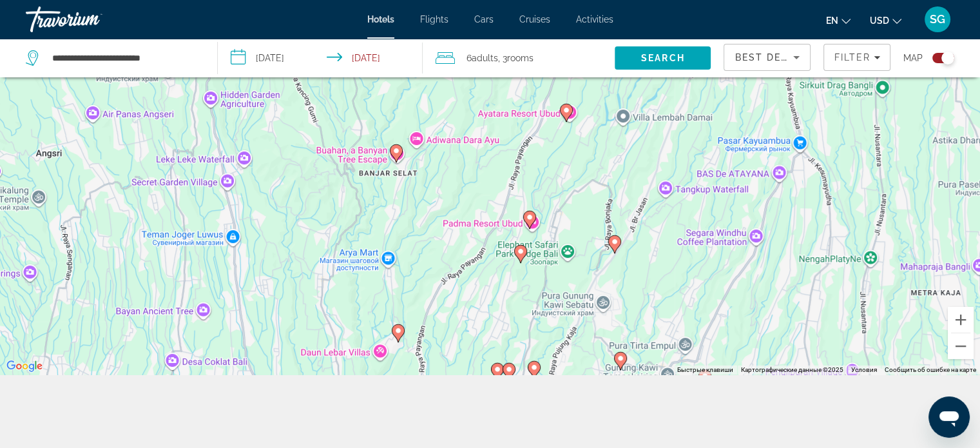
scroll to position [155, 0]
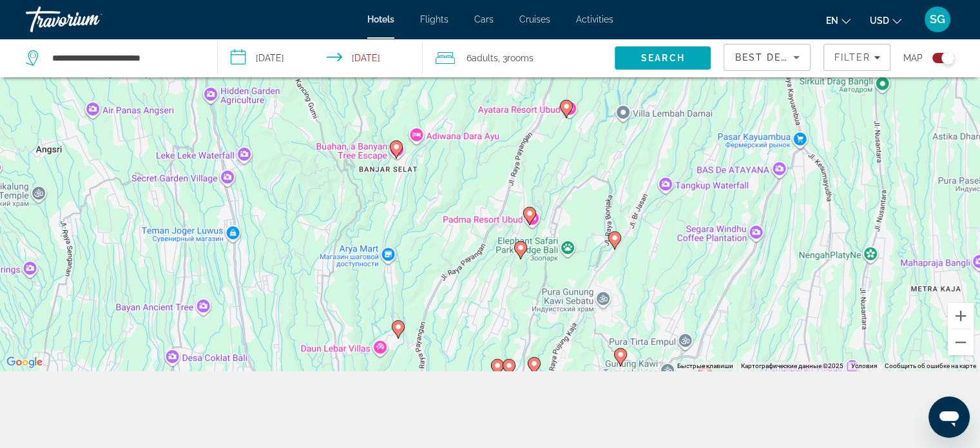
click at [531, 359] on icon "Main content" at bounding box center [534, 365] width 12 height 17
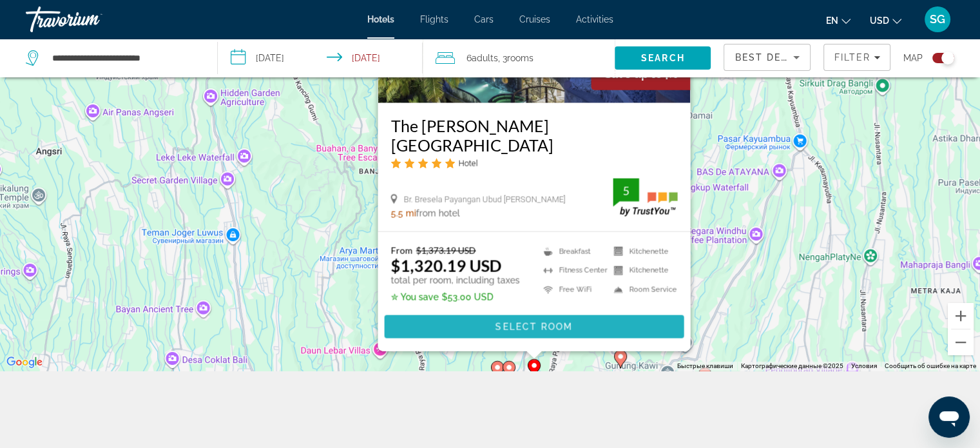
click at [529, 323] on span "Select Room" at bounding box center [533, 326] width 77 height 10
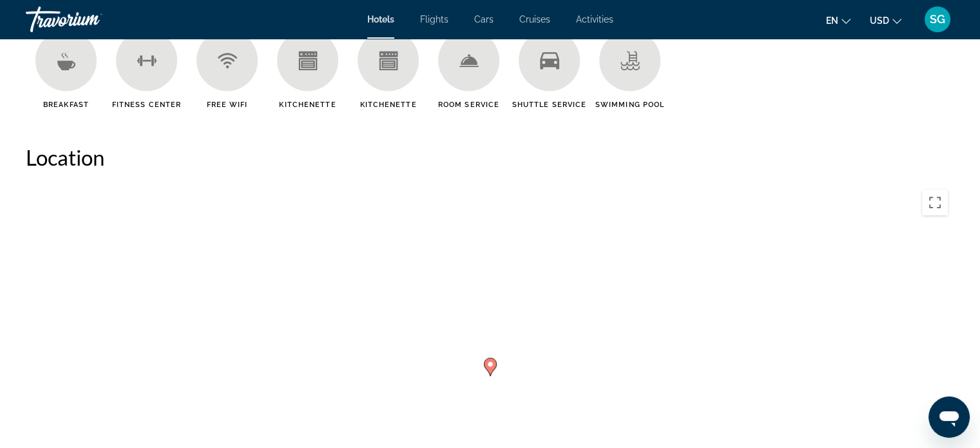
scroll to position [1085, 0]
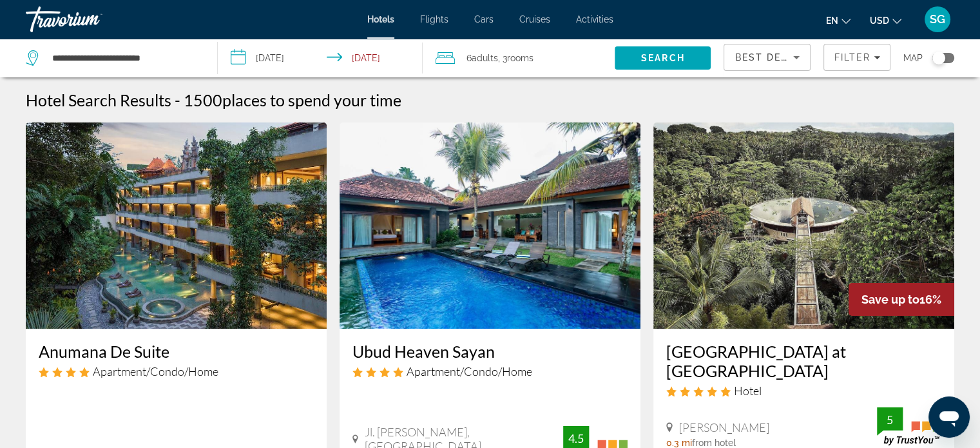
click at [862, 233] on img "Main content" at bounding box center [803, 225] width 301 height 206
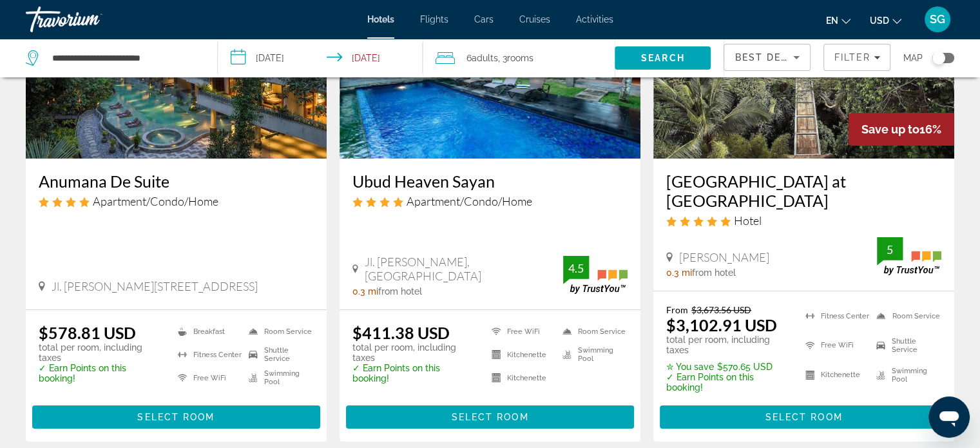
scroll to position [178, 0]
